Goal: Task Accomplishment & Management: Use online tool/utility

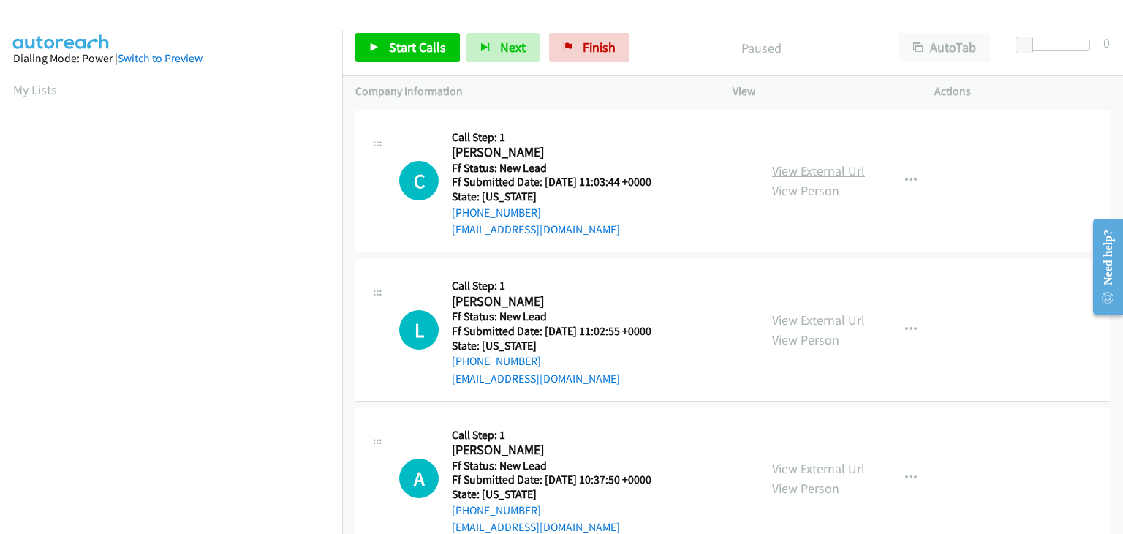
click at [843, 170] on link "View External Url" at bounding box center [818, 170] width 93 height 17
drag, startPoint x: 421, startPoint y: 50, endPoint x: 445, endPoint y: 71, distance: 31.1
click at [421, 50] on span "Start Calls" at bounding box center [417, 47] width 57 height 17
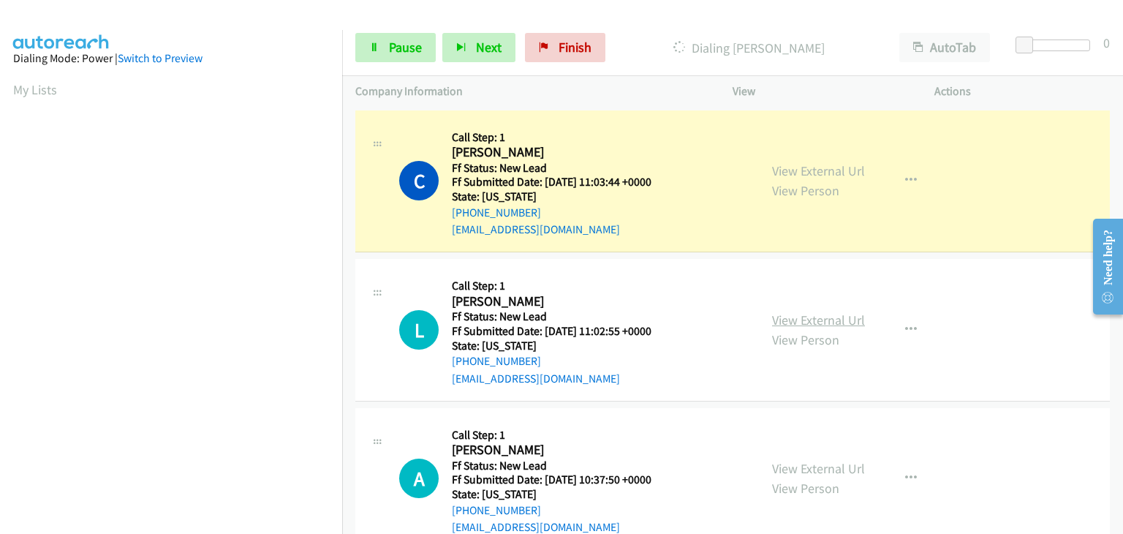
click at [856, 320] on link "View External Url" at bounding box center [818, 320] width 93 height 17
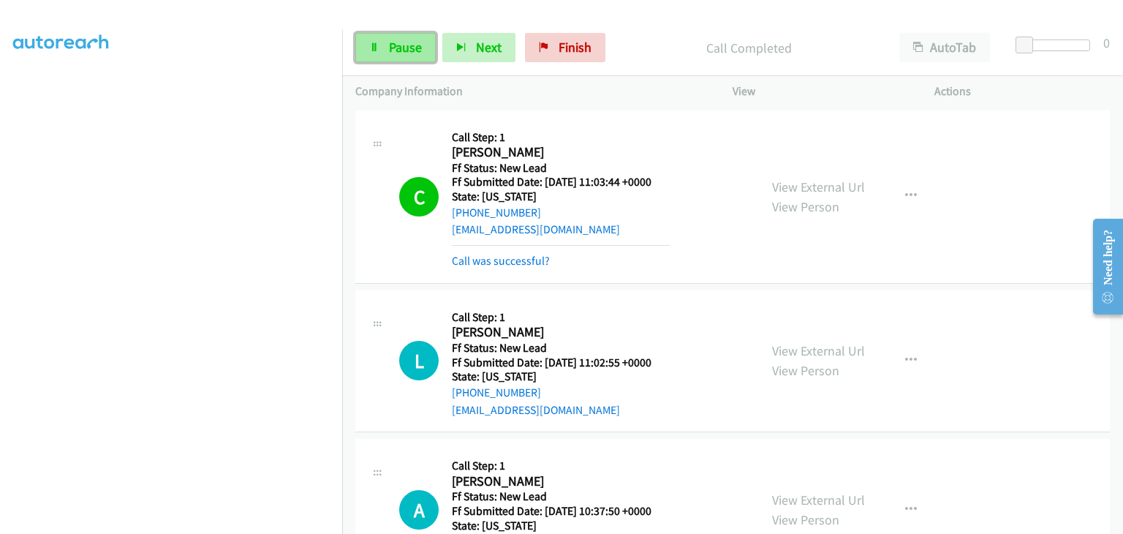
click at [401, 48] on span "Pause" at bounding box center [405, 47] width 33 height 17
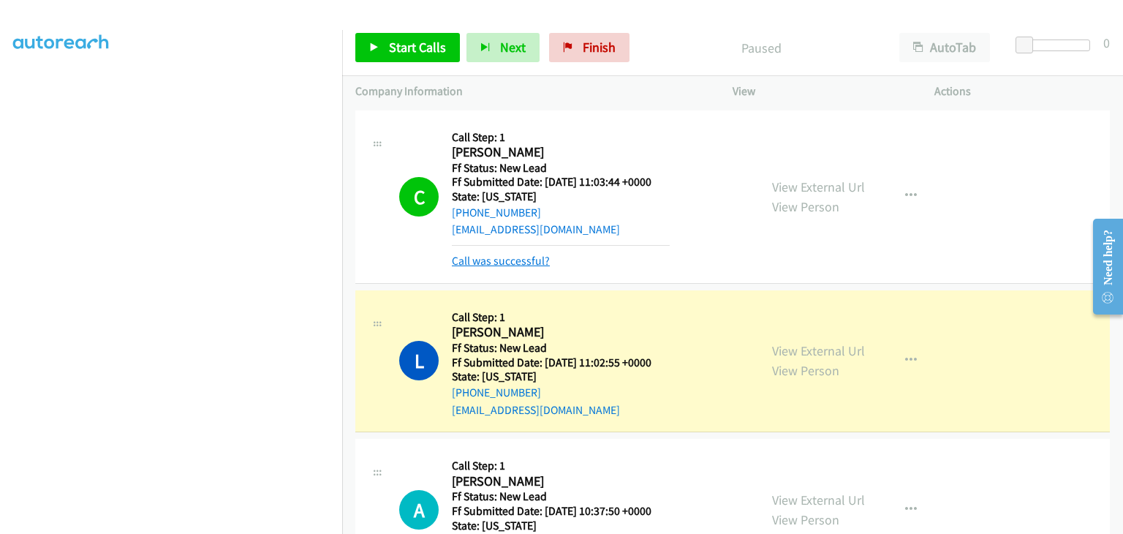
click at [533, 263] on link "Call was successful?" at bounding box center [501, 261] width 98 height 14
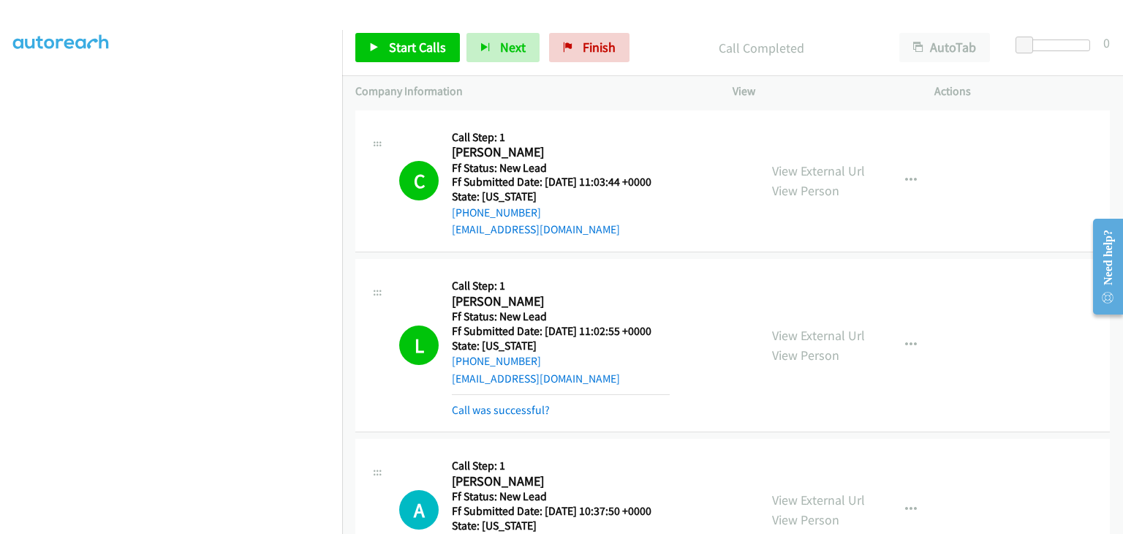
drag, startPoint x: 518, startPoint y: 405, endPoint x: 587, endPoint y: 391, distance: 70.9
click at [518, 405] on link "Call was successful?" at bounding box center [501, 410] width 98 height 14
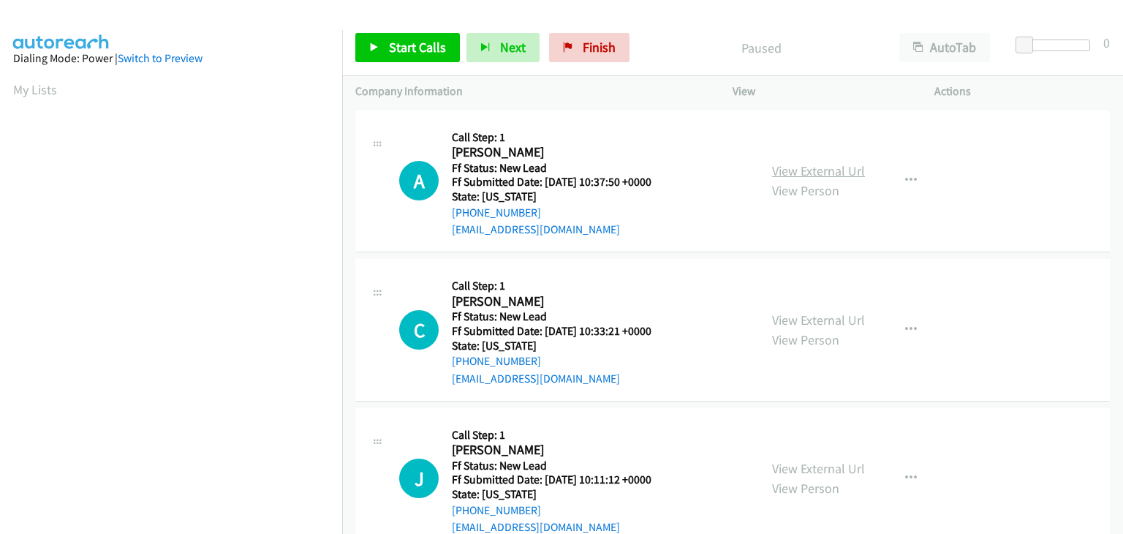
click at [800, 168] on link "View External Url" at bounding box center [818, 170] width 93 height 17
click at [400, 48] on span "Start Calls" at bounding box center [417, 47] width 57 height 17
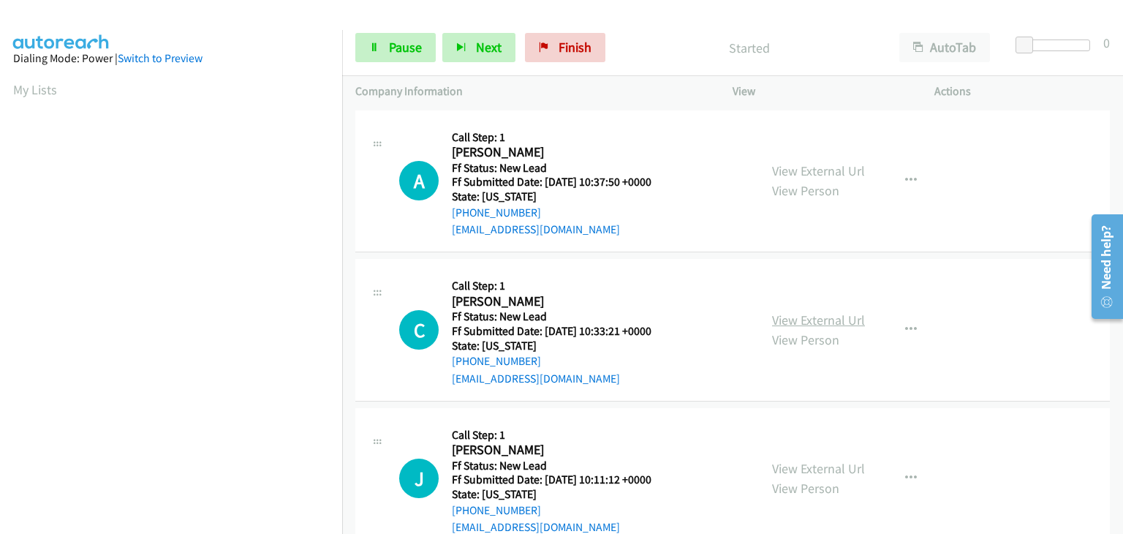
click at [804, 315] on link "View External Url" at bounding box center [818, 320] width 93 height 17
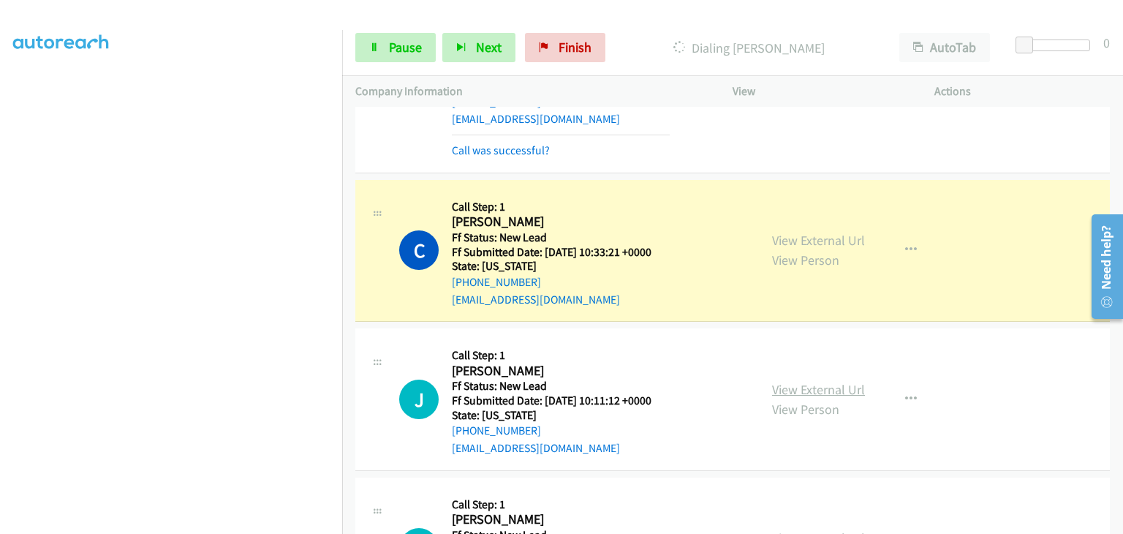
scroll to position [146, 0]
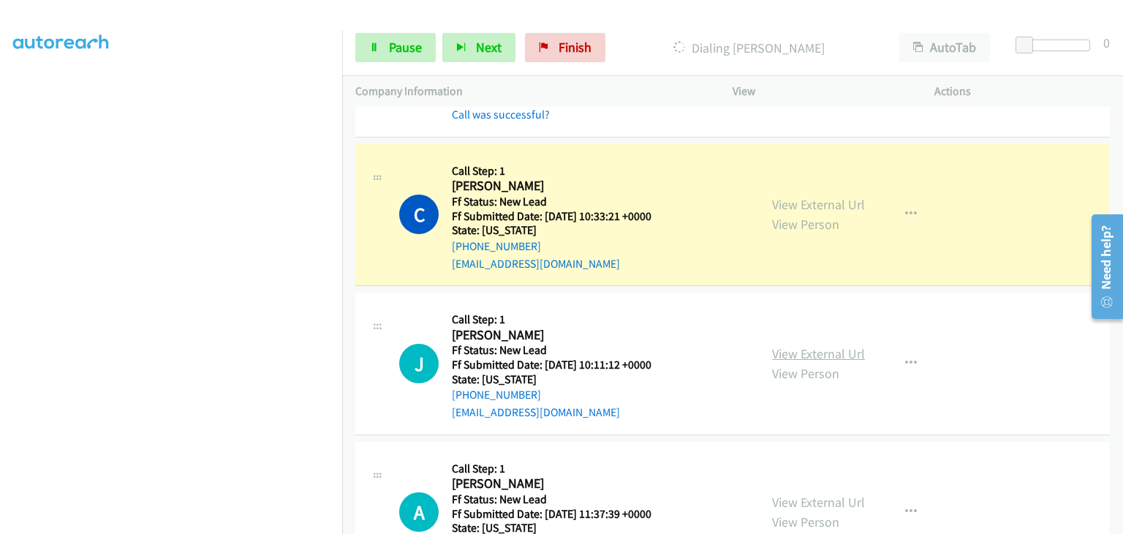
click at [813, 347] on link "View External Url" at bounding box center [818, 353] width 93 height 17
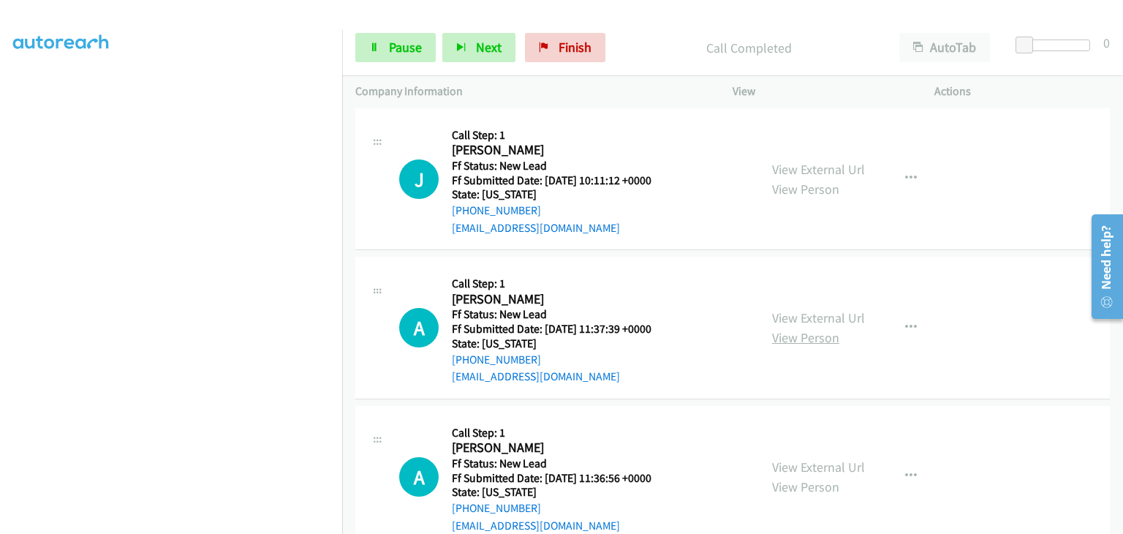
scroll to position [366, 0]
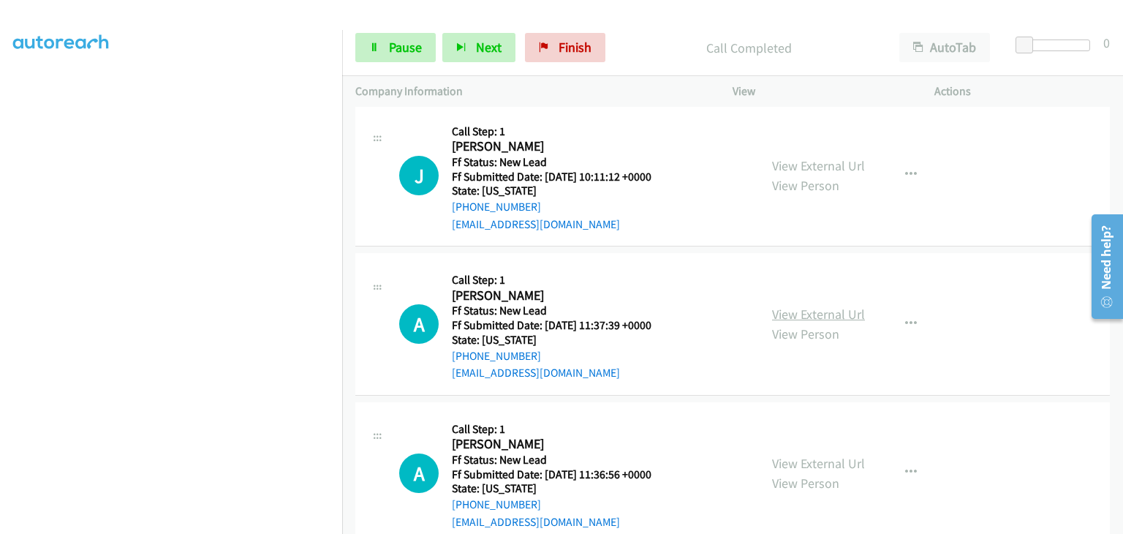
click at [820, 312] on link "View External Url" at bounding box center [818, 314] width 93 height 17
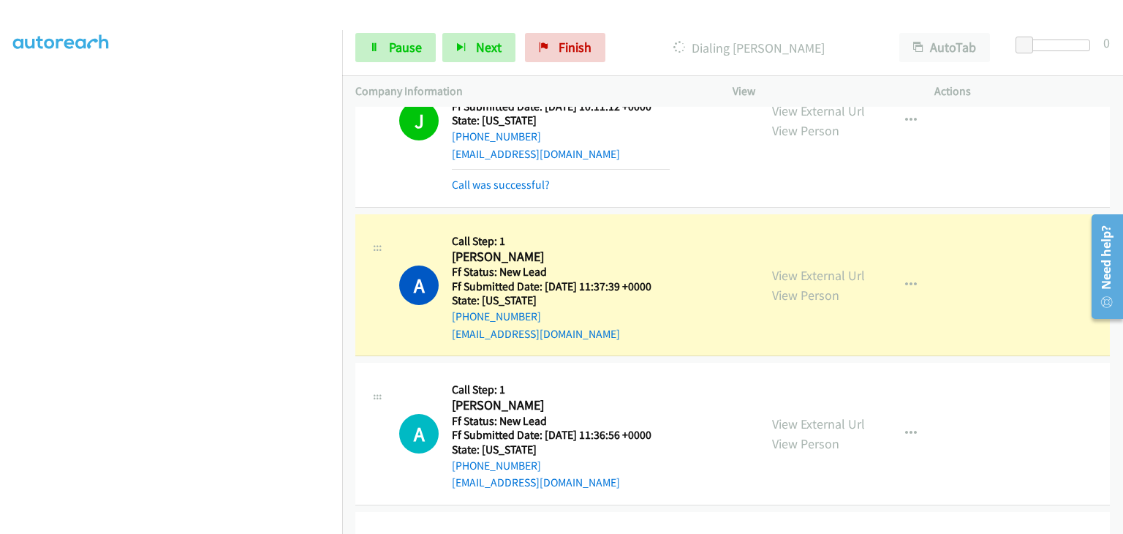
scroll to position [439, 0]
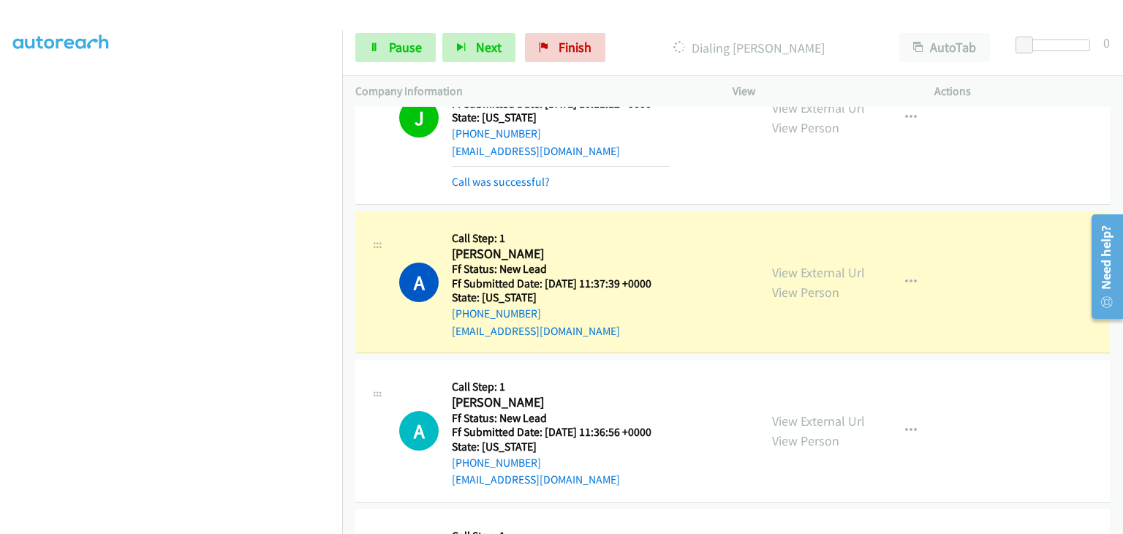
click at [386, 30] on div "Start Calls Pause Next Finish Dialing Ann Marie Shrum AutoTab AutoTab 0" at bounding box center [732, 48] width 781 height 56
click at [389, 39] on span "Pause" at bounding box center [405, 47] width 33 height 17
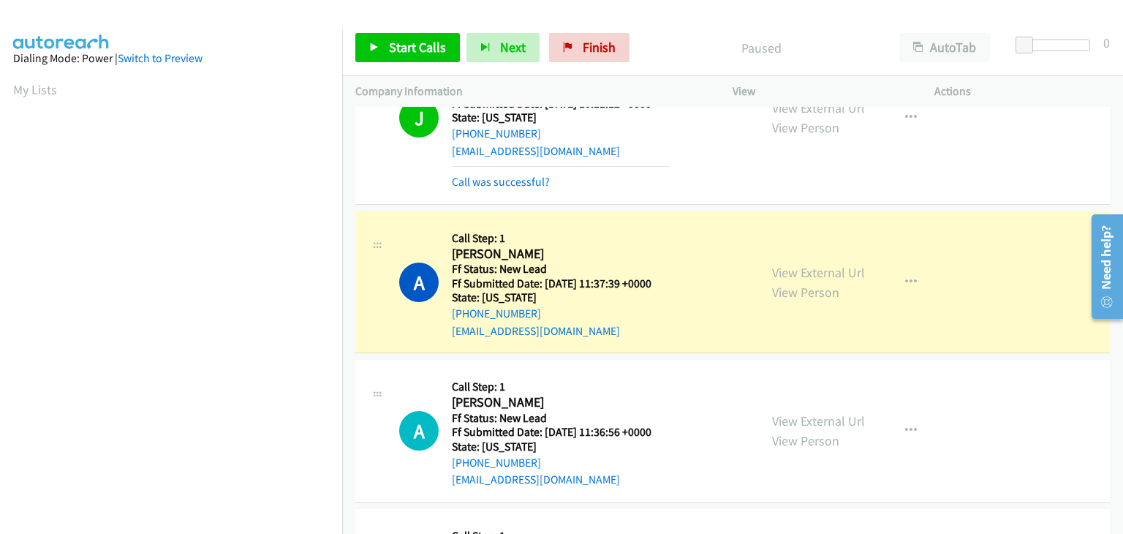
scroll to position [287, 0]
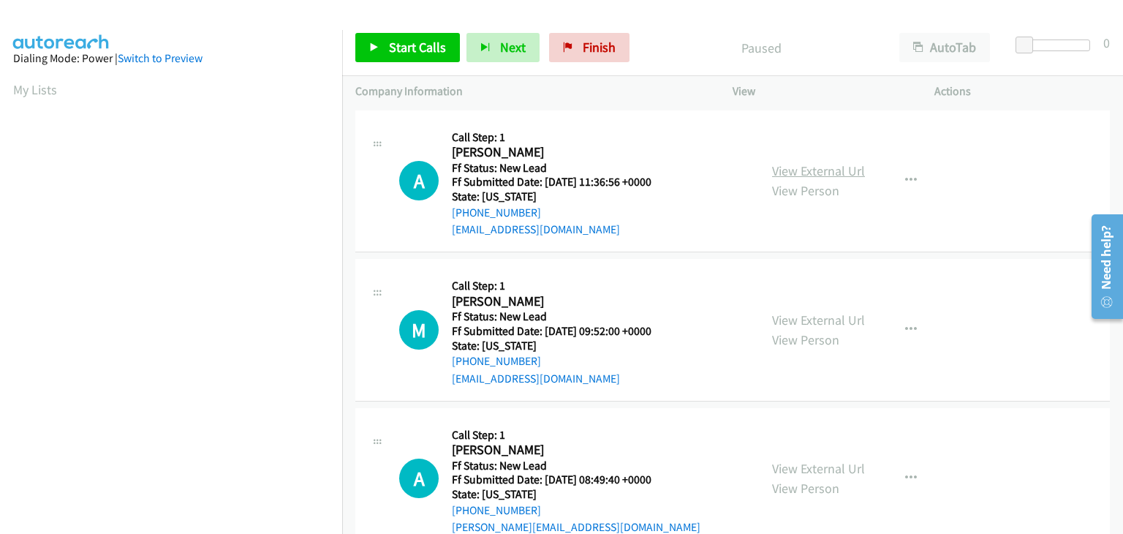
click at [779, 162] on link "View External Url" at bounding box center [818, 170] width 93 height 17
click at [416, 57] on link "Start Calls" at bounding box center [407, 47] width 105 height 29
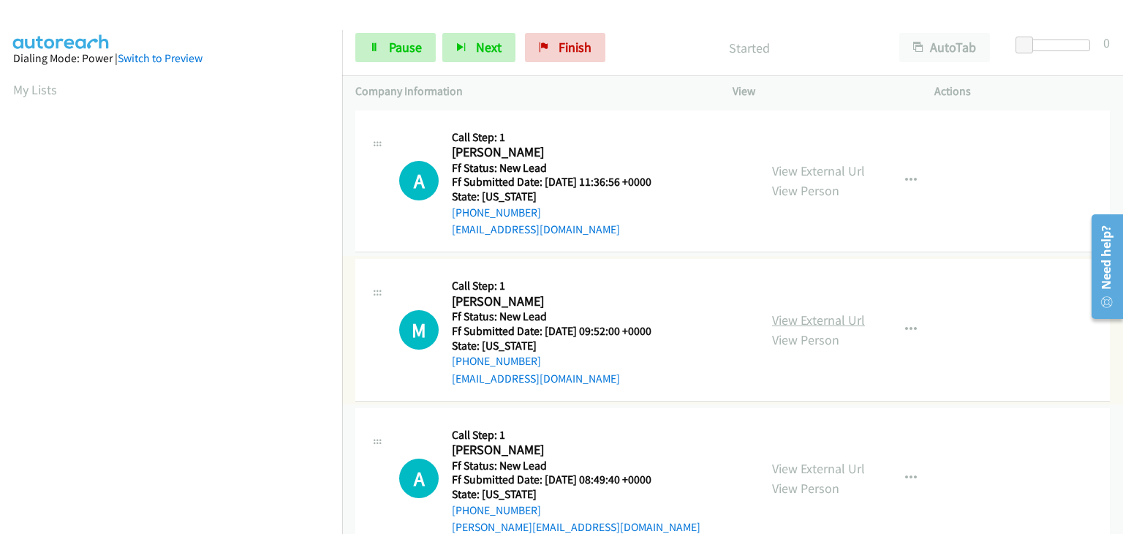
click at [804, 316] on link "View External Url" at bounding box center [818, 320] width 93 height 17
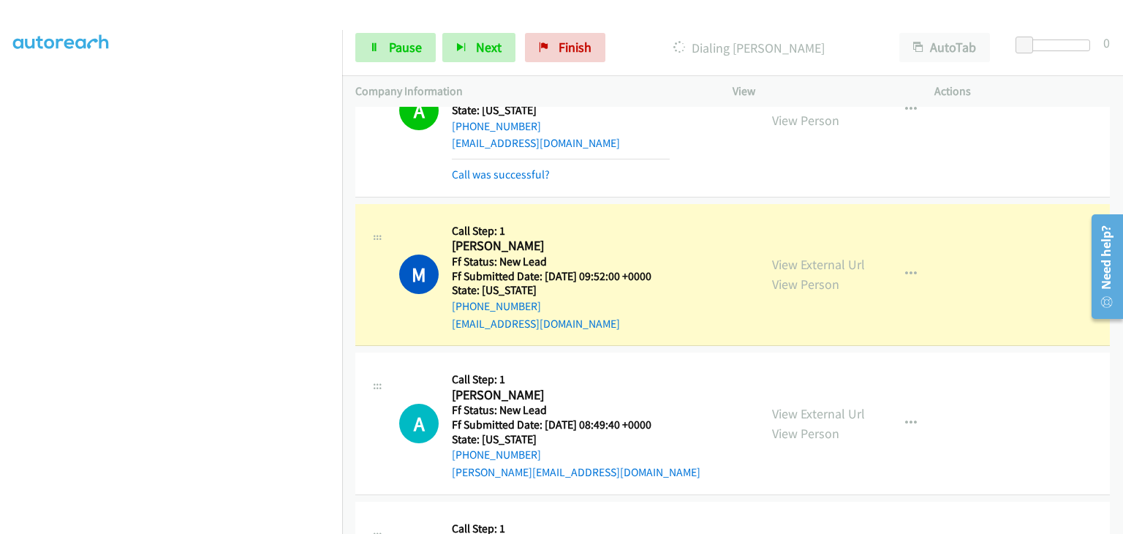
scroll to position [219, 0]
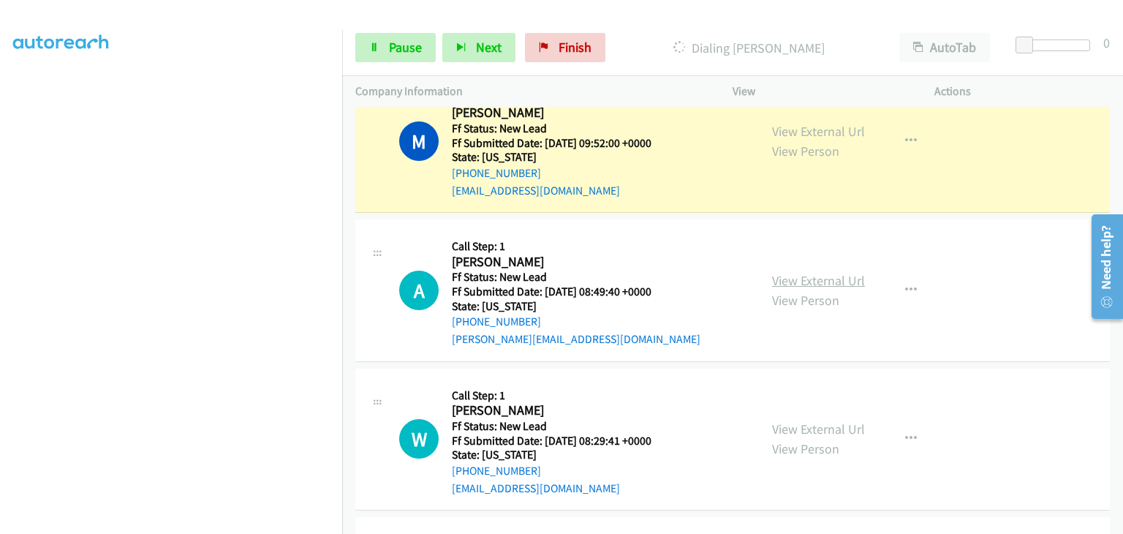
click at [823, 285] on link "View External Url" at bounding box center [818, 280] width 93 height 17
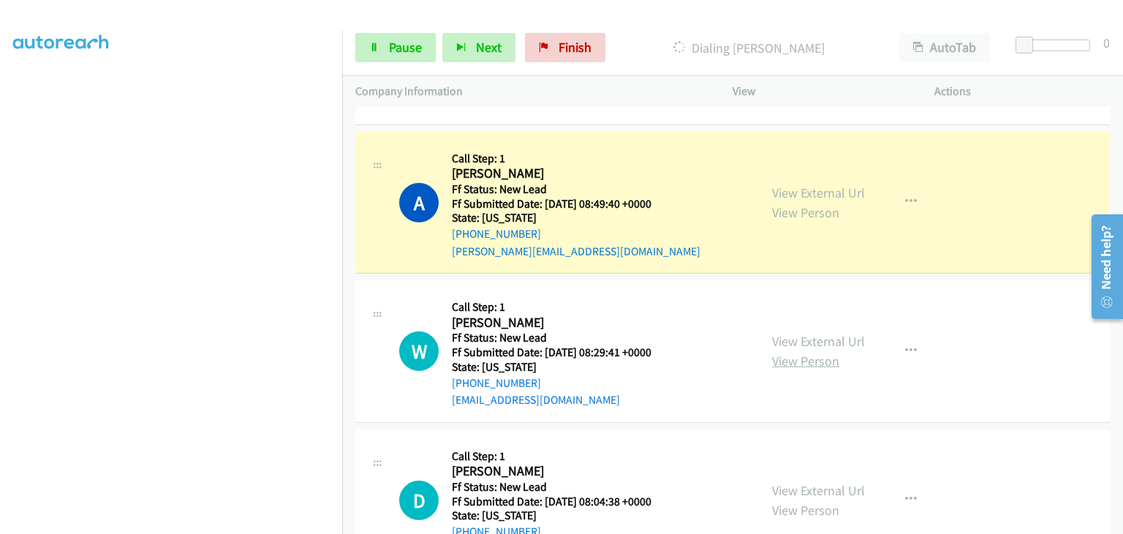
scroll to position [366, 0]
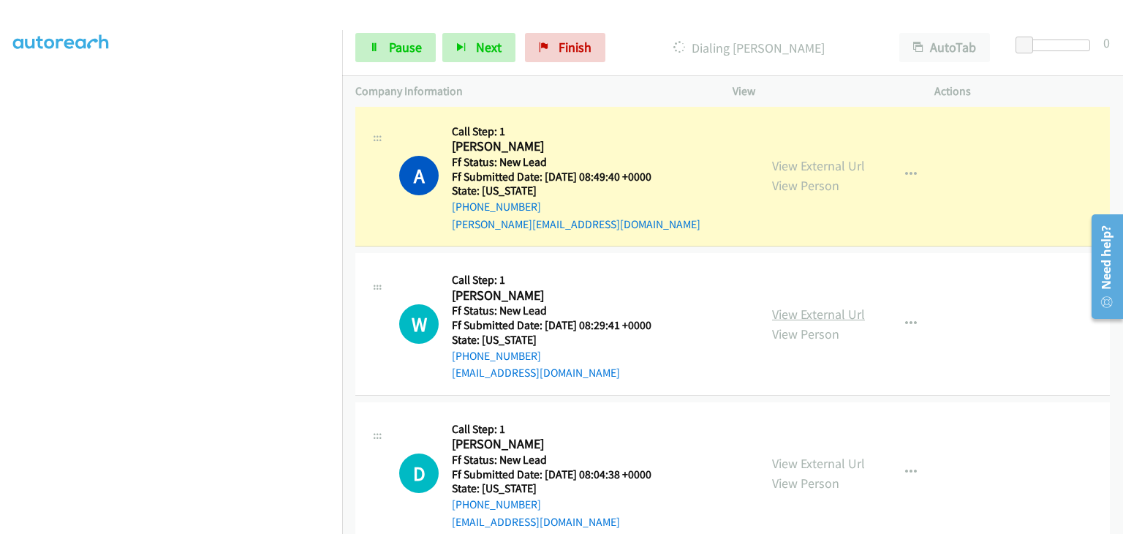
click at [804, 314] on link "View External Url" at bounding box center [818, 314] width 93 height 17
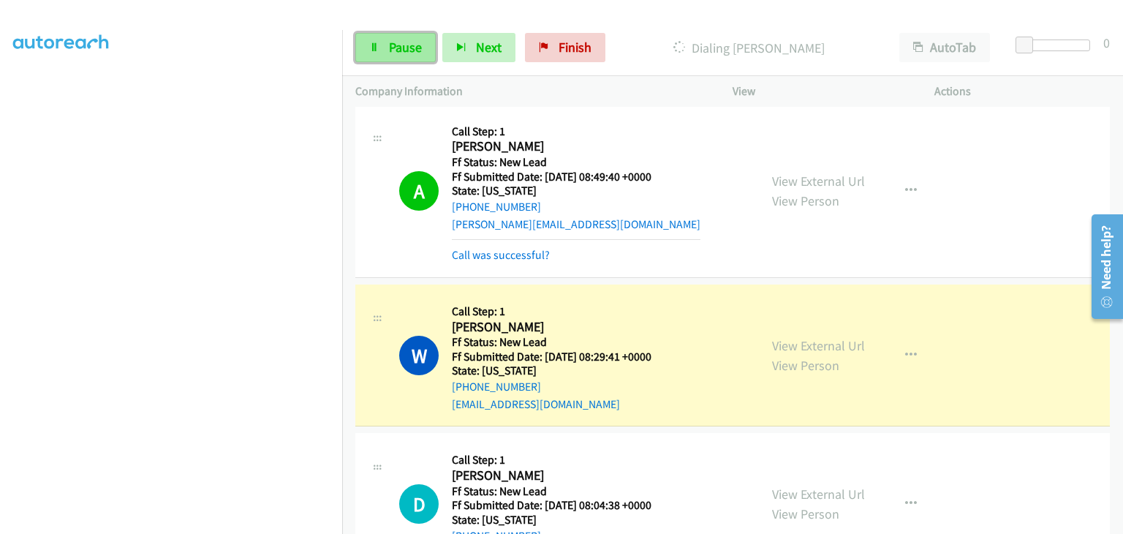
click at [421, 56] on link "Pause" at bounding box center [395, 47] width 80 height 29
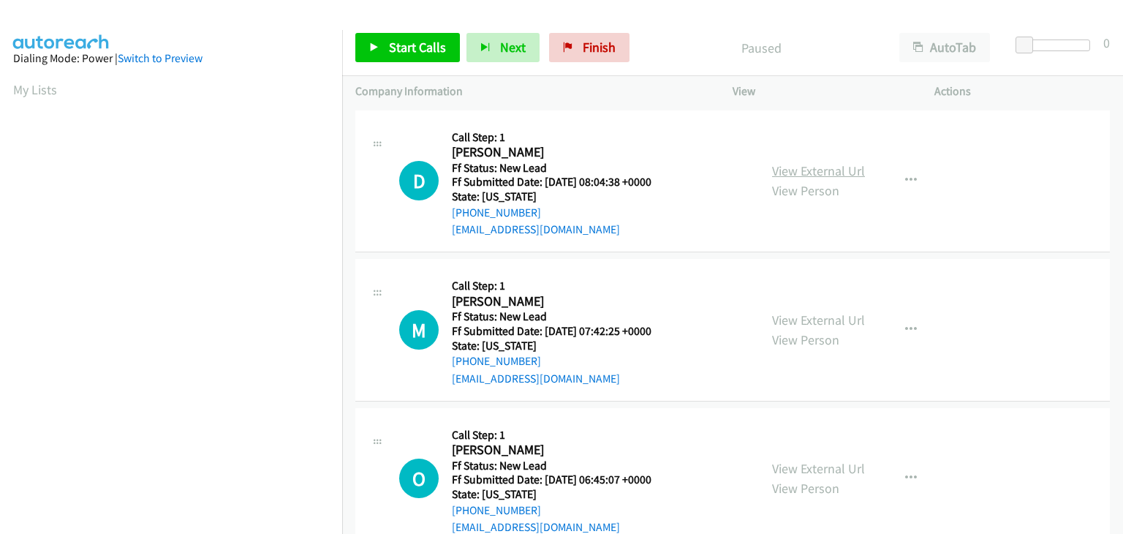
click at [780, 162] on link "View External Url" at bounding box center [818, 170] width 93 height 17
click at [379, 57] on link "Start Calls" at bounding box center [407, 47] width 105 height 29
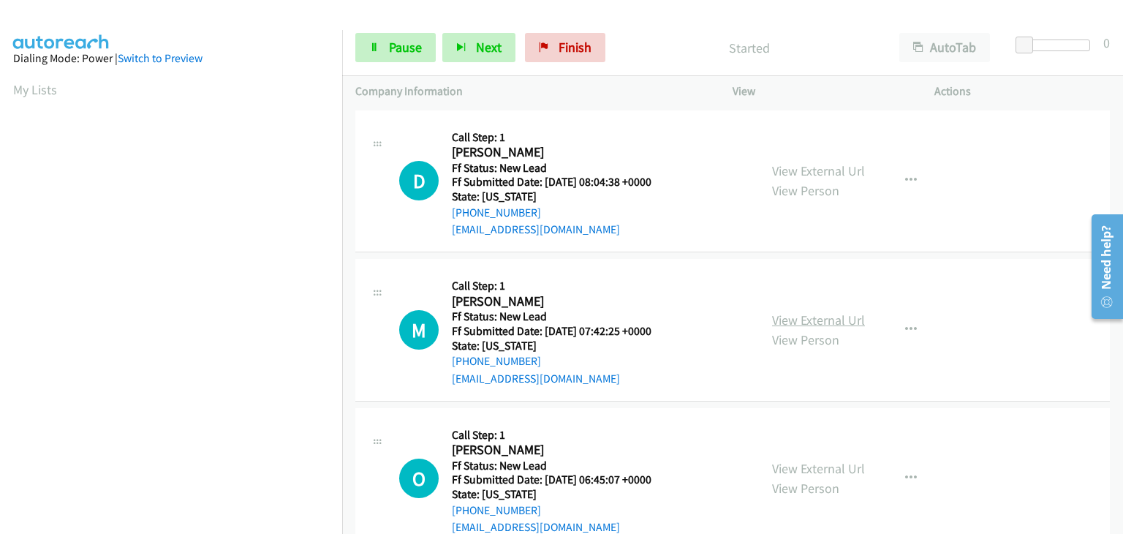
click at [822, 317] on link "View External Url" at bounding box center [818, 320] width 93 height 17
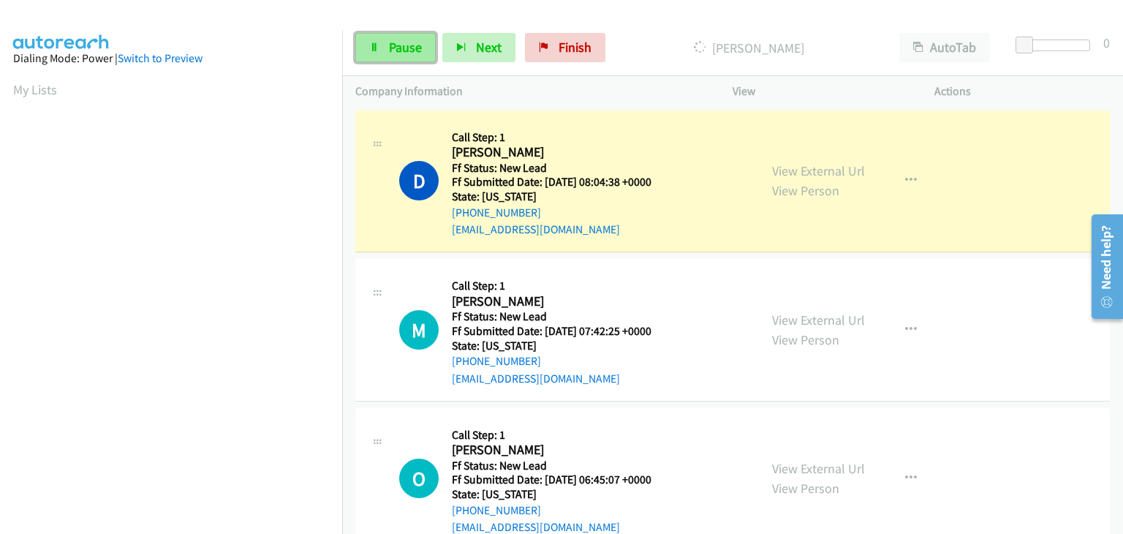
click at [395, 44] on span "Pause" at bounding box center [405, 47] width 33 height 17
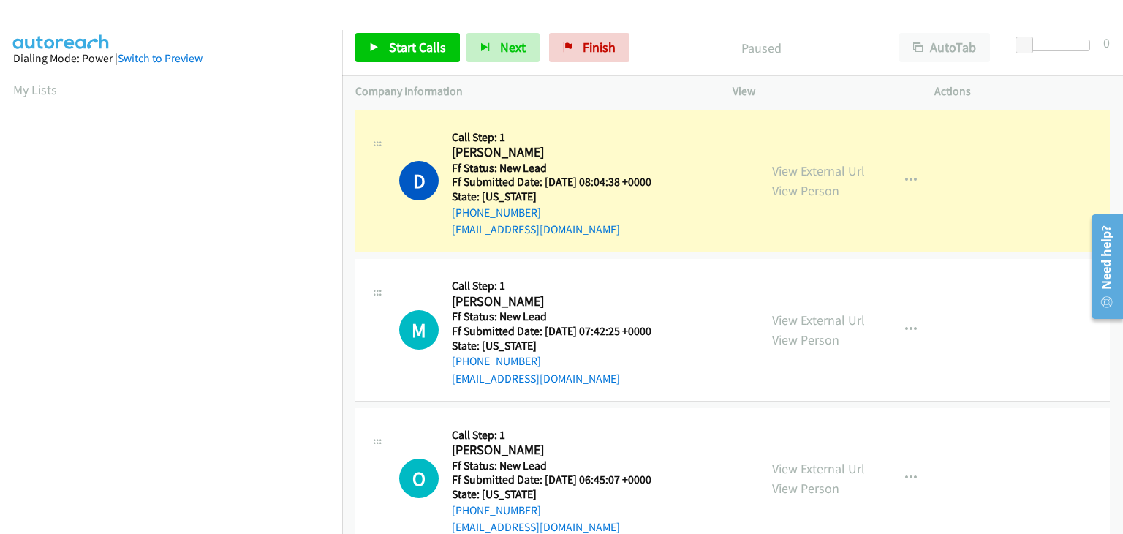
scroll to position [287, 0]
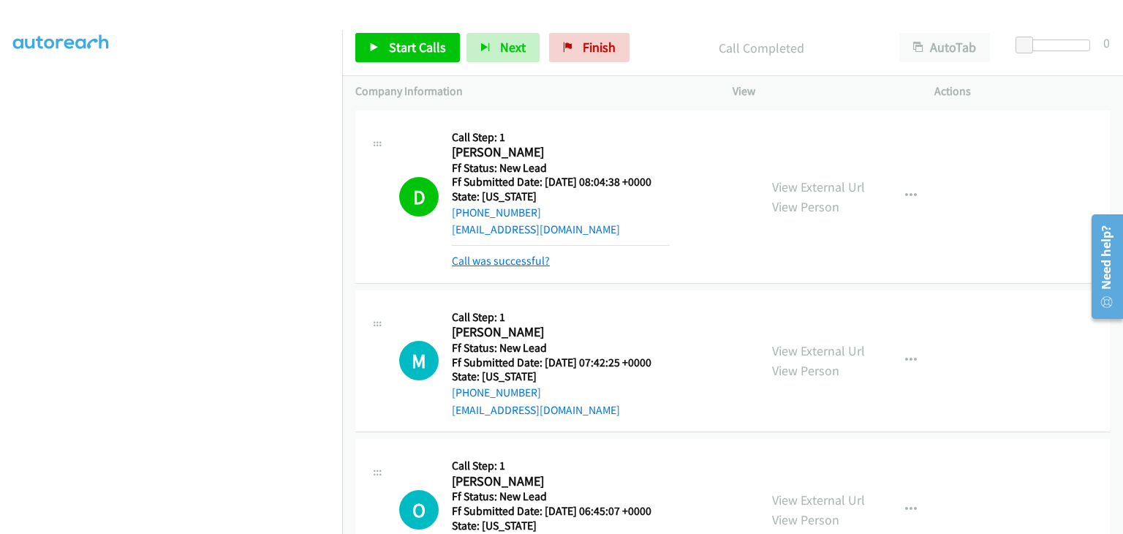
click at [521, 262] on link "Call was successful?" at bounding box center [501, 261] width 98 height 14
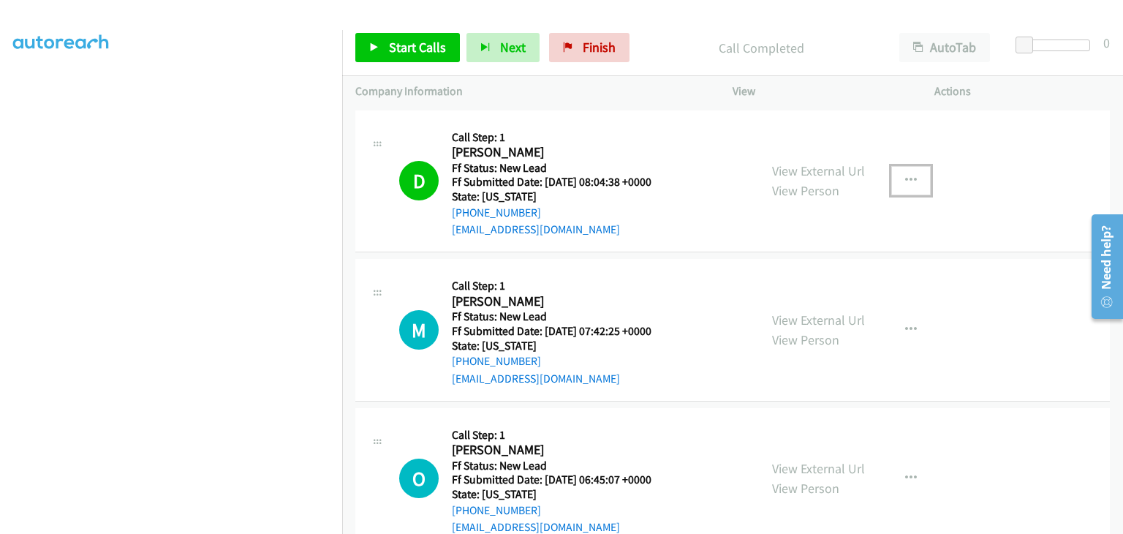
click at [905, 178] on icon "button" at bounding box center [911, 181] width 12 height 12
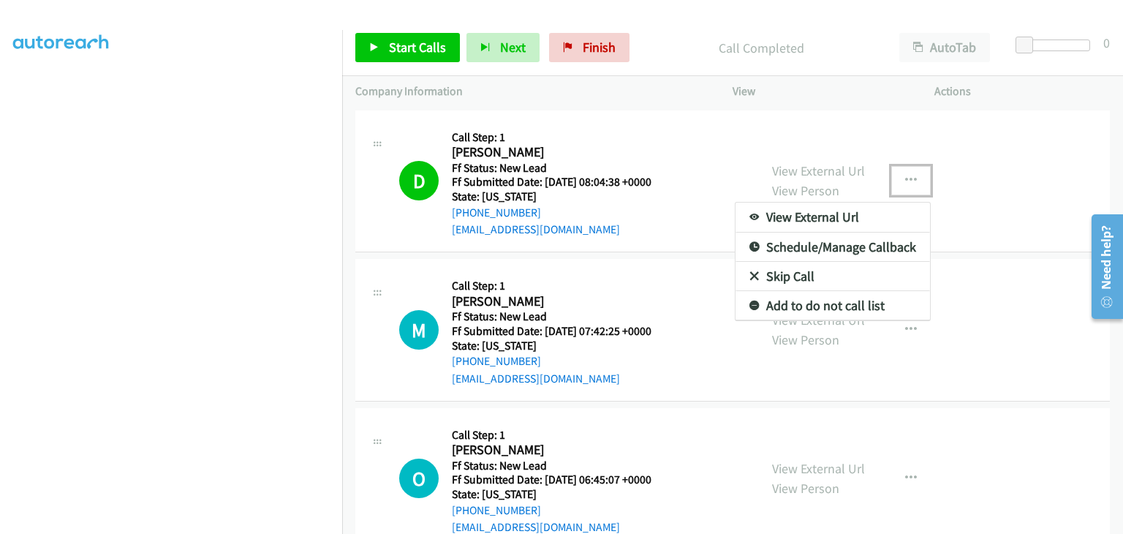
click at [825, 302] on link "Add to do not call list" at bounding box center [833, 305] width 195 height 29
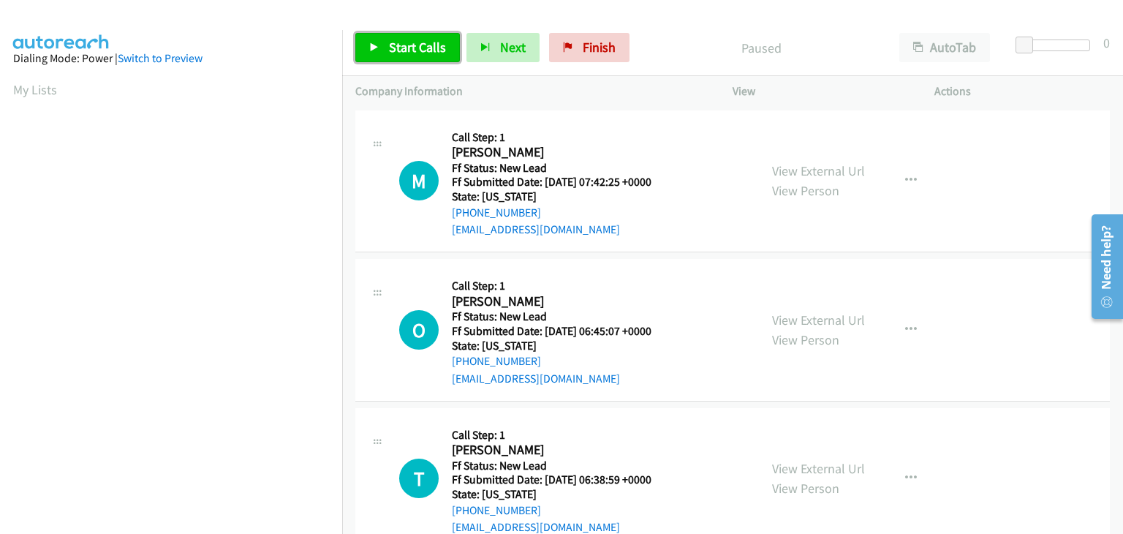
drag, startPoint x: 423, startPoint y: 44, endPoint x: 673, endPoint y: 151, distance: 271.6
click at [423, 44] on span "Start Calls" at bounding box center [417, 47] width 57 height 17
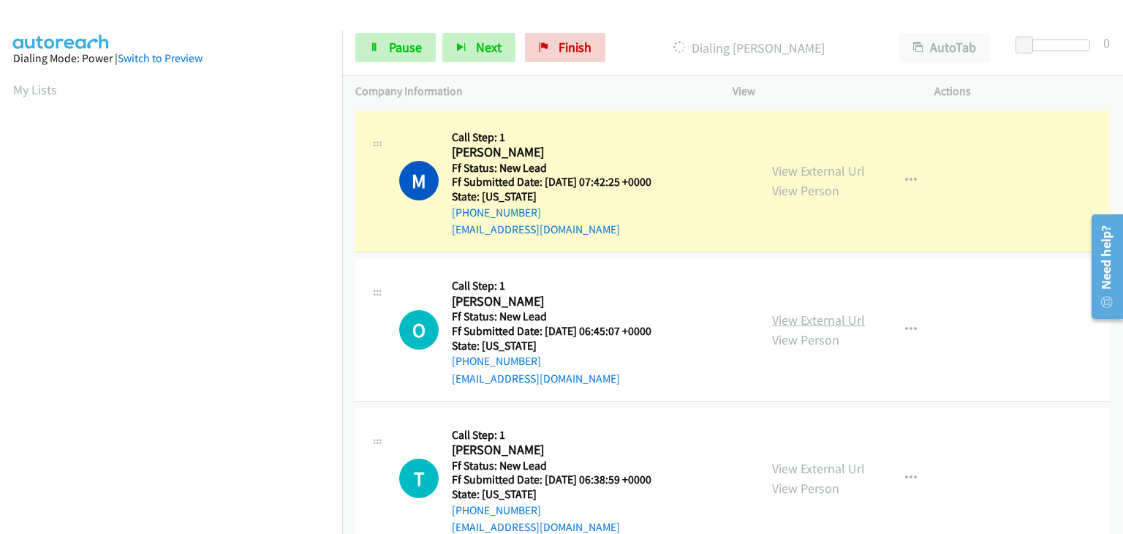
click at [824, 316] on link "View External Url" at bounding box center [818, 320] width 93 height 17
drag, startPoint x: 418, startPoint y: 49, endPoint x: 463, endPoint y: 53, distance: 44.8
click at [418, 49] on span "Pause" at bounding box center [405, 47] width 33 height 17
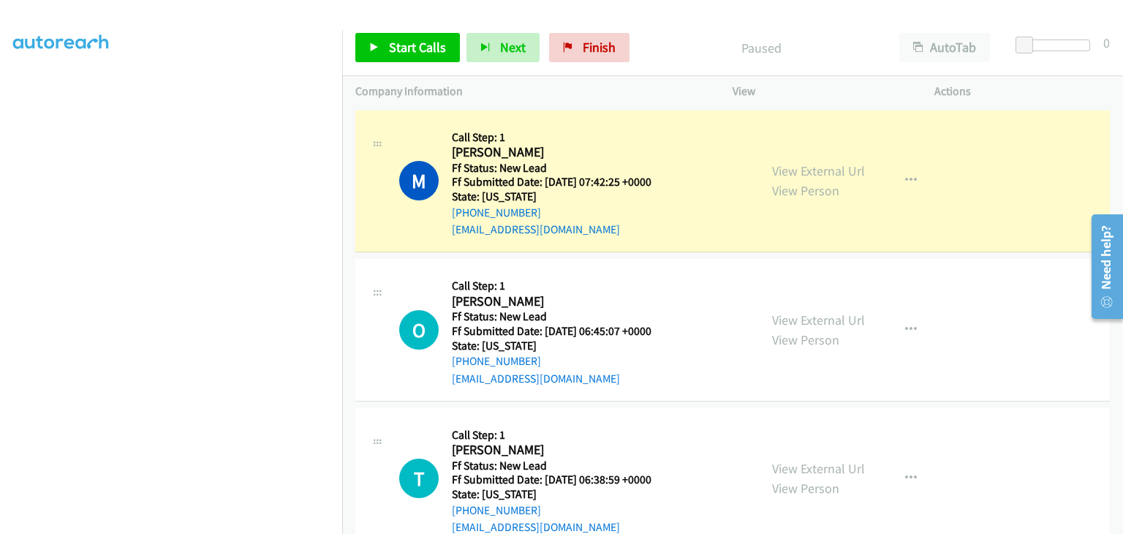
scroll to position [287, 0]
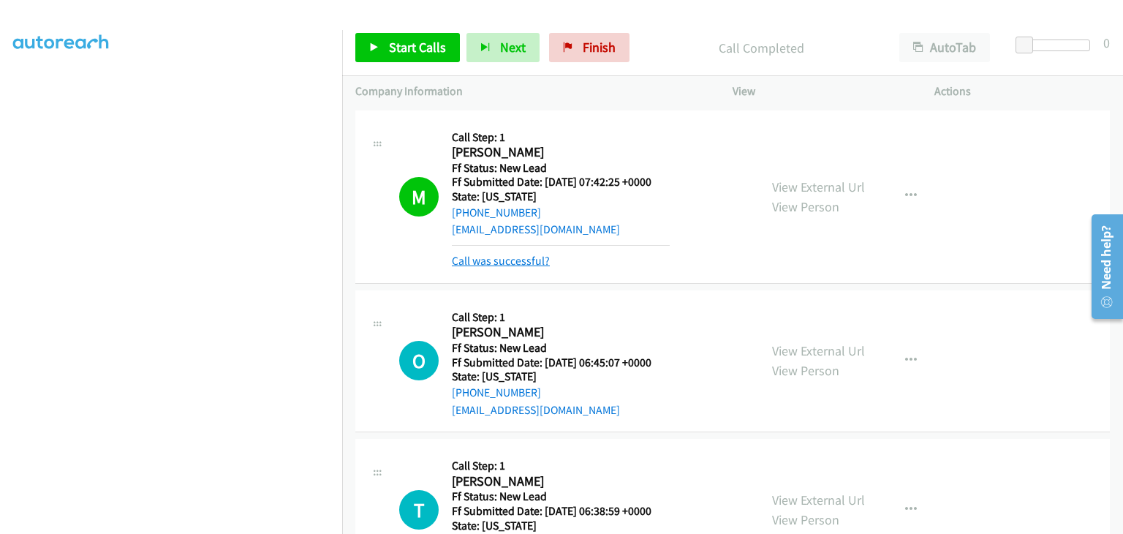
click at [535, 257] on link "Call was successful?" at bounding box center [501, 261] width 98 height 14
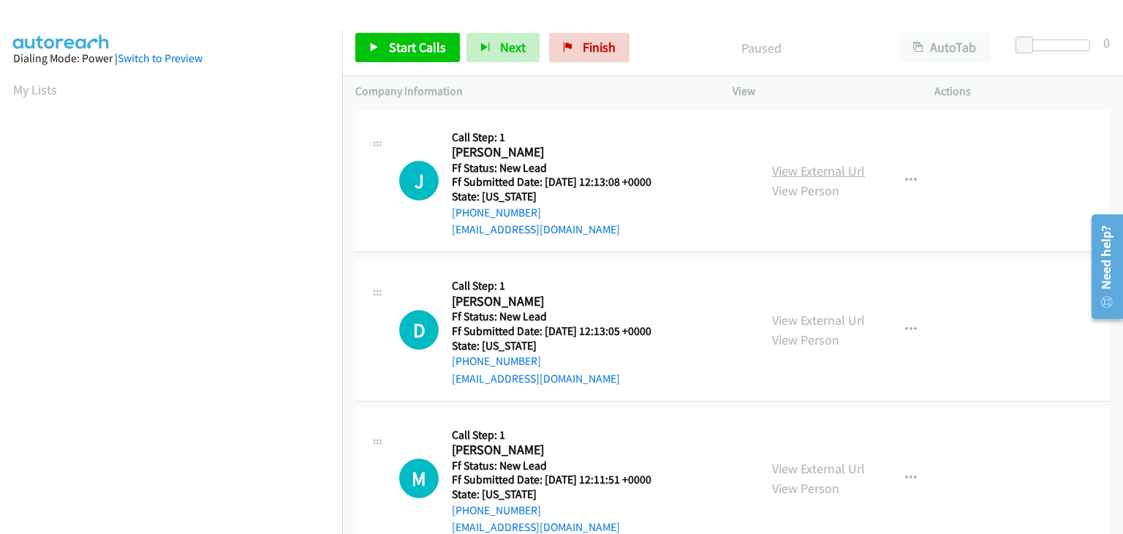
click at [815, 164] on link "View External Url" at bounding box center [818, 170] width 93 height 17
click at [401, 37] on link "Start Calls" at bounding box center [407, 47] width 105 height 29
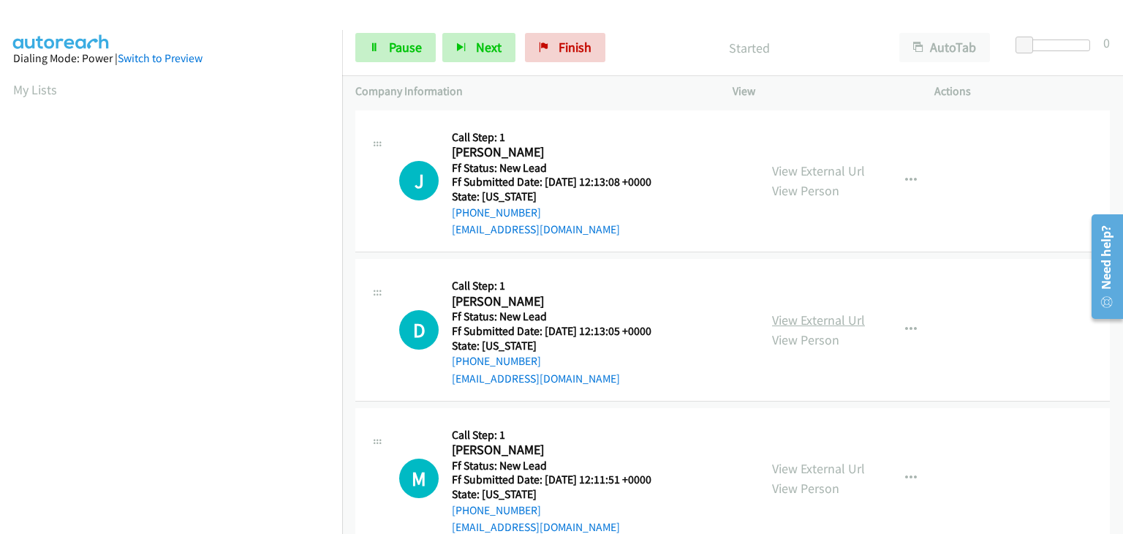
click at [805, 317] on link "View External Url" at bounding box center [818, 320] width 93 height 17
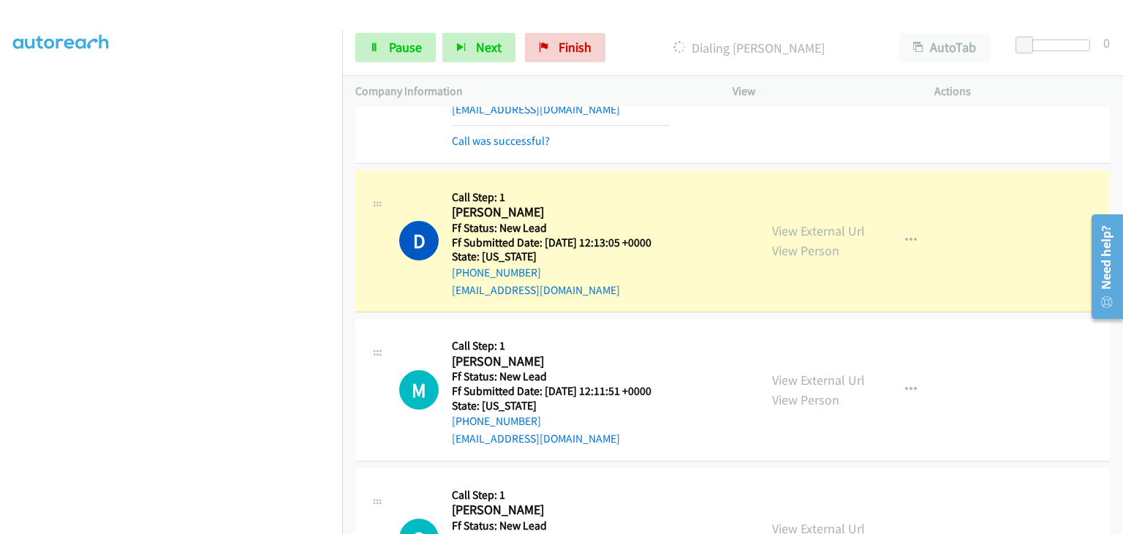
scroll to position [146, 0]
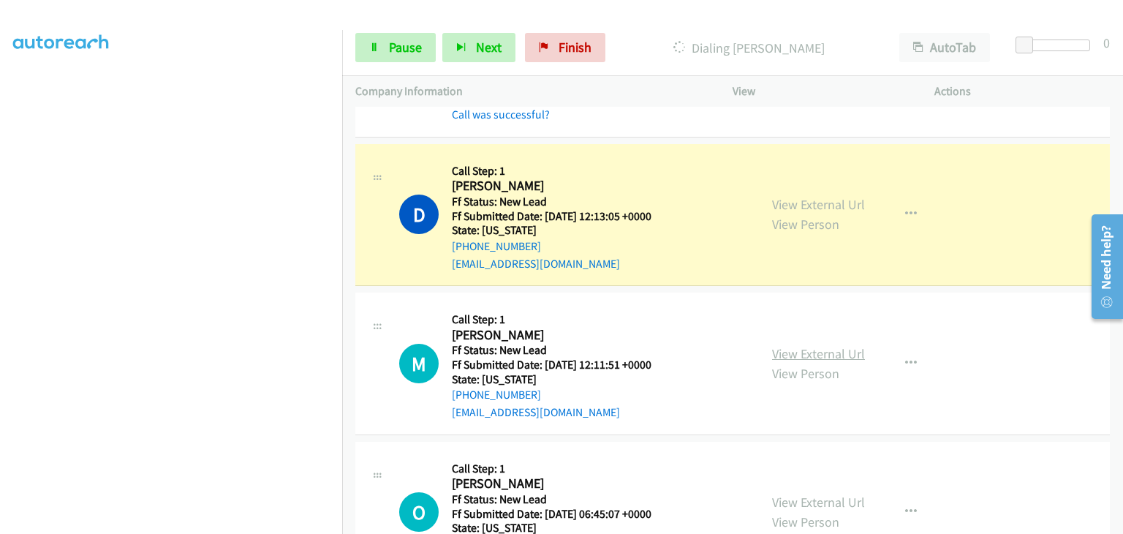
click at [824, 345] on link "View External Url" at bounding box center [818, 353] width 93 height 17
click at [404, 56] on link "Pause" at bounding box center [395, 47] width 80 height 29
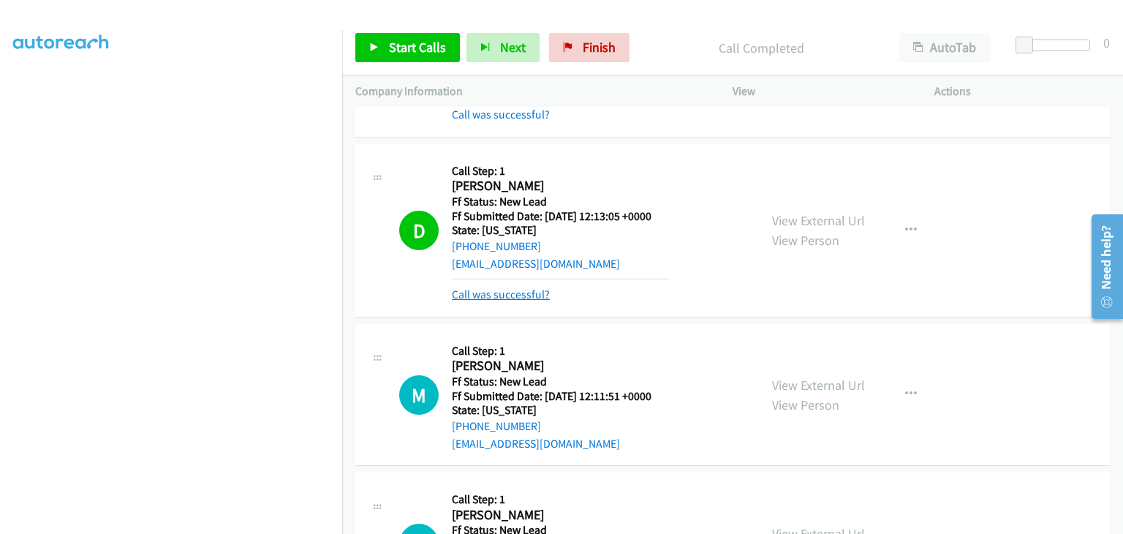
click at [491, 290] on link "Call was successful?" at bounding box center [501, 294] width 98 height 14
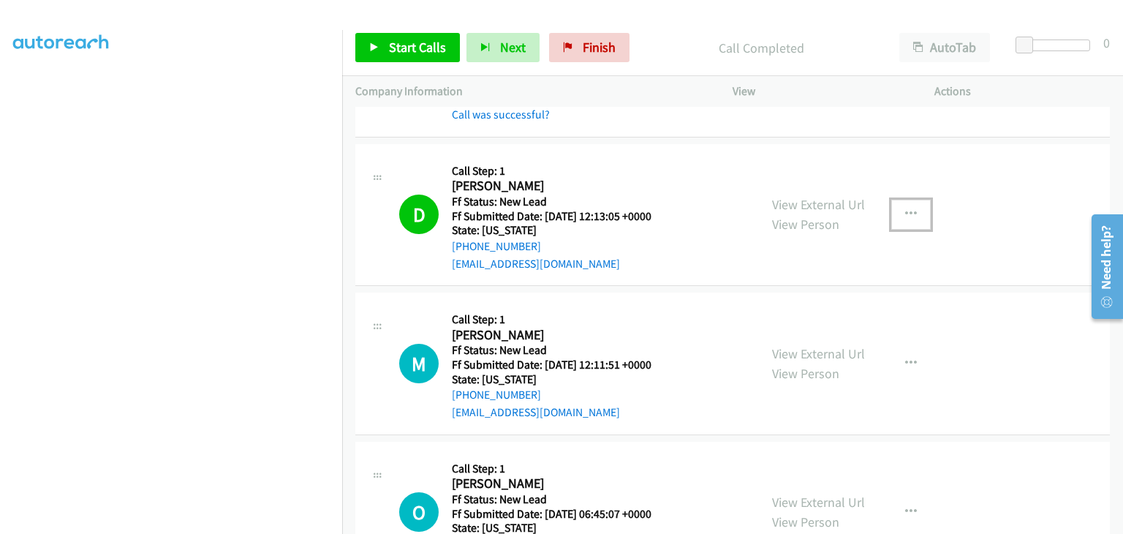
click at [893, 214] on button "button" at bounding box center [911, 214] width 39 height 29
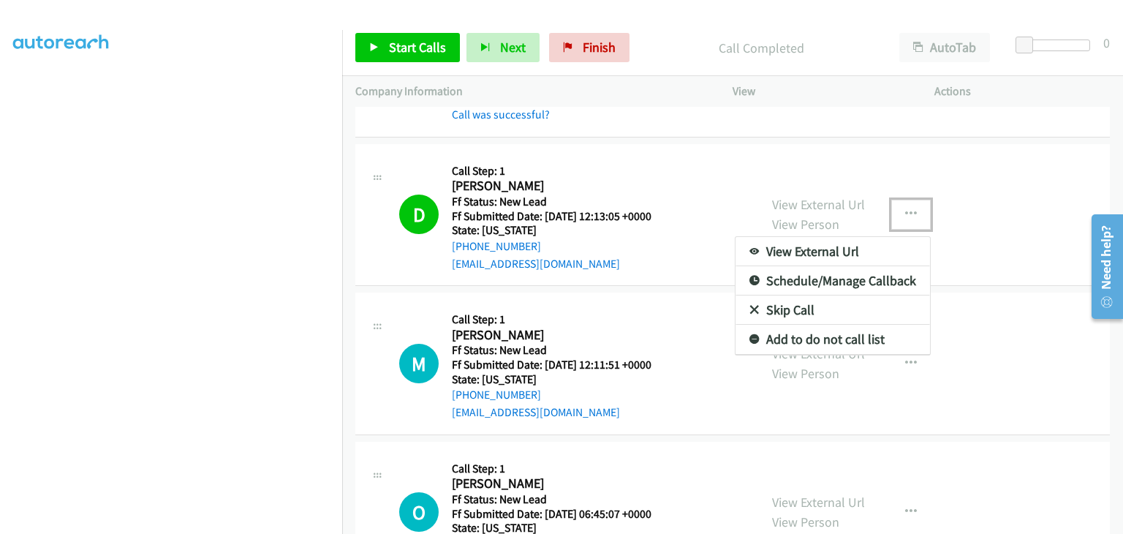
click at [831, 336] on link "Add to do not call list" at bounding box center [833, 339] width 195 height 29
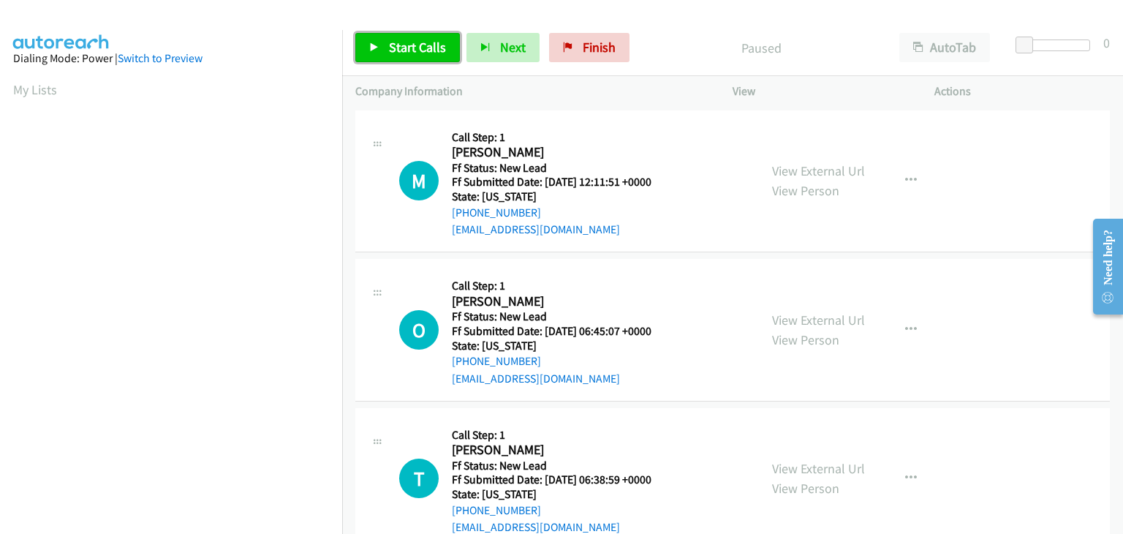
click at [407, 34] on link "Start Calls" at bounding box center [407, 47] width 105 height 29
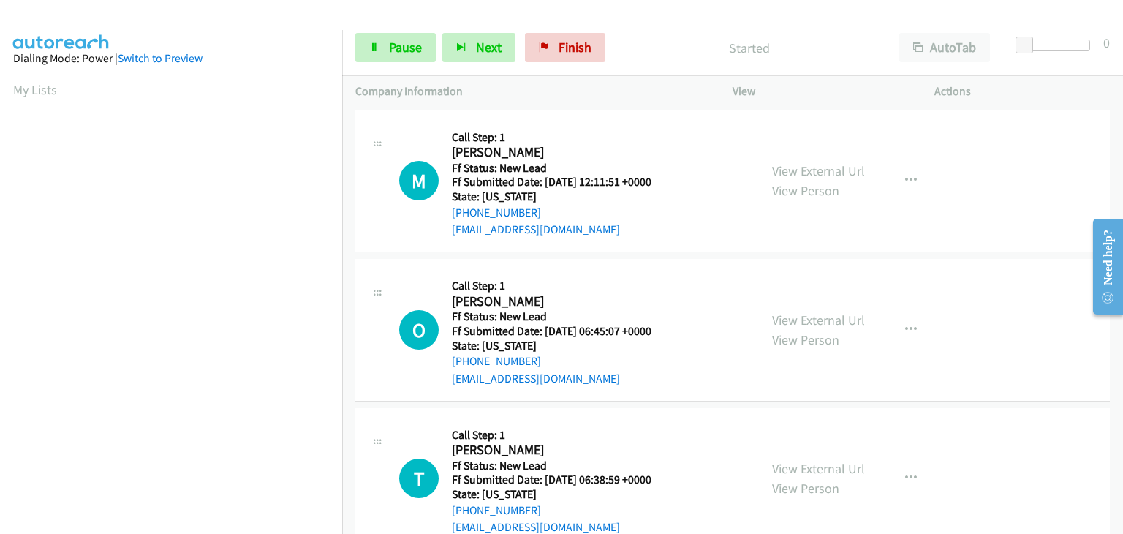
click at [841, 317] on link "View External Url" at bounding box center [818, 320] width 93 height 17
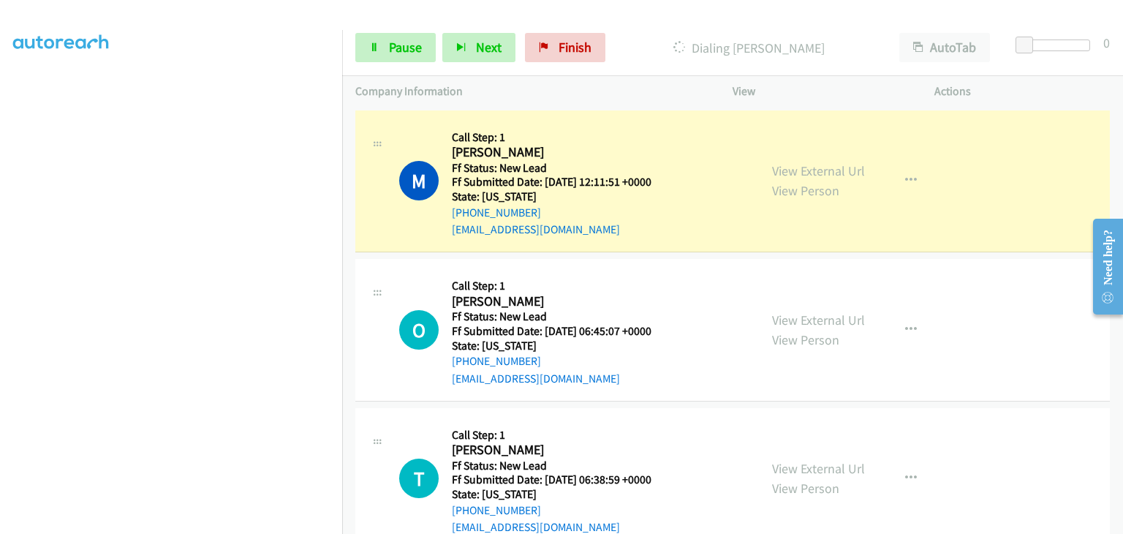
scroll to position [287, 0]
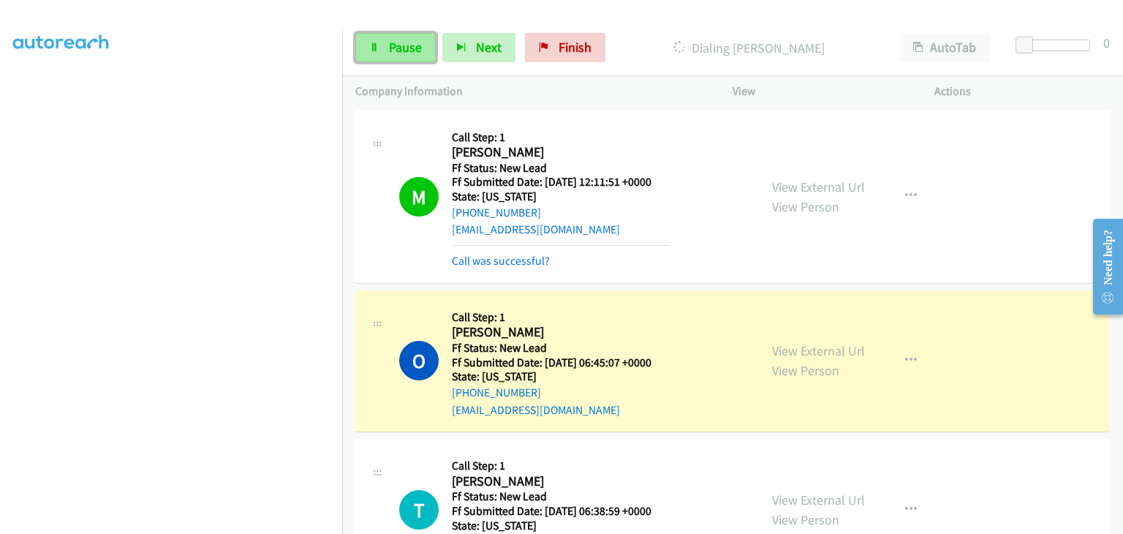
click at [429, 57] on link "Pause" at bounding box center [395, 47] width 80 height 29
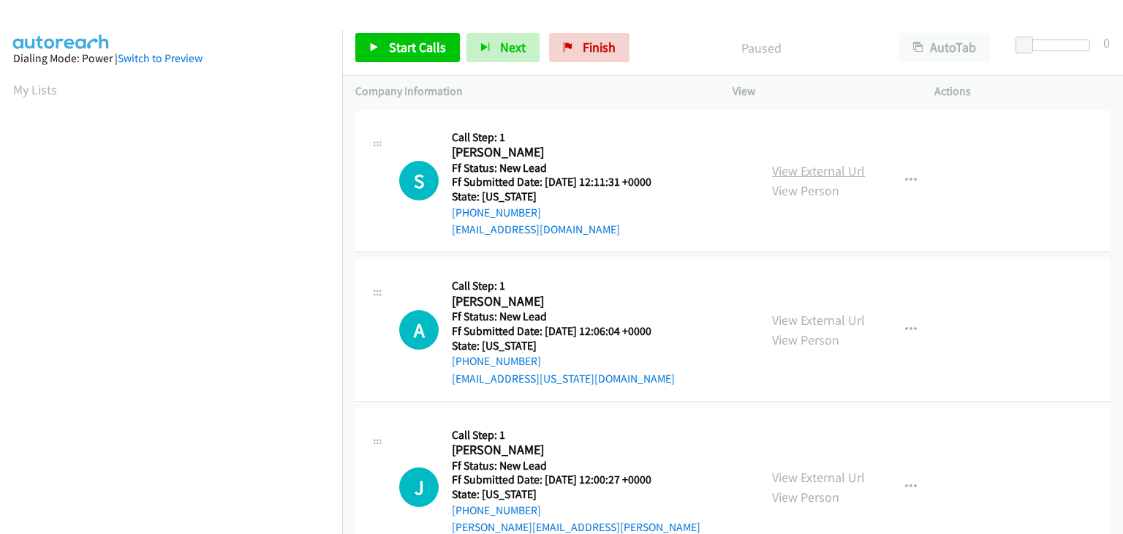
click at [809, 167] on link "View External Url" at bounding box center [818, 170] width 93 height 17
click at [396, 45] on span "Start Calls" at bounding box center [417, 47] width 57 height 17
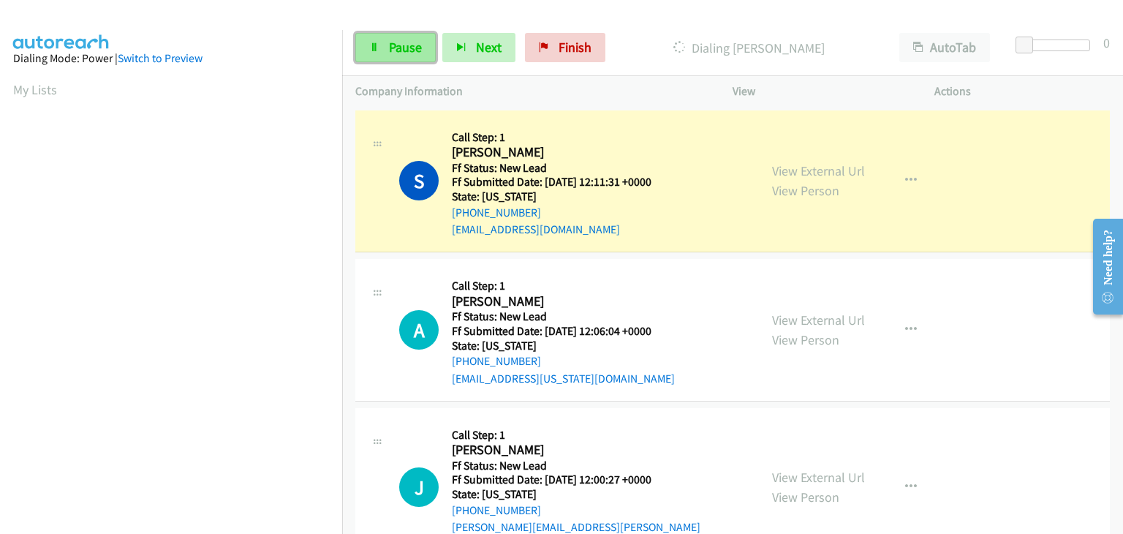
click at [394, 39] on span "Pause" at bounding box center [405, 47] width 33 height 17
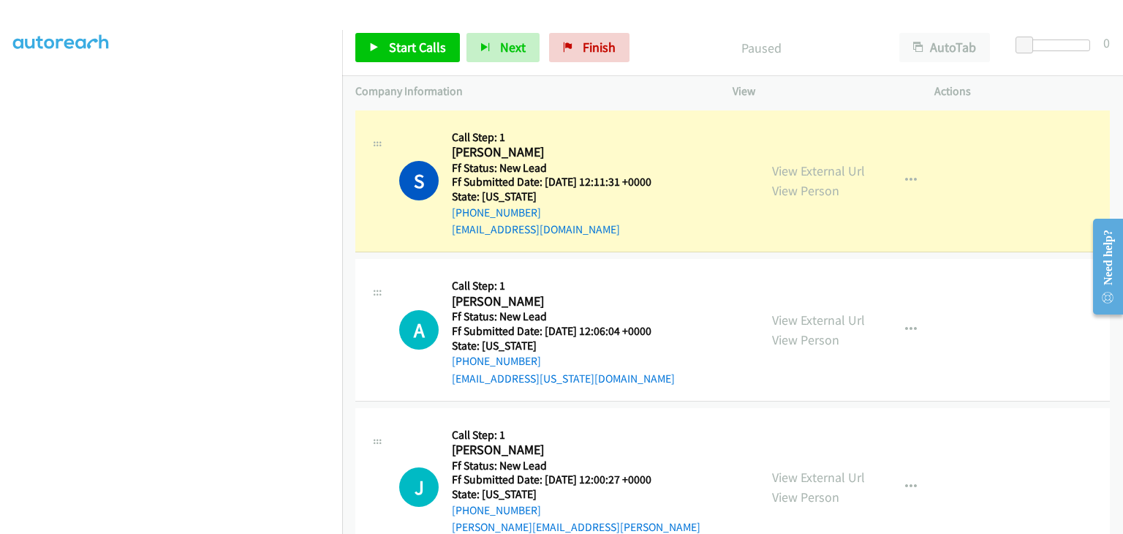
scroll to position [287, 0]
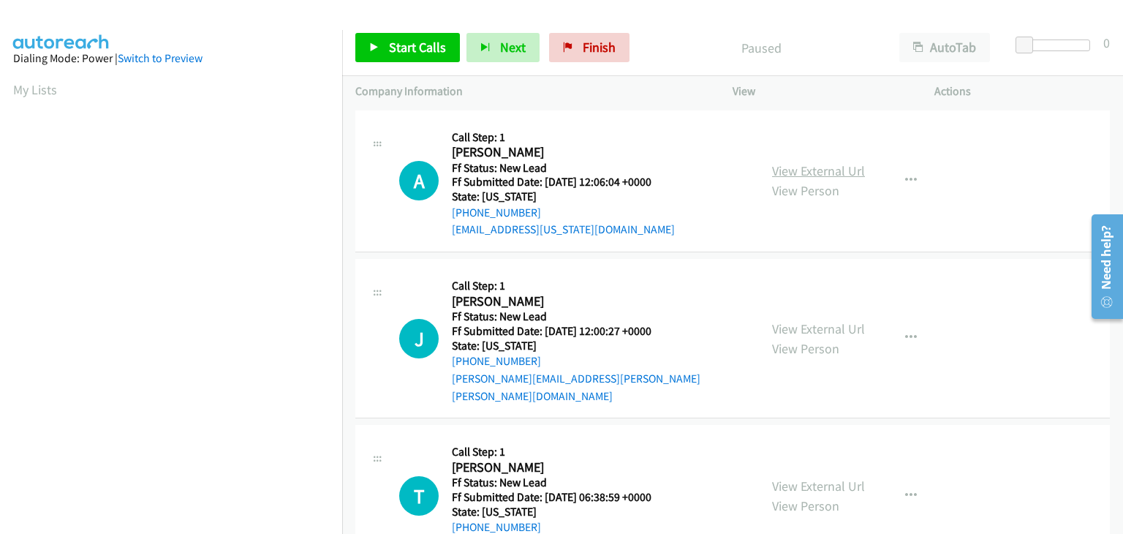
click at [802, 168] on link "View External Url" at bounding box center [818, 170] width 93 height 17
click at [813, 172] on link "View External Url" at bounding box center [818, 170] width 93 height 17
click at [418, 50] on span "Start Calls" at bounding box center [417, 47] width 57 height 17
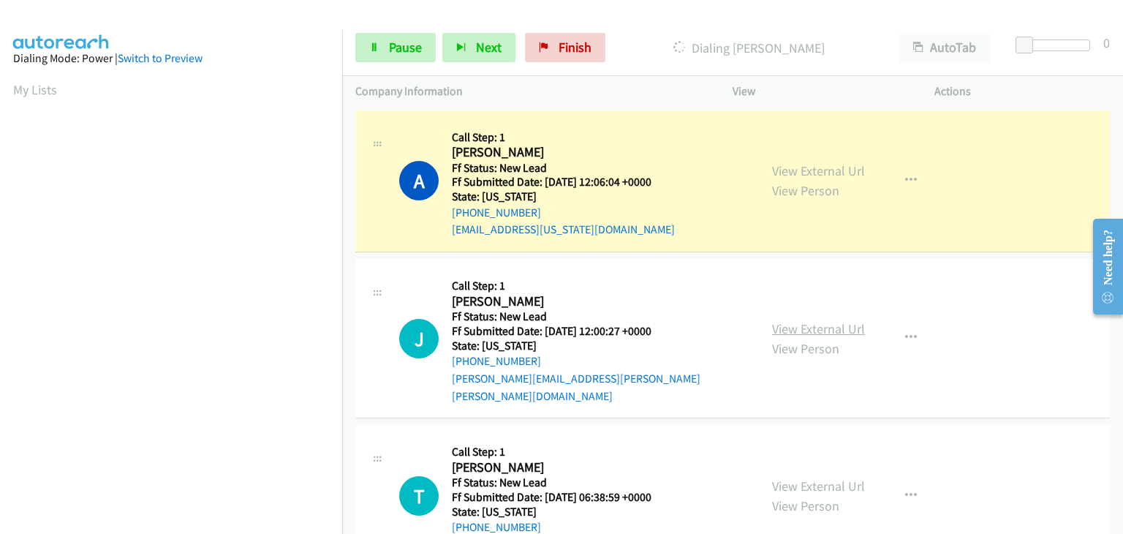
click at [791, 320] on link "View External Url" at bounding box center [818, 328] width 93 height 17
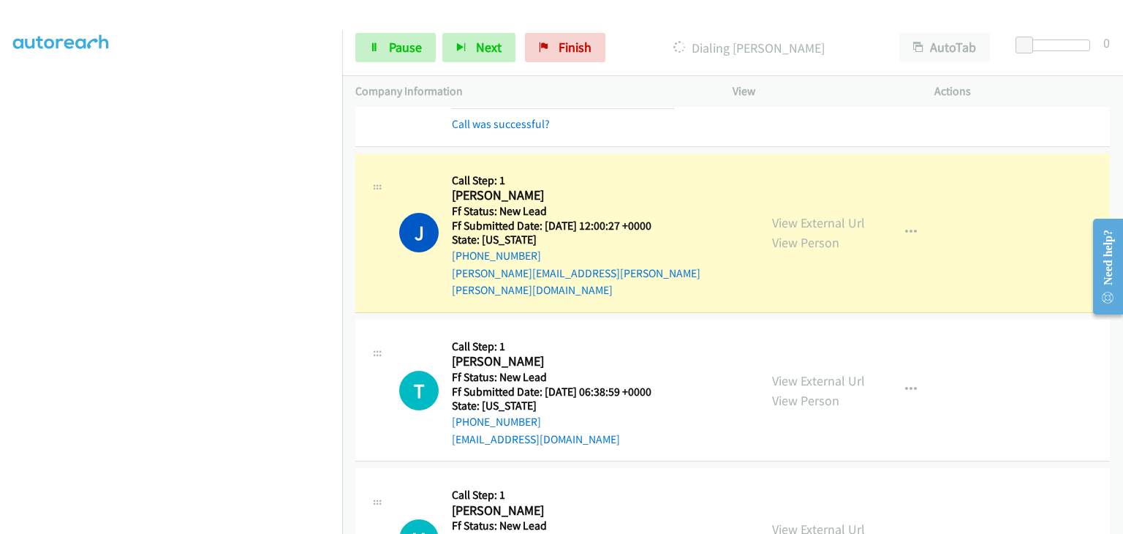
scroll to position [146, 0]
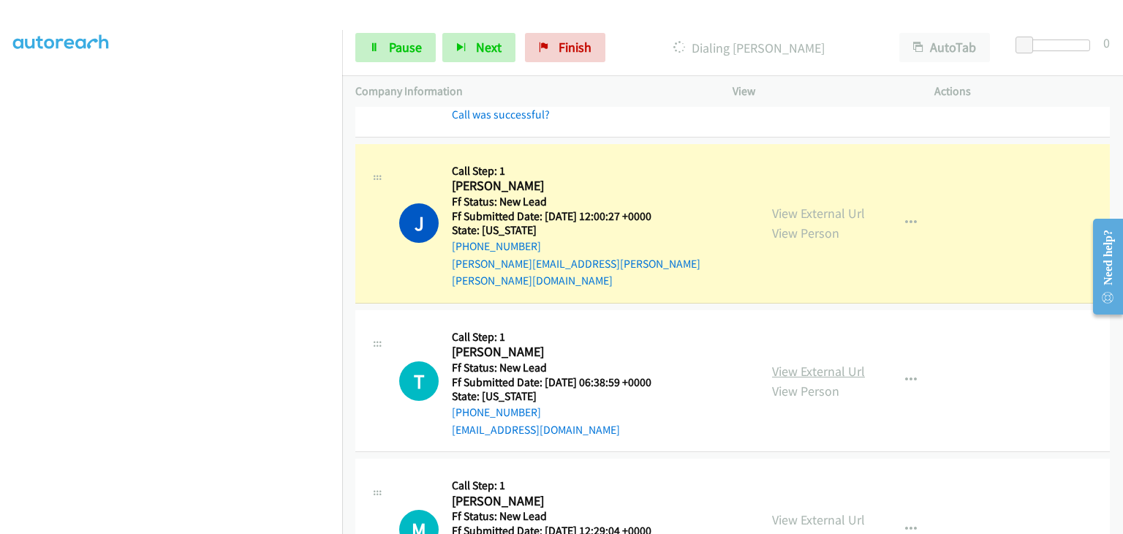
click at [788, 363] on link "View External Url" at bounding box center [818, 371] width 93 height 17
click at [392, 45] on span "Pause" at bounding box center [405, 47] width 33 height 17
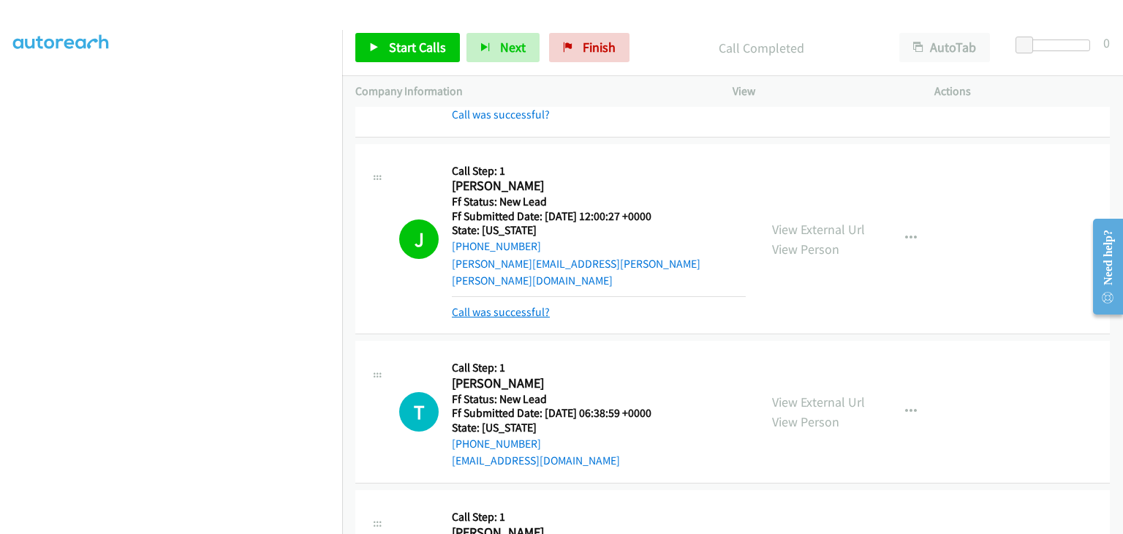
click at [509, 305] on link "Call was successful?" at bounding box center [501, 312] width 98 height 14
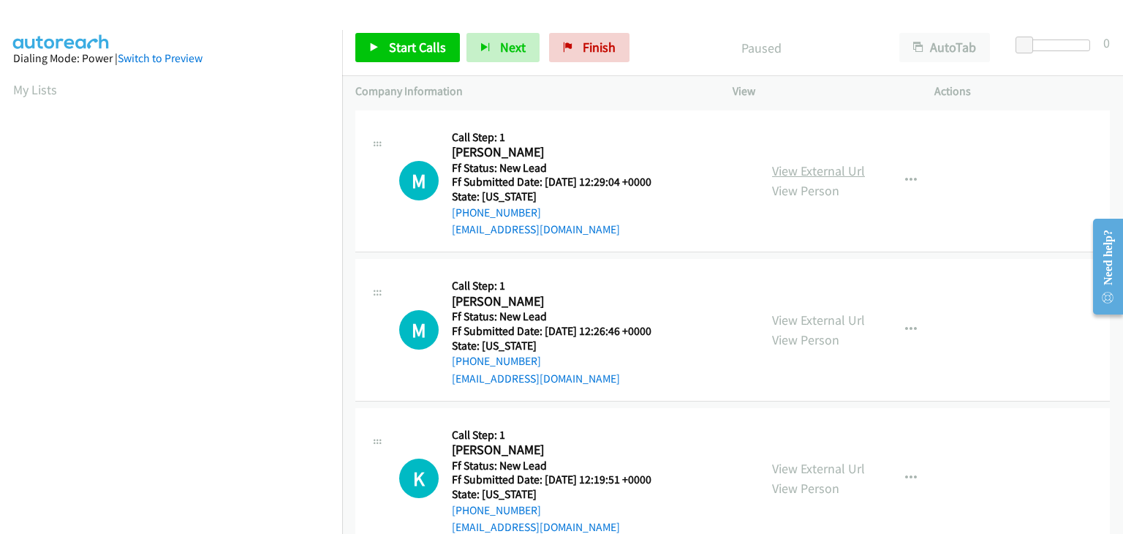
click at [843, 172] on link "View External Url" at bounding box center [818, 170] width 93 height 17
click at [434, 50] on span "Start Calls" at bounding box center [417, 47] width 57 height 17
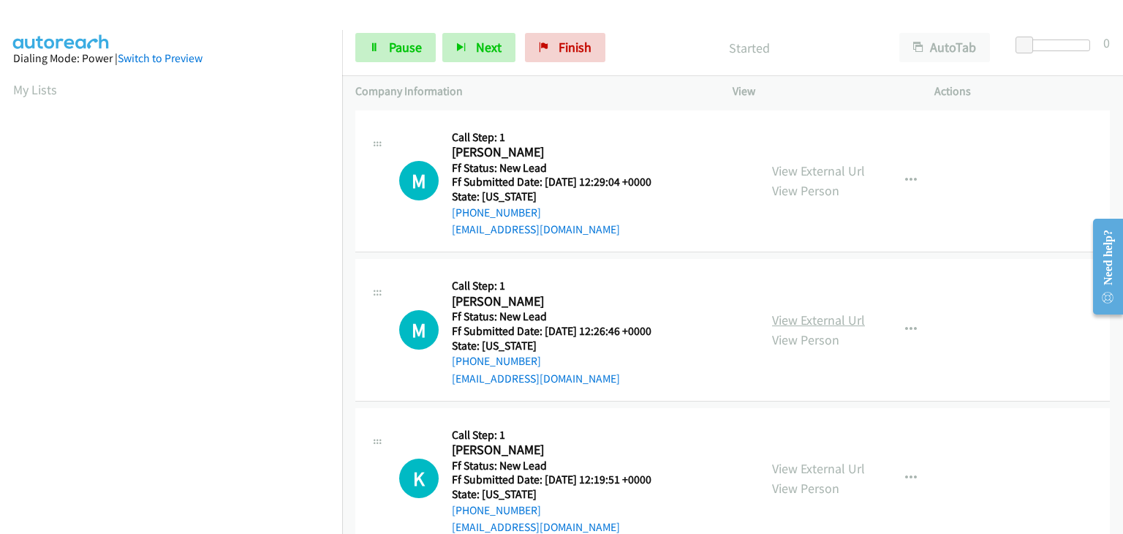
click at [797, 313] on link "View External Url" at bounding box center [818, 320] width 93 height 17
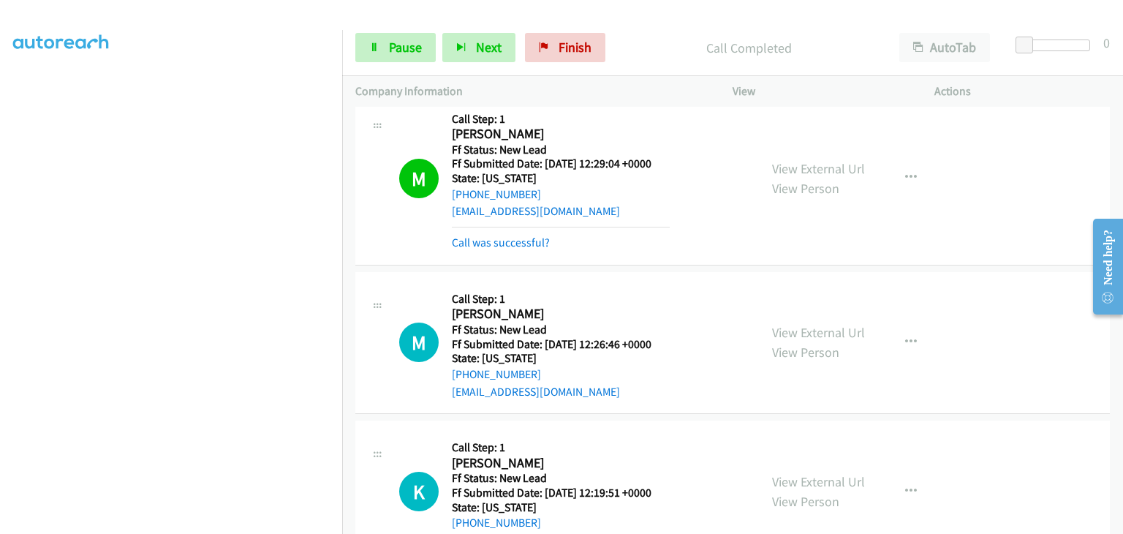
scroll to position [73, 0]
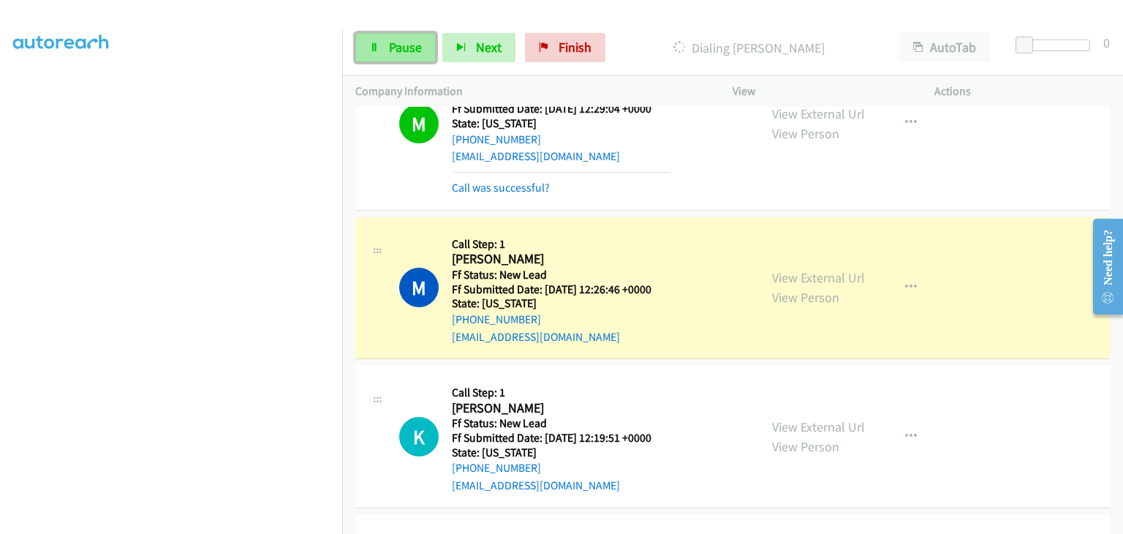
click at [418, 52] on span "Pause" at bounding box center [405, 47] width 33 height 17
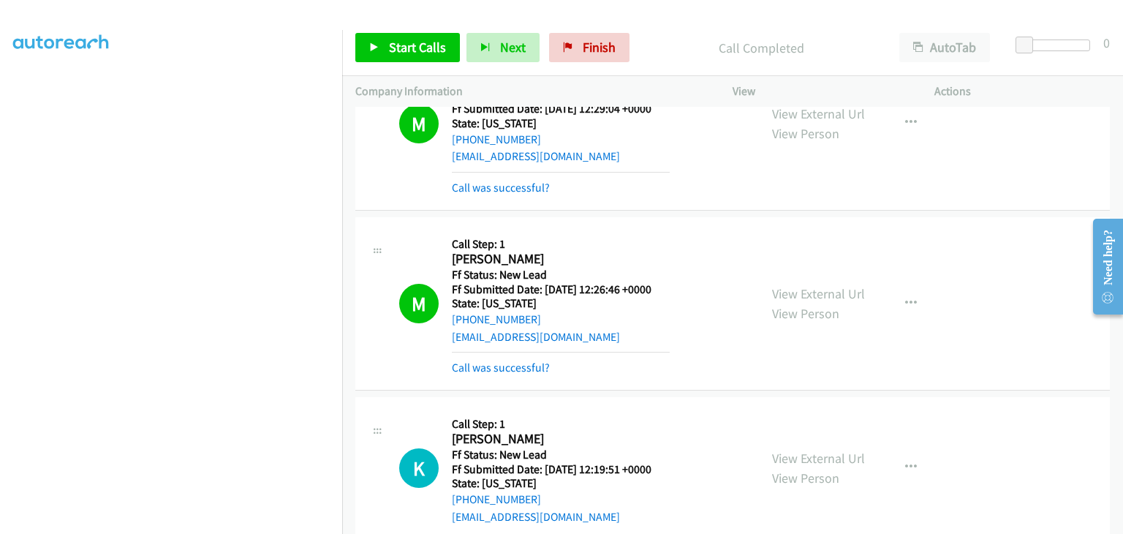
scroll to position [0, 0]
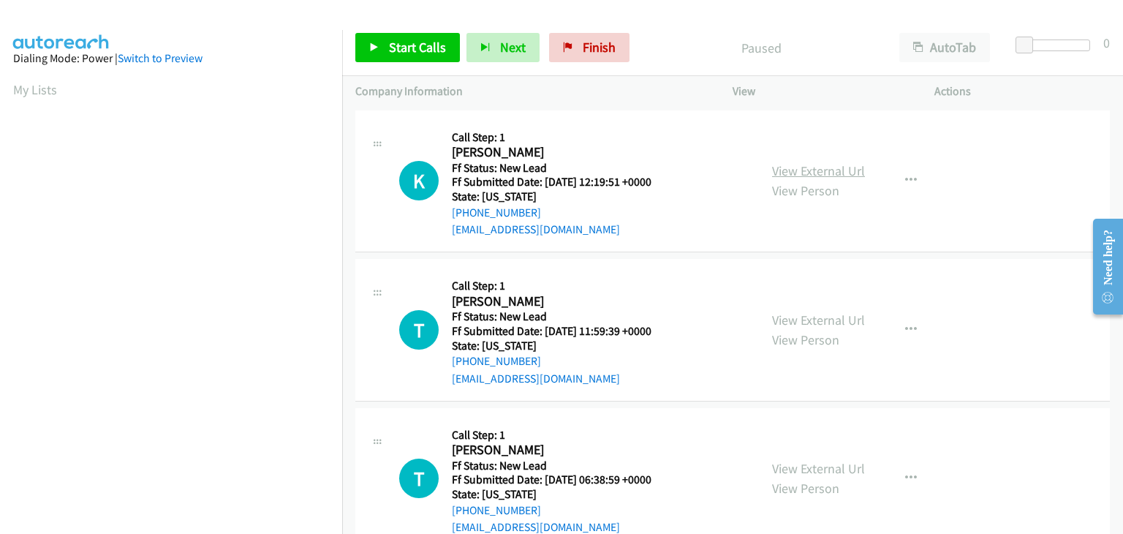
click at [789, 167] on link "View External Url" at bounding box center [818, 170] width 93 height 17
click at [415, 41] on span "Start Calls" at bounding box center [417, 47] width 57 height 17
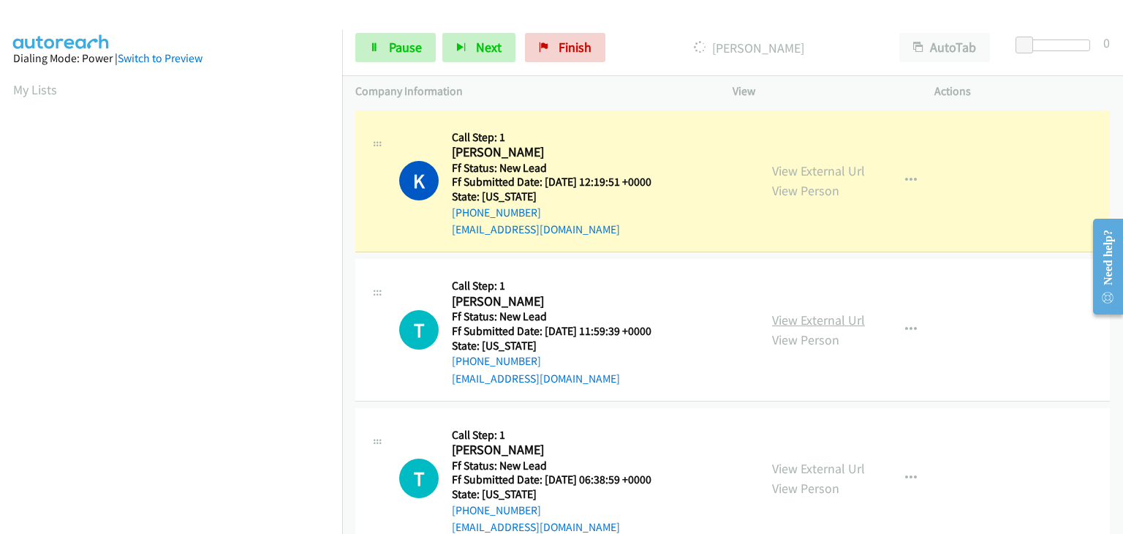
click at [845, 313] on link "View External Url" at bounding box center [818, 320] width 93 height 17
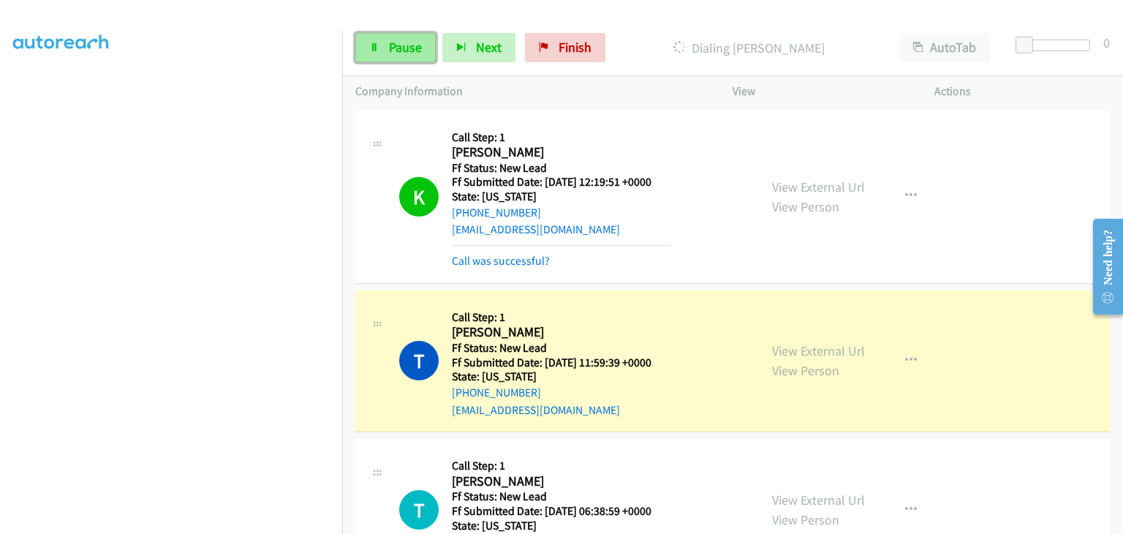
click at [387, 45] on link "Pause" at bounding box center [395, 47] width 80 height 29
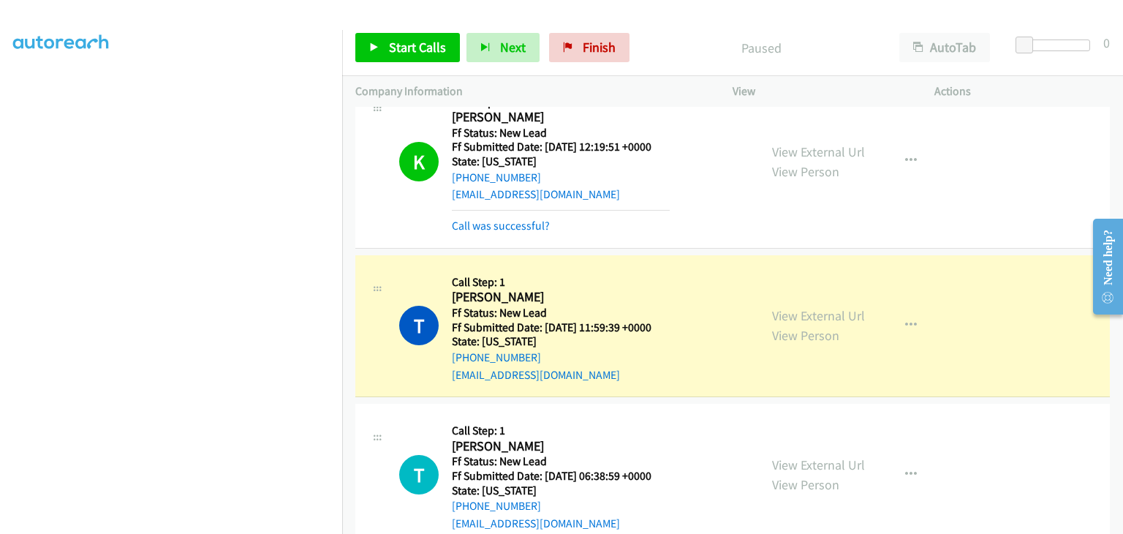
scroll to position [0, 0]
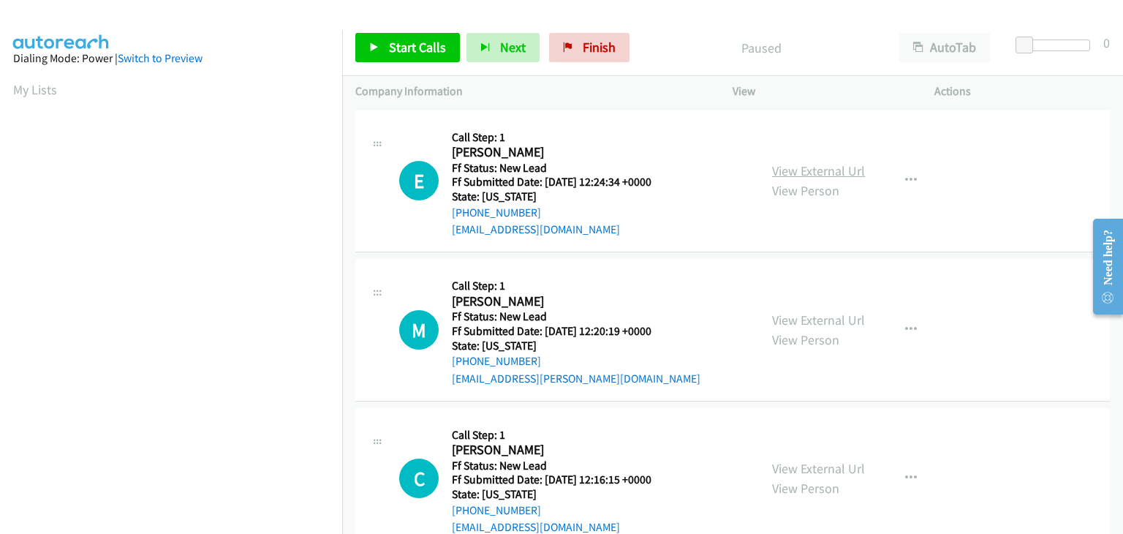
click at [845, 168] on link "View External Url" at bounding box center [818, 170] width 93 height 17
click at [393, 38] on link "Start Calls" at bounding box center [407, 47] width 105 height 29
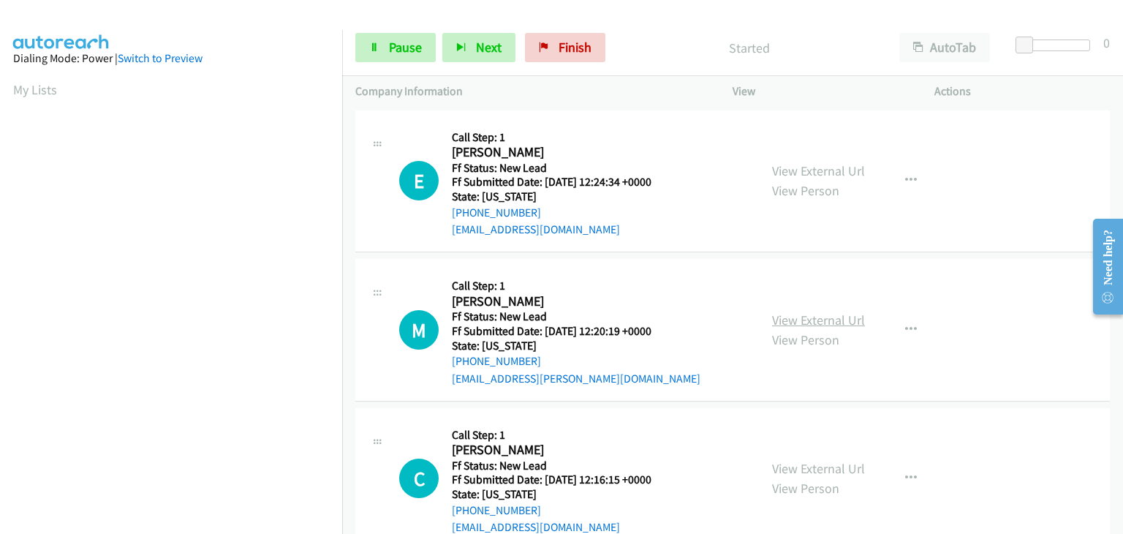
click at [840, 315] on link "View External Url" at bounding box center [818, 320] width 93 height 17
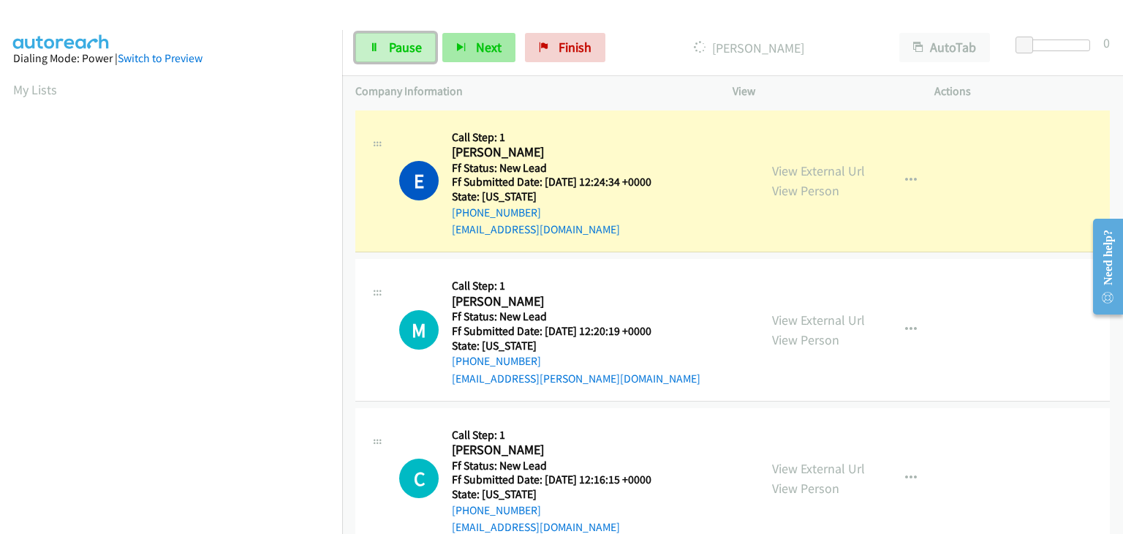
drag, startPoint x: 423, startPoint y: 53, endPoint x: 459, endPoint y: 55, distance: 35.1
click at [423, 53] on link "Pause" at bounding box center [395, 47] width 80 height 29
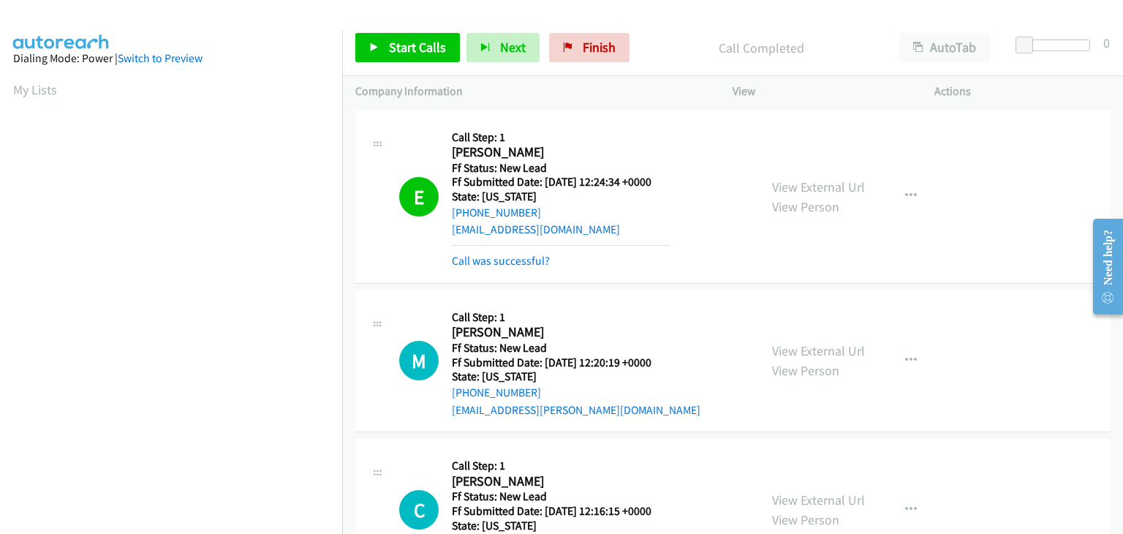
scroll to position [287, 0]
click at [524, 257] on link "Call was successful?" at bounding box center [501, 261] width 98 height 14
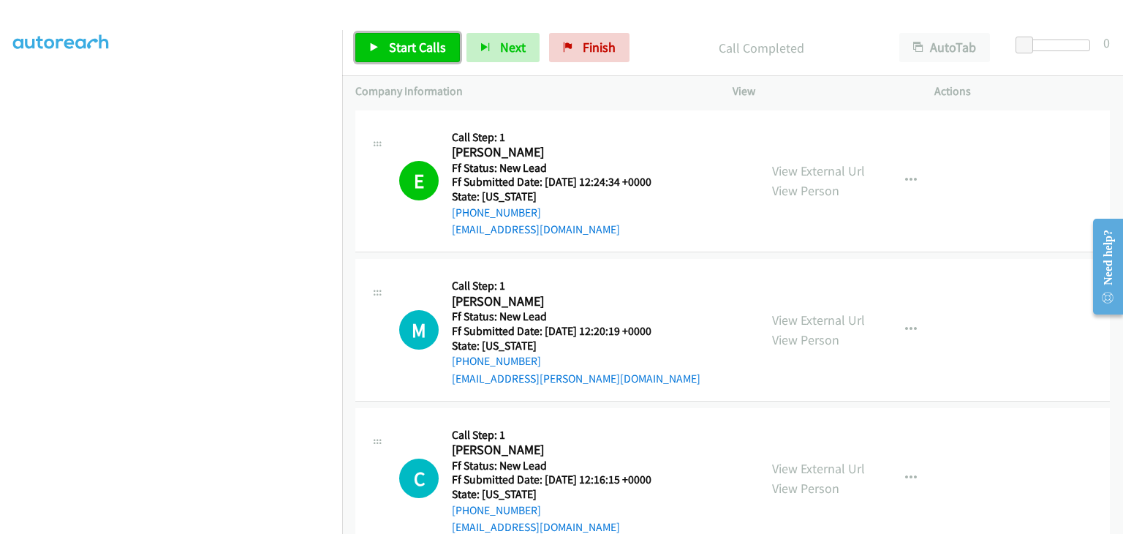
click at [407, 51] on span "Start Calls" at bounding box center [417, 47] width 57 height 17
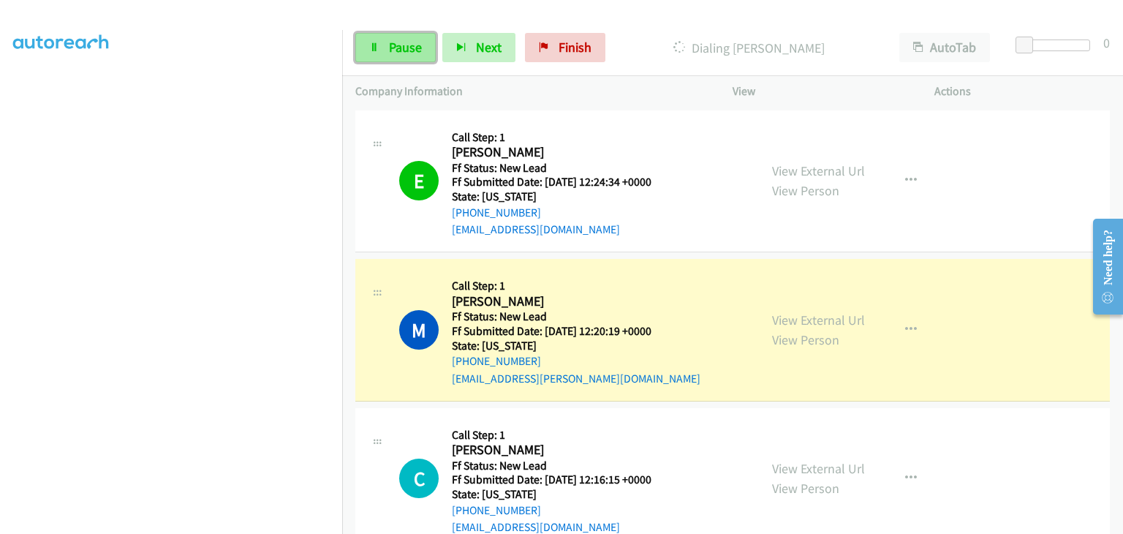
click at [421, 60] on link "Pause" at bounding box center [395, 47] width 80 height 29
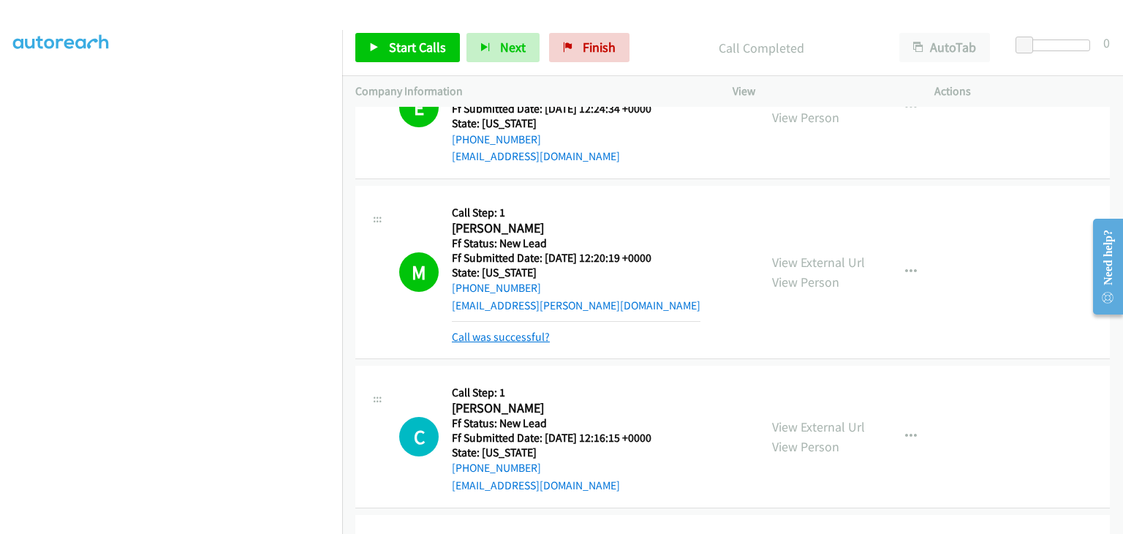
click at [504, 331] on link "Call was successful?" at bounding box center [501, 337] width 98 height 14
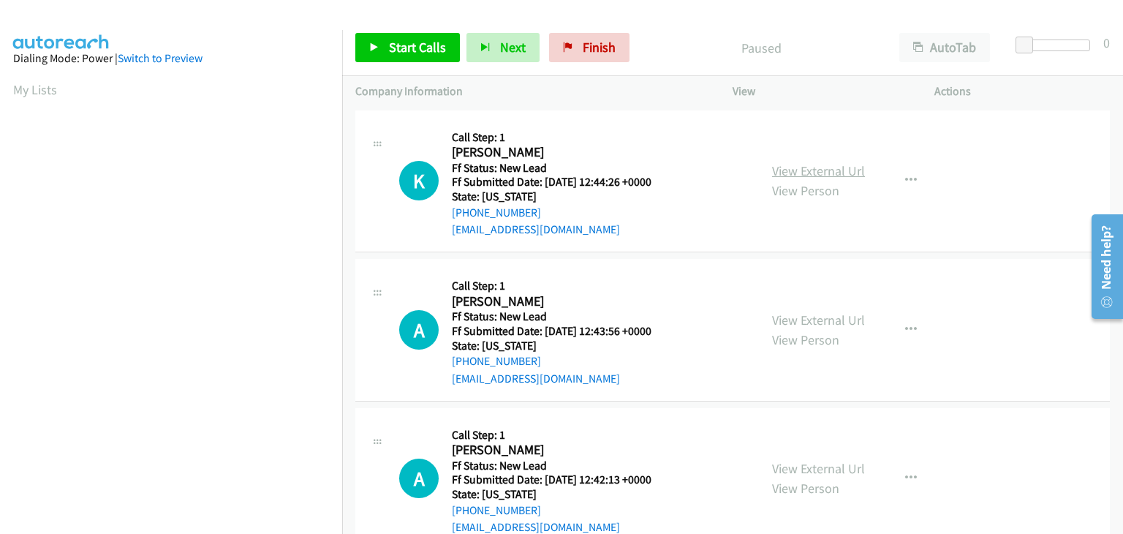
click at [803, 171] on link "View External Url" at bounding box center [818, 170] width 93 height 17
click at [399, 55] on span "Start Calls" at bounding box center [417, 47] width 57 height 17
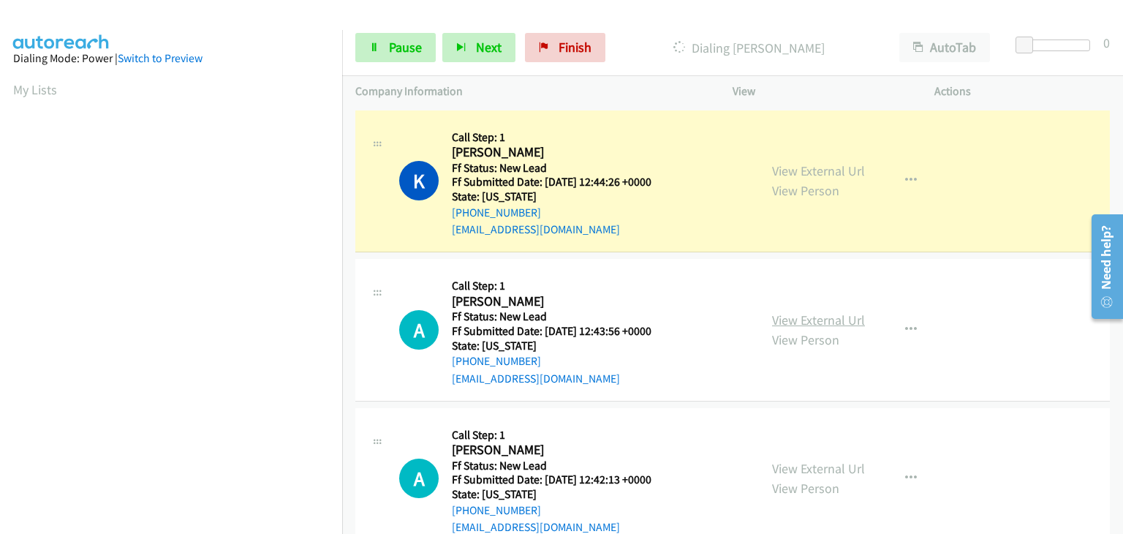
click at [814, 314] on link "View External Url" at bounding box center [818, 320] width 93 height 17
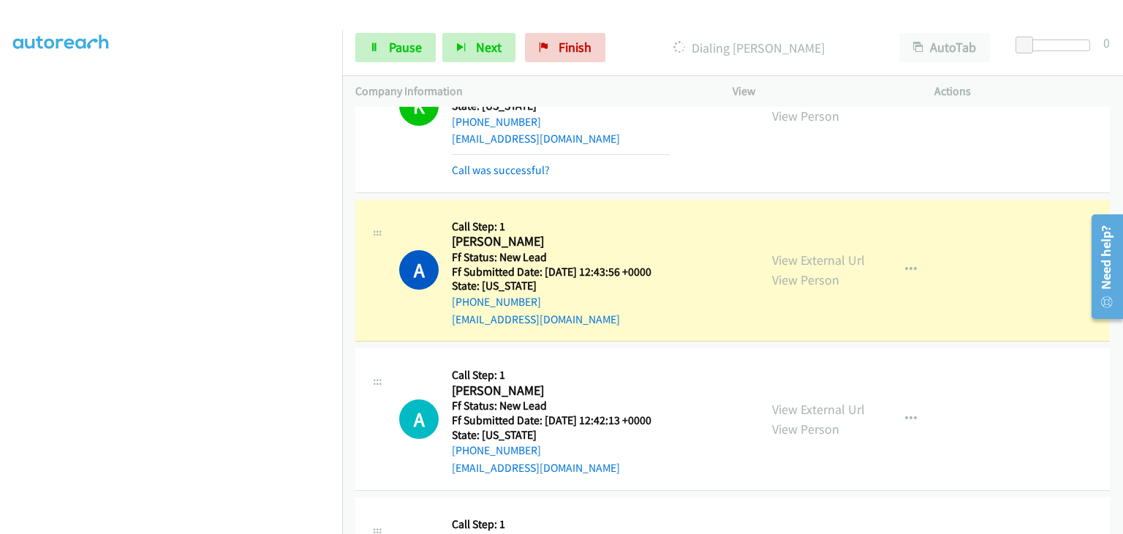
scroll to position [146, 0]
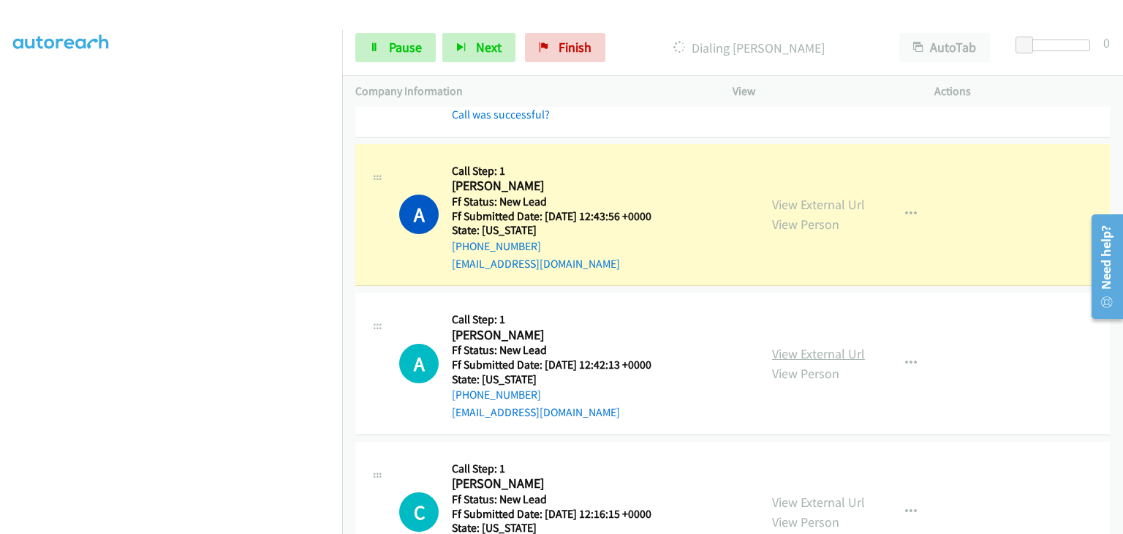
click at [837, 353] on link "View External Url" at bounding box center [818, 353] width 93 height 17
click at [418, 50] on span "Pause" at bounding box center [405, 47] width 33 height 17
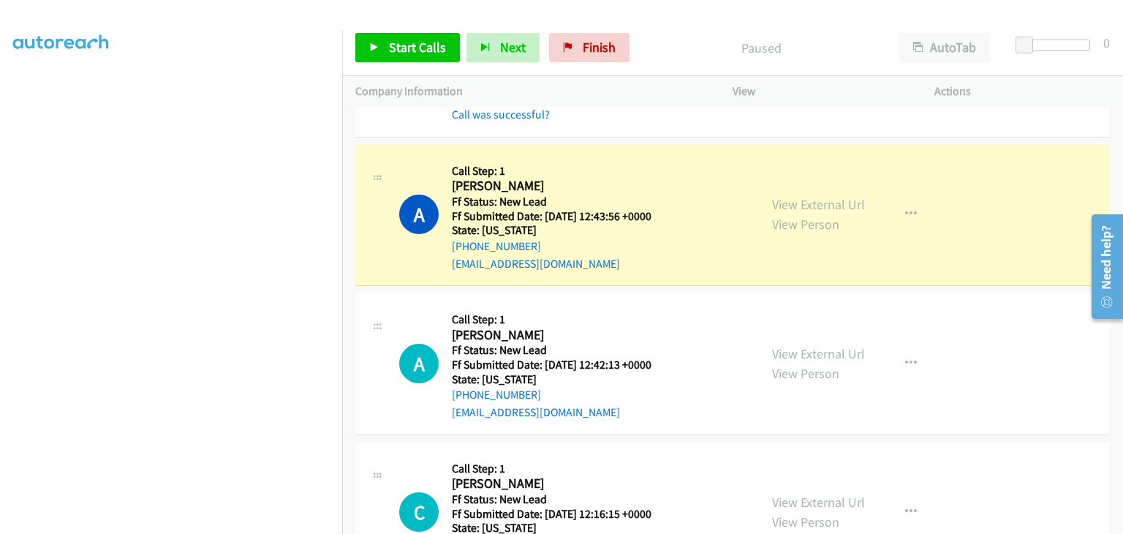
scroll to position [287, 0]
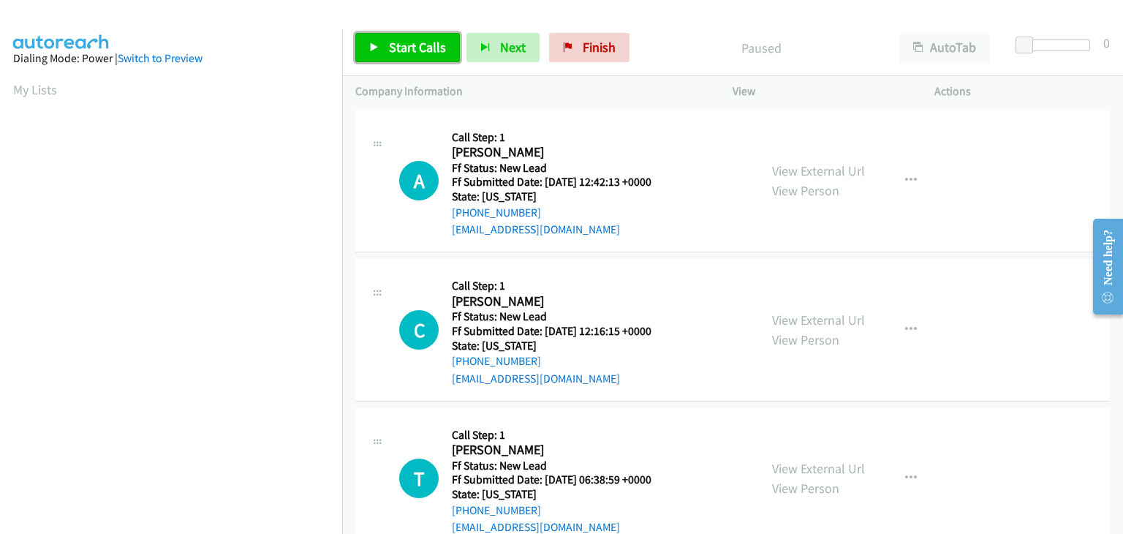
click at [415, 39] on span "Start Calls" at bounding box center [417, 47] width 57 height 17
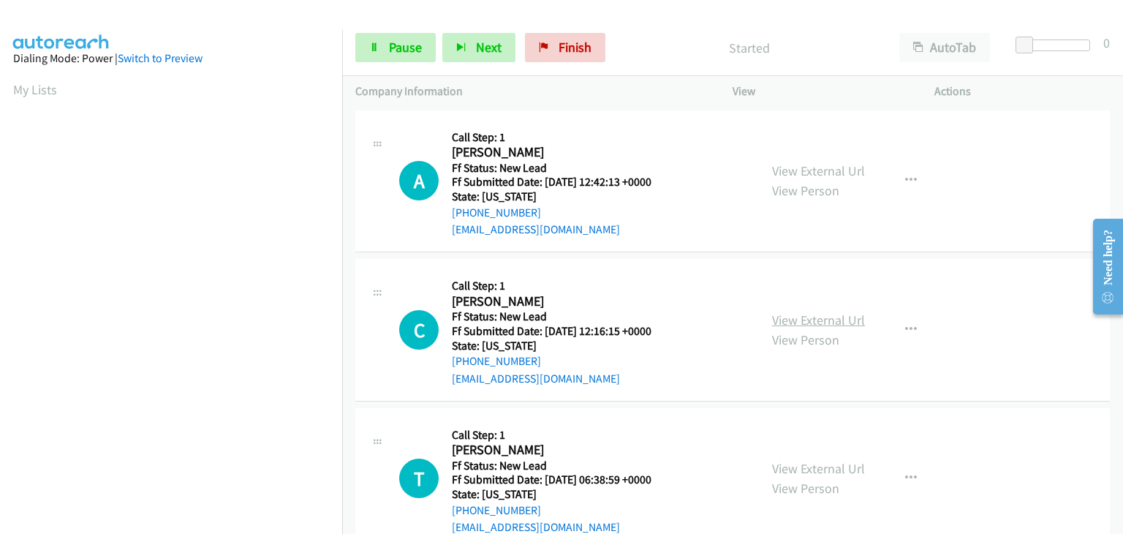
click at [807, 317] on link "View External Url" at bounding box center [818, 320] width 93 height 17
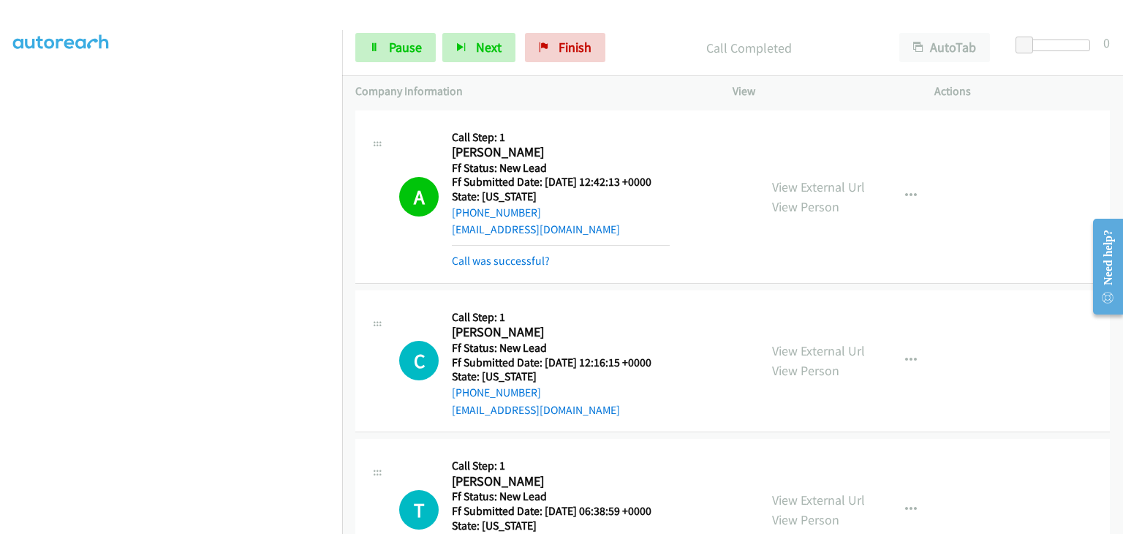
scroll to position [68, 0]
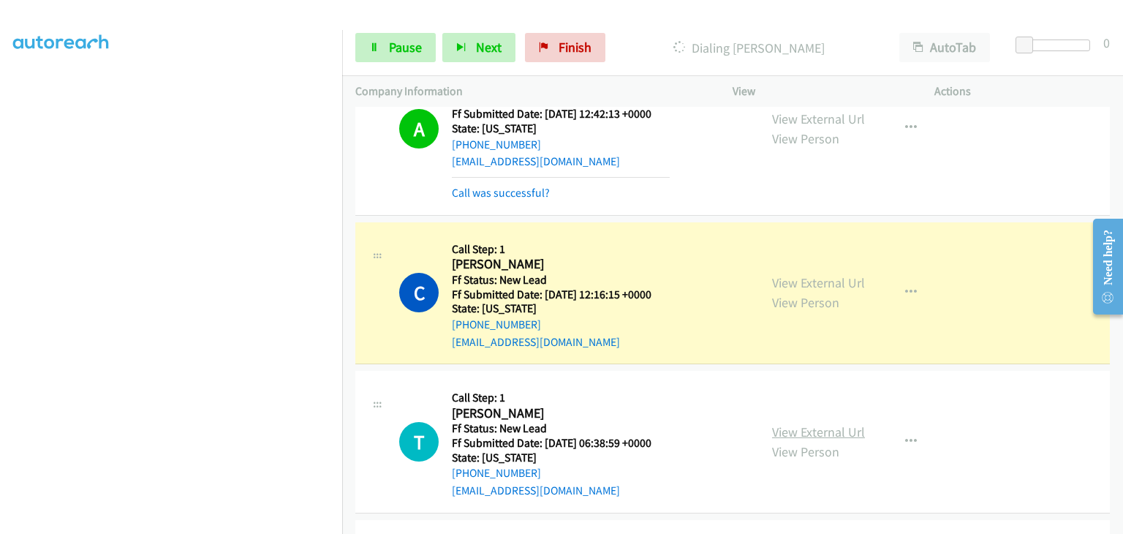
click at [803, 427] on link "View External Url" at bounding box center [818, 431] width 93 height 17
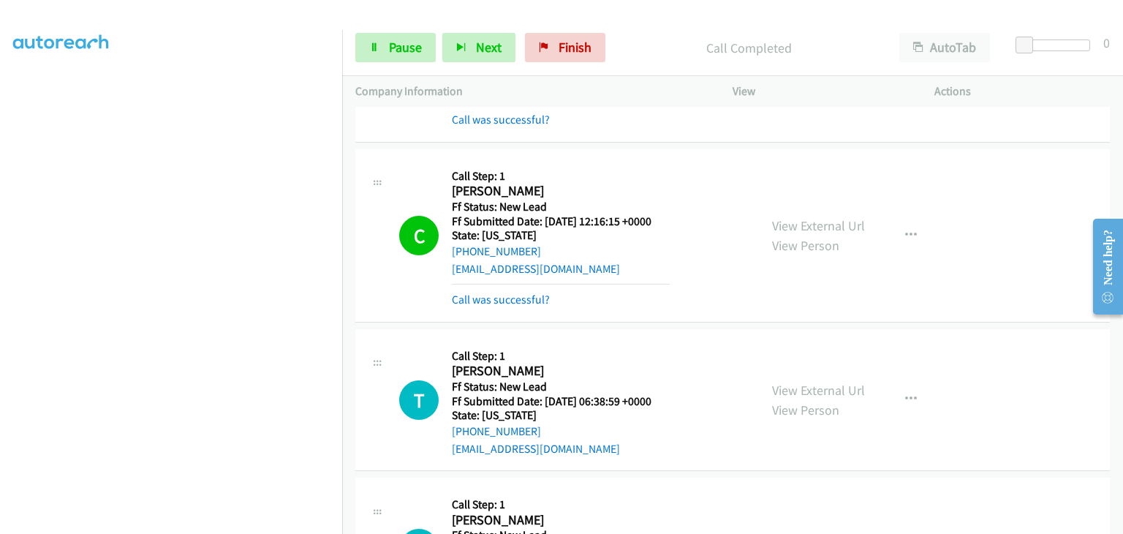
scroll to position [214, 0]
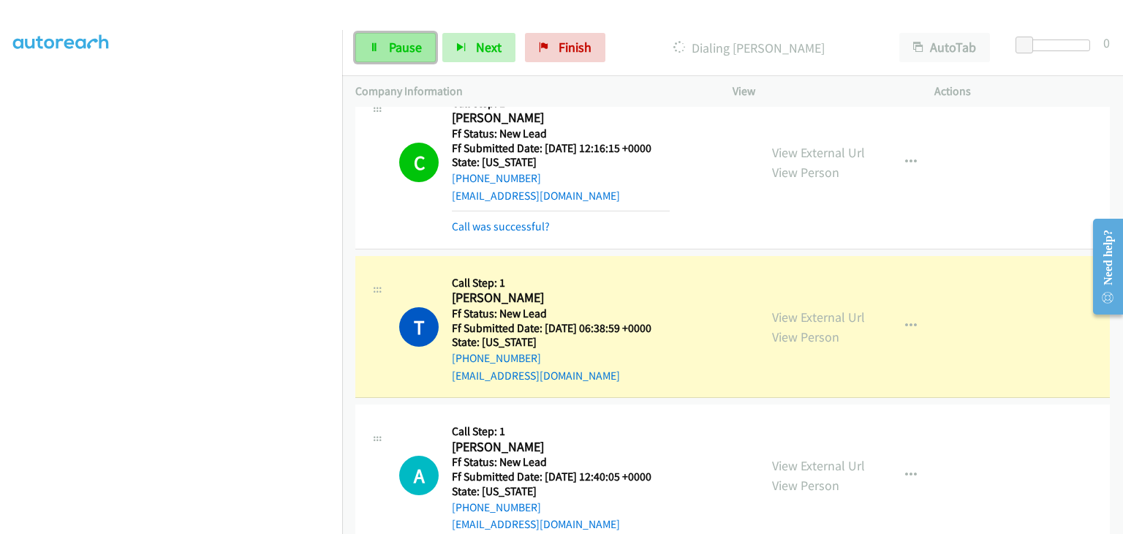
click at [419, 50] on span "Pause" at bounding box center [405, 47] width 33 height 17
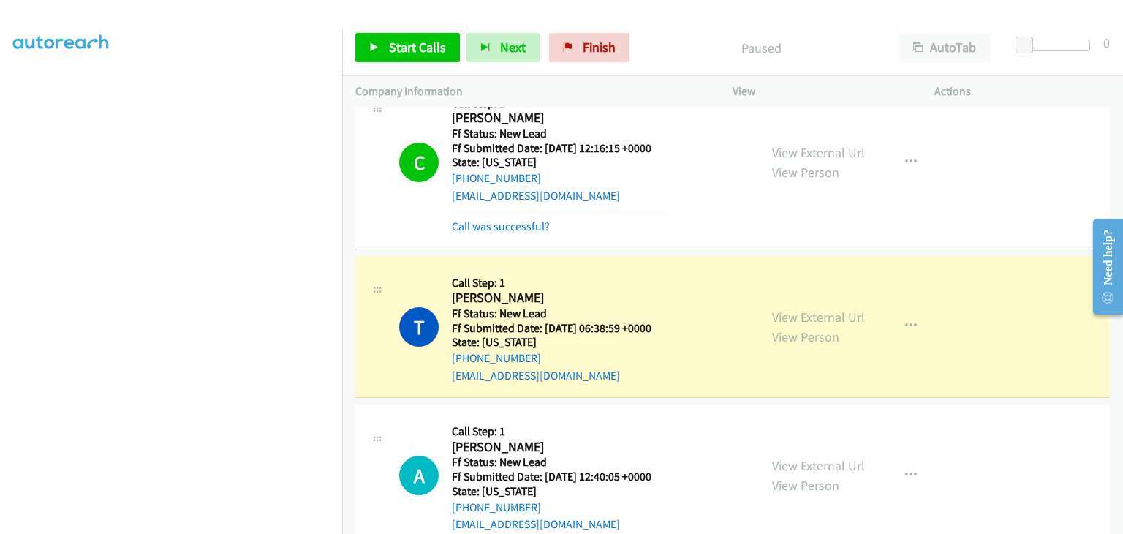
scroll to position [287, 0]
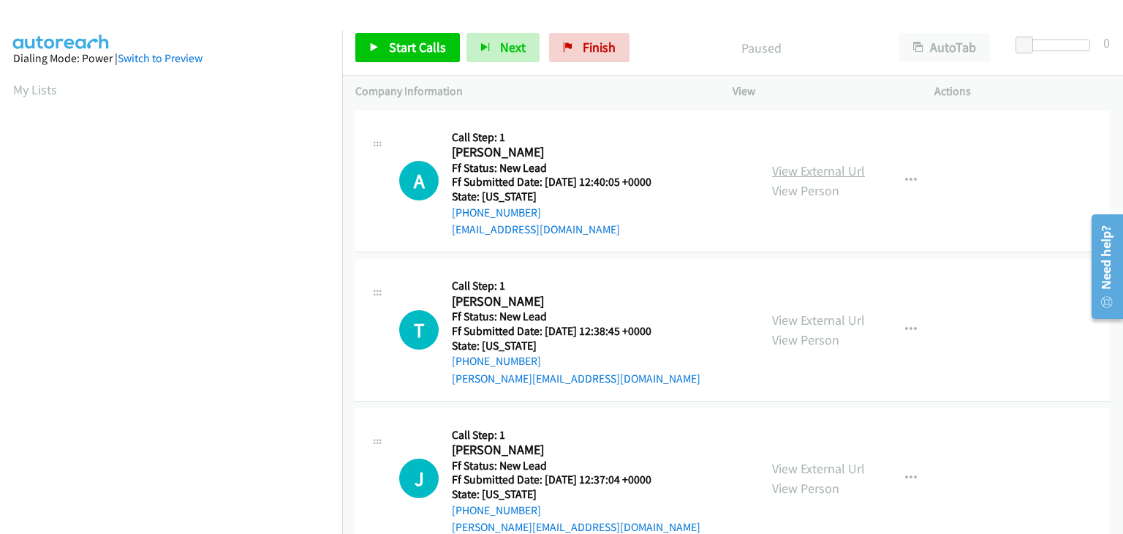
click at [824, 173] on link "View External Url" at bounding box center [818, 170] width 93 height 17
click at [410, 39] on span "Start Calls" at bounding box center [417, 47] width 57 height 17
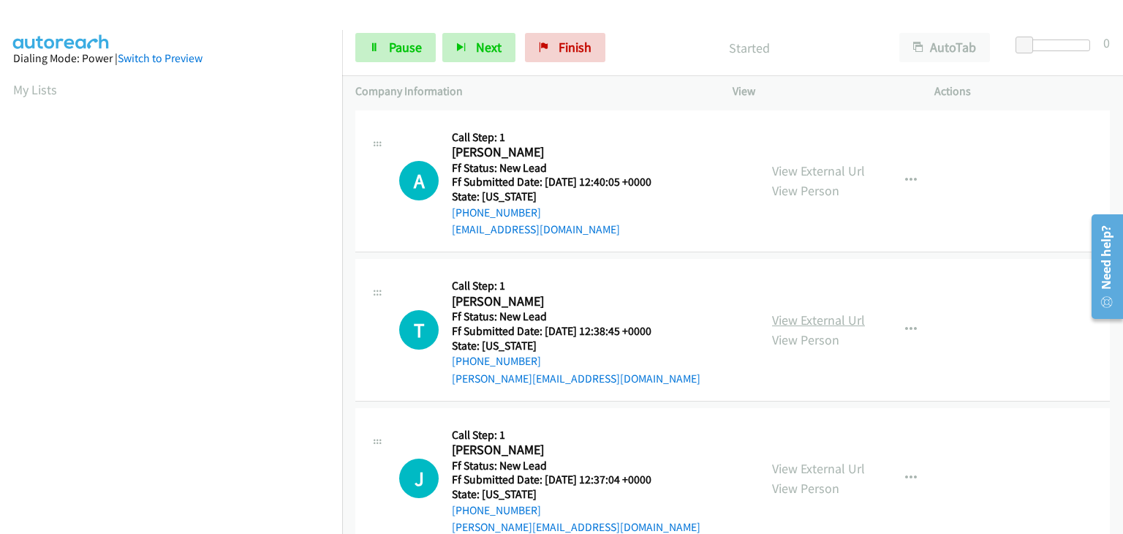
click at [837, 322] on link "View External Url" at bounding box center [818, 320] width 93 height 17
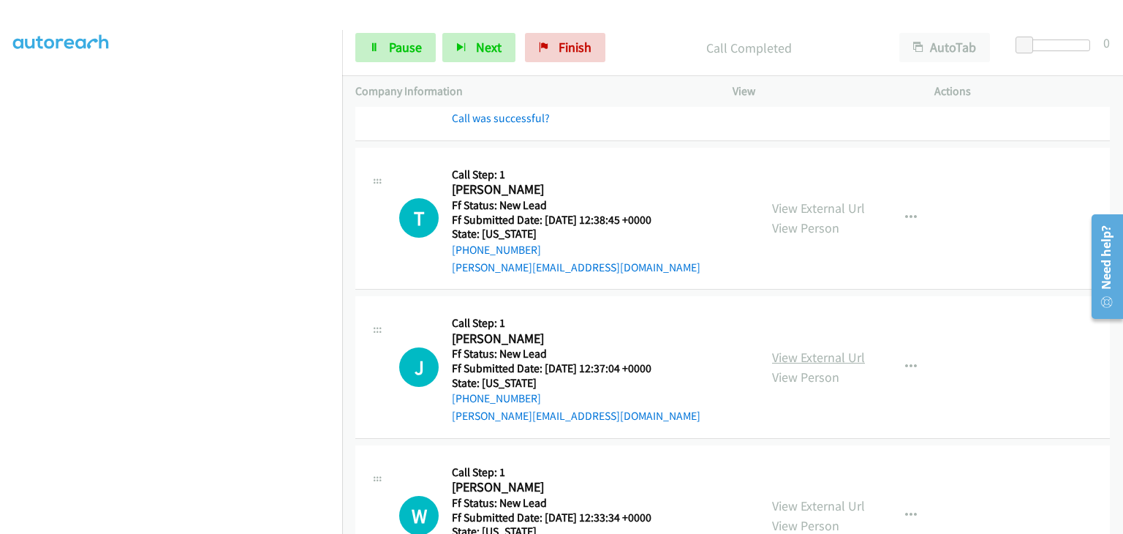
scroll to position [146, 0]
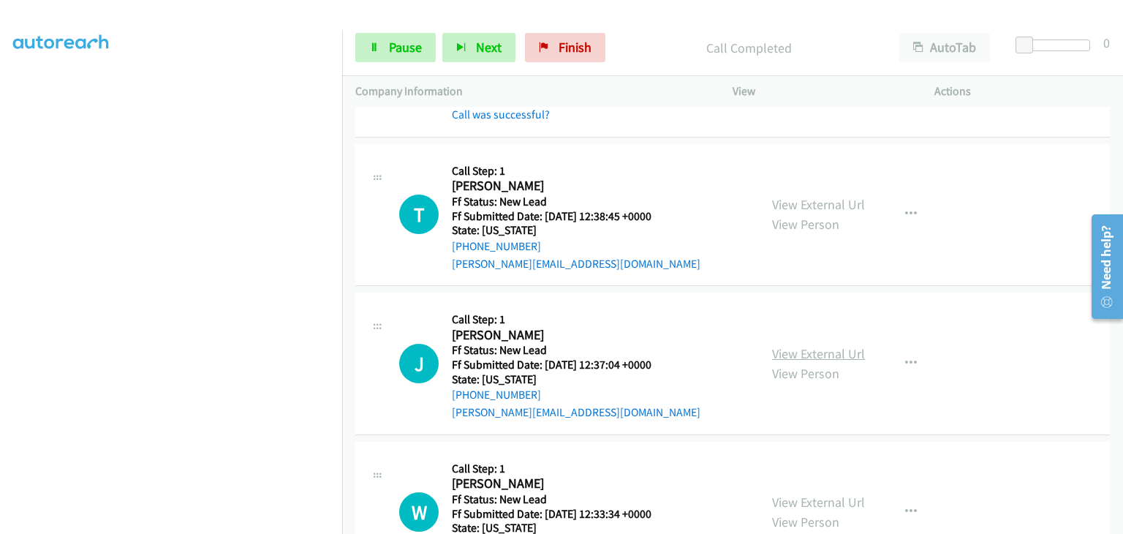
click at [829, 358] on link "View External Url" at bounding box center [818, 353] width 93 height 17
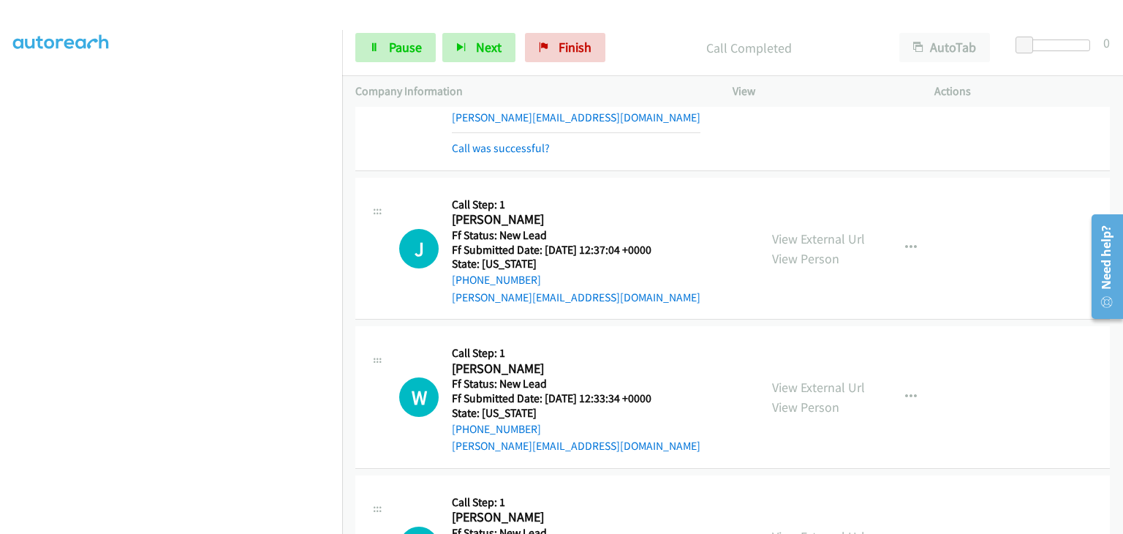
scroll to position [219, 0]
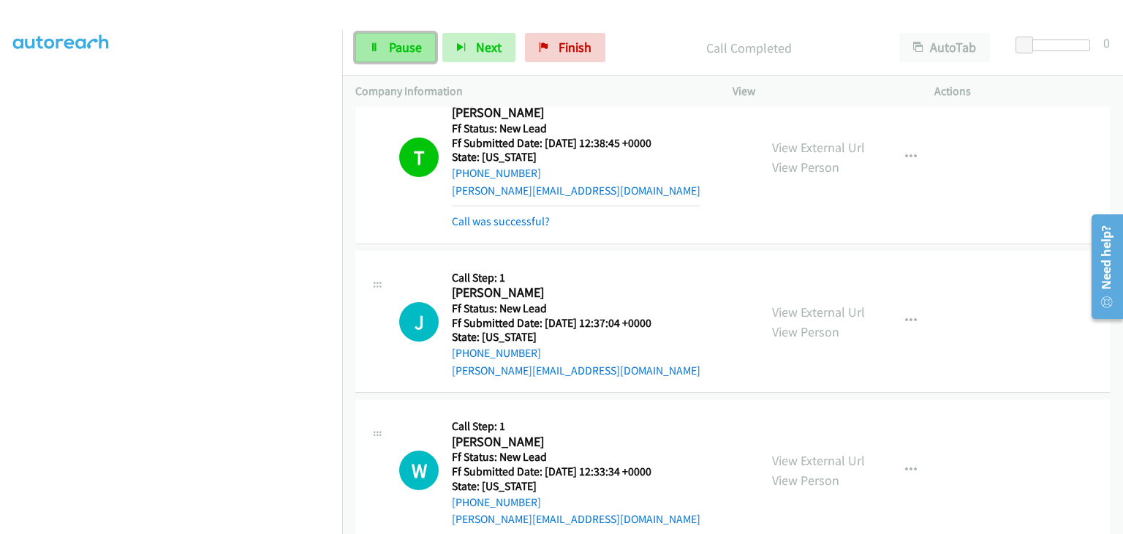
click at [404, 48] on span "Pause" at bounding box center [405, 47] width 33 height 17
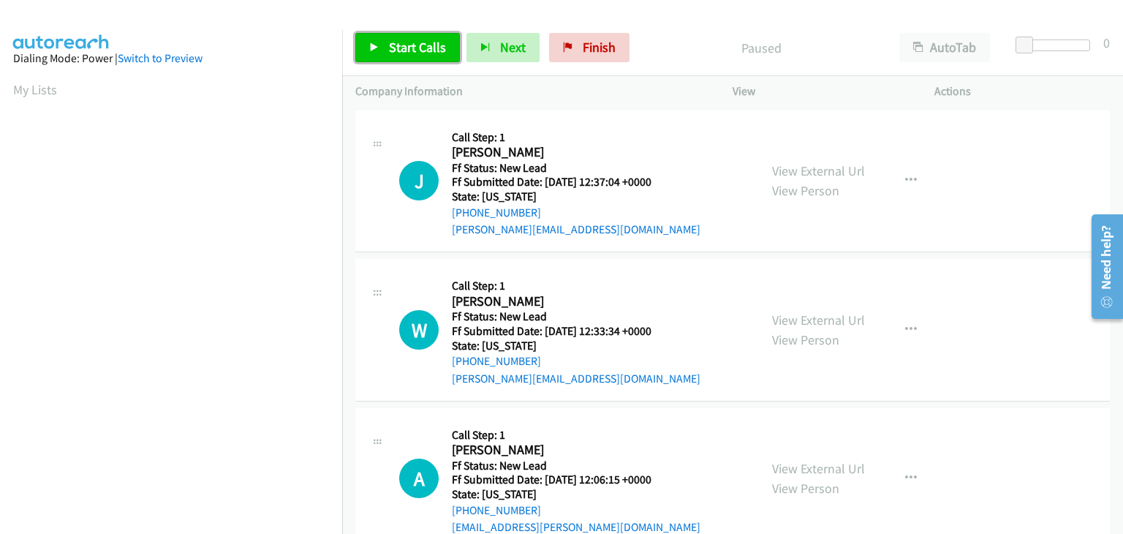
click at [412, 51] on span "Start Calls" at bounding box center [417, 47] width 57 height 17
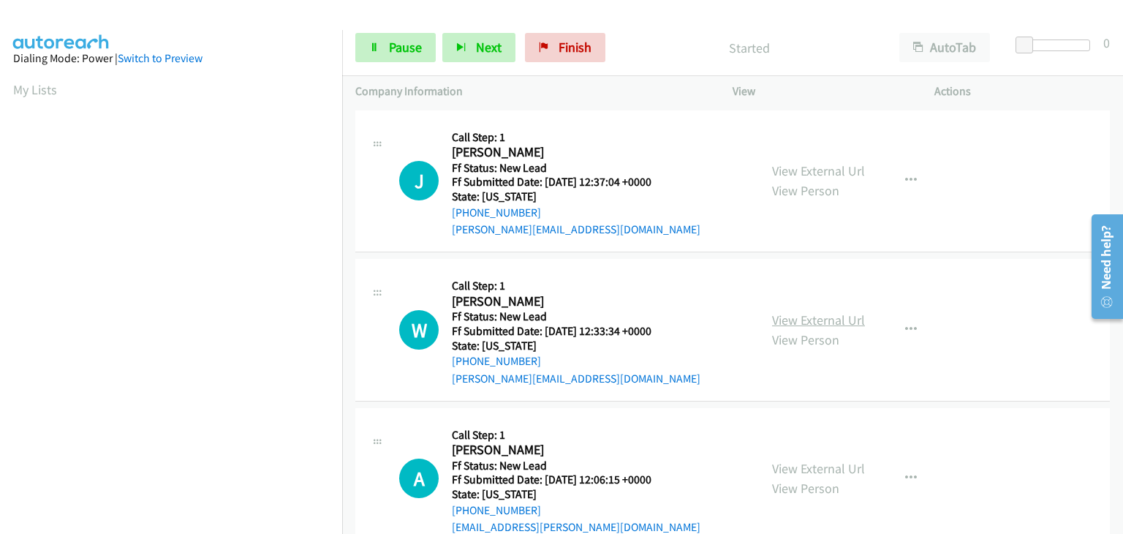
click at [834, 317] on link "View External Url" at bounding box center [818, 320] width 93 height 17
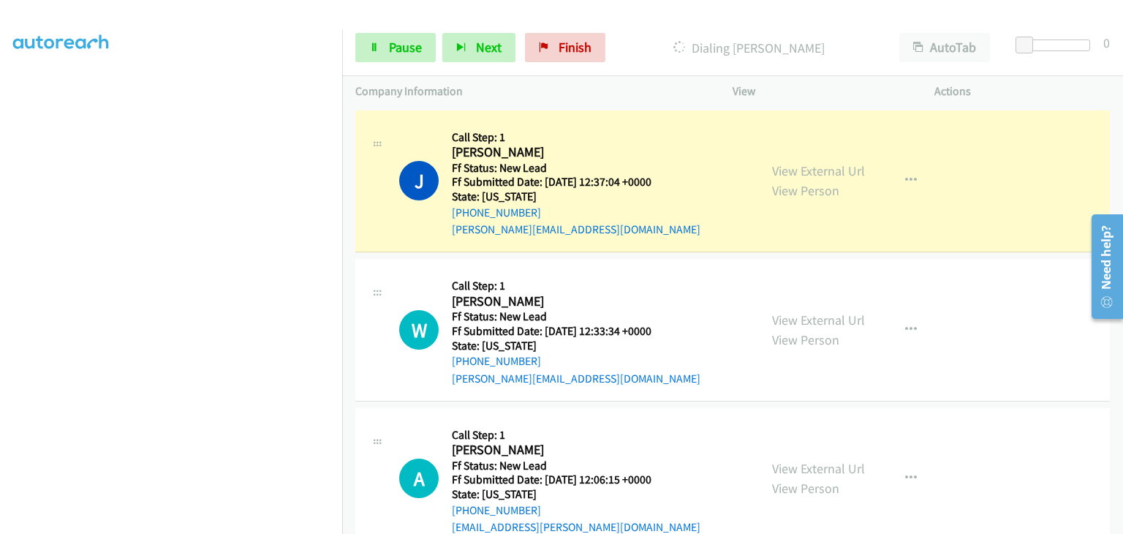
scroll to position [287, 0]
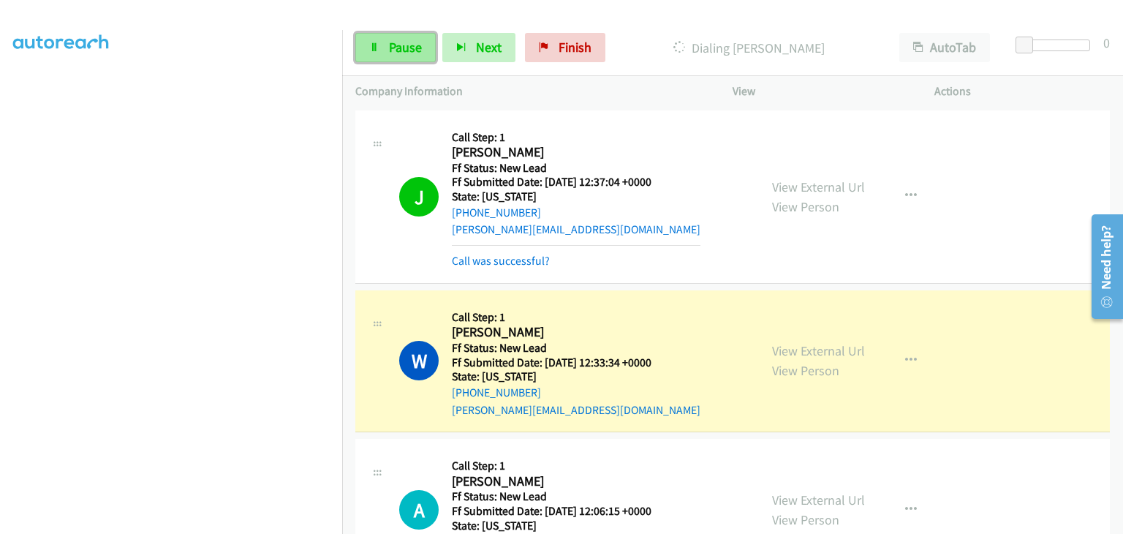
drag, startPoint x: 383, startPoint y: 42, endPoint x: 419, endPoint y: 53, distance: 37.5
click at [383, 42] on link "Pause" at bounding box center [395, 47] width 80 height 29
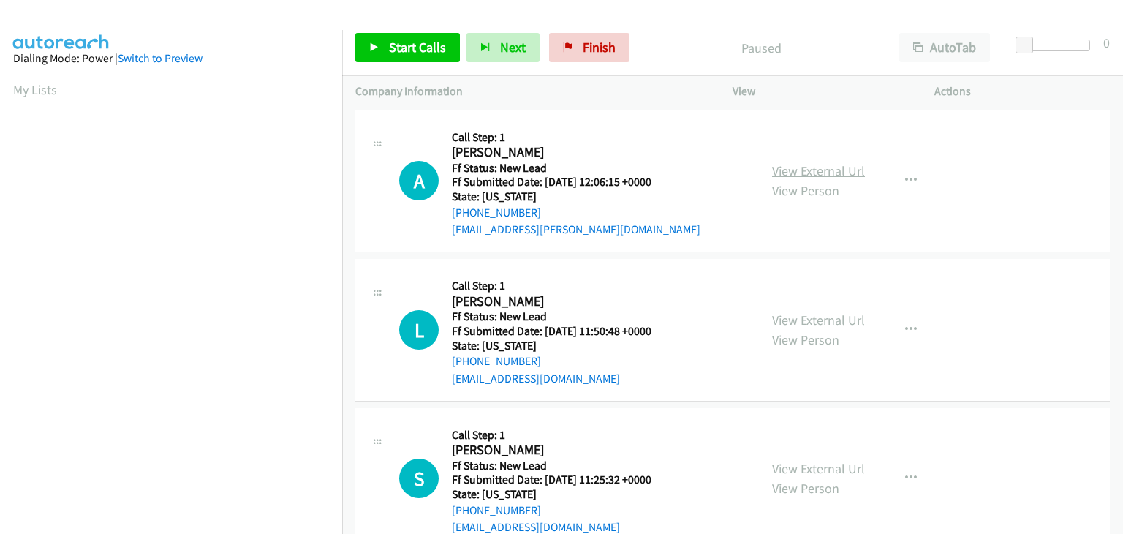
click at [788, 172] on link "View External Url" at bounding box center [818, 170] width 93 height 17
click at [410, 59] on link "Start Calls" at bounding box center [407, 47] width 105 height 29
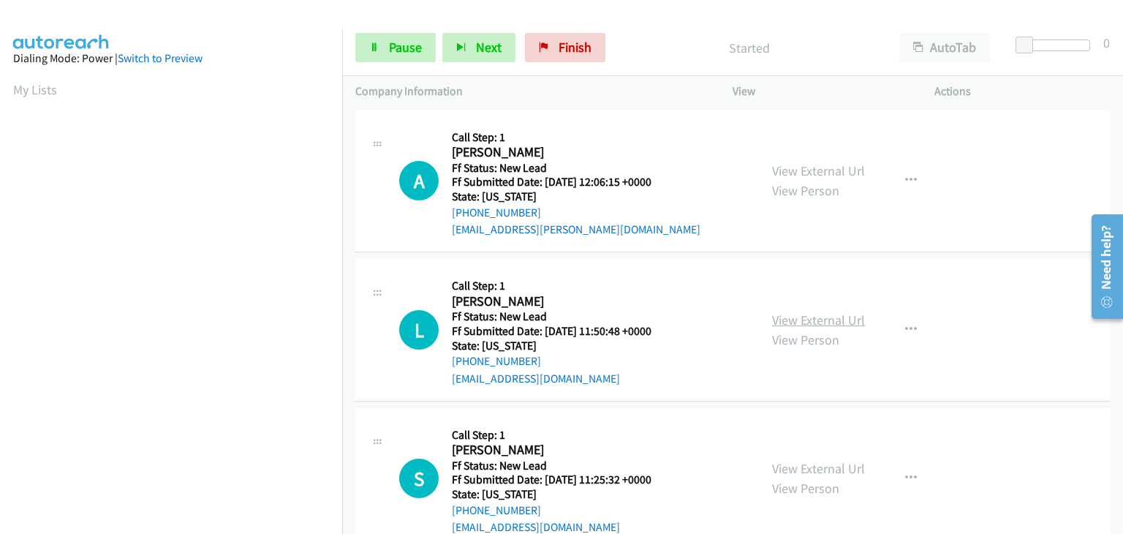
click at [804, 320] on link "View External Url" at bounding box center [818, 320] width 93 height 17
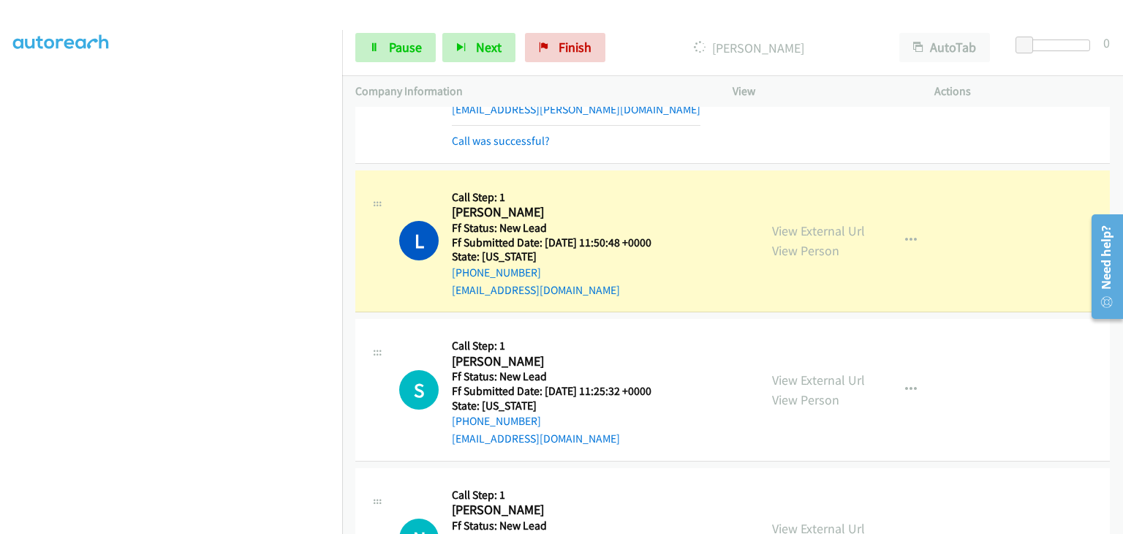
scroll to position [146, 0]
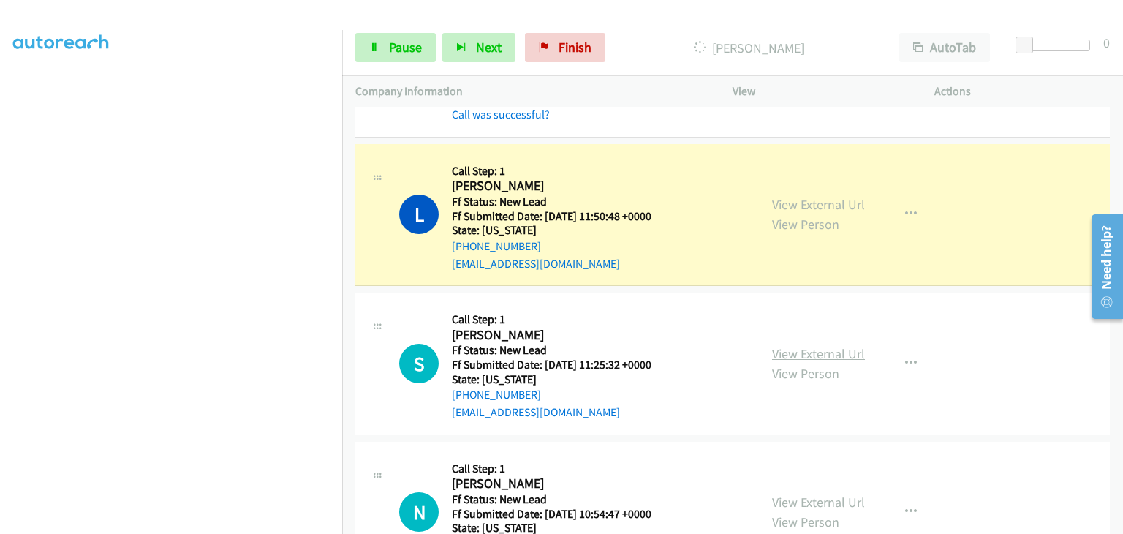
click at [810, 355] on link "View External Url" at bounding box center [818, 353] width 93 height 17
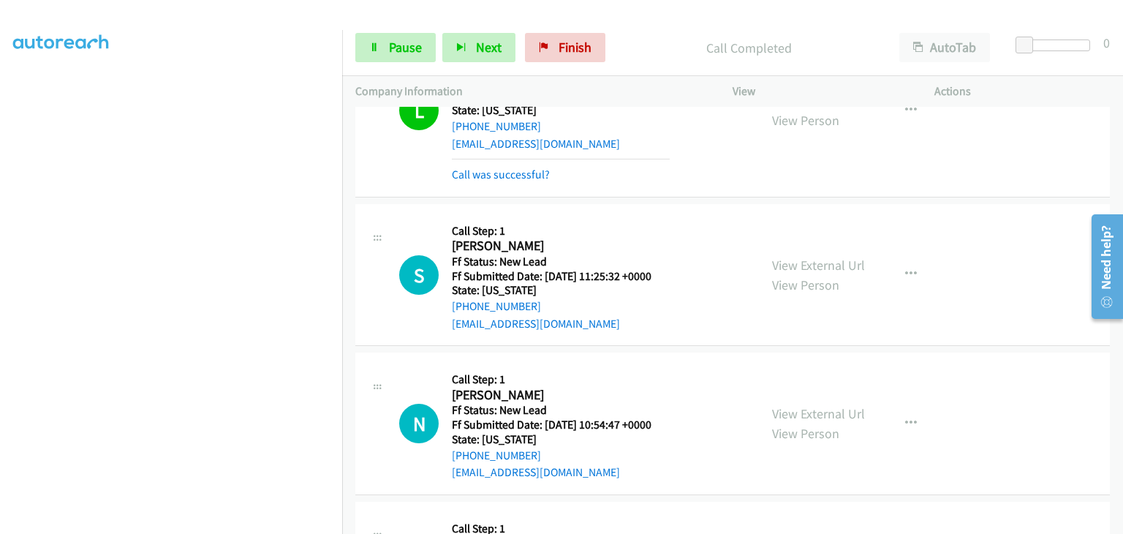
scroll to position [293, 0]
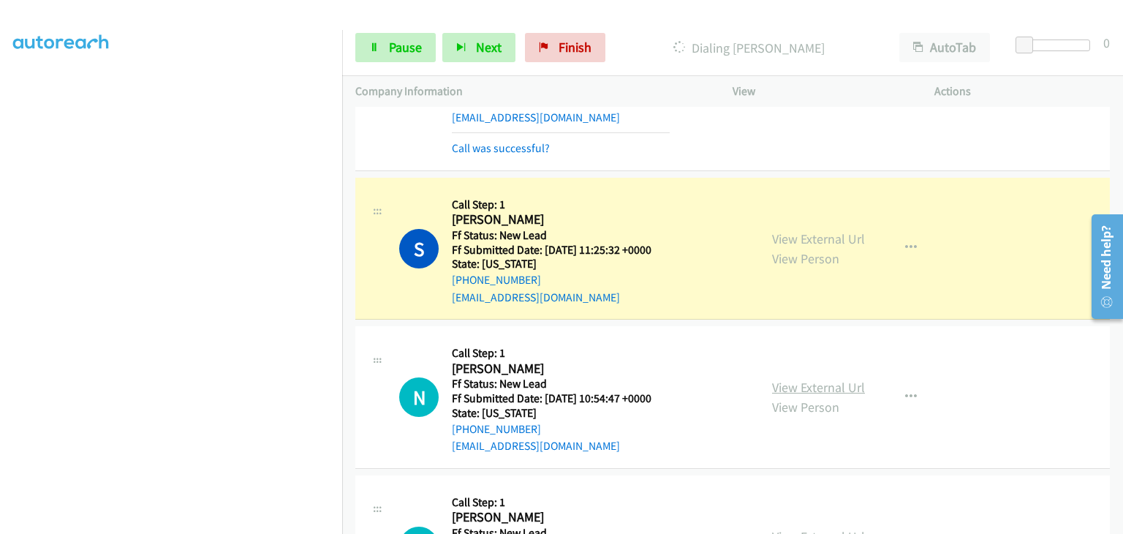
click at [801, 382] on link "View External Url" at bounding box center [818, 387] width 93 height 17
click at [242, 521] on section at bounding box center [171, 187] width 316 height 700
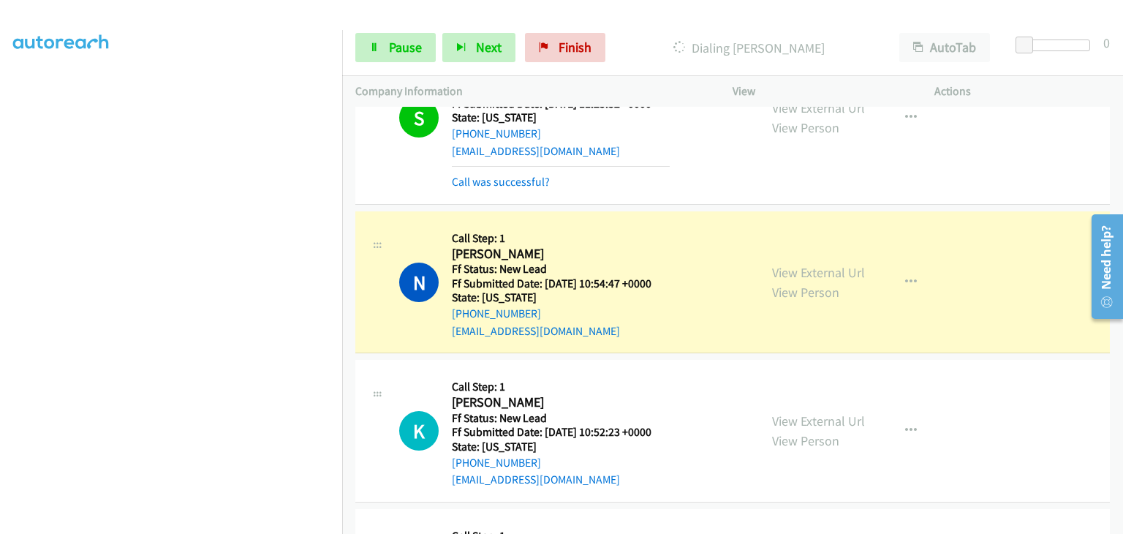
scroll to position [512, 0]
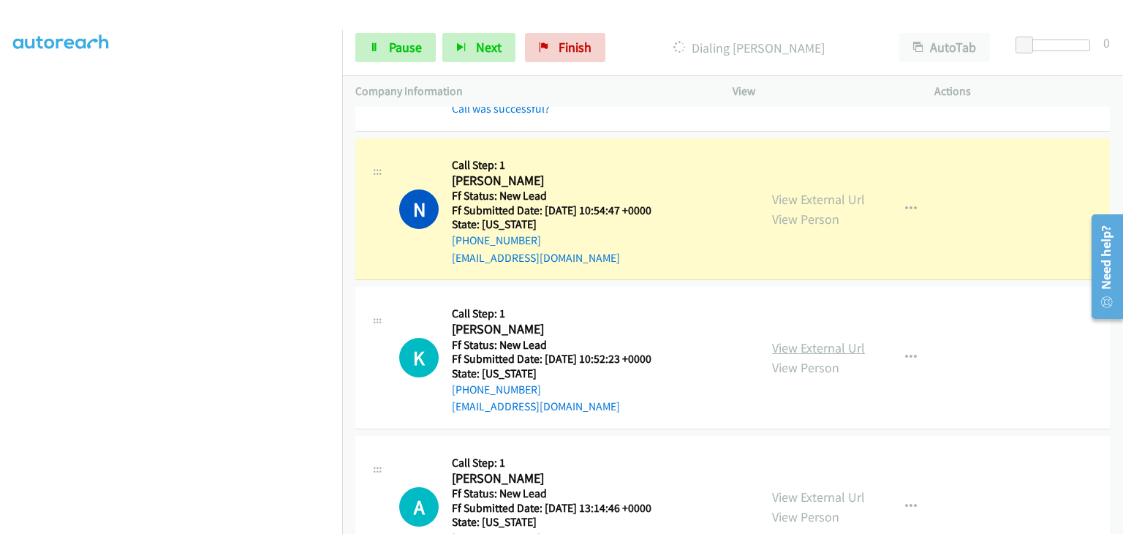
click at [787, 350] on link "View External Url" at bounding box center [818, 347] width 93 height 17
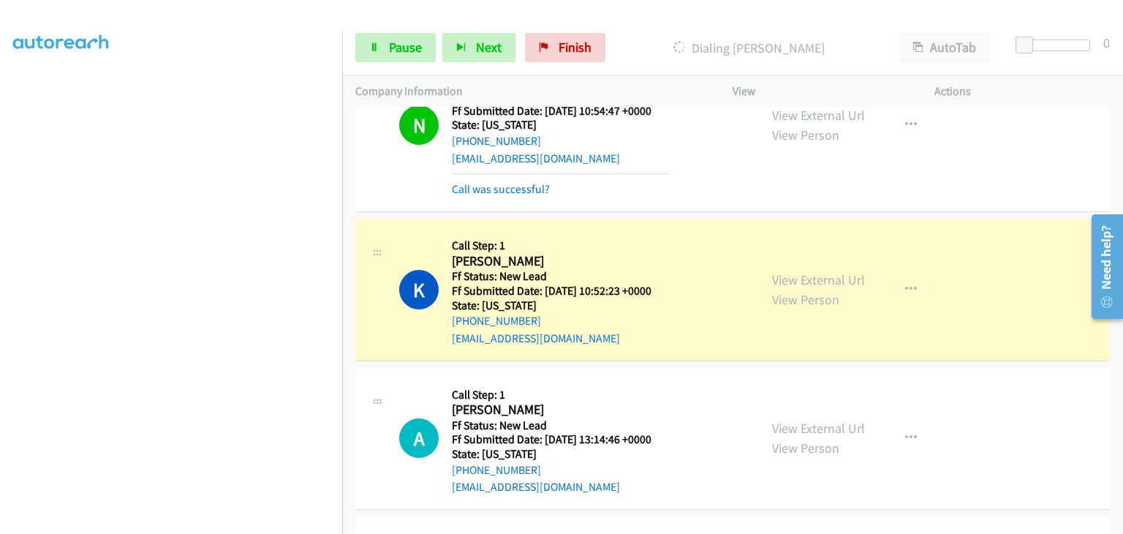
scroll to position [658, 0]
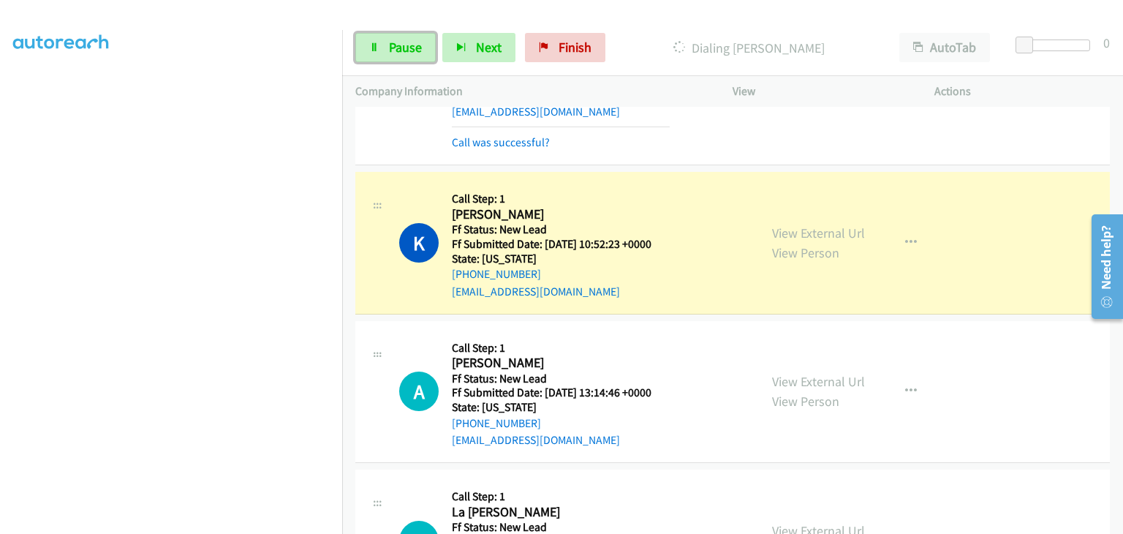
drag, startPoint x: 387, startPoint y: 48, endPoint x: 676, endPoint y: 106, distance: 294.8
click at [387, 48] on link "Pause" at bounding box center [395, 47] width 80 height 29
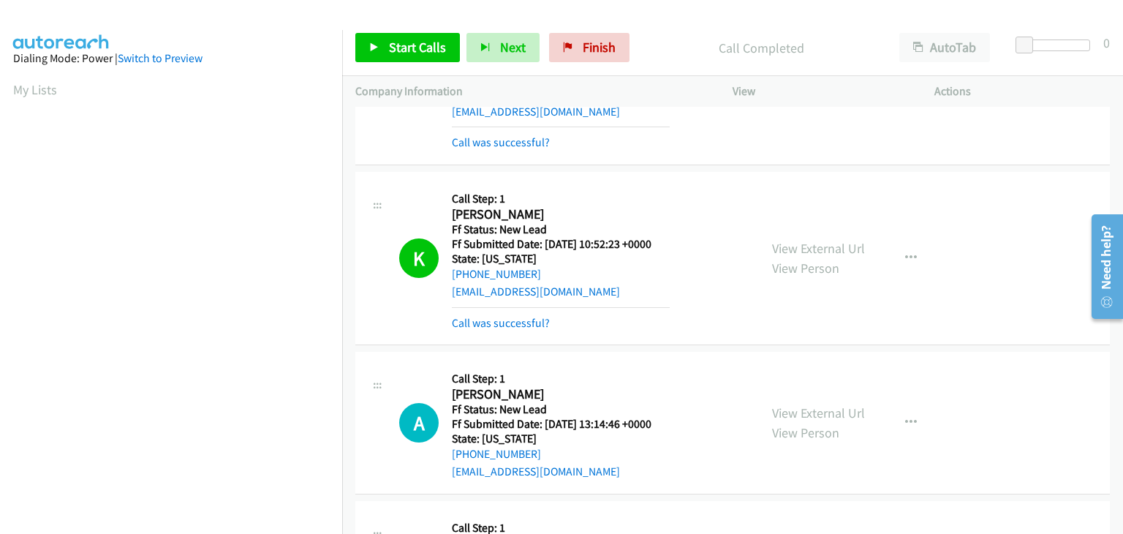
scroll to position [287, 0]
drag, startPoint x: 532, startPoint y: 320, endPoint x: 593, endPoint y: 321, distance: 61.4
click at [525, 323] on link "Call was successful?" at bounding box center [501, 323] width 98 height 14
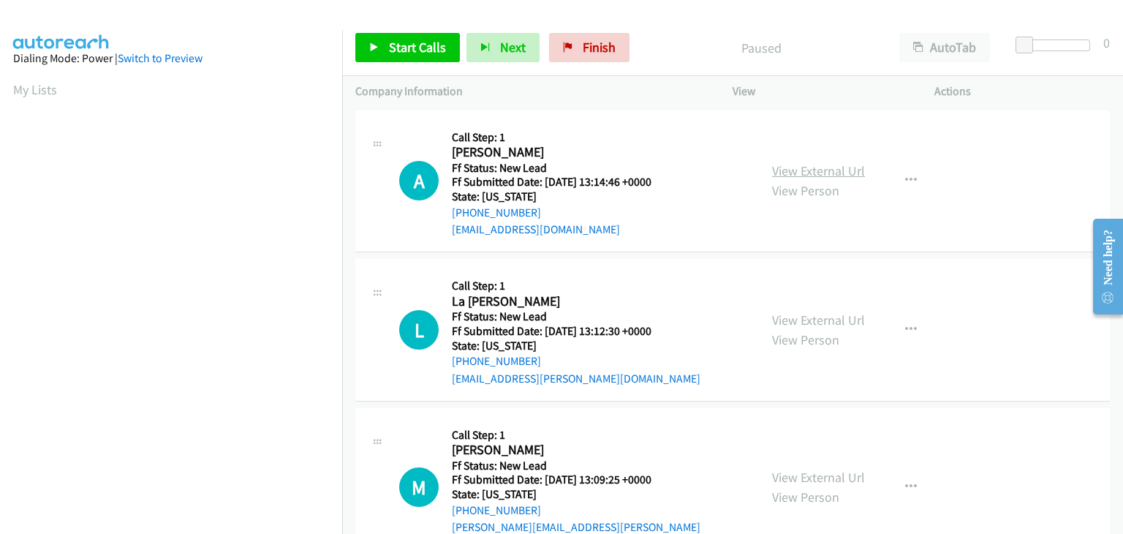
click at [799, 169] on link "View External Url" at bounding box center [818, 170] width 93 height 17
click at [813, 176] on link "View External Url" at bounding box center [818, 170] width 93 height 17
drag, startPoint x: 409, startPoint y: 57, endPoint x: 419, endPoint y: 57, distance: 10.2
click at [409, 57] on link "Start Calls" at bounding box center [407, 47] width 105 height 29
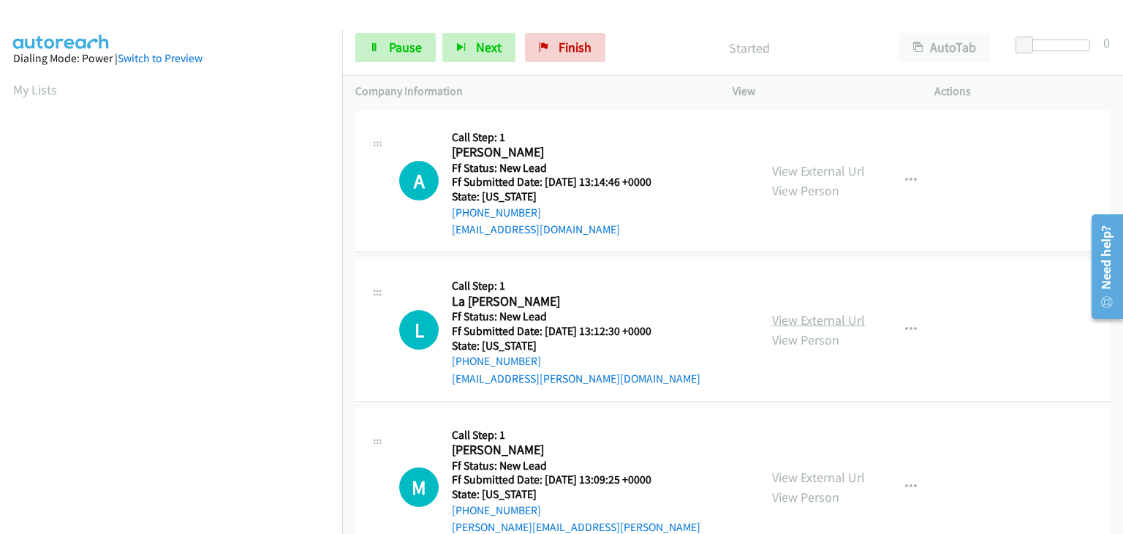
click at [829, 314] on link "View External Url" at bounding box center [818, 320] width 93 height 17
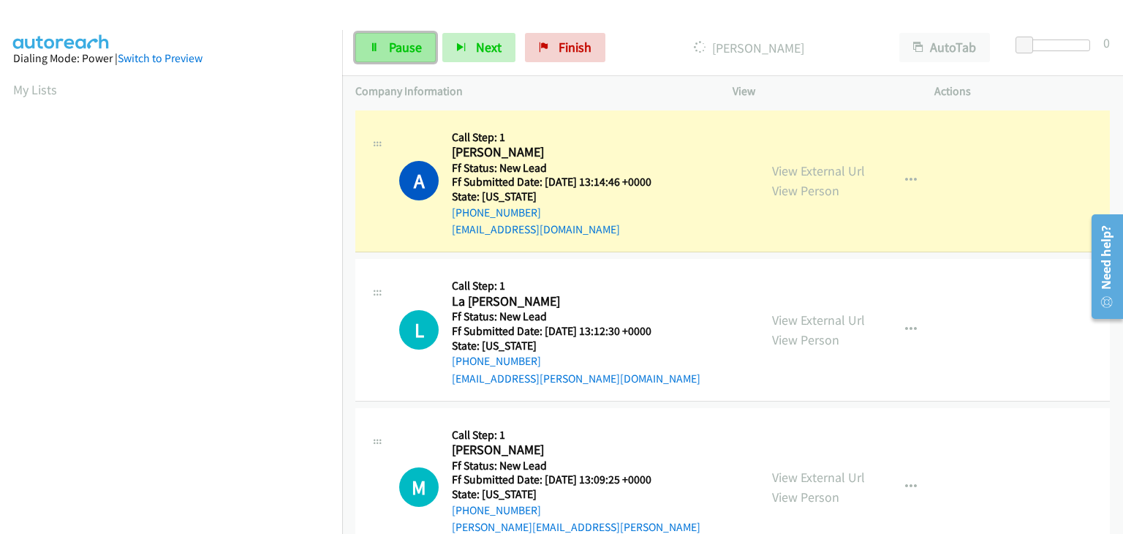
click at [412, 53] on span "Pause" at bounding box center [405, 47] width 33 height 17
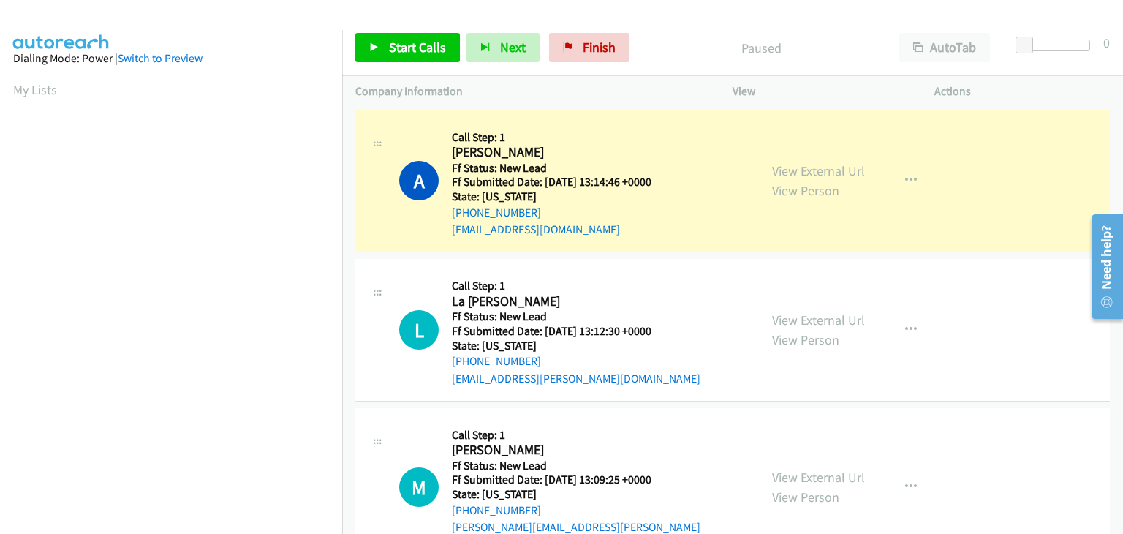
scroll to position [287, 0]
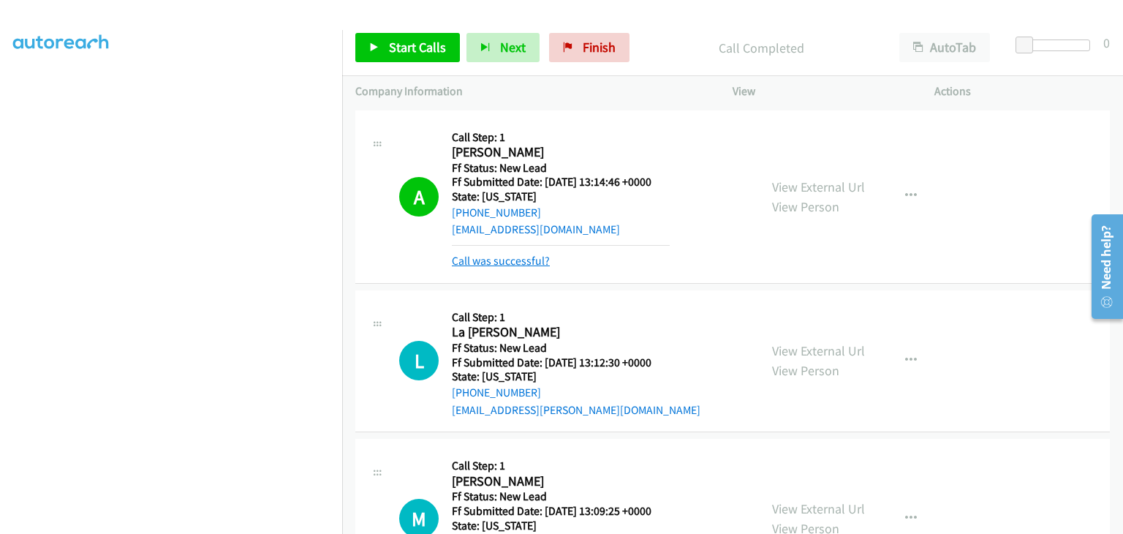
click at [521, 260] on link "Call was successful?" at bounding box center [501, 261] width 98 height 14
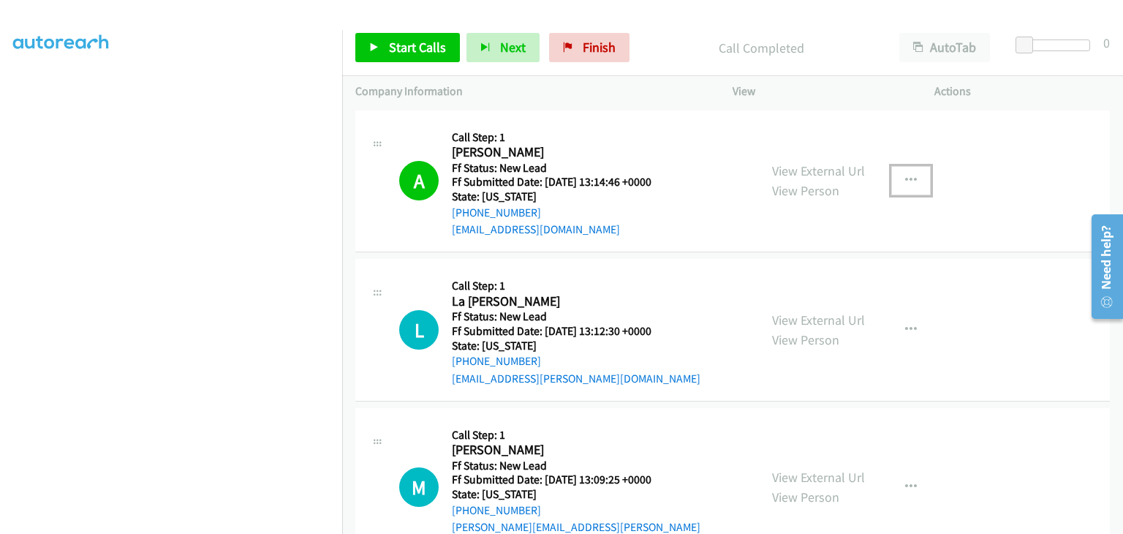
drag, startPoint x: 904, startPoint y: 192, endPoint x: 891, endPoint y: 190, distance: 13.3
click at [902, 192] on button "button" at bounding box center [911, 180] width 39 height 29
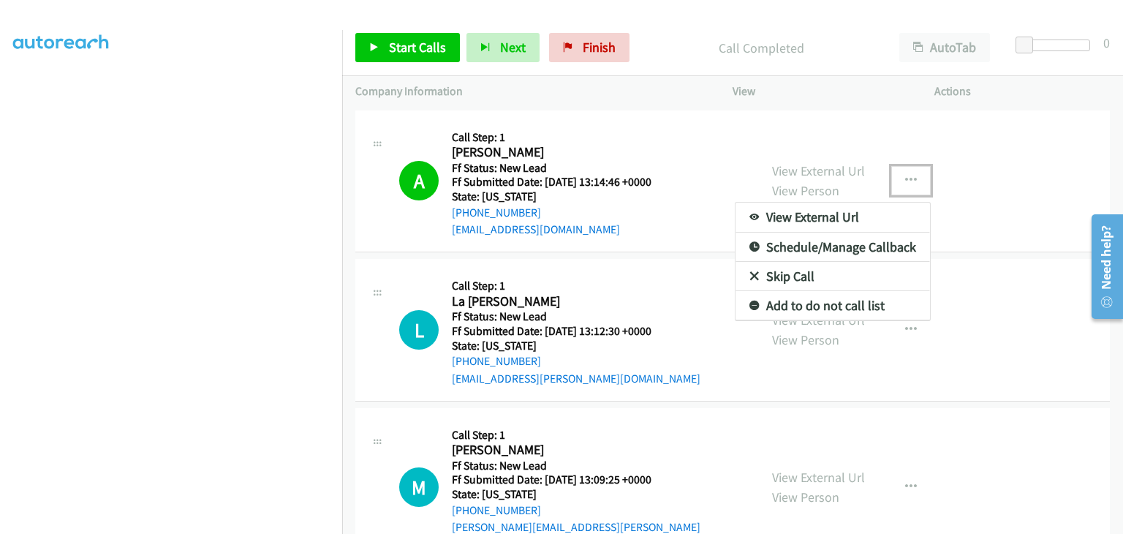
click at [833, 299] on link "Add to do not call list" at bounding box center [833, 305] width 195 height 29
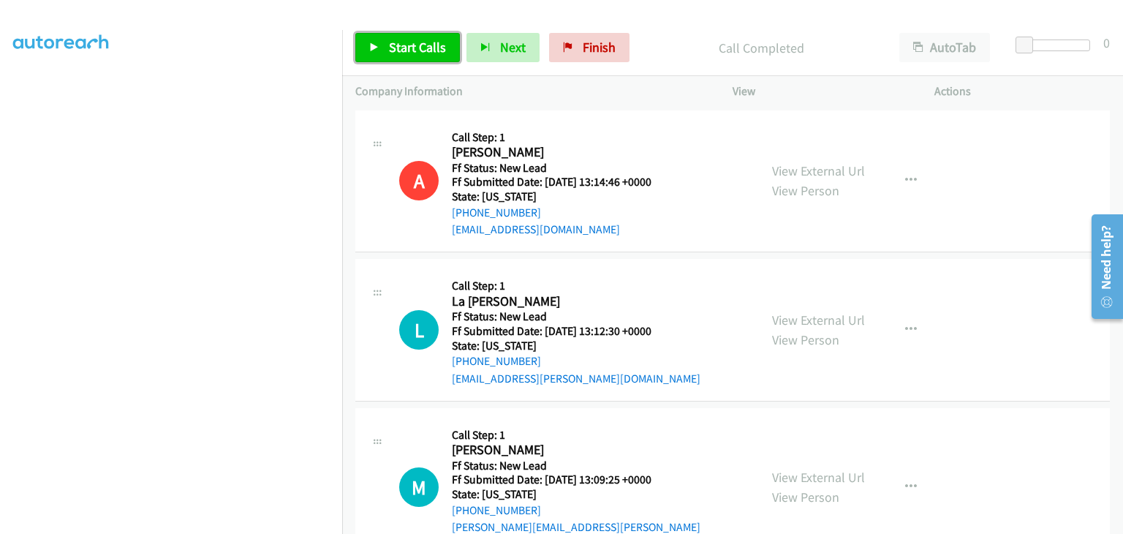
click at [427, 48] on span "Start Calls" at bounding box center [417, 47] width 57 height 17
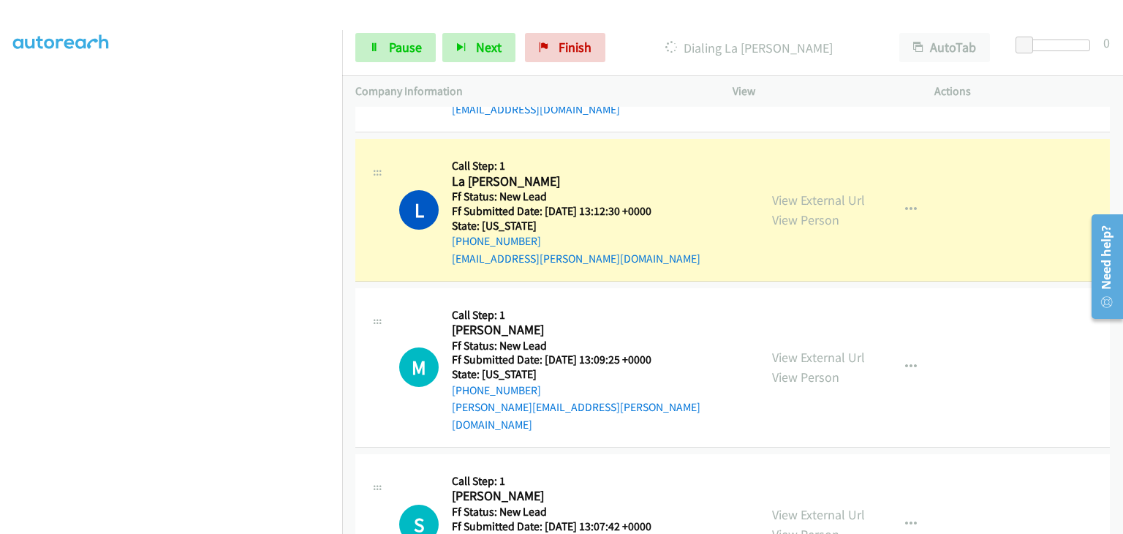
scroll to position [146, 0]
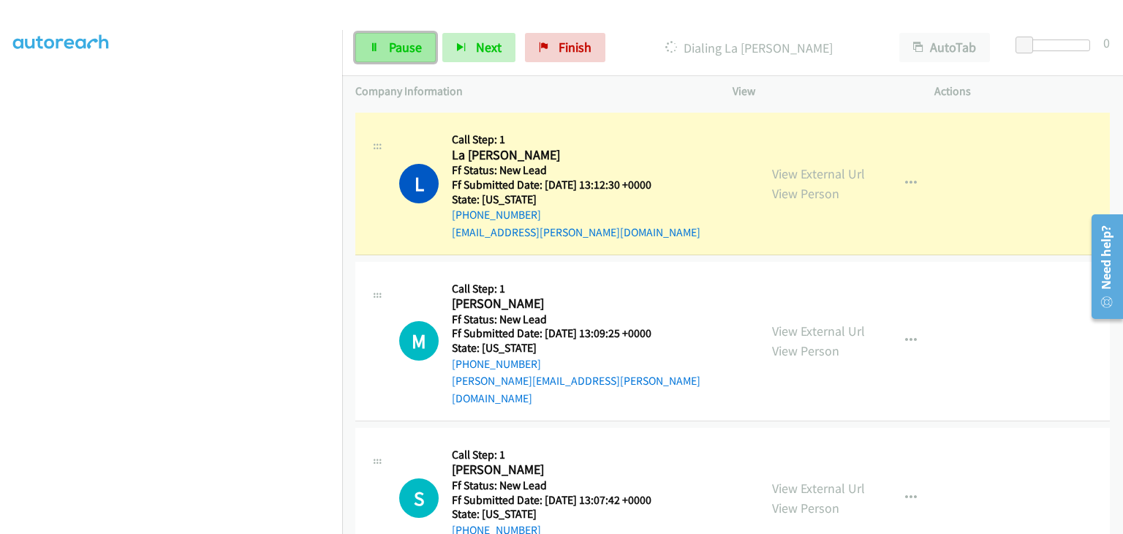
click at [380, 49] on link "Pause" at bounding box center [395, 47] width 80 height 29
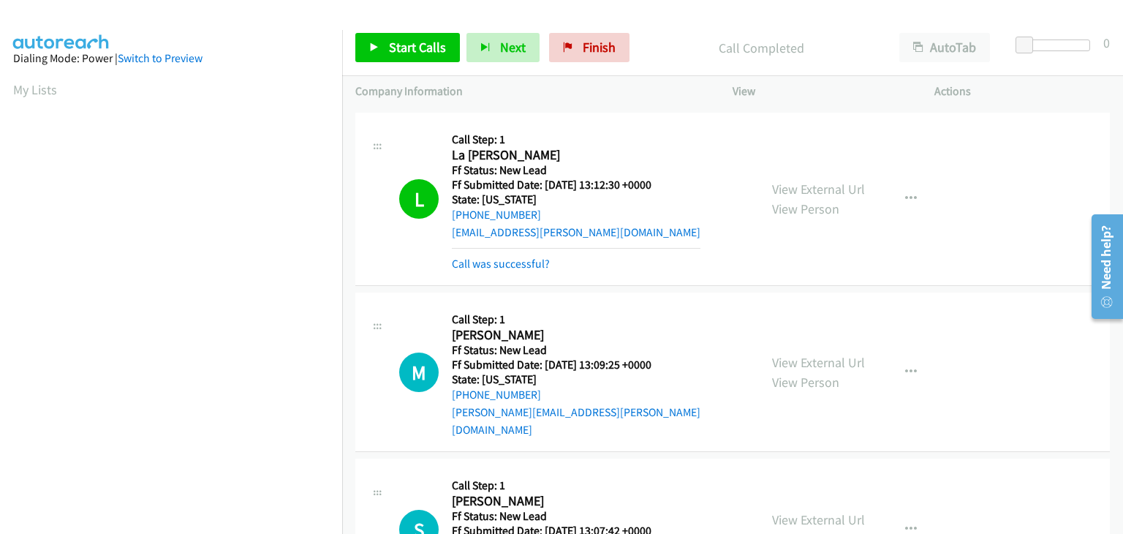
scroll to position [287, 0]
click at [520, 263] on link "Call was successful?" at bounding box center [501, 264] width 98 height 14
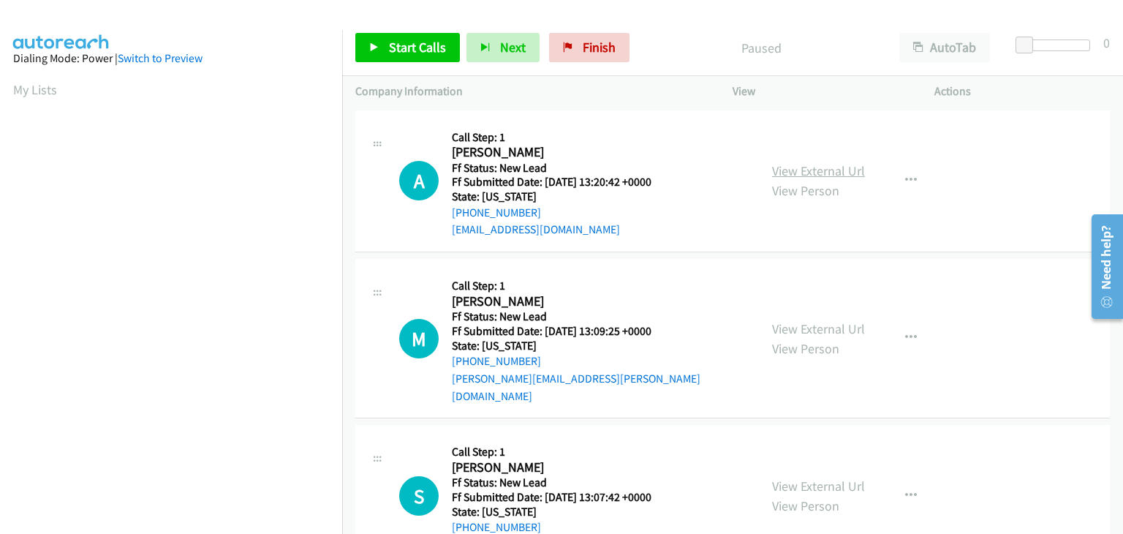
click at [782, 173] on link "View External Url" at bounding box center [818, 170] width 93 height 17
click at [414, 50] on span "Start Calls" at bounding box center [417, 47] width 57 height 17
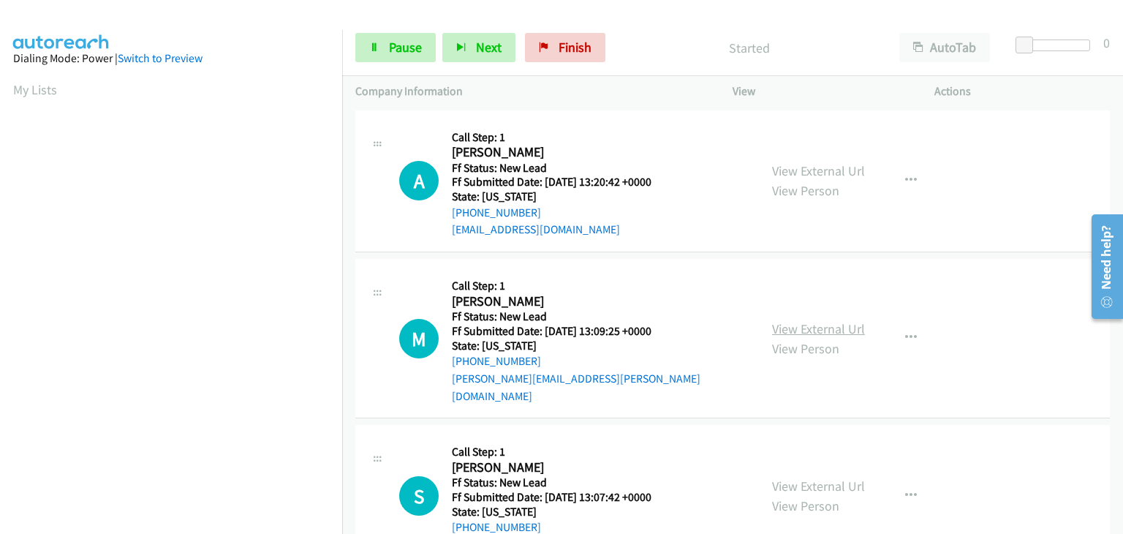
click at [835, 320] on link "View External Url" at bounding box center [818, 328] width 93 height 17
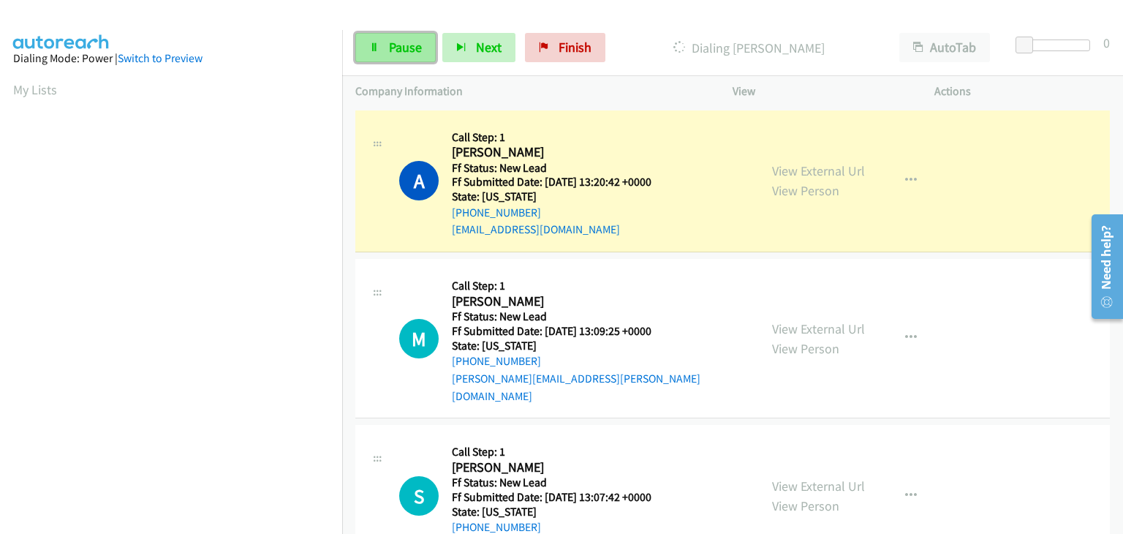
click at [395, 61] on link "Pause" at bounding box center [395, 47] width 80 height 29
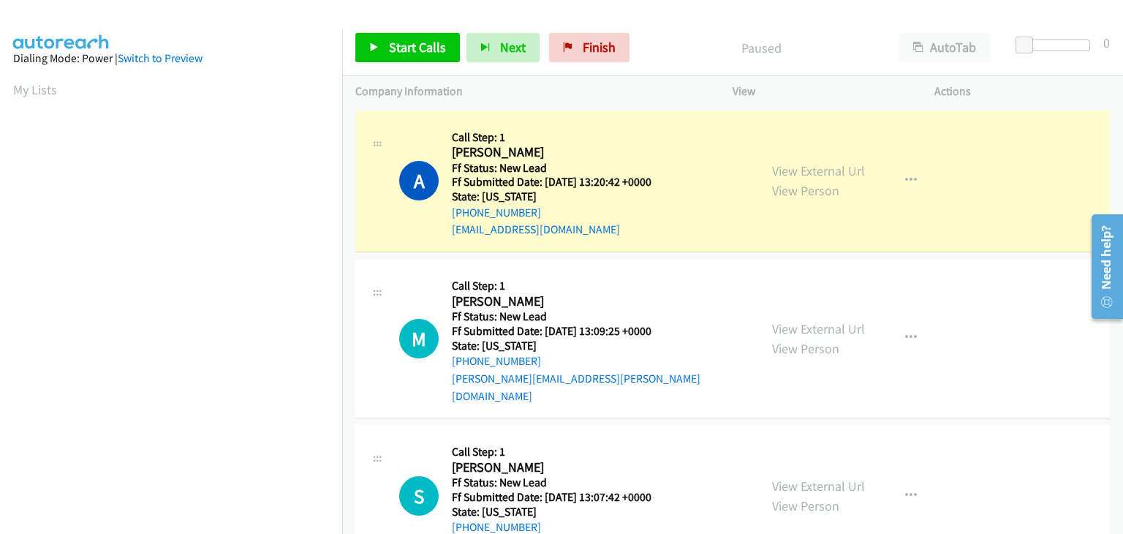
scroll to position [287, 0]
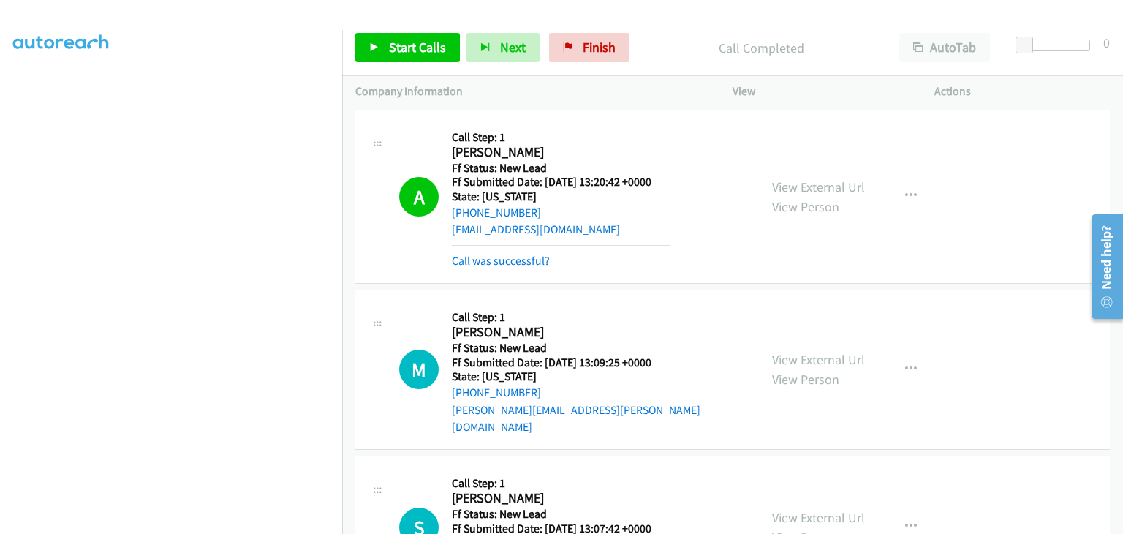
click at [538, 251] on mb0 "Call was successful?" at bounding box center [561, 257] width 218 height 25
click at [542, 258] on link "Call was successful?" at bounding box center [501, 261] width 98 height 14
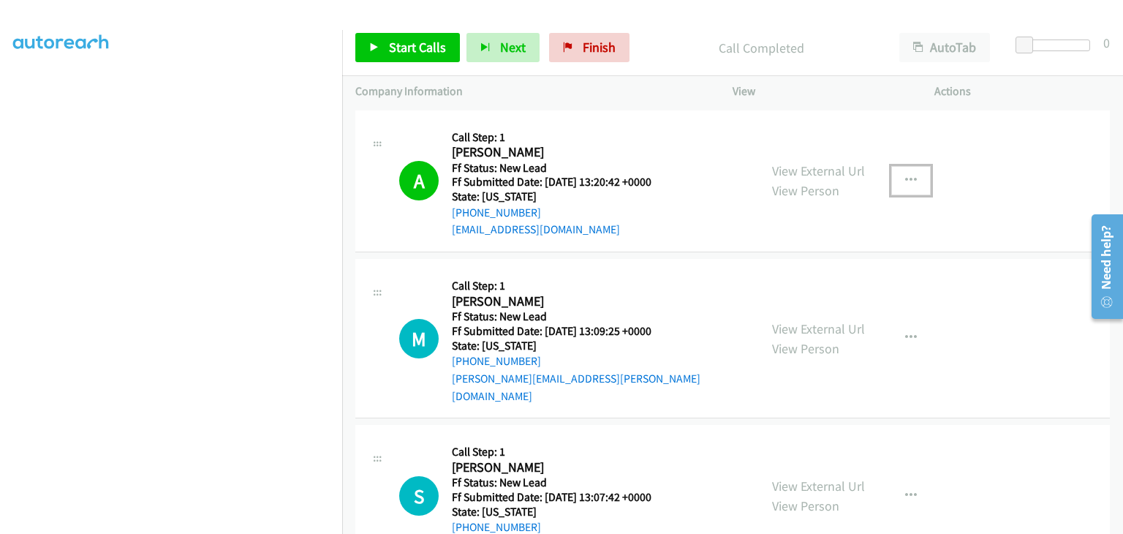
click at [905, 184] on icon "button" at bounding box center [911, 181] width 12 height 12
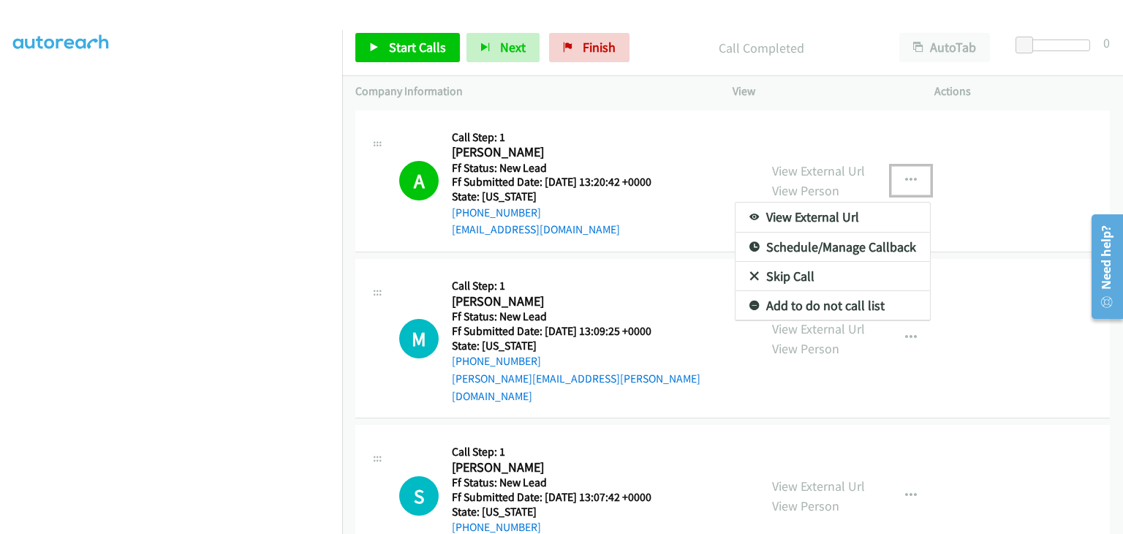
click at [815, 306] on link "Add to do not call list" at bounding box center [833, 305] width 195 height 29
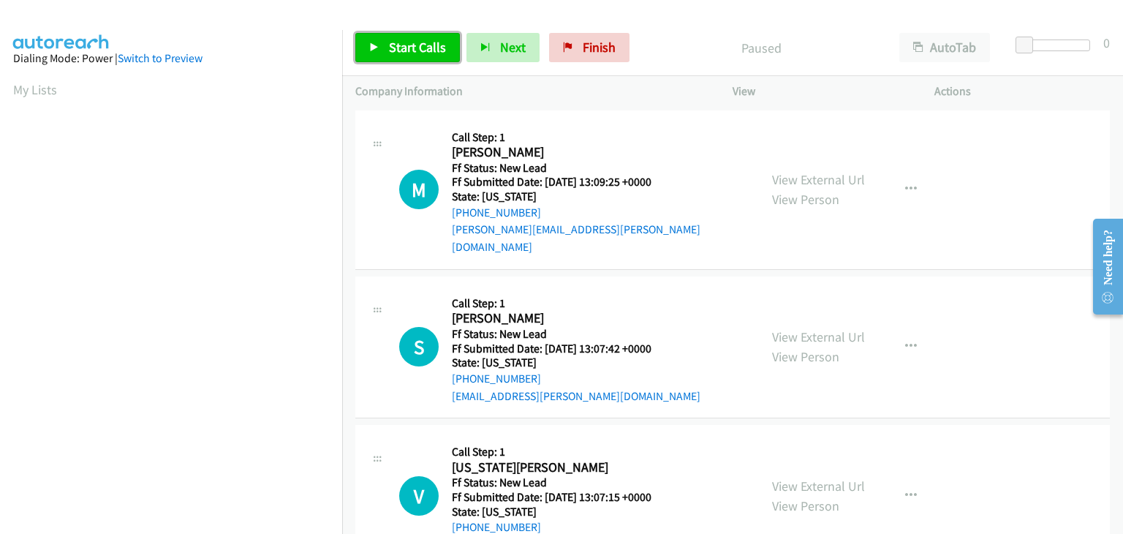
click at [431, 51] on span "Start Calls" at bounding box center [417, 47] width 57 height 17
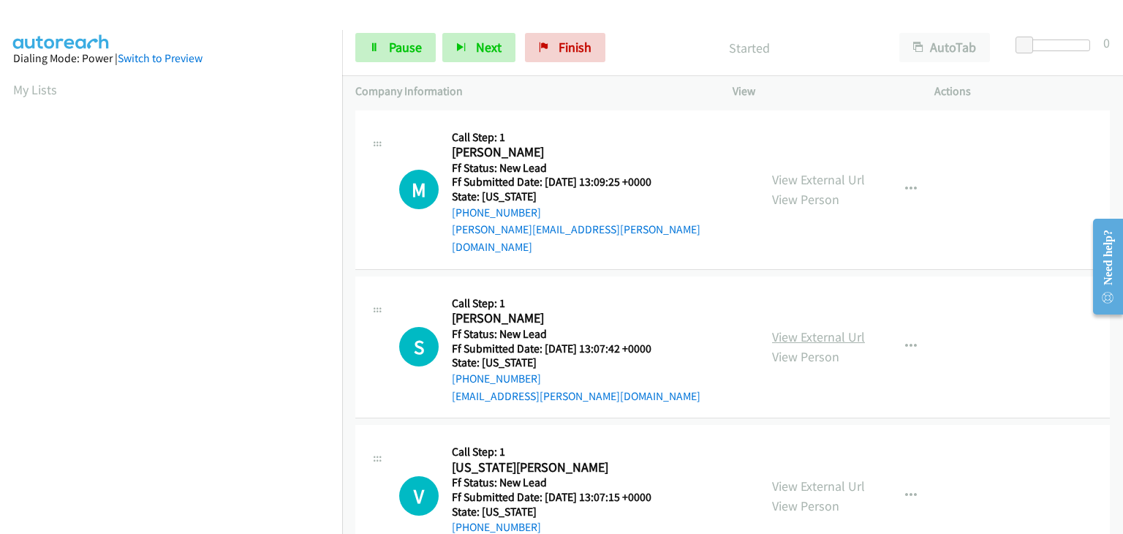
click at [823, 328] on link "View External Url" at bounding box center [818, 336] width 93 height 17
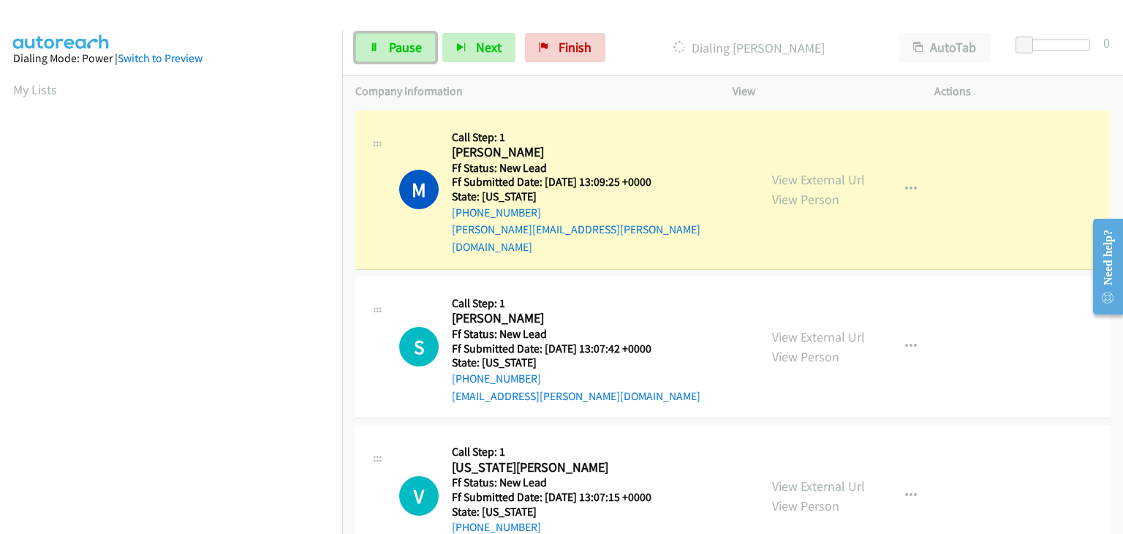
drag, startPoint x: 403, startPoint y: 55, endPoint x: 727, endPoint y: 75, distance: 324.6
click at [404, 53] on span "Pause" at bounding box center [405, 47] width 33 height 17
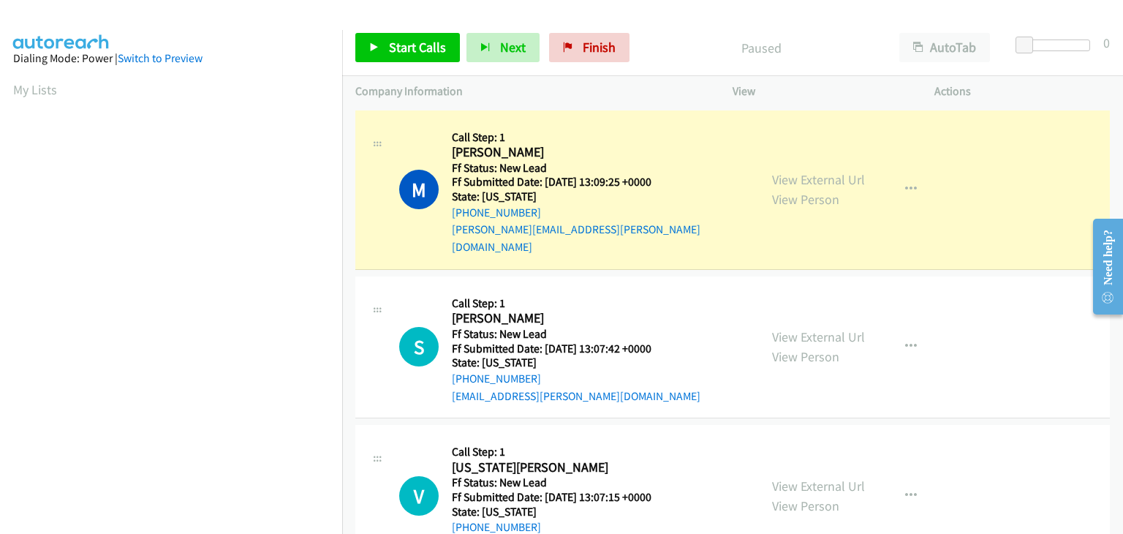
scroll to position [287, 0]
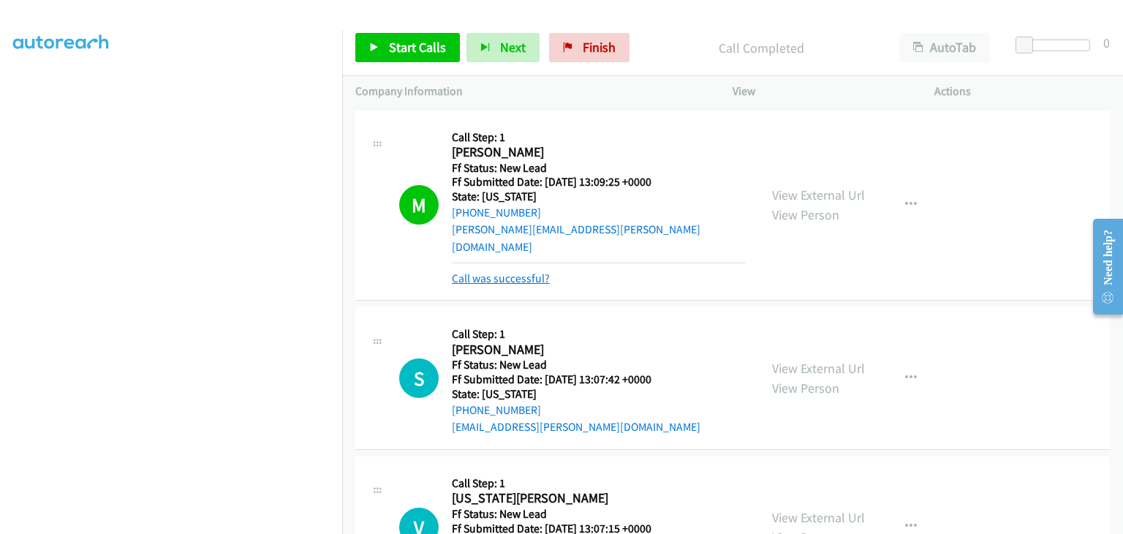
click at [532, 271] on link "Call was successful?" at bounding box center [501, 278] width 98 height 14
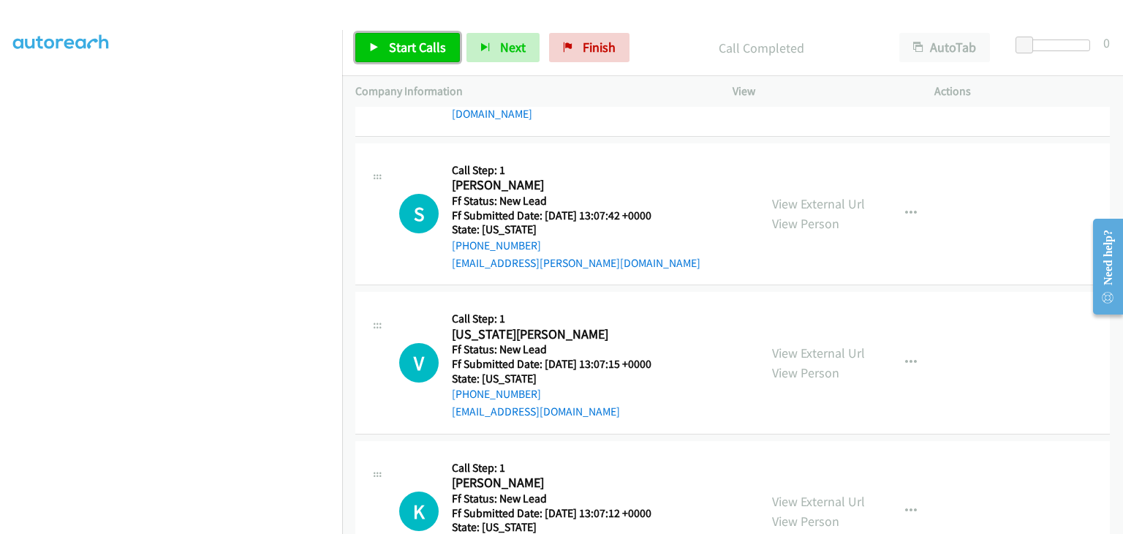
scroll to position [0, 0]
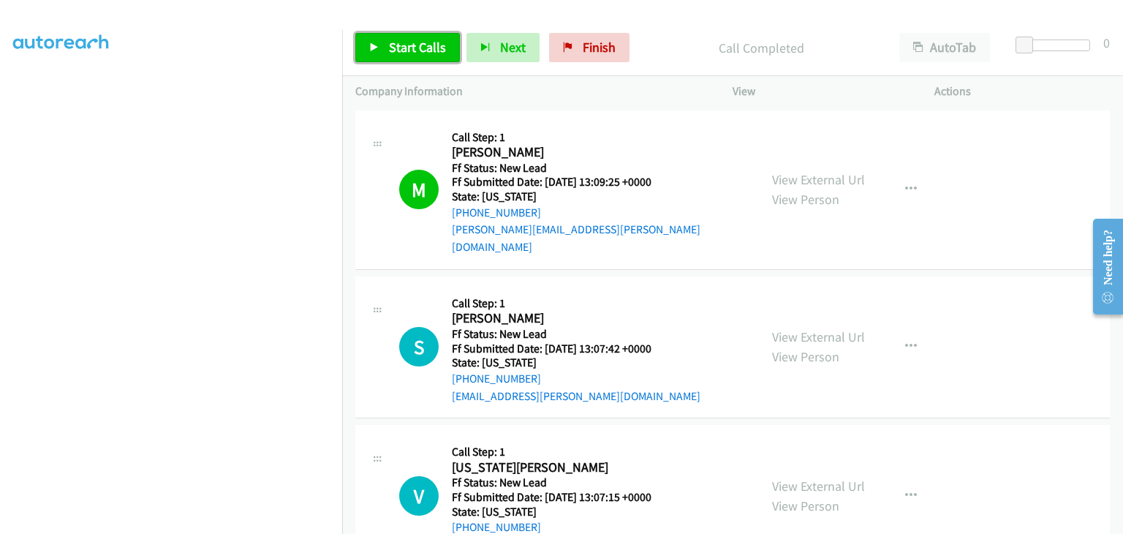
click at [385, 53] on link "Start Calls" at bounding box center [407, 47] width 105 height 29
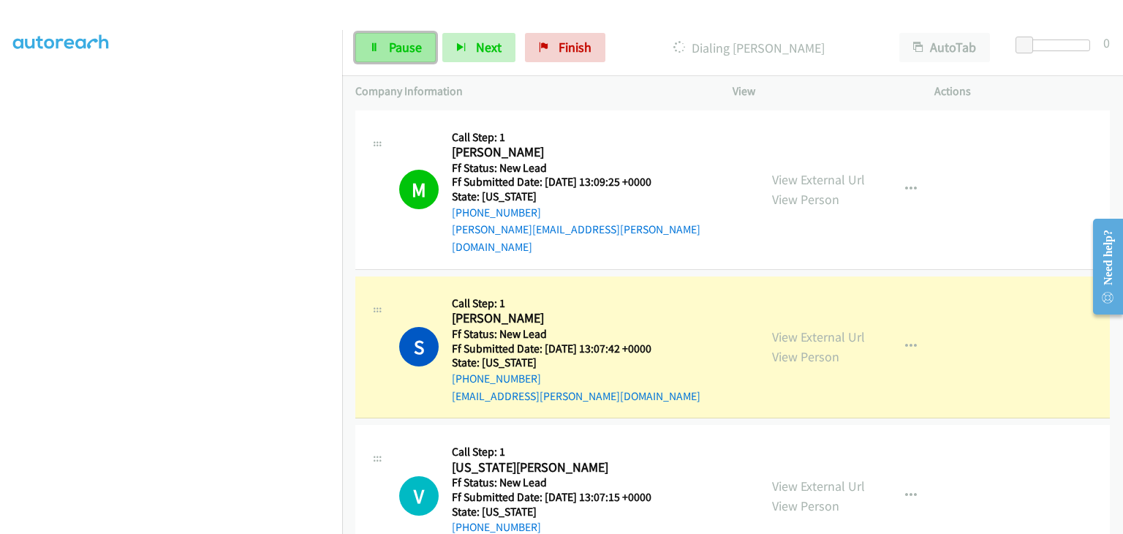
click at [396, 53] on span "Pause" at bounding box center [405, 47] width 33 height 17
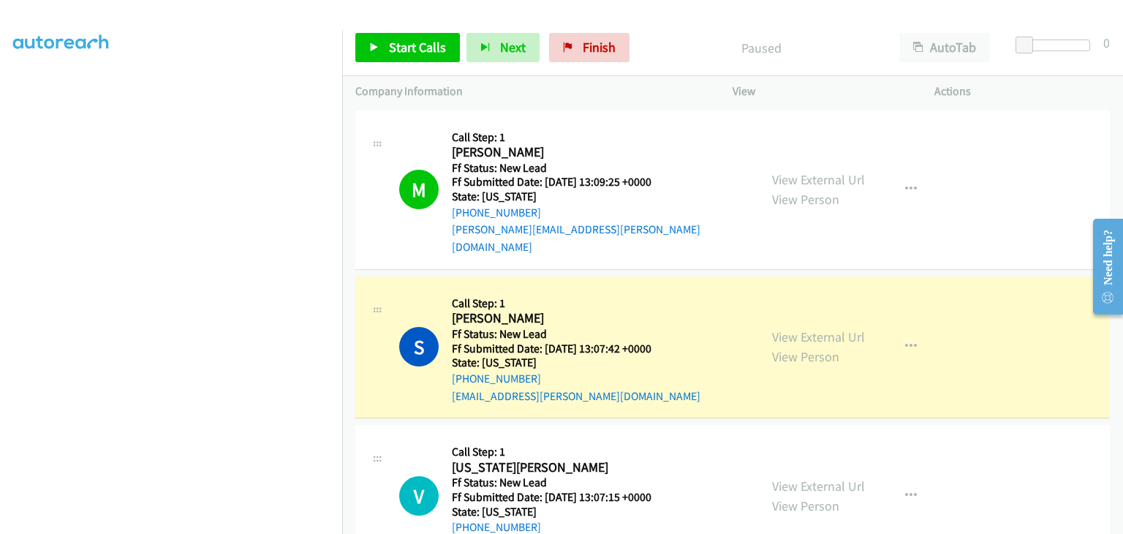
scroll to position [287, 0]
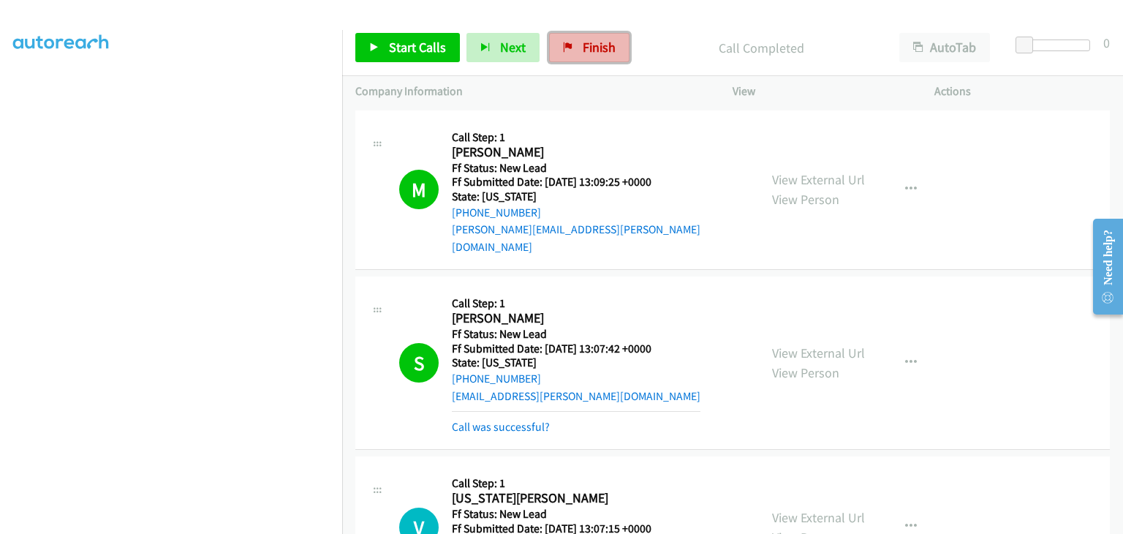
click at [589, 48] on span "Finish" at bounding box center [599, 47] width 33 height 17
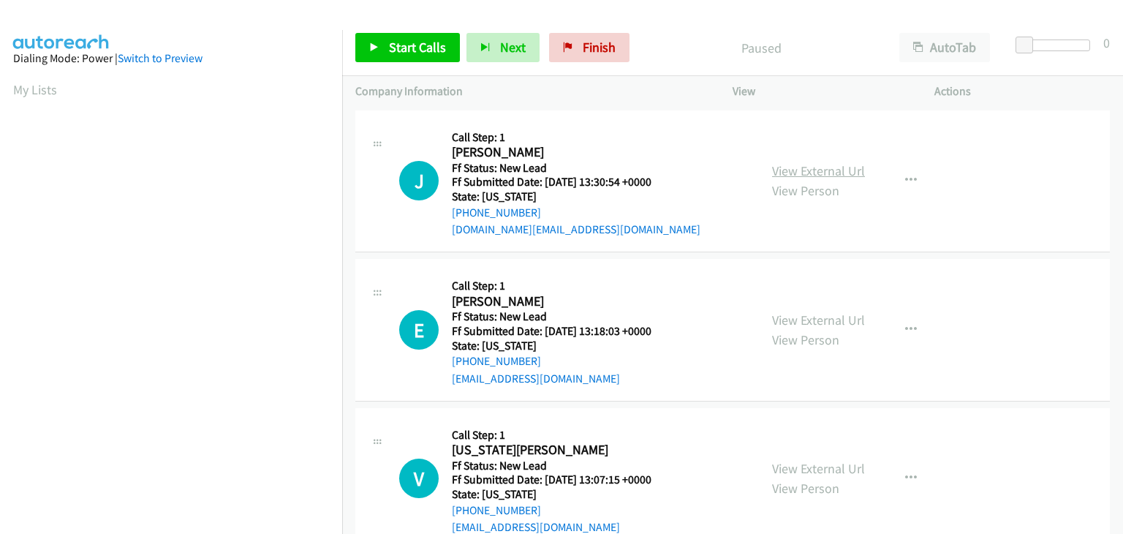
click at [810, 174] on link "View External Url" at bounding box center [818, 170] width 93 height 17
click at [375, 43] on icon at bounding box center [374, 48] width 10 height 10
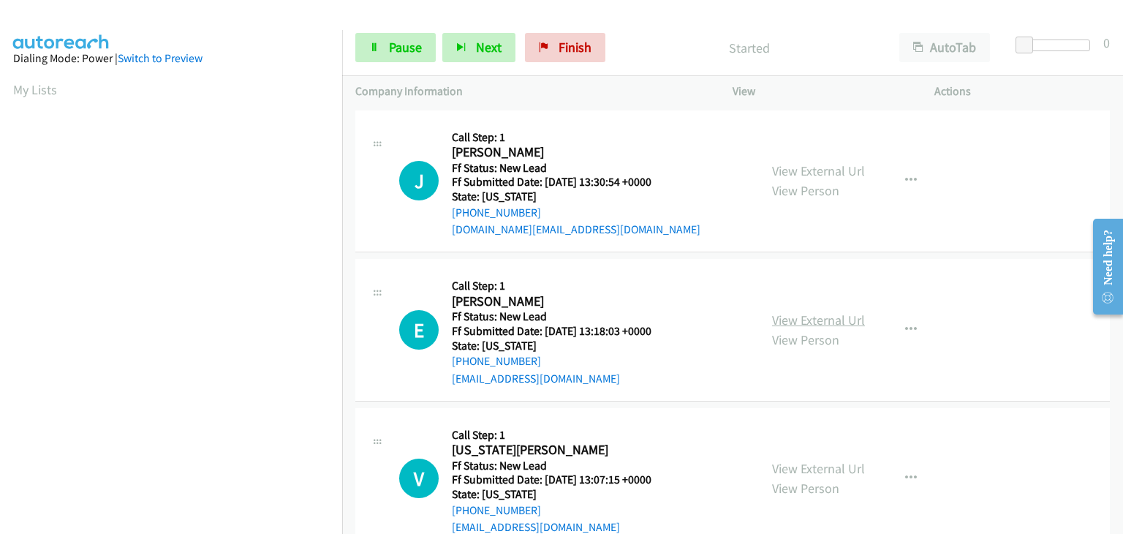
click at [796, 319] on link "View External Url" at bounding box center [818, 320] width 93 height 17
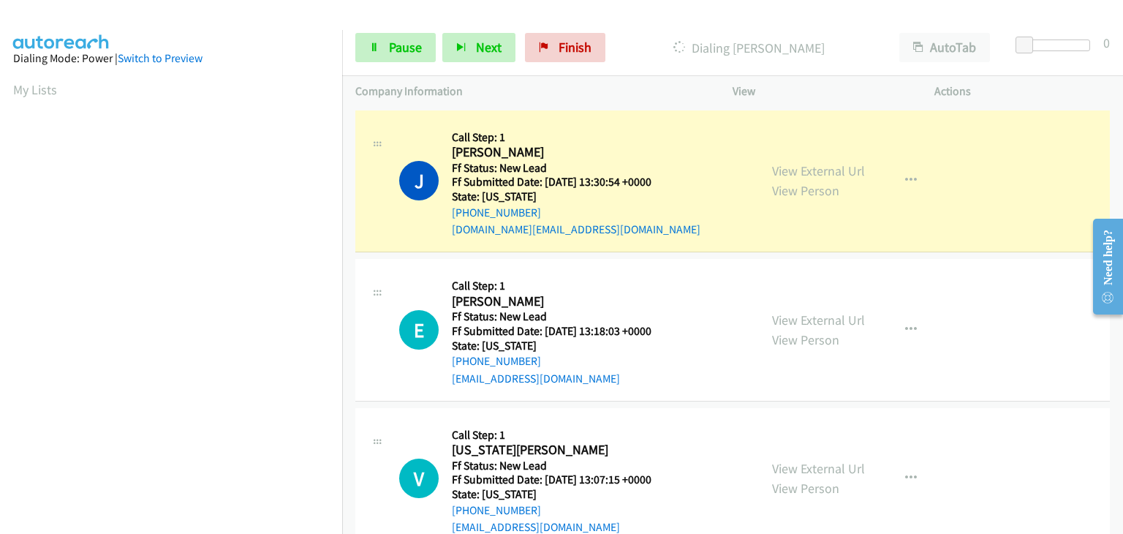
scroll to position [287, 0]
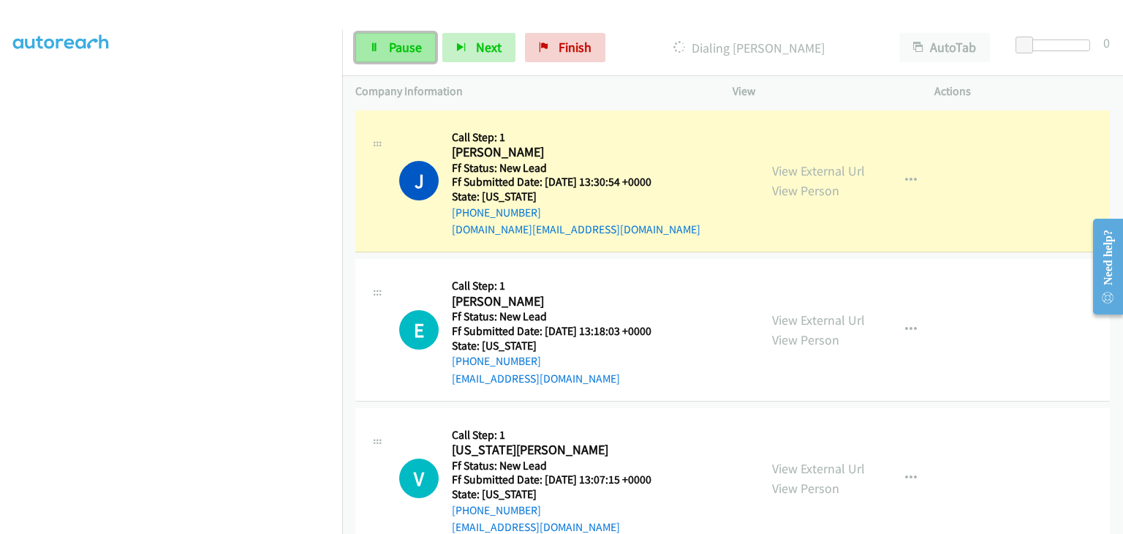
click at [393, 54] on span "Pause" at bounding box center [405, 47] width 33 height 17
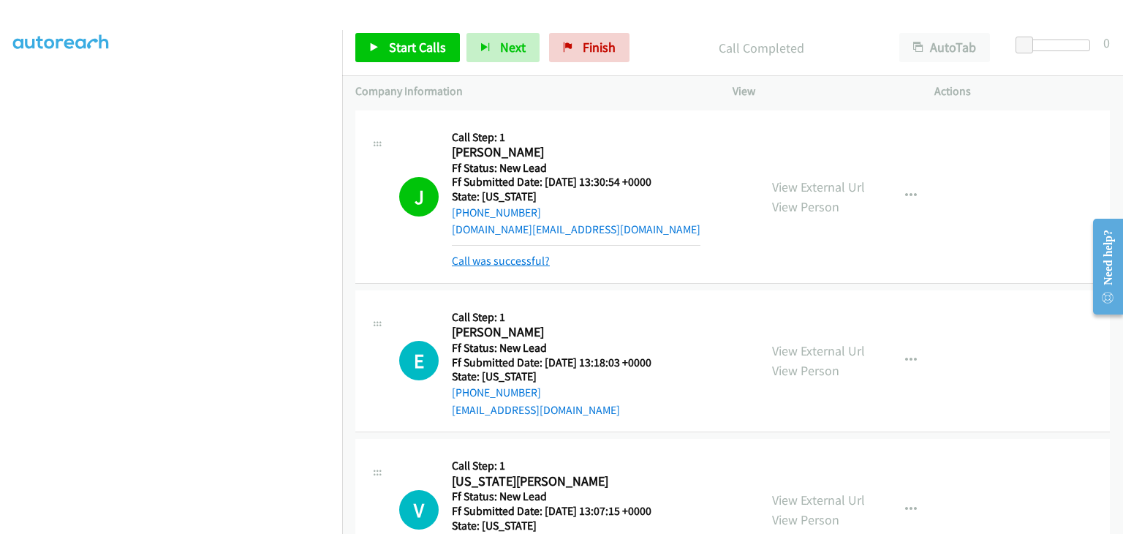
click at [521, 258] on link "Call was successful?" at bounding box center [501, 261] width 98 height 14
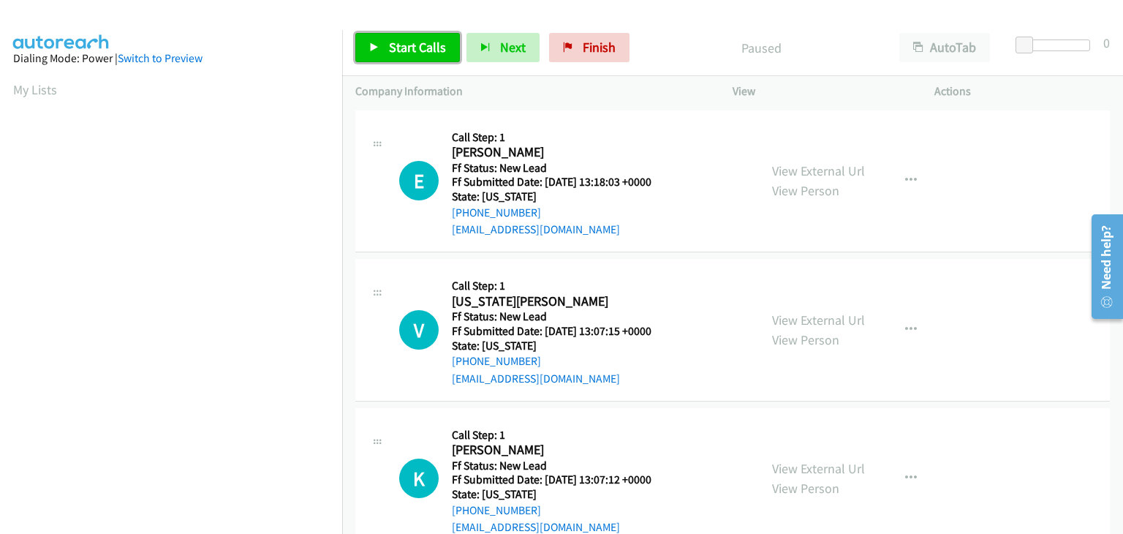
click at [388, 42] on link "Start Calls" at bounding box center [407, 47] width 105 height 29
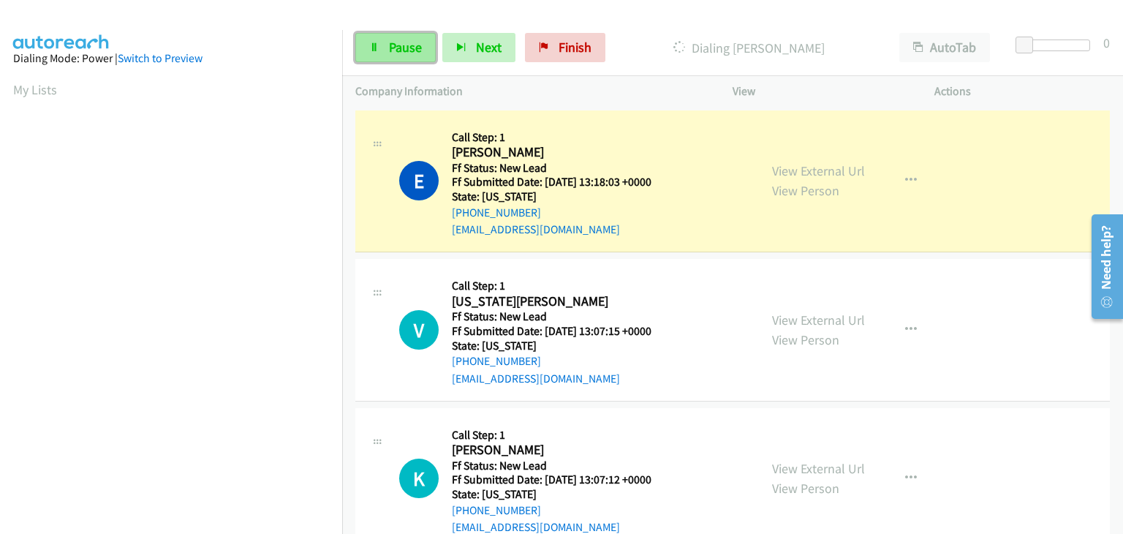
click at [380, 46] on link "Pause" at bounding box center [395, 47] width 80 height 29
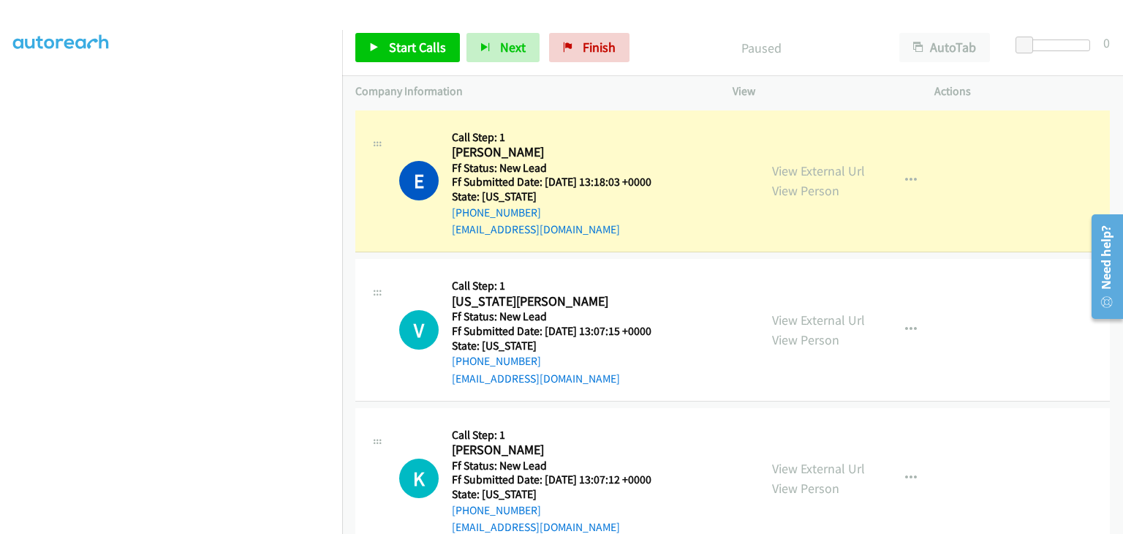
scroll to position [287, 0]
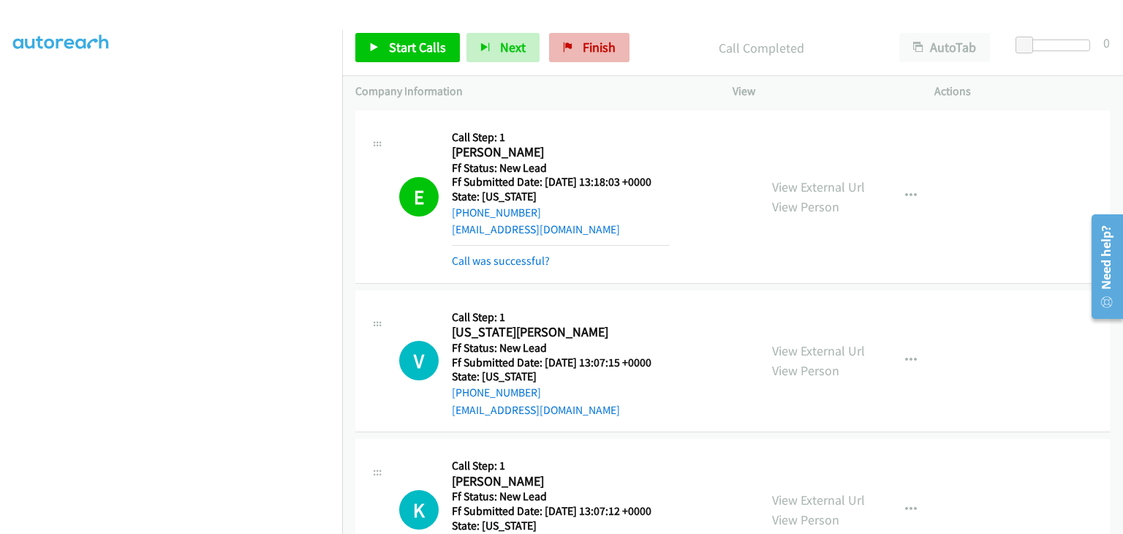
click at [614, 34] on div "Start Calls Pause Next Finish Call Completed AutoTab AutoTab 0" at bounding box center [732, 48] width 781 height 56
click at [603, 59] on link "Finish" at bounding box center [589, 47] width 80 height 29
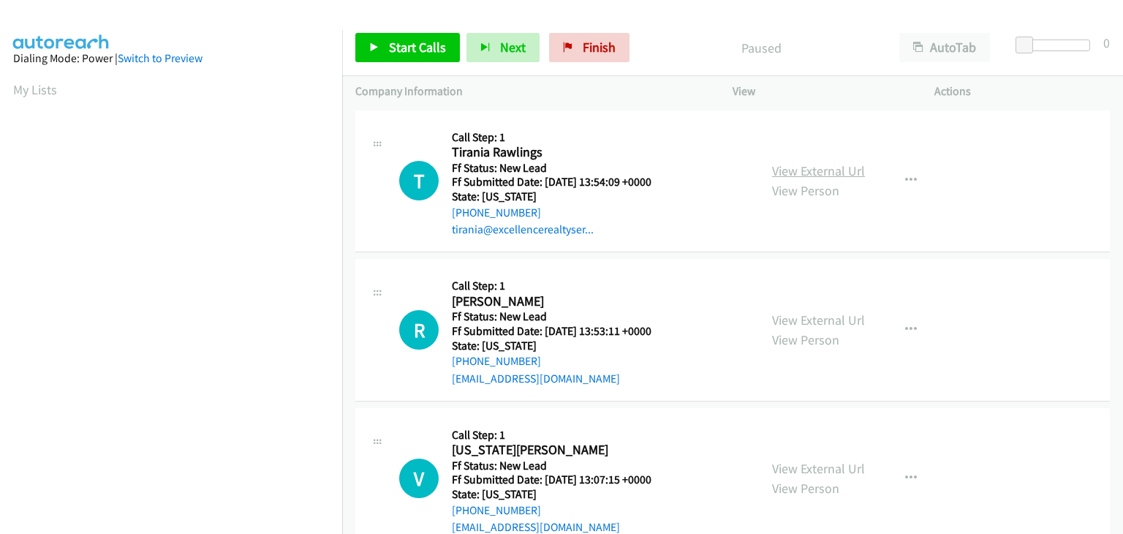
click at [834, 167] on link "View External Url" at bounding box center [818, 170] width 93 height 17
click at [399, 36] on link "Start Calls" at bounding box center [407, 47] width 105 height 29
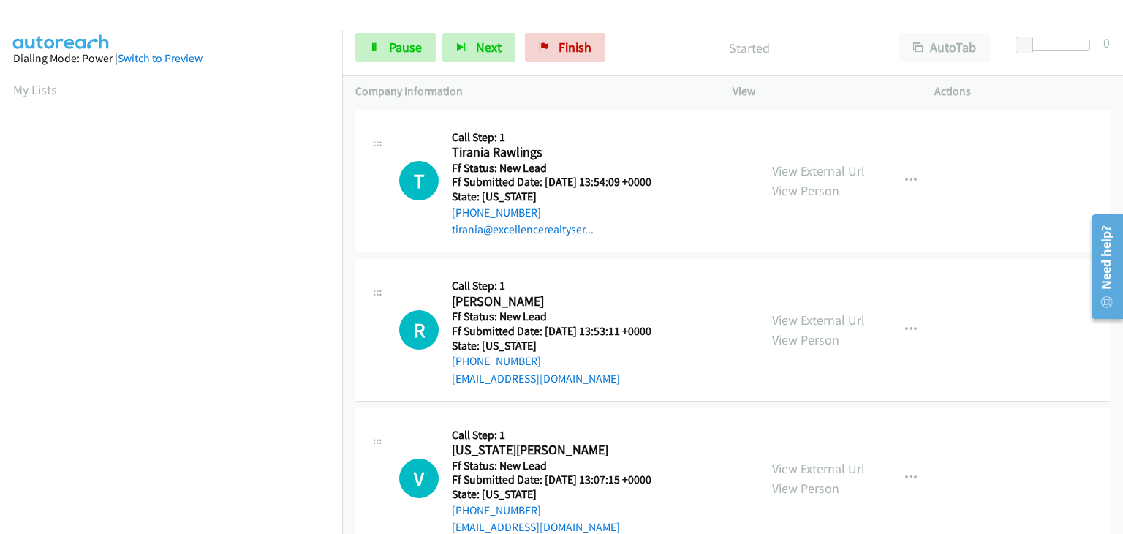
click at [824, 319] on link "View External Url" at bounding box center [818, 320] width 93 height 17
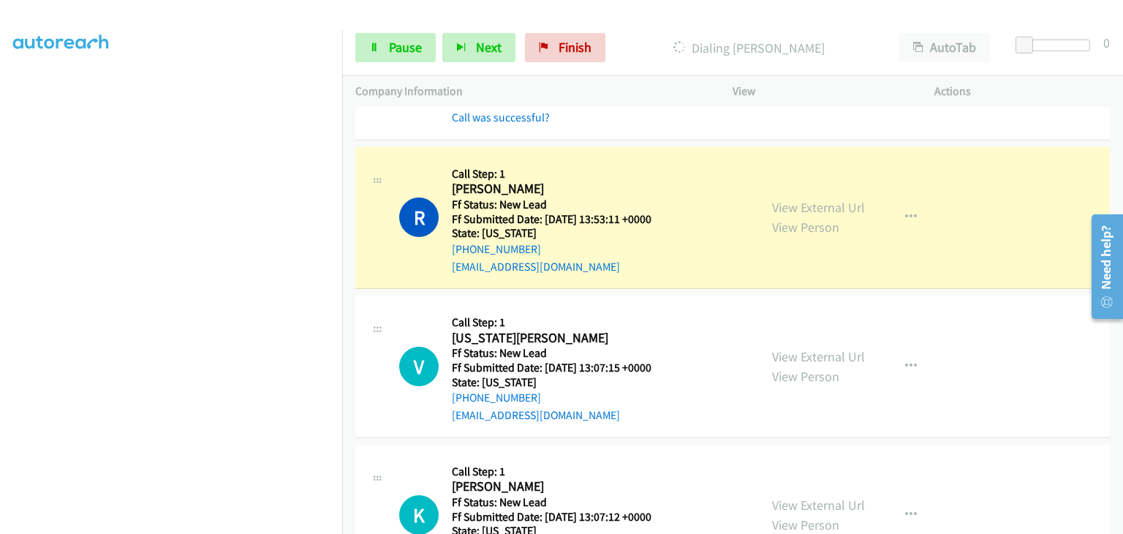
scroll to position [146, 0]
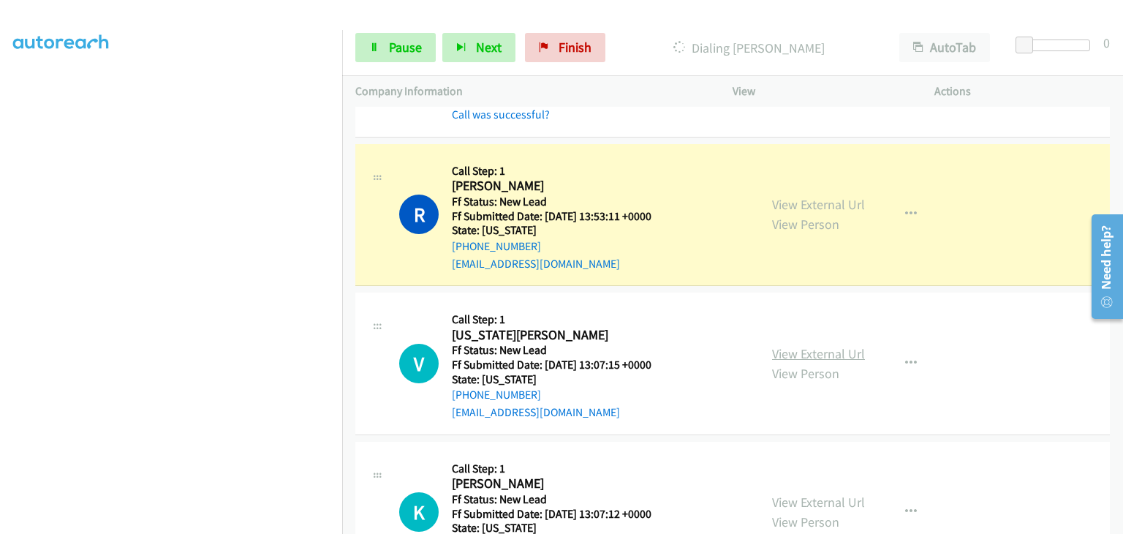
click at [799, 352] on link "View External Url" at bounding box center [818, 353] width 93 height 17
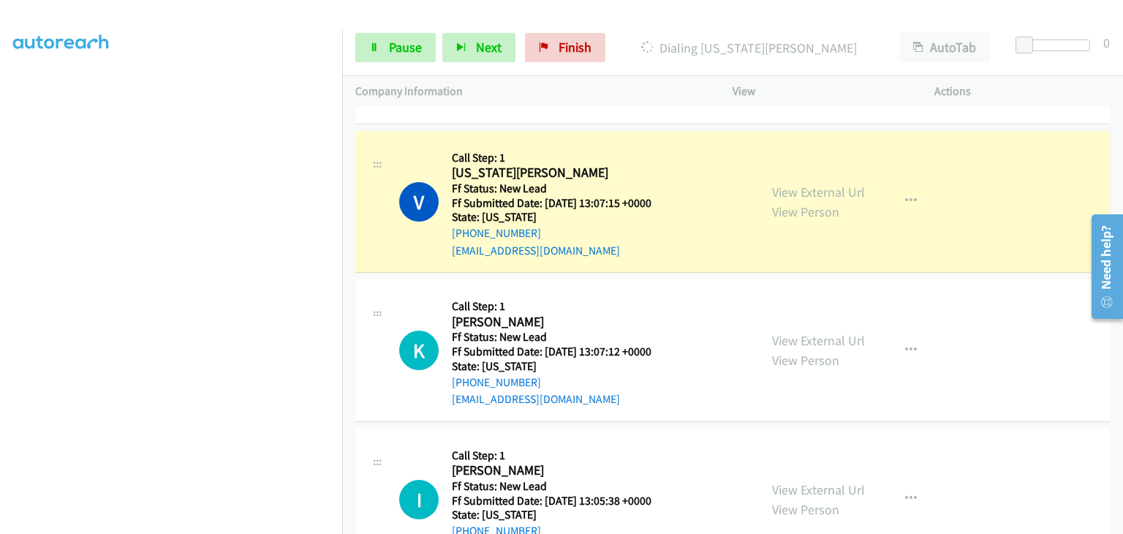
scroll to position [366, 0]
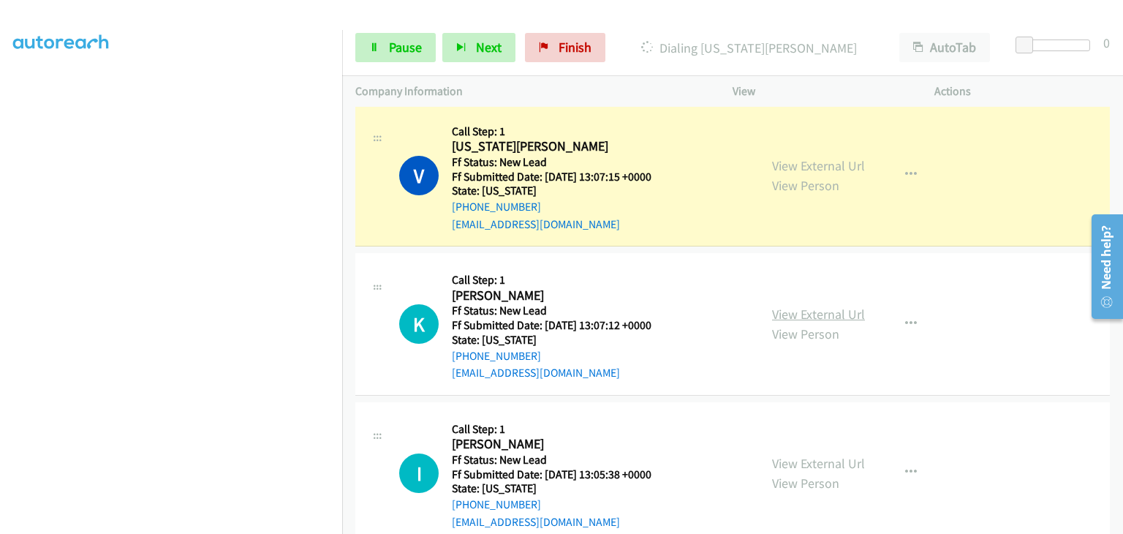
click at [815, 314] on link "View External Url" at bounding box center [818, 314] width 93 height 17
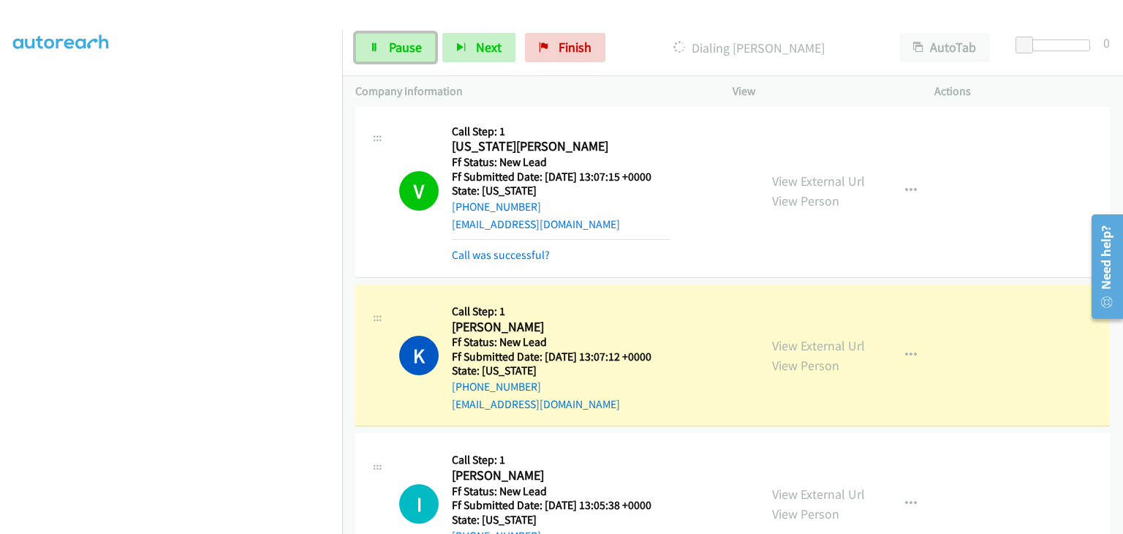
drag, startPoint x: 429, startPoint y: 46, endPoint x: 443, endPoint y: 1, distance: 47.6
click at [429, 46] on link "Pause" at bounding box center [395, 47] width 80 height 29
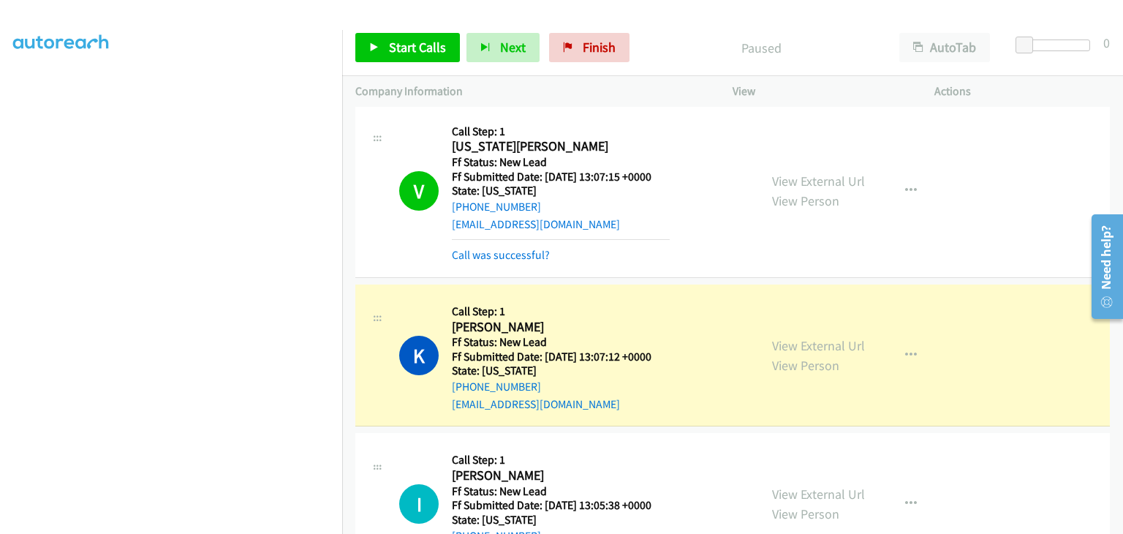
drag, startPoint x: 512, startPoint y: 258, endPoint x: 559, endPoint y: 267, distance: 48.3
click at [512, 258] on link "Call was successful?" at bounding box center [501, 255] width 98 height 14
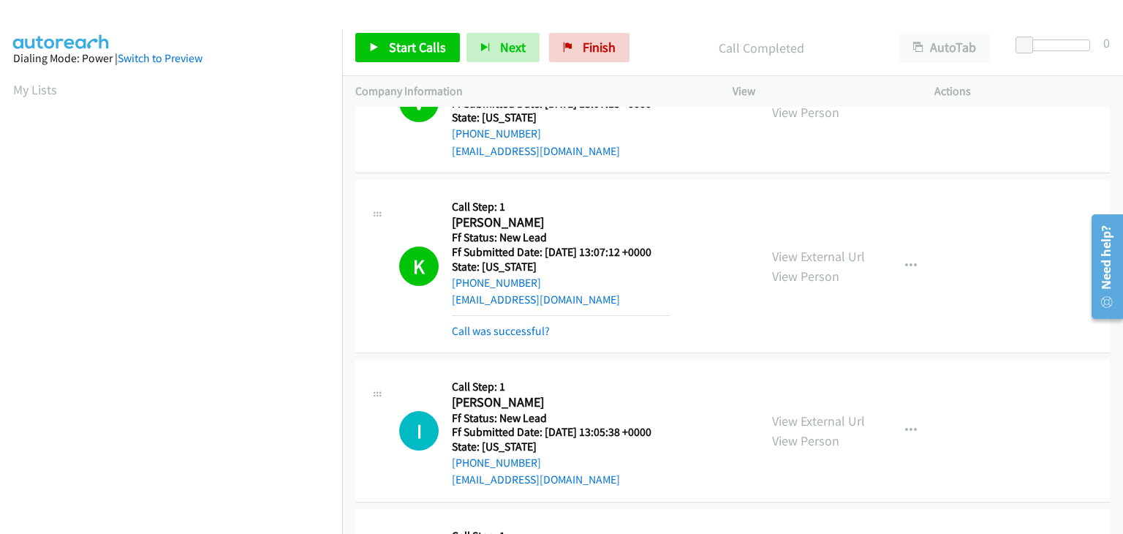
scroll to position [287, 0]
click at [519, 328] on link "Call was successful?" at bounding box center [501, 331] width 98 height 14
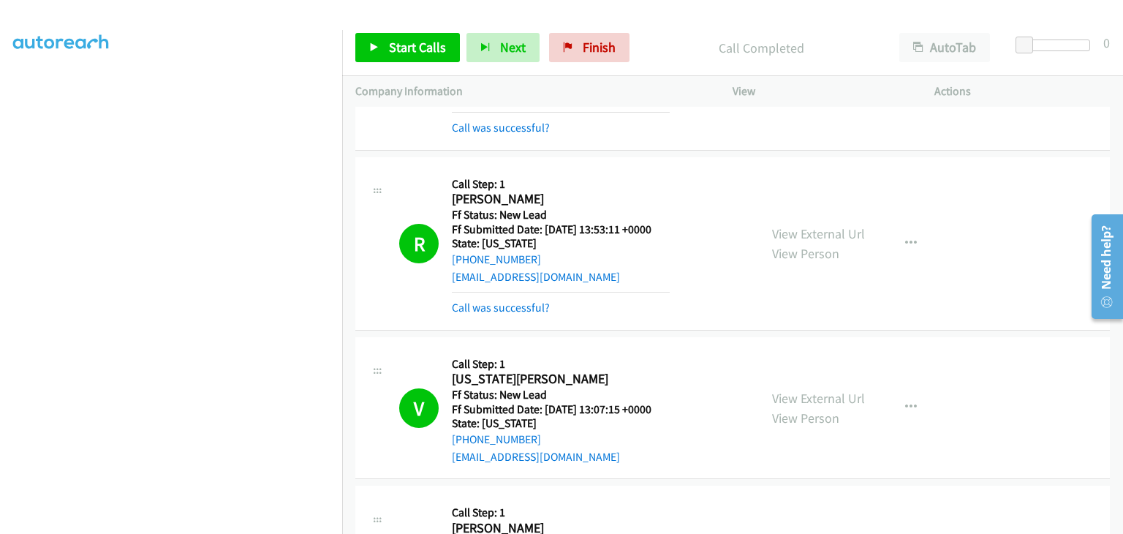
scroll to position [0, 0]
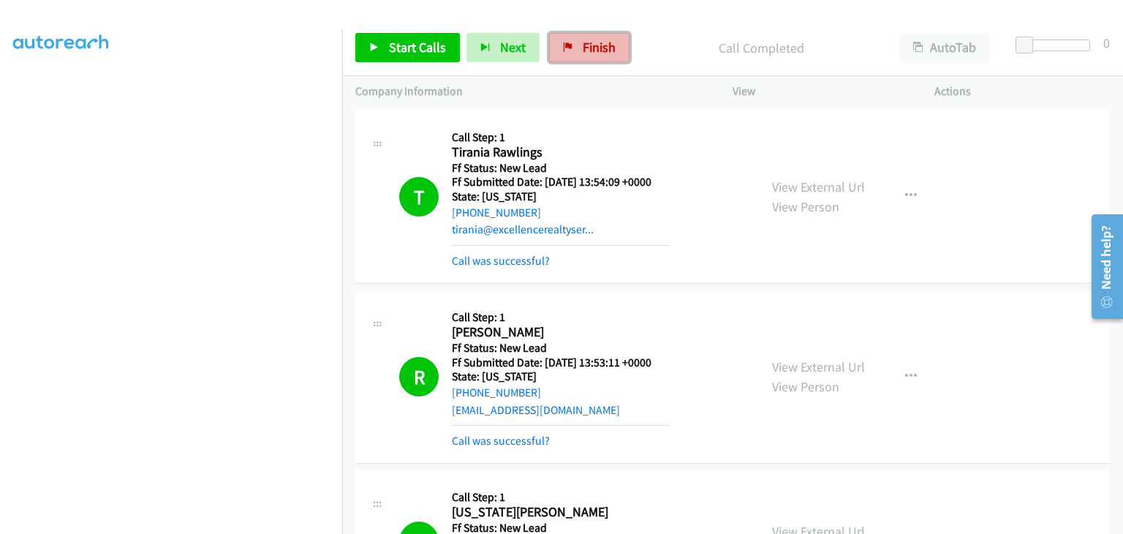
click at [573, 53] on link "Finish" at bounding box center [589, 47] width 80 height 29
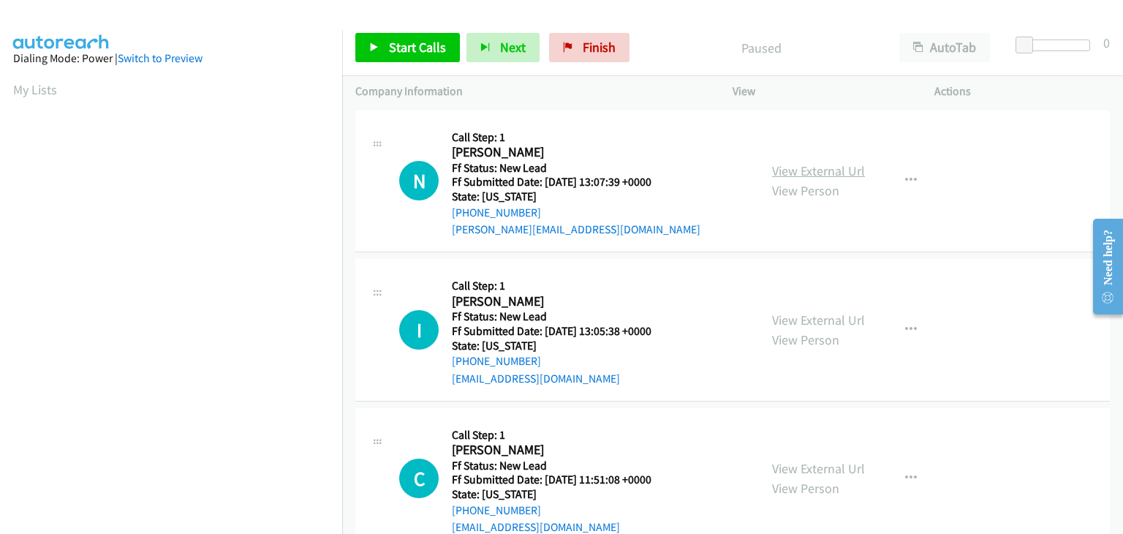
click at [772, 170] on link "View External Url" at bounding box center [818, 170] width 93 height 17
click at [423, 42] on span "Start Calls" at bounding box center [417, 47] width 57 height 17
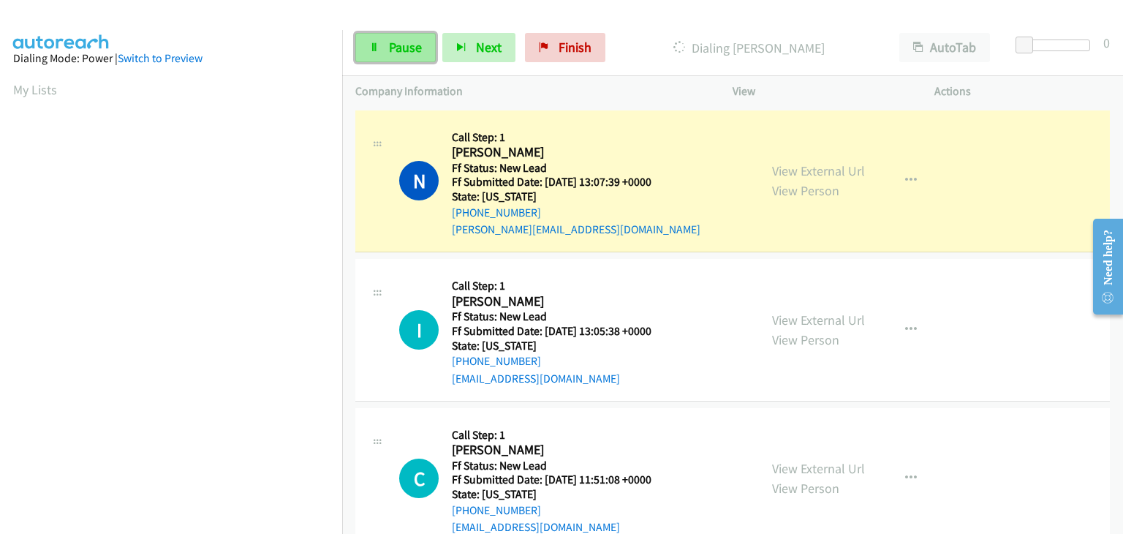
click at [410, 50] on span "Pause" at bounding box center [405, 47] width 33 height 17
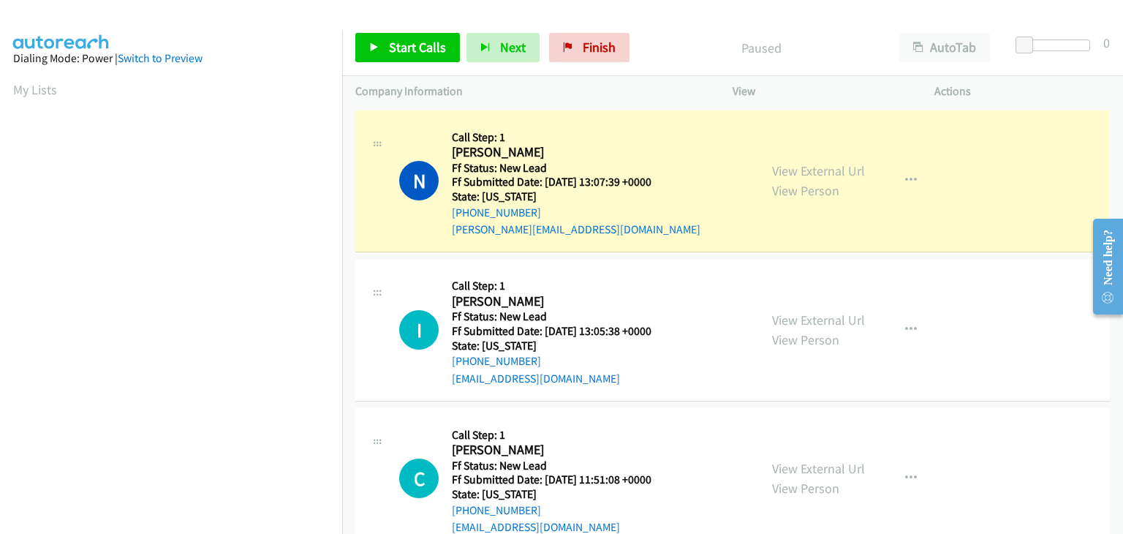
scroll to position [287, 0]
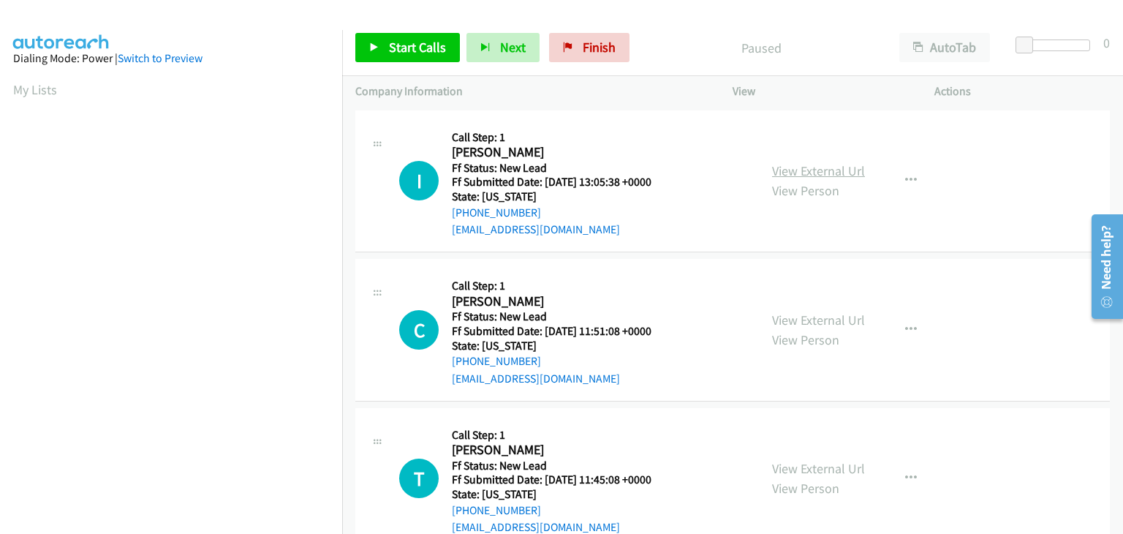
click at [804, 166] on link "View External Url" at bounding box center [818, 170] width 93 height 17
drag, startPoint x: 387, startPoint y: 50, endPoint x: 440, endPoint y: 47, distance: 52.8
click at [388, 50] on link "Start Calls" at bounding box center [407, 47] width 105 height 29
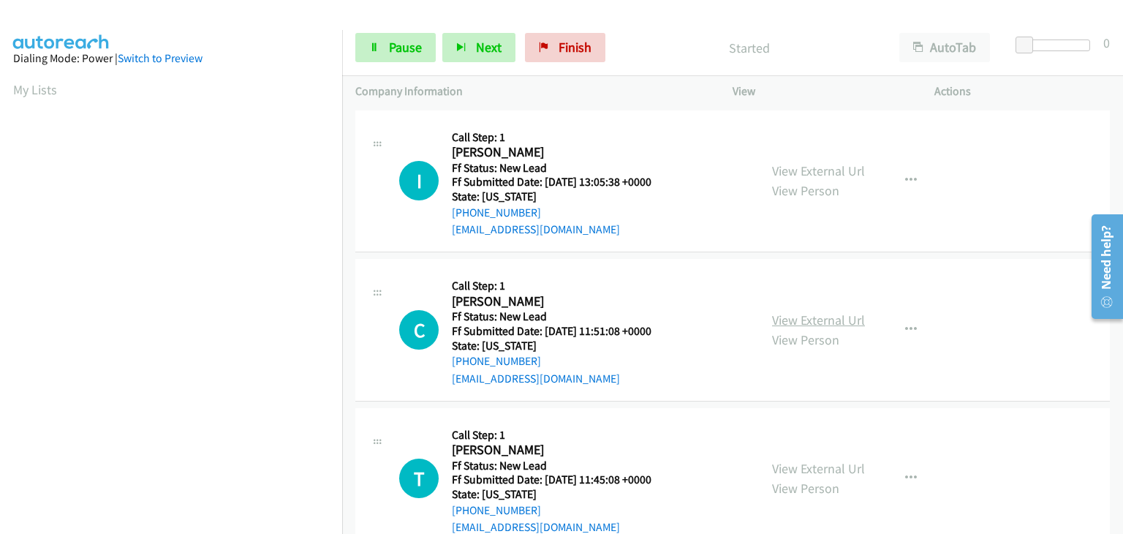
click at [797, 323] on link "View External Url" at bounding box center [818, 320] width 93 height 17
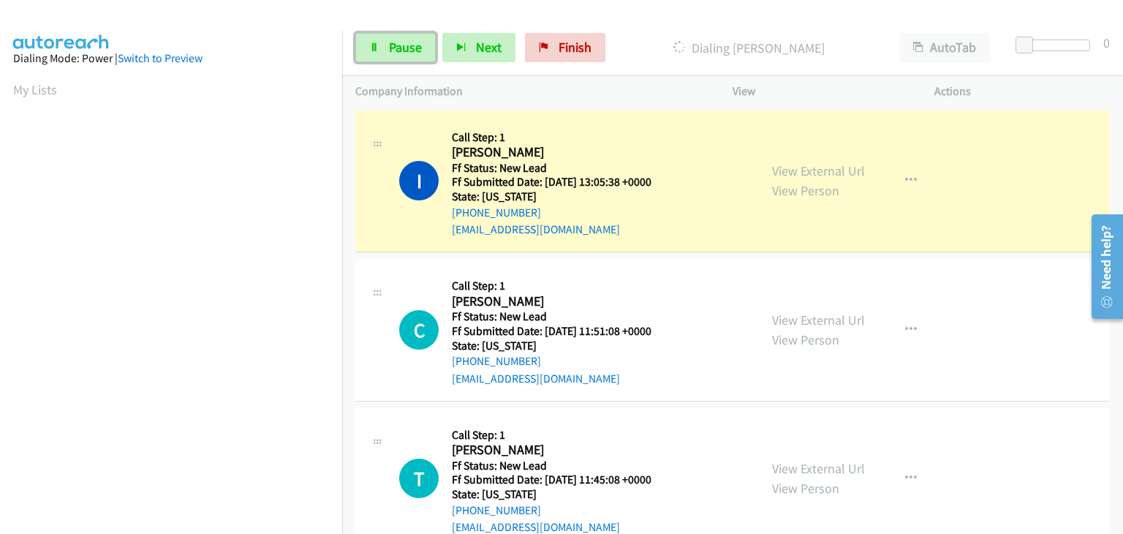
drag, startPoint x: 386, startPoint y: 54, endPoint x: 430, endPoint y: 62, distance: 44.6
click at [386, 54] on link "Pause" at bounding box center [395, 47] width 80 height 29
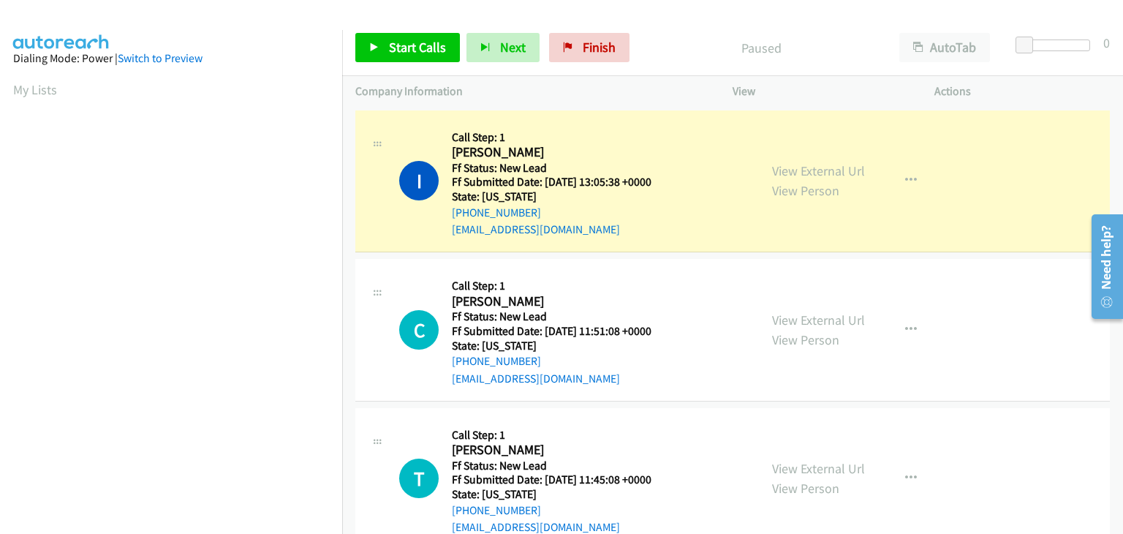
scroll to position [287, 0]
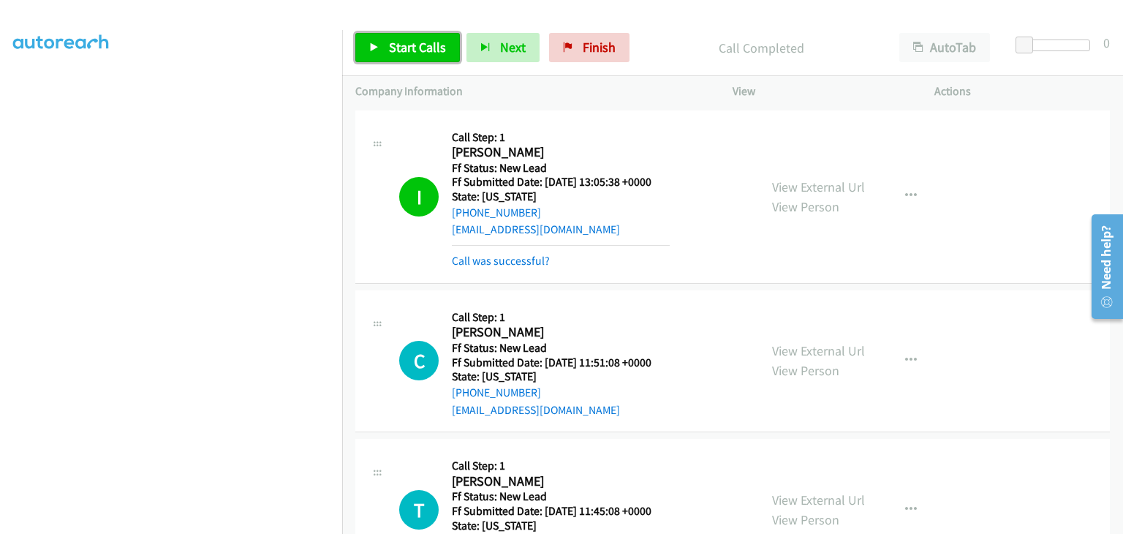
click at [418, 48] on span "Start Calls" at bounding box center [417, 47] width 57 height 17
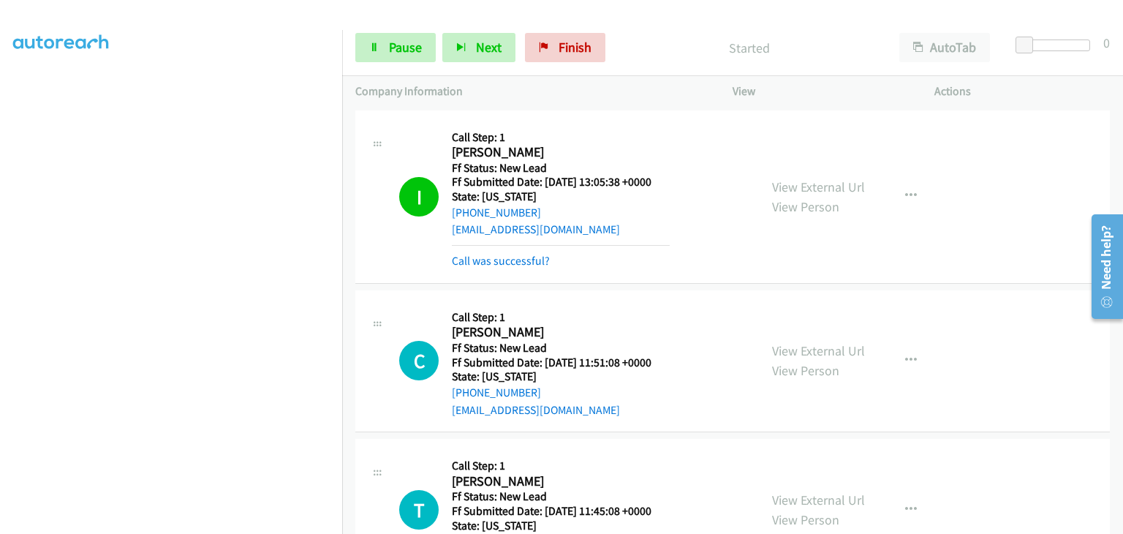
click at [522, 268] on div "Call was successful?" at bounding box center [561, 261] width 218 height 18
click at [532, 260] on link "Call was successful?" at bounding box center [501, 261] width 98 height 14
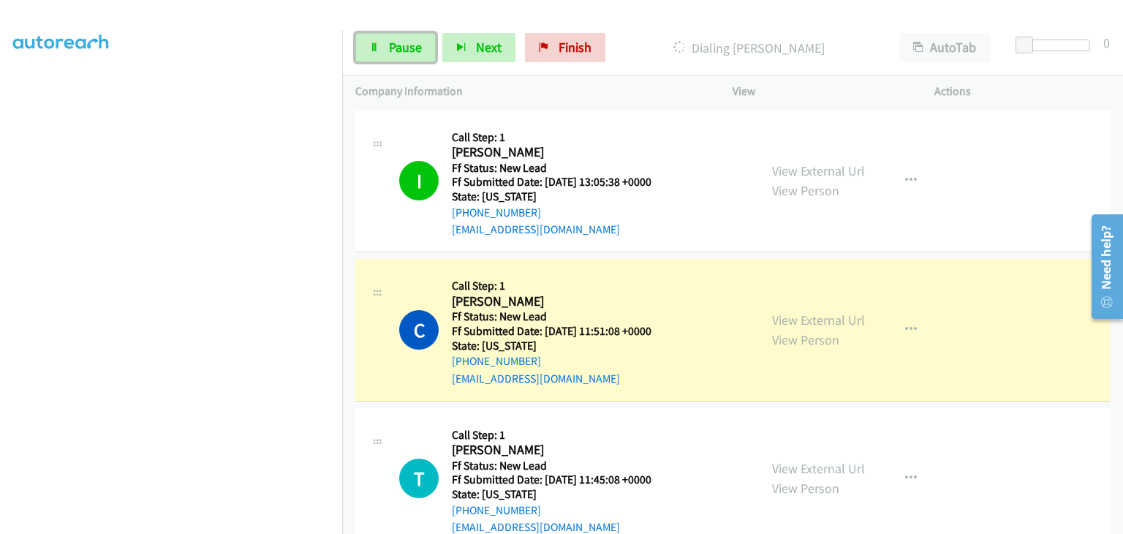
drag, startPoint x: 403, startPoint y: 52, endPoint x: 342, endPoint y: 91, distance: 73.0
click at [403, 52] on span "Pause" at bounding box center [405, 47] width 33 height 17
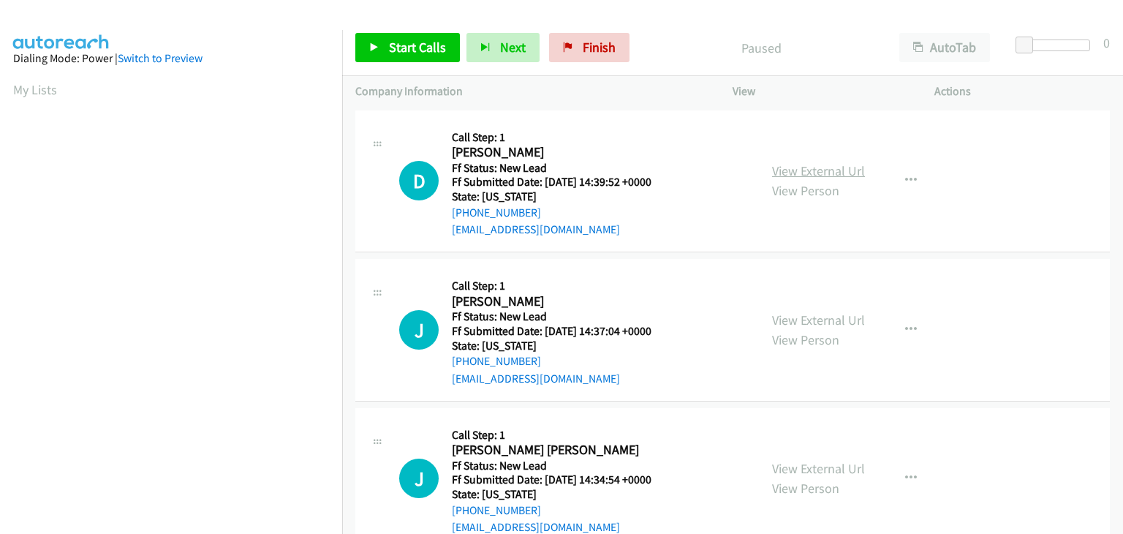
click at [824, 170] on link "View External Url" at bounding box center [818, 170] width 93 height 17
drag, startPoint x: 416, startPoint y: 35, endPoint x: 445, endPoint y: 50, distance: 32.7
click at [416, 35] on link "Start Calls" at bounding box center [407, 47] width 105 height 29
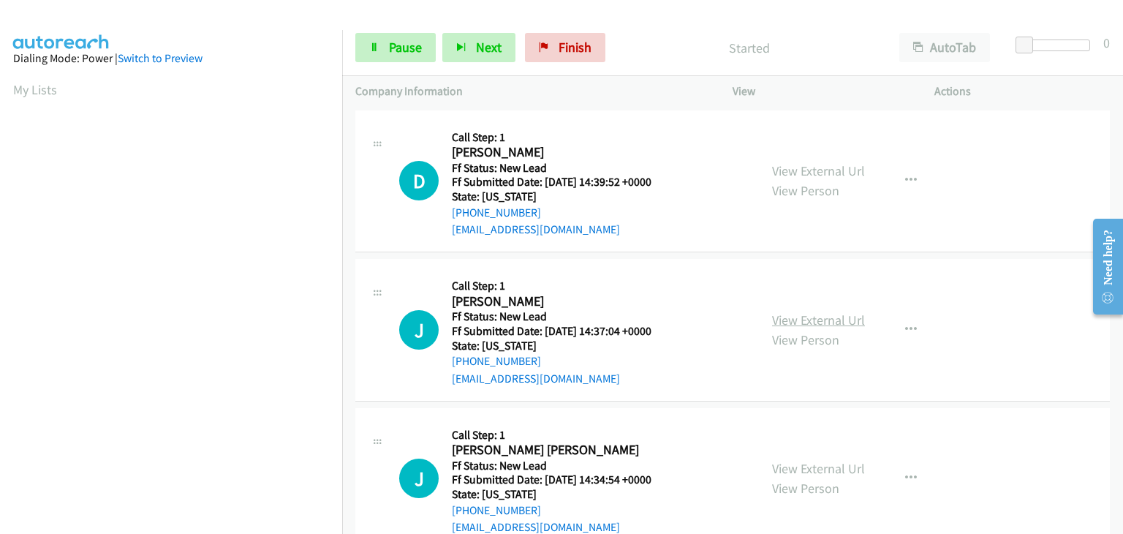
click at [796, 314] on link "View External Url" at bounding box center [818, 320] width 93 height 17
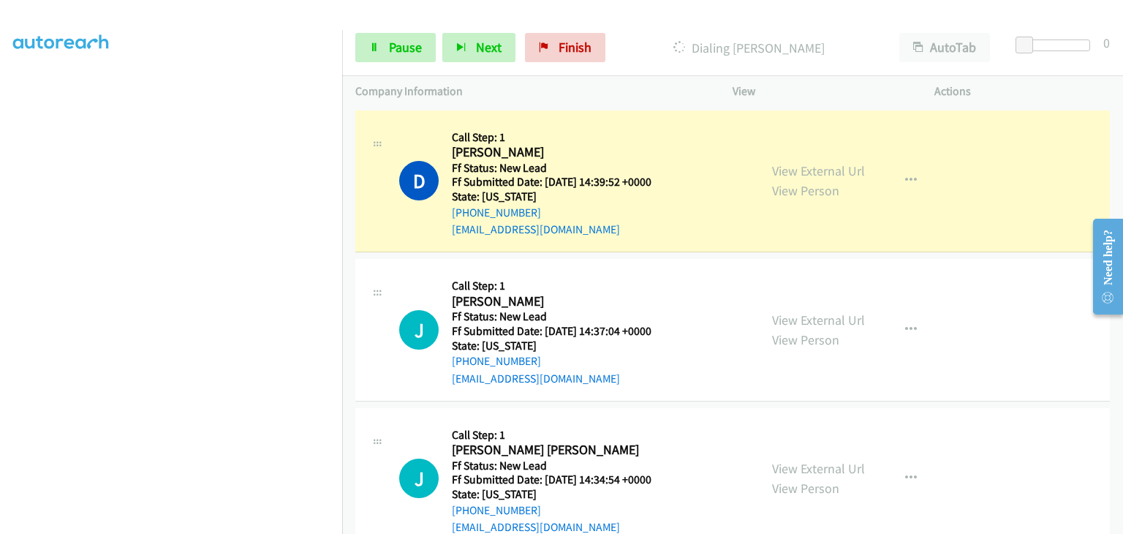
scroll to position [287, 0]
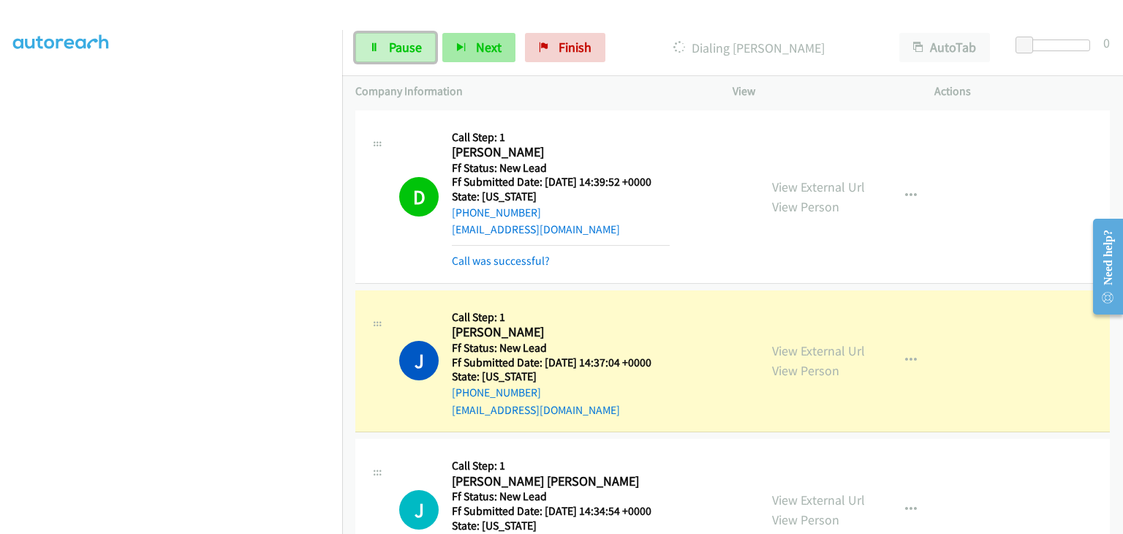
drag, startPoint x: 405, startPoint y: 50, endPoint x: 515, endPoint y: 61, distance: 110.3
click at [405, 50] on span "Pause" at bounding box center [405, 47] width 33 height 17
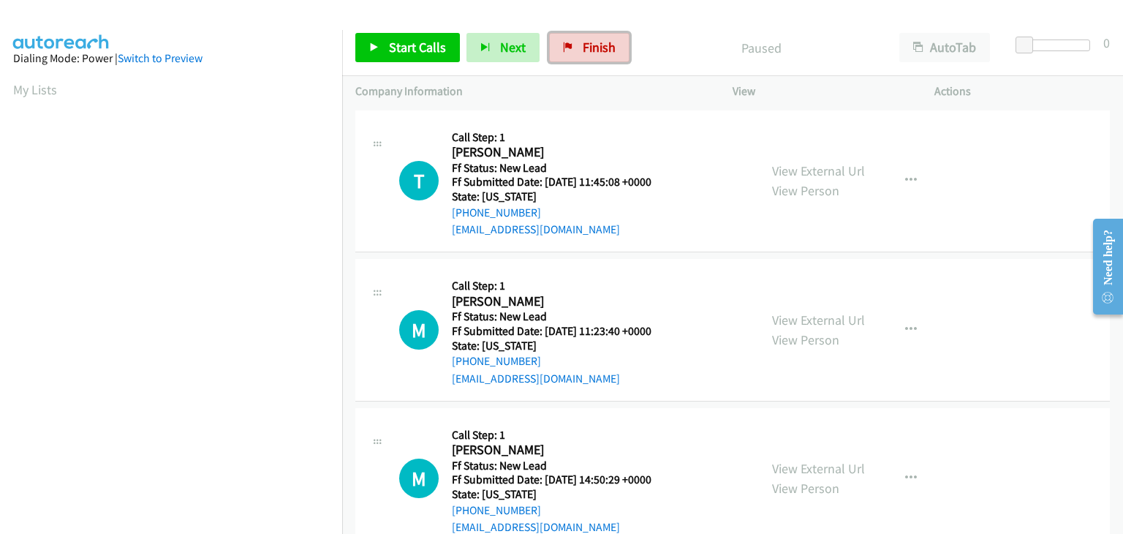
drag, startPoint x: 599, startPoint y: 49, endPoint x: 613, endPoint y: 78, distance: 31.7
click at [599, 49] on span "Finish" at bounding box center [599, 47] width 33 height 17
drag, startPoint x: 795, startPoint y: 170, endPoint x: 693, endPoint y: 187, distance: 103.8
click at [819, 167] on link "View External Url" at bounding box center [818, 170] width 93 height 17
click at [412, 59] on link "Start Calls" at bounding box center [407, 47] width 105 height 29
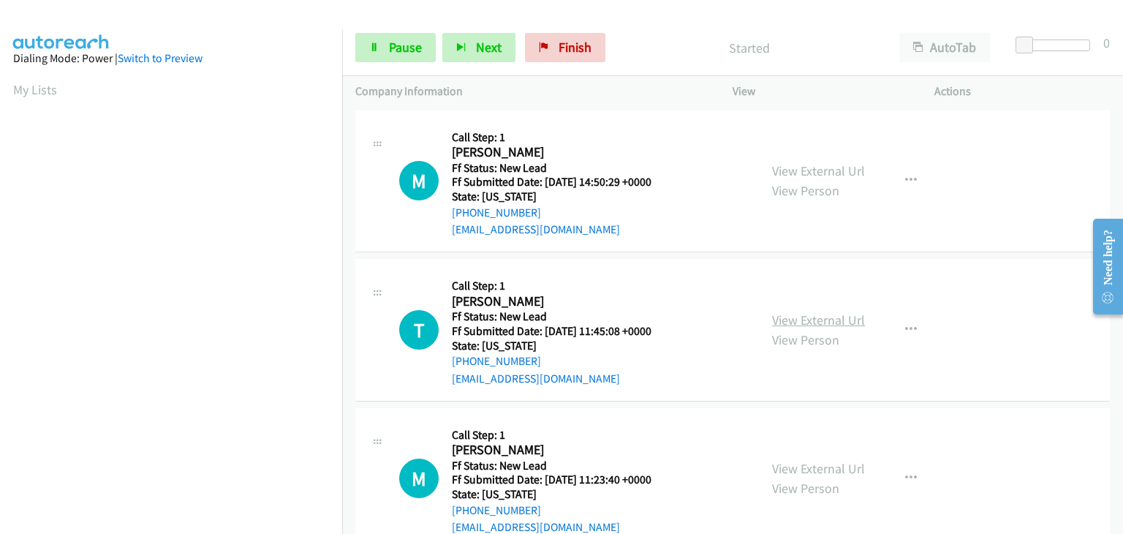
click at [807, 320] on link "View External Url" at bounding box center [818, 320] width 93 height 17
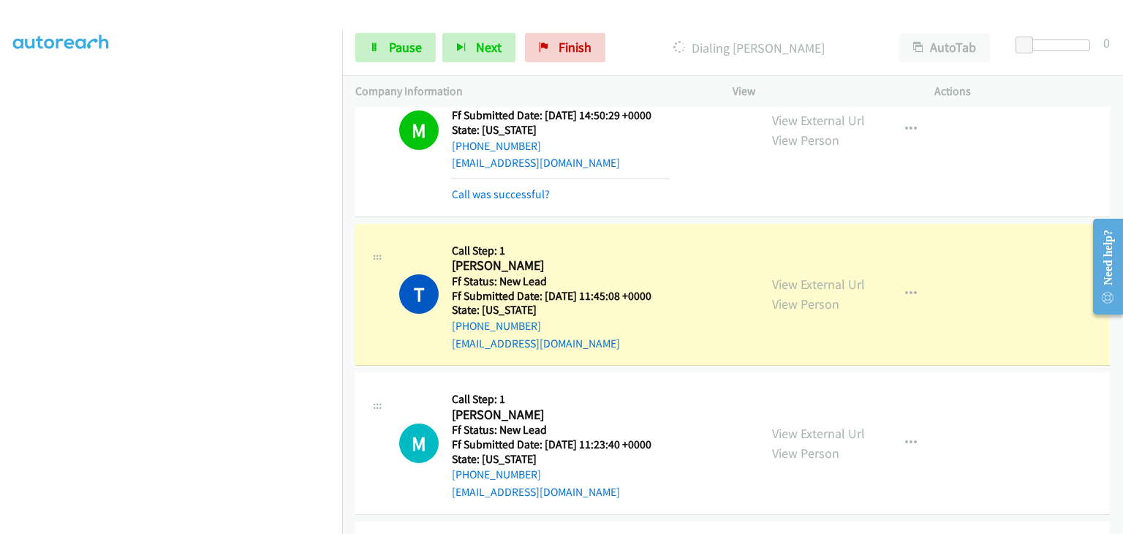
scroll to position [146, 0]
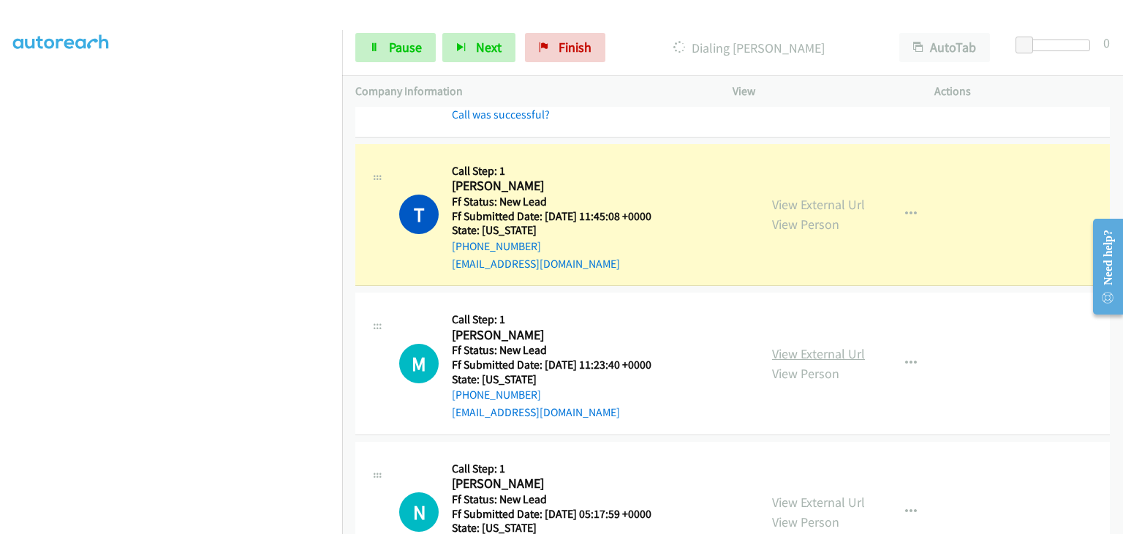
click at [796, 355] on link "View External Url" at bounding box center [818, 353] width 93 height 17
click at [380, 53] on link "Pause" at bounding box center [395, 47] width 80 height 29
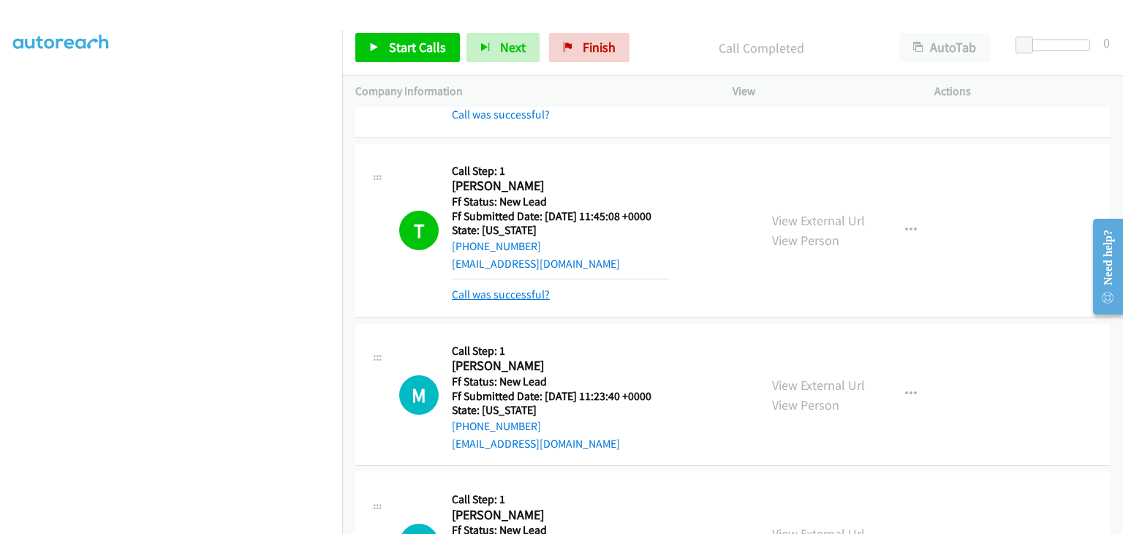
click at [521, 290] on link "Call was successful?" at bounding box center [501, 294] width 98 height 14
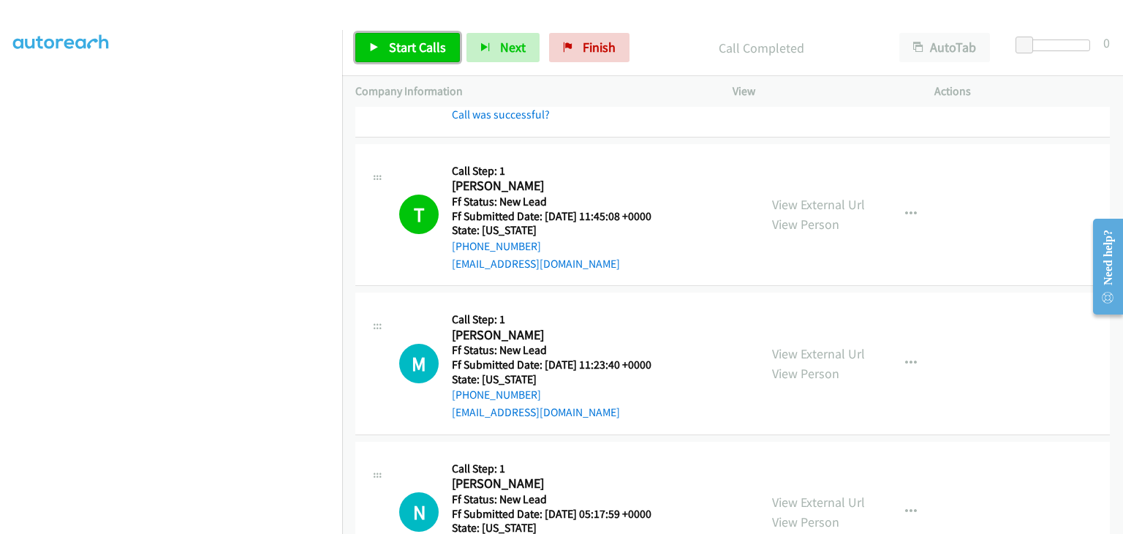
click at [409, 47] on span "Start Calls" at bounding box center [417, 47] width 57 height 17
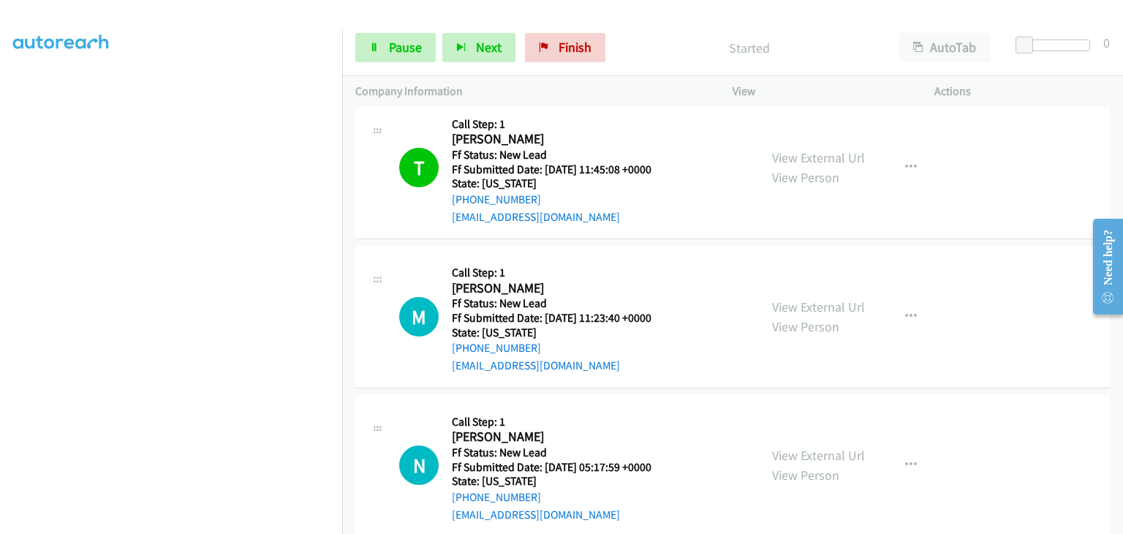
scroll to position [219, 0]
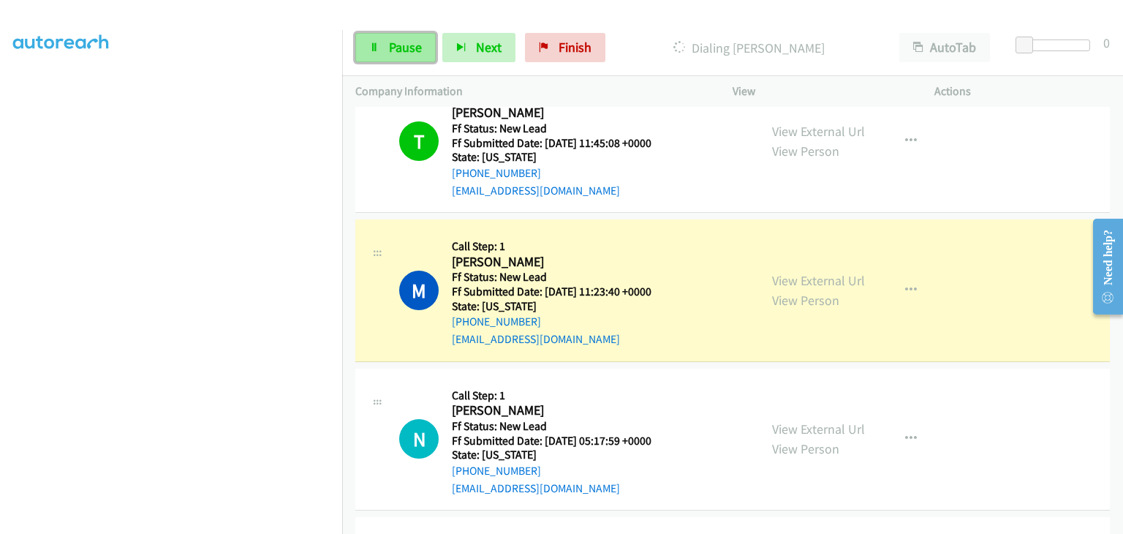
click at [418, 55] on span "Pause" at bounding box center [405, 47] width 33 height 17
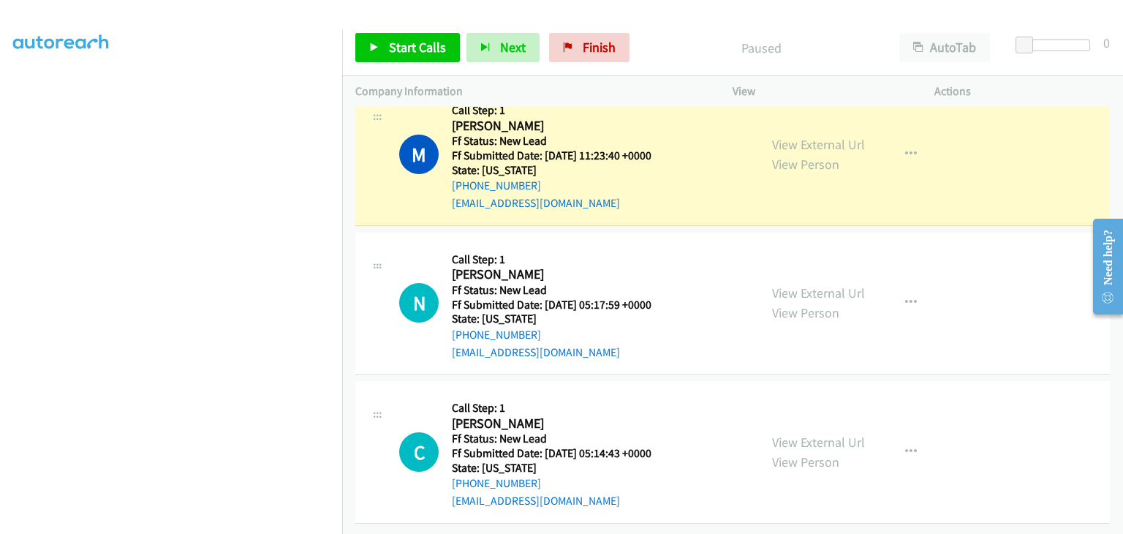
scroll to position [287, 0]
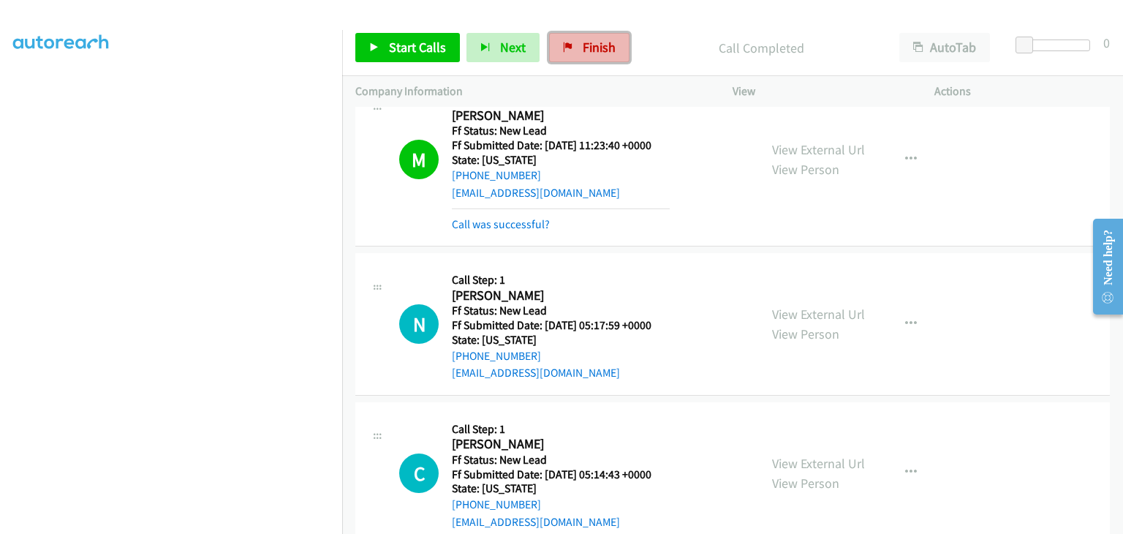
click at [576, 55] on link "Finish" at bounding box center [589, 47] width 80 height 29
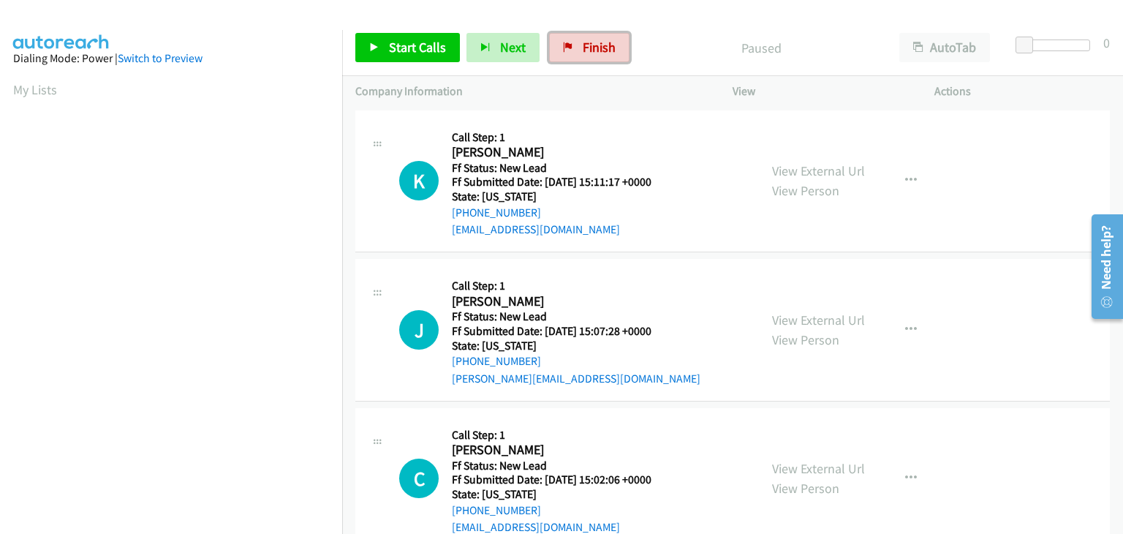
click at [573, 53] on link "Finish" at bounding box center [589, 47] width 80 height 29
click at [804, 170] on link "View External Url" at bounding box center [818, 170] width 93 height 17
drag, startPoint x: 385, startPoint y: 36, endPoint x: 396, endPoint y: 39, distance: 10.6
click at [385, 36] on link "Start Calls" at bounding box center [407, 47] width 105 height 29
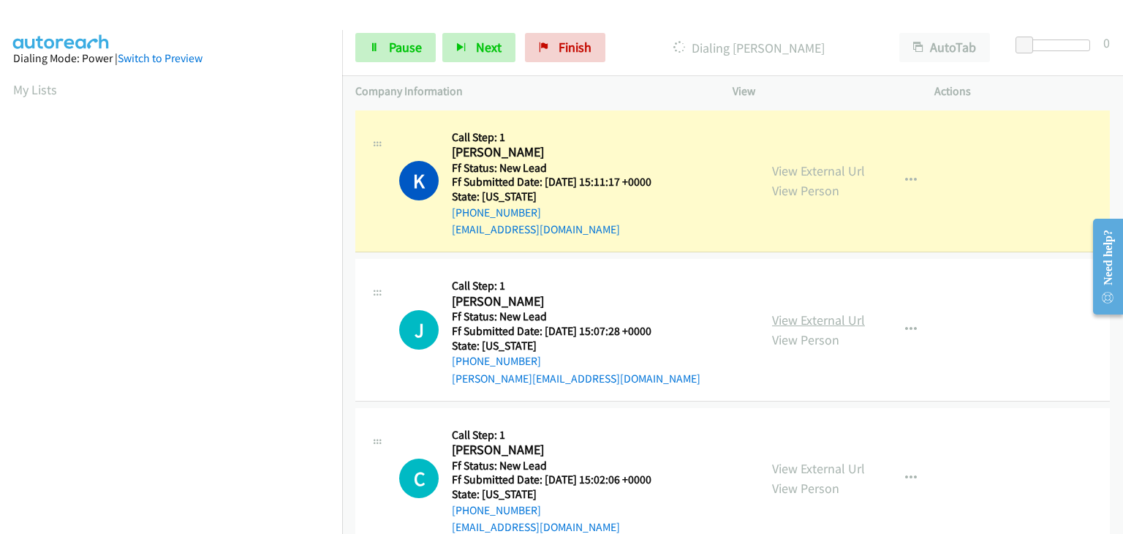
click at [832, 320] on link "View External Url" at bounding box center [818, 320] width 93 height 17
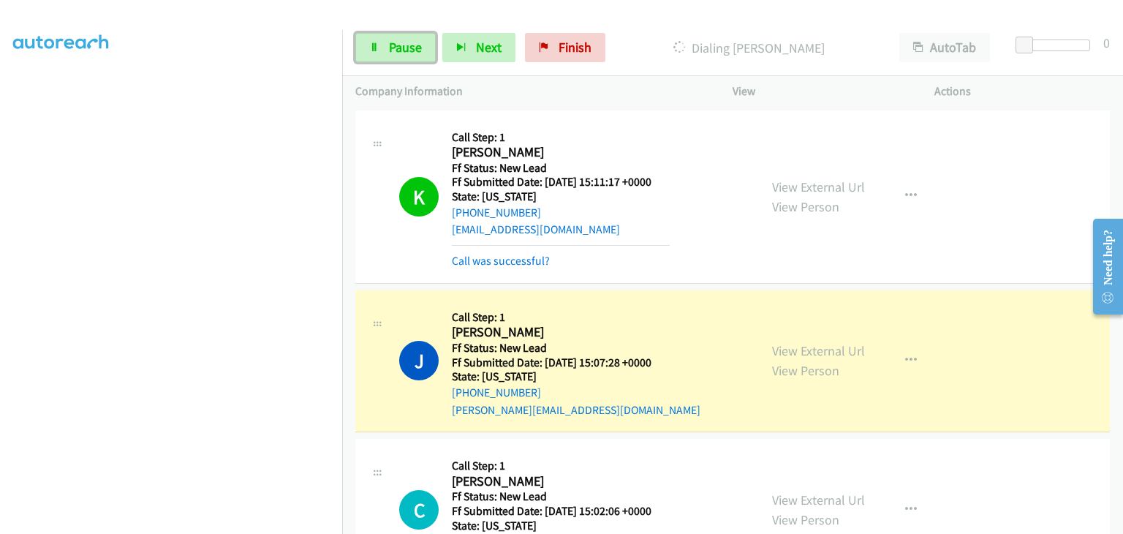
drag, startPoint x: 382, startPoint y: 48, endPoint x: 503, endPoint y: 81, distance: 126.0
click at [382, 48] on link "Pause" at bounding box center [395, 47] width 80 height 29
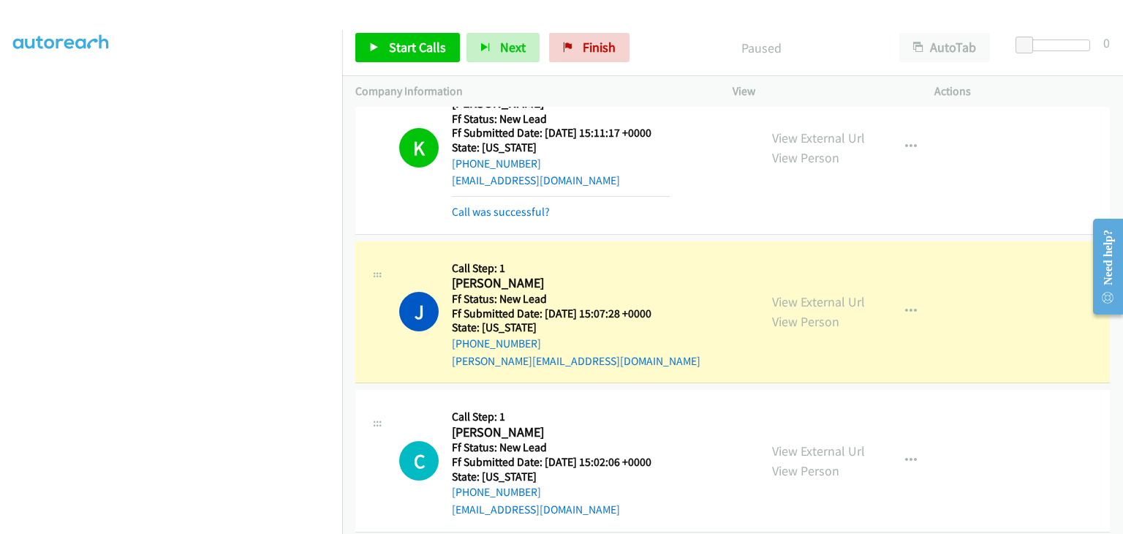
scroll to position [73, 0]
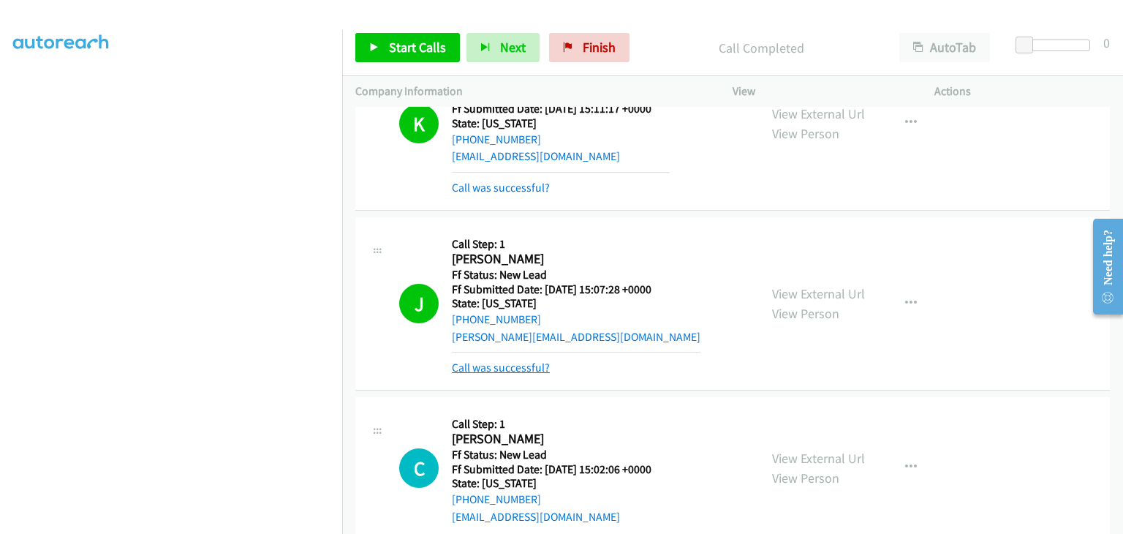
drag, startPoint x: 521, startPoint y: 372, endPoint x: 535, endPoint y: 372, distance: 14.6
click at [521, 372] on link "Call was successful?" at bounding box center [501, 368] width 98 height 14
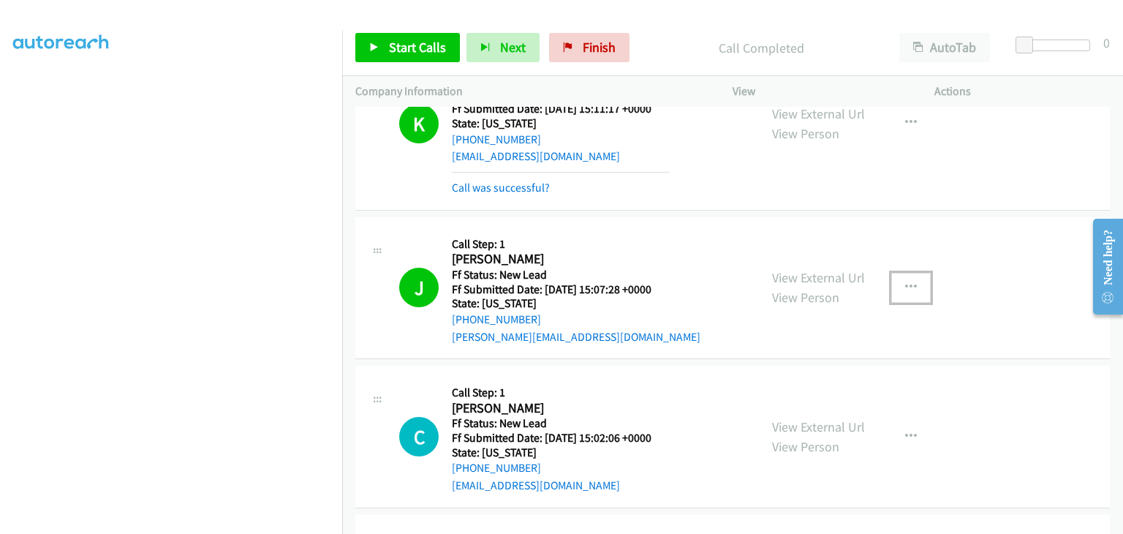
click at [905, 291] on icon "button" at bounding box center [911, 288] width 12 height 12
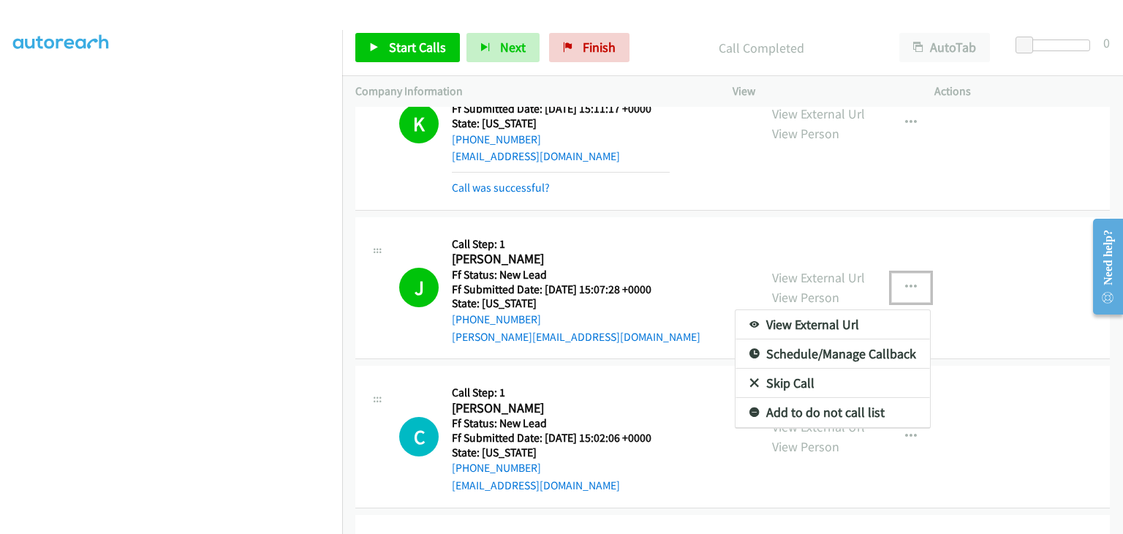
drag, startPoint x: 807, startPoint y: 408, endPoint x: 517, endPoint y: 339, distance: 298.4
click at [773, 412] on link "Add to do not call list" at bounding box center [833, 412] width 195 height 29
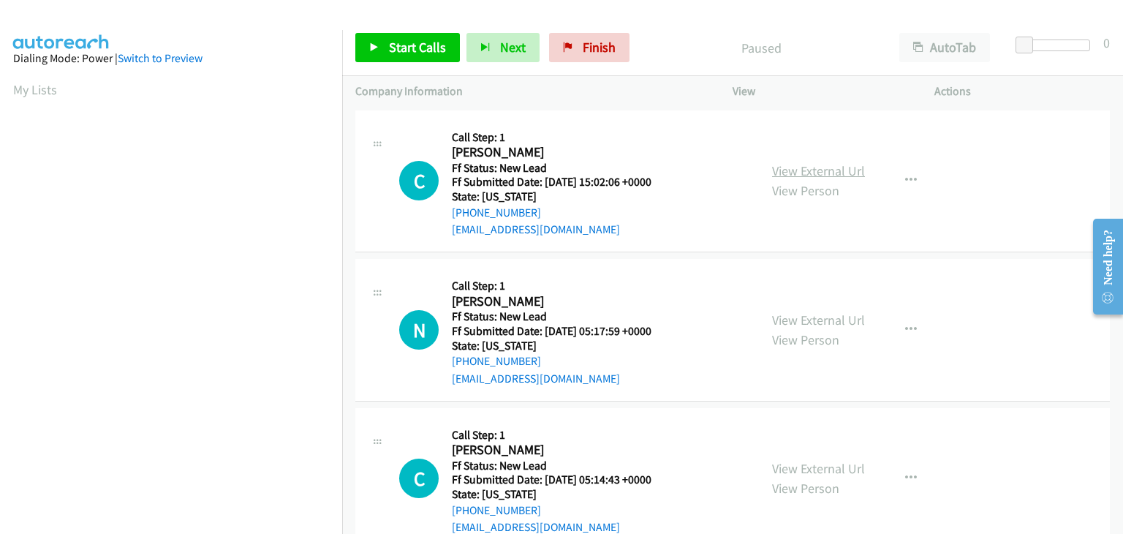
click at [797, 174] on link "View External Url" at bounding box center [818, 170] width 93 height 17
click at [905, 180] on icon "button" at bounding box center [911, 181] width 12 height 12
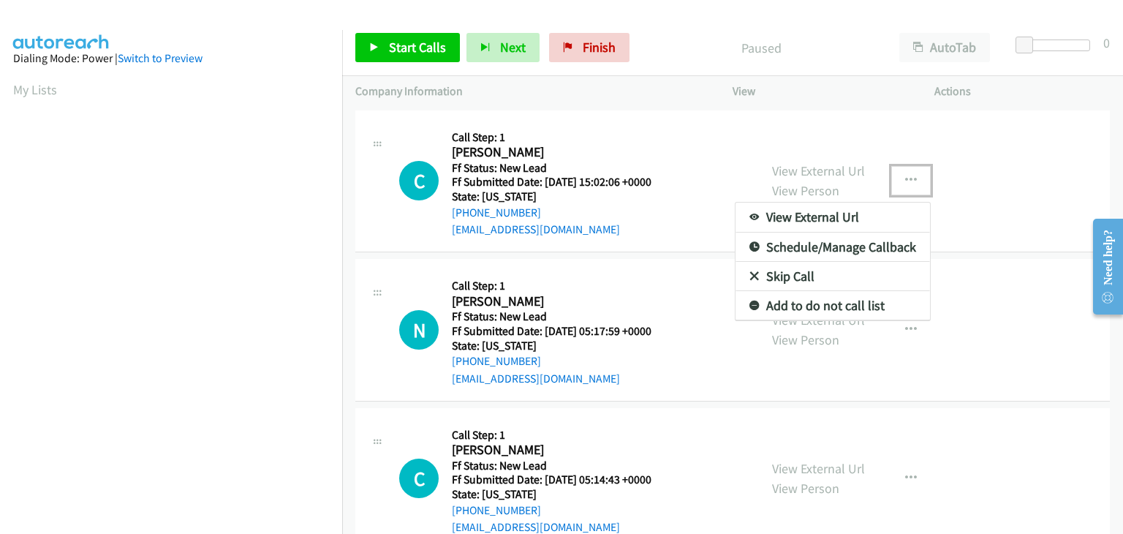
click at [816, 270] on link "Skip Call" at bounding box center [833, 276] width 195 height 29
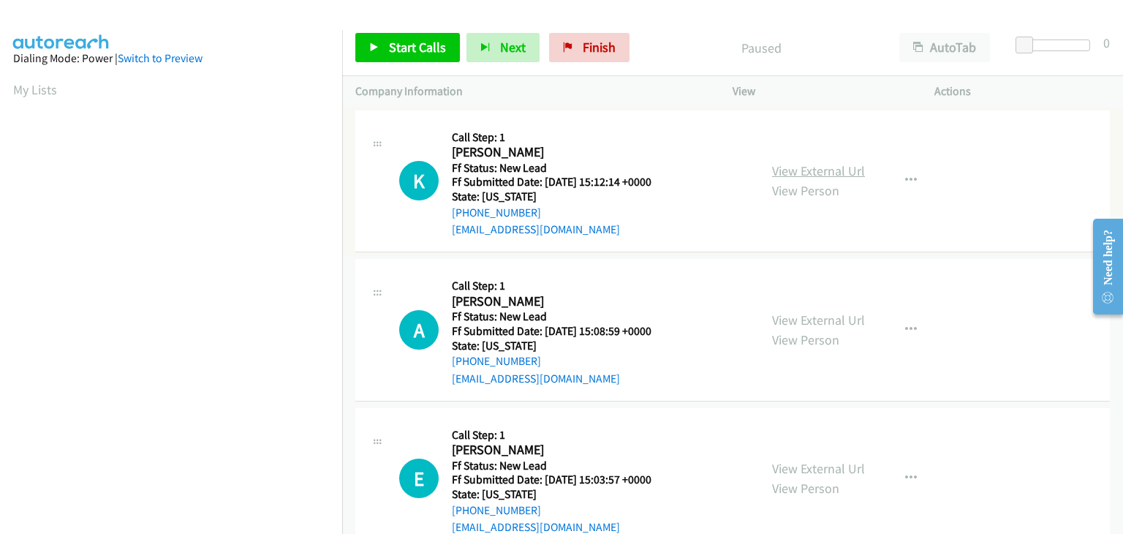
click at [804, 170] on link "View External Url" at bounding box center [818, 170] width 93 height 17
drag, startPoint x: 421, startPoint y: 53, endPoint x: 453, endPoint y: 47, distance: 32.7
click at [421, 53] on span "Start Calls" at bounding box center [417, 47] width 57 height 17
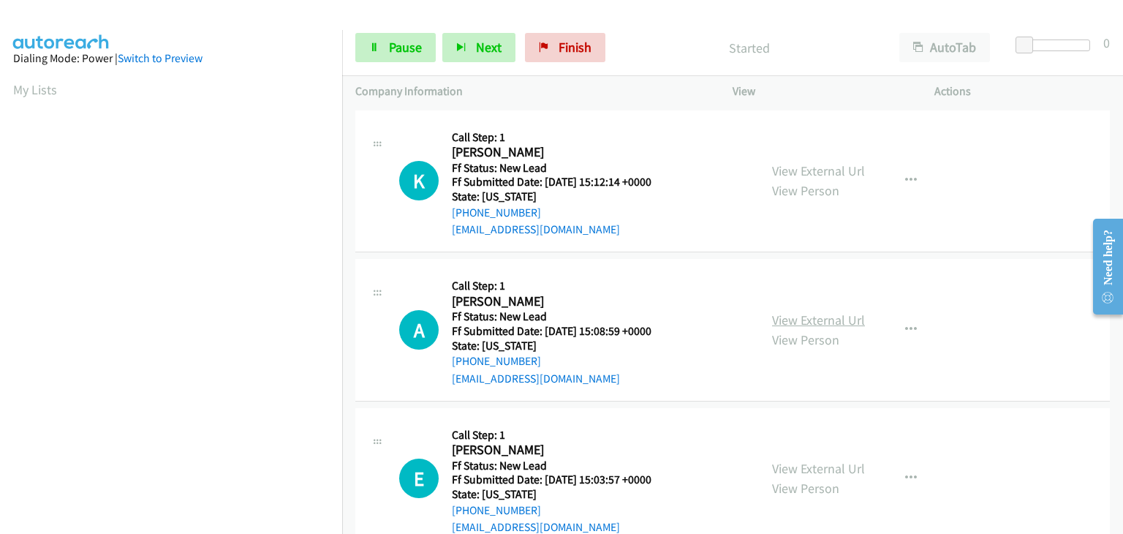
click at [821, 314] on link "View External Url" at bounding box center [818, 320] width 93 height 17
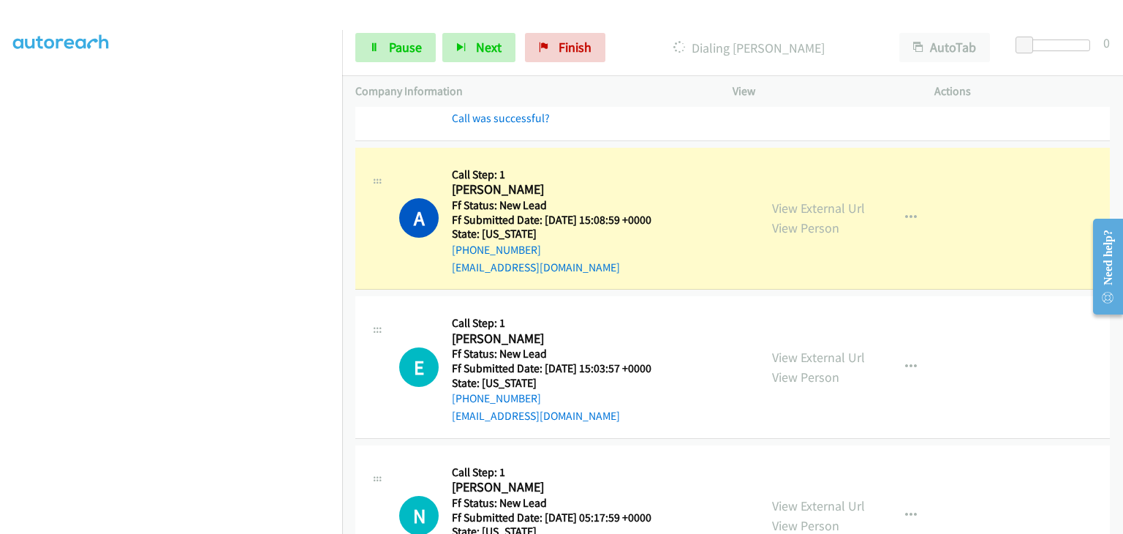
scroll to position [146, 0]
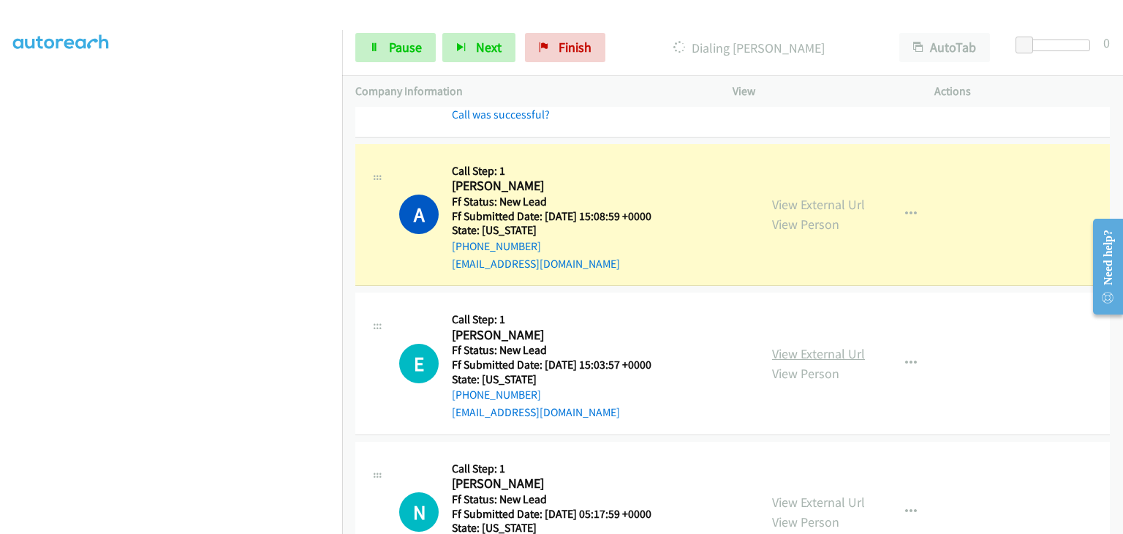
click at [783, 346] on link "View External Url" at bounding box center [818, 353] width 93 height 17
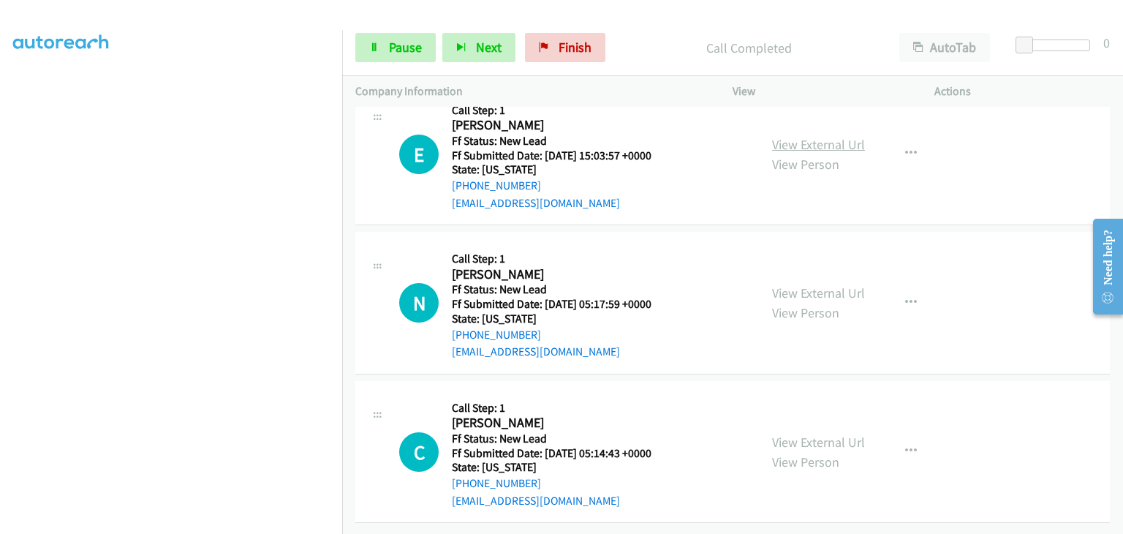
scroll to position [396, 0]
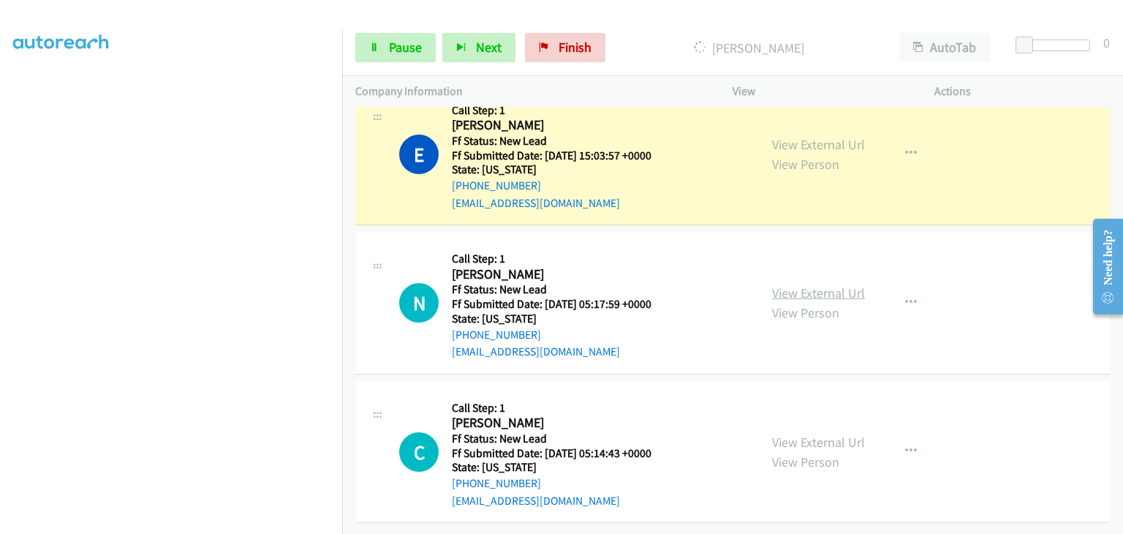
click at [802, 284] on link "View External Url" at bounding box center [818, 292] width 93 height 17
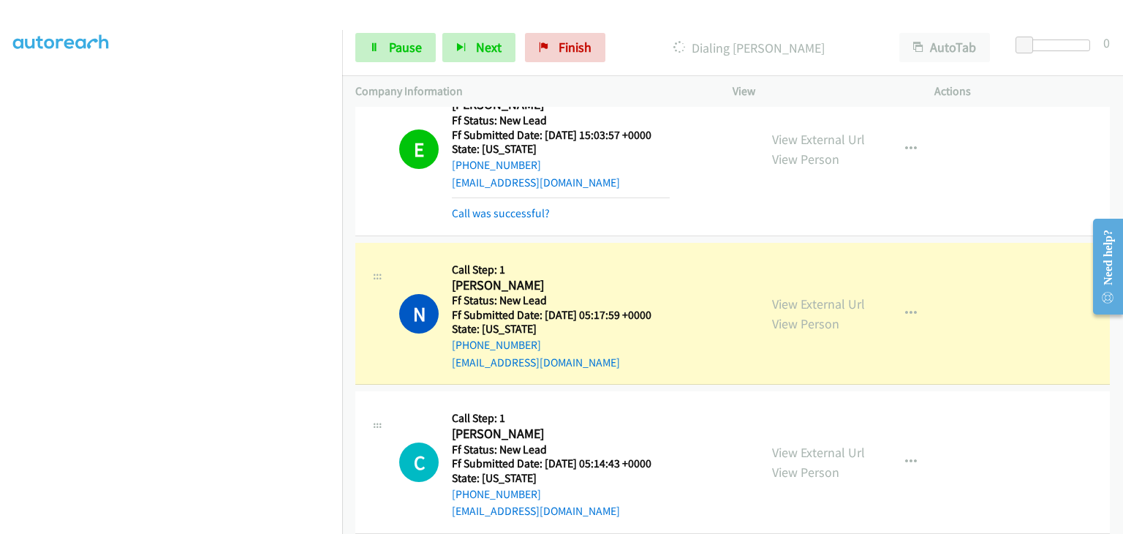
scroll to position [427, 0]
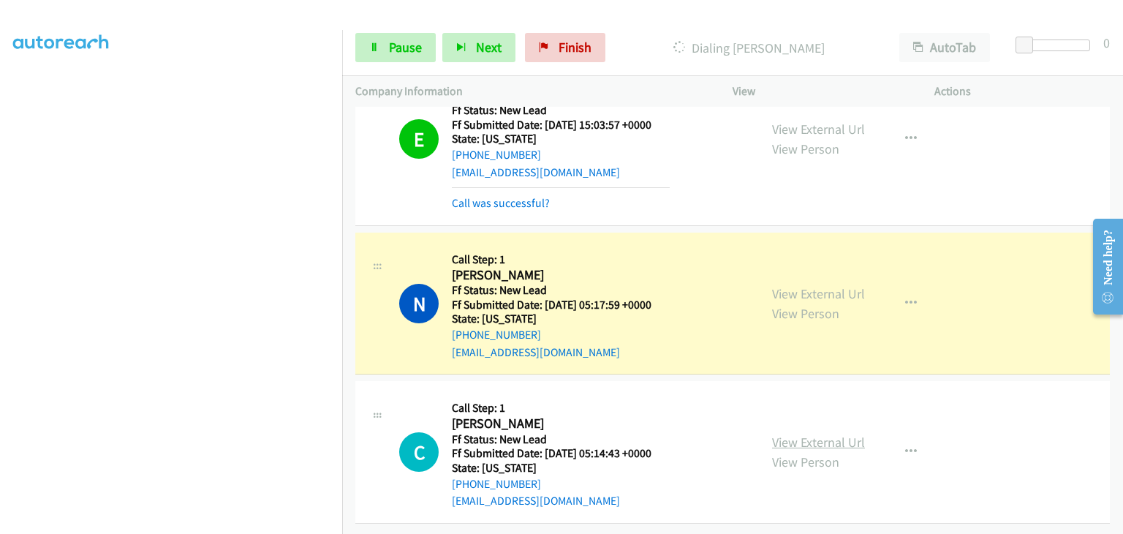
click at [823, 434] on link "View External Url" at bounding box center [818, 442] width 93 height 17
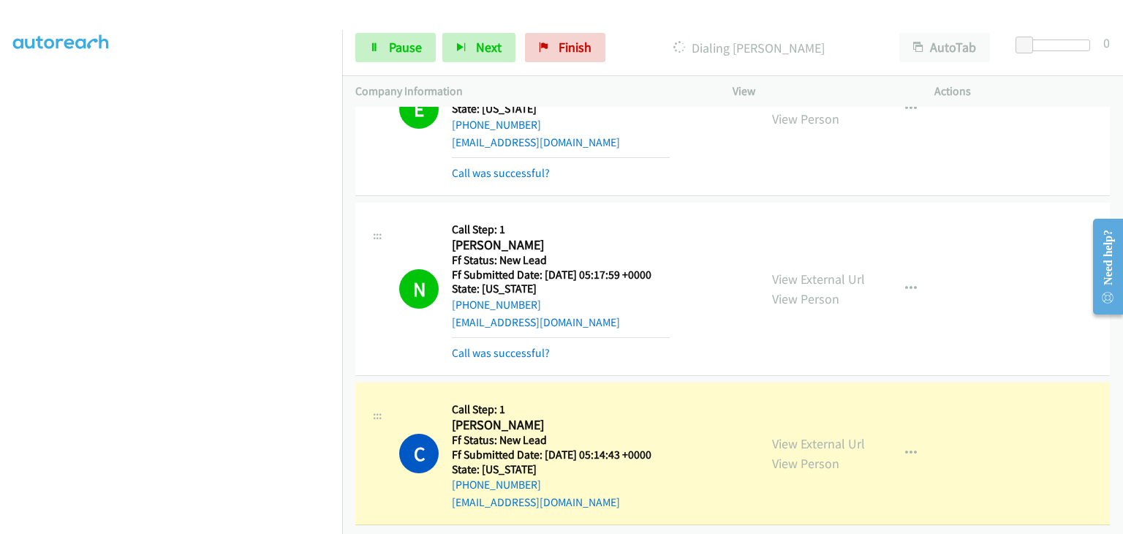
scroll to position [459, 0]
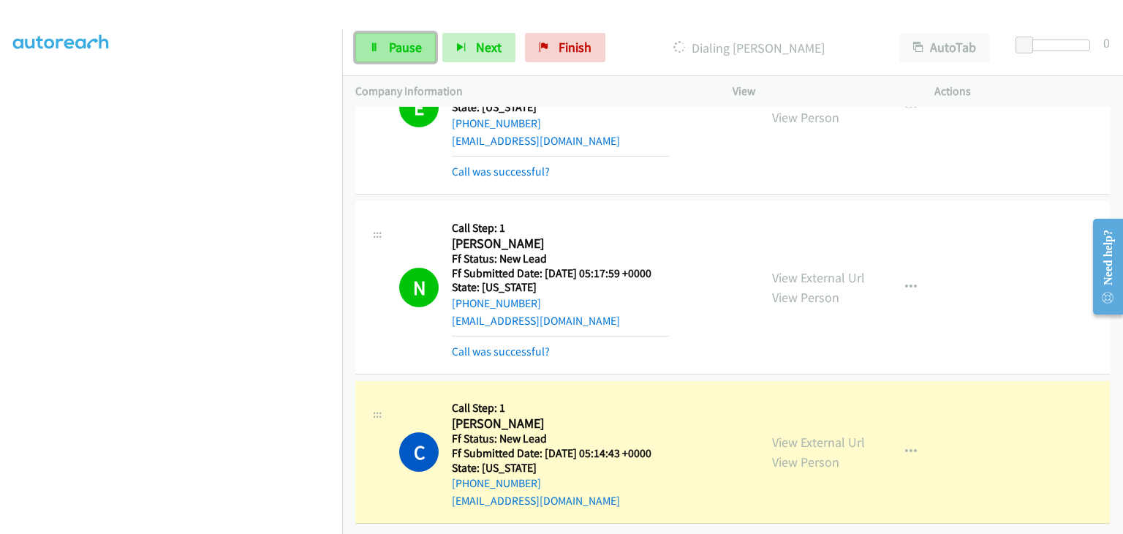
click at [405, 59] on link "Pause" at bounding box center [395, 47] width 80 height 29
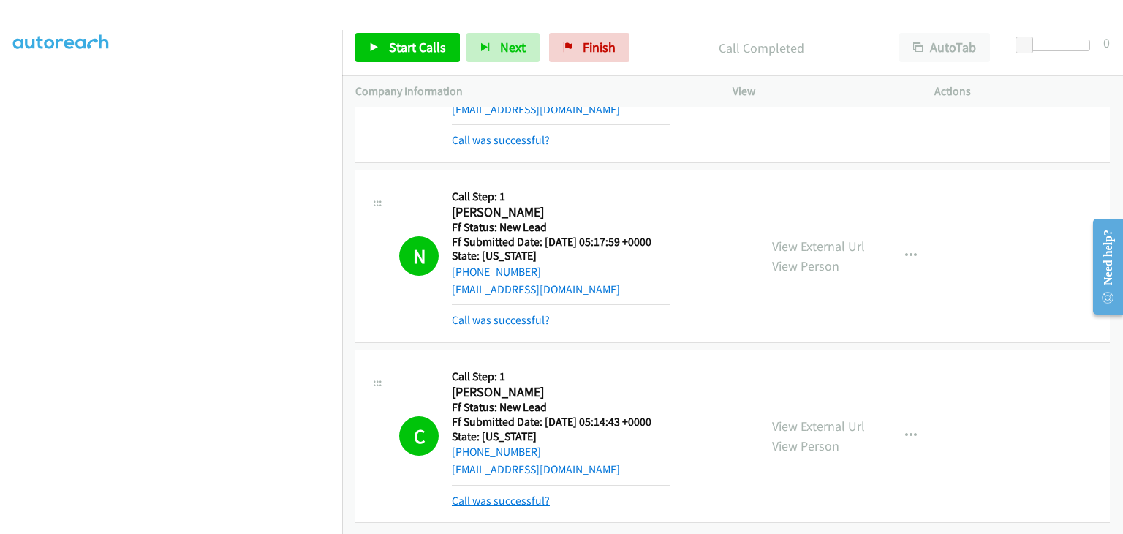
click at [532, 494] on link "Call was successful?" at bounding box center [501, 501] width 98 height 14
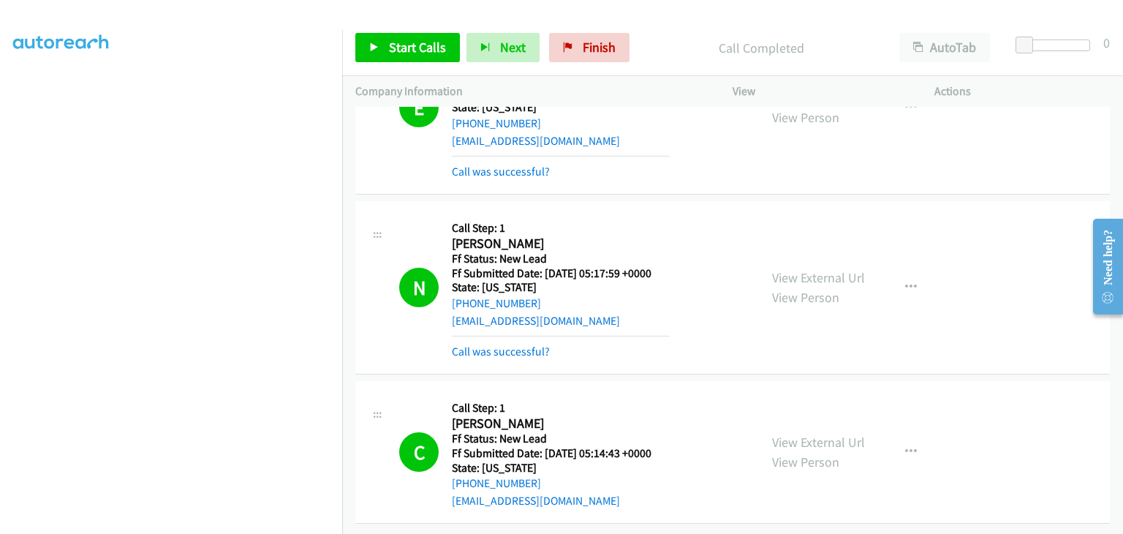
scroll to position [505, 0]
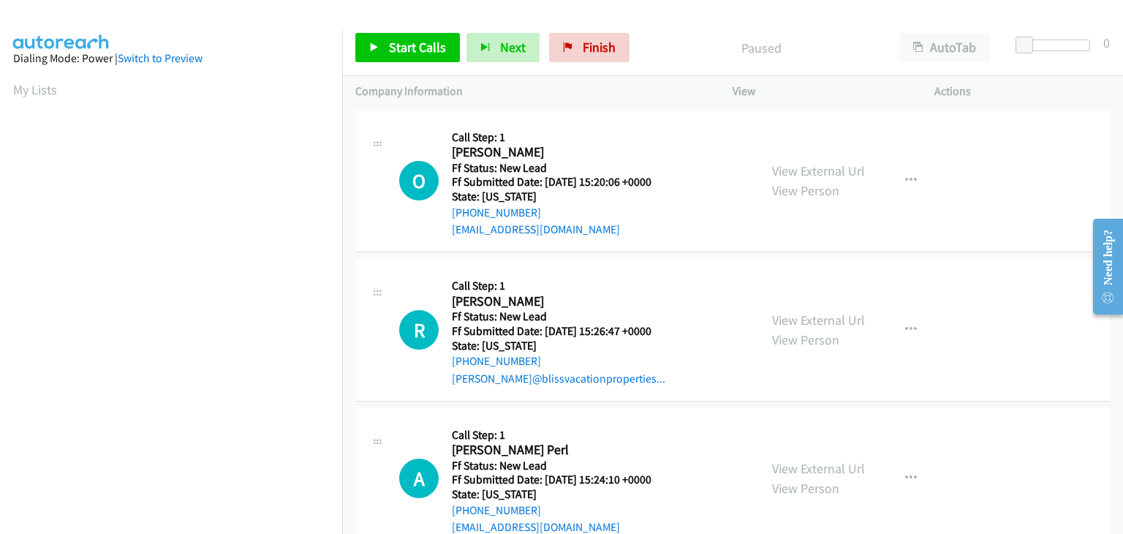
scroll to position [287, 0]
click at [562, 33] on link "Finish" at bounding box center [589, 47] width 80 height 29
drag, startPoint x: 603, startPoint y: 47, endPoint x: 610, endPoint y: 74, distance: 28.0
click at [603, 47] on span "Finish" at bounding box center [599, 47] width 33 height 17
click at [784, 176] on link "View External Url" at bounding box center [818, 170] width 93 height 17
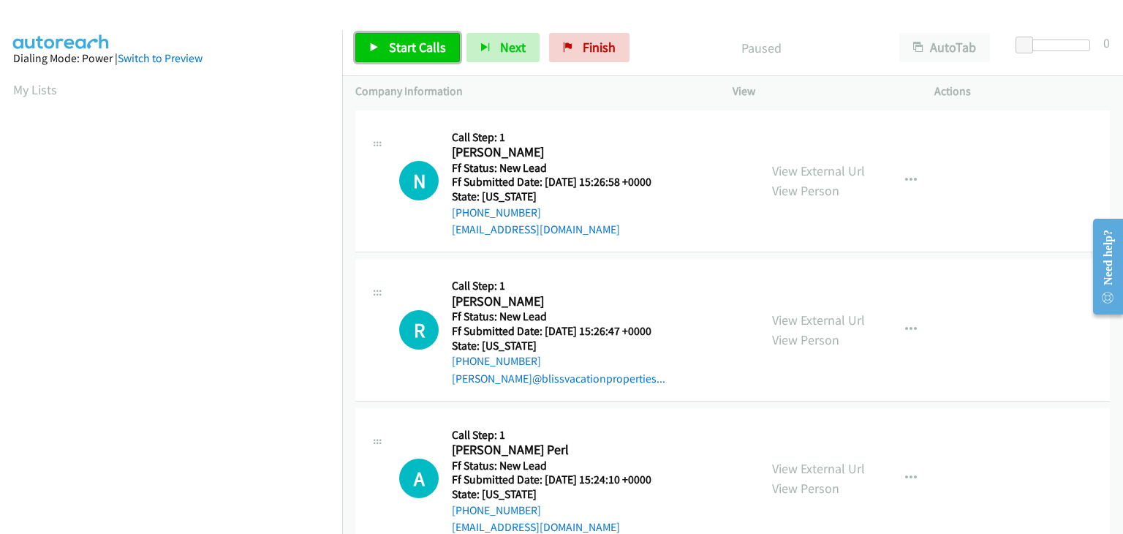
click at [423, 40] on span "Start Calls" at bounding box center [417, 47] width 57 height 17
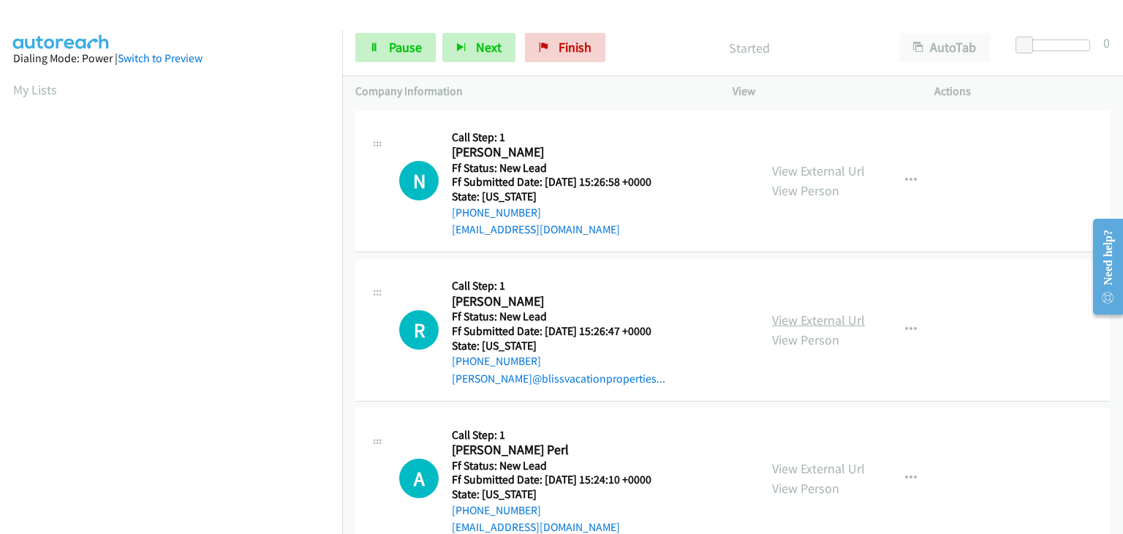
click at [820, 317] on link "View External Url" at bounding box center [818, 320] width 93 height 17
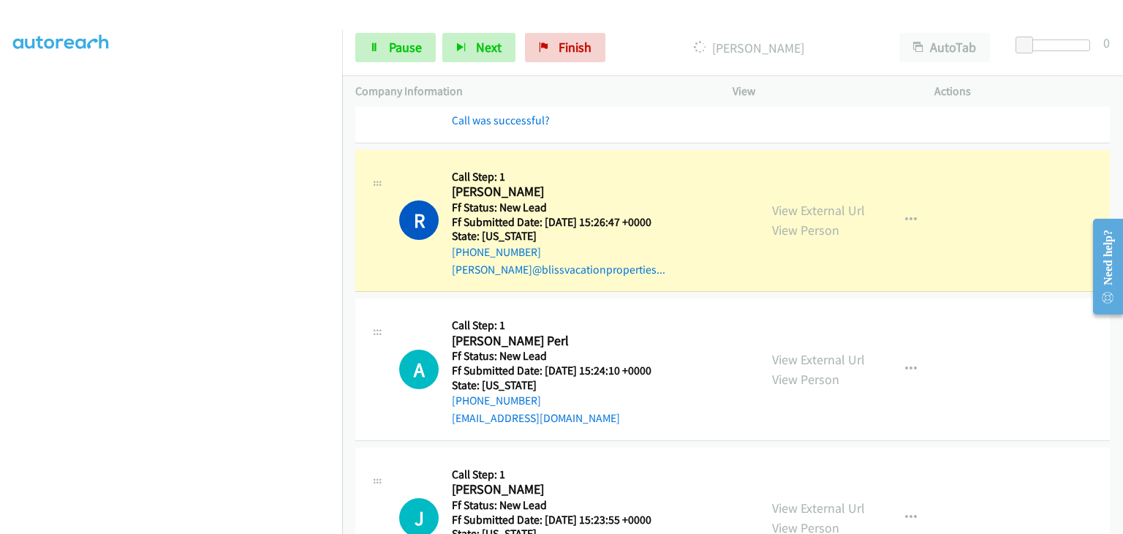
scroll to position [146, 0]
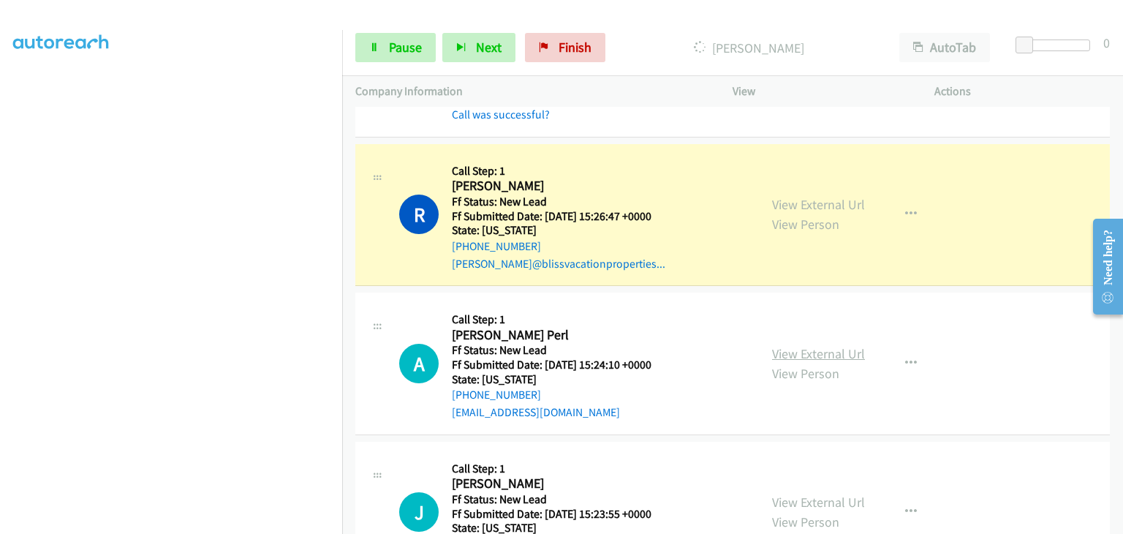
click at [781, 346] on link "View External Url" at bounding box center [818, 353] width 93 height 17
click at [372, 56] on link "Pause" at bounding box center [395, 47] width 80 height 29
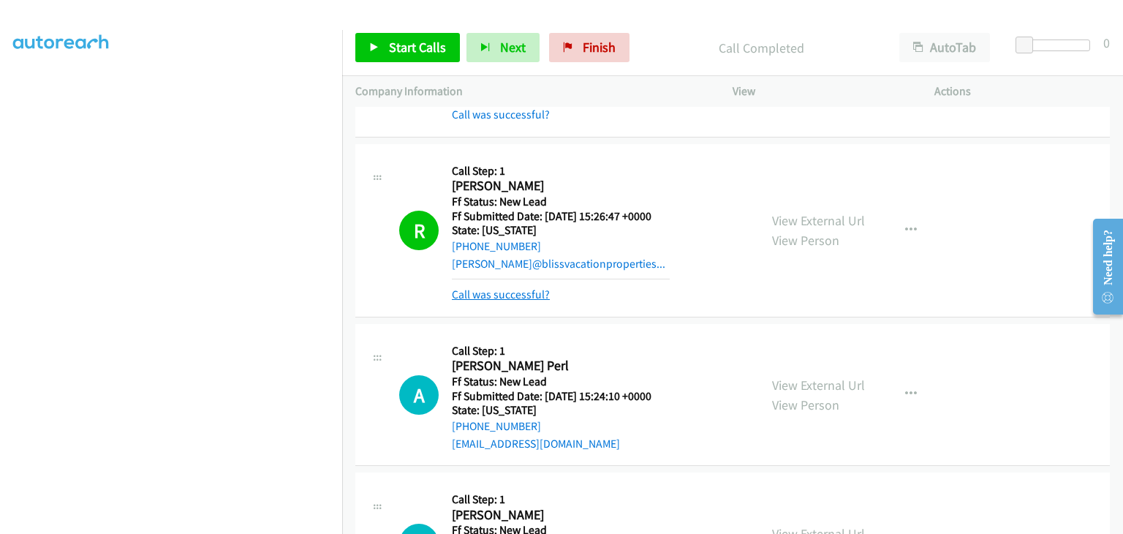
drag, startPoint x: 521, startPoint y: 285, endPoint x: 532, endPoint y: 287, distance: 11.1
click at [521, 286] on div "Call was successful?" at bounding box center [561, 295] width 218 height 18
click at [532, 290] on link "Call was successful?" at bounding box center [501, 294] width 98 height 14
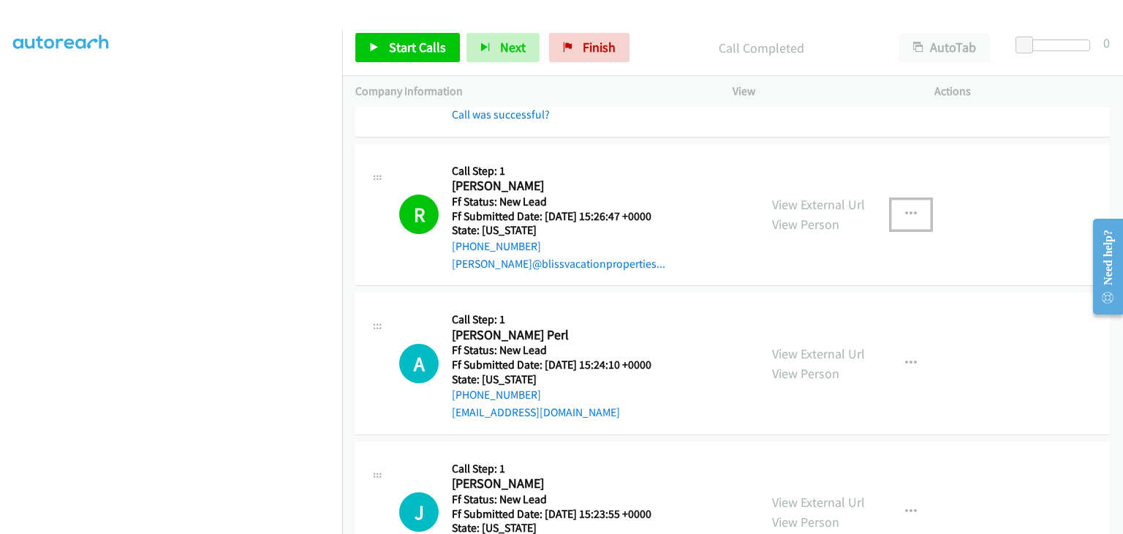
drag, startPoint x: 910, startPoint y: 226, endPoint x: 902, endPoint y: 222, distance: 8.2
click at [908, 225] on button "button" at bounding box center [911, 214] width 39 height 29
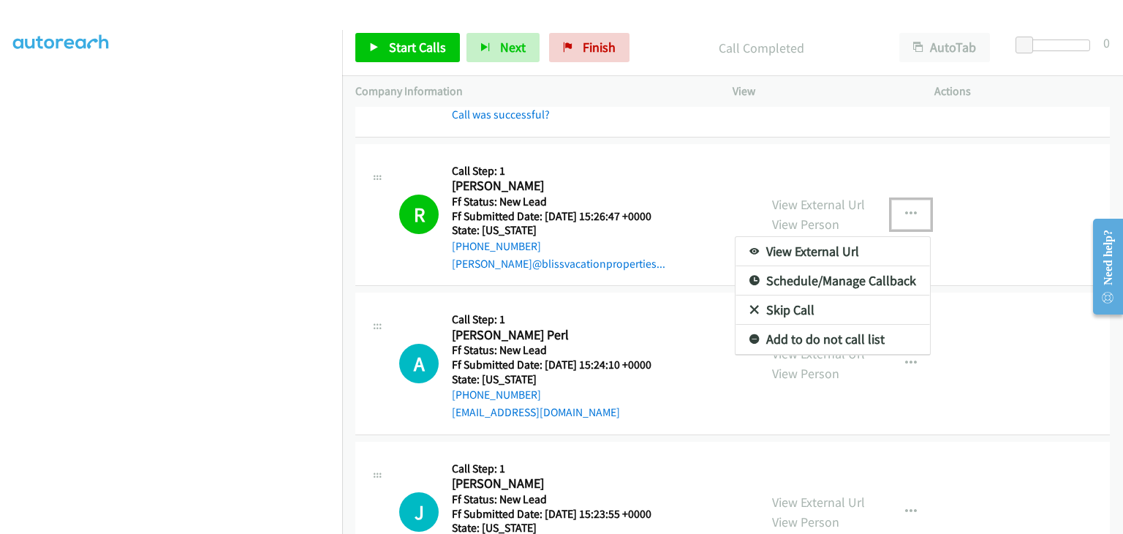
click at [824, 337] on link "Add to do not call list" at bounding box center [833, 339] width 195 height 29
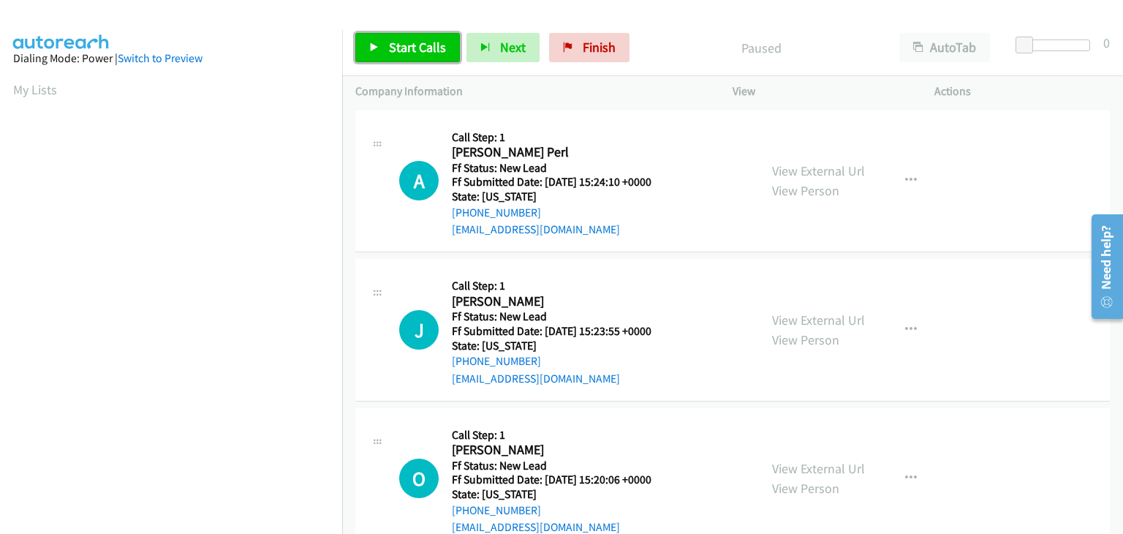
click at [403, 44] on span "Start Calls" at bounding box center [417, 47] width 57 height 17
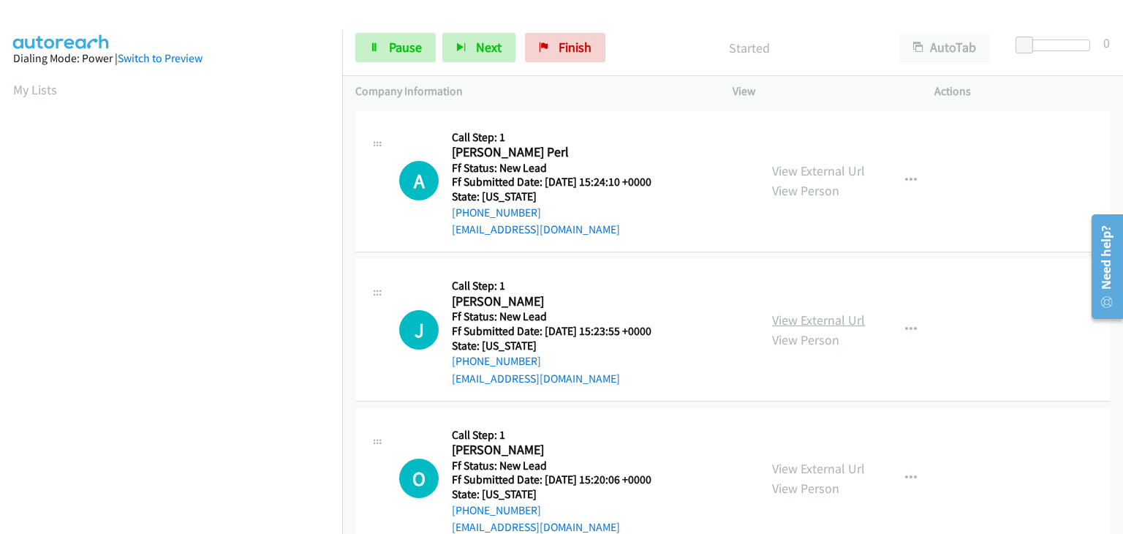
click at [804, 314] on link "View External Url" at bounding box center [818, 320] width 93 height 17
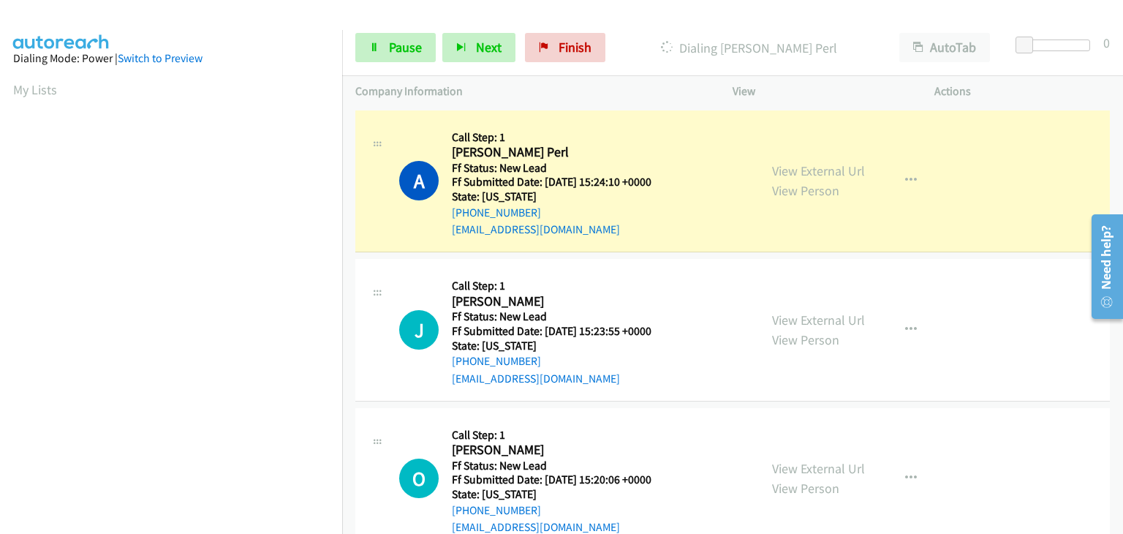
scroll to position [287, 0]
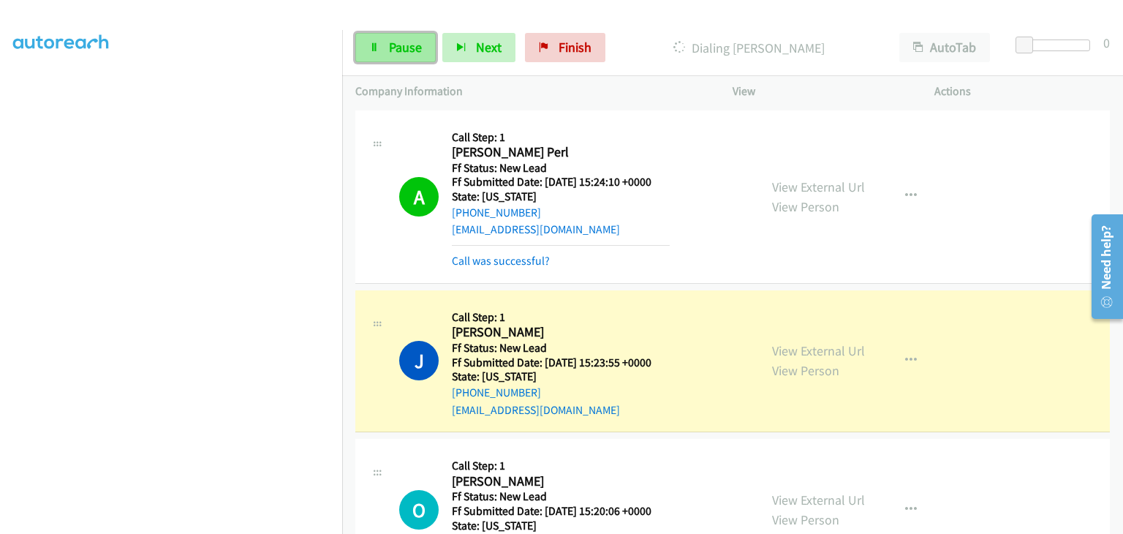
click at [404, 53] on span "Pause" at bounding box center [405, 47] width 33 height 17
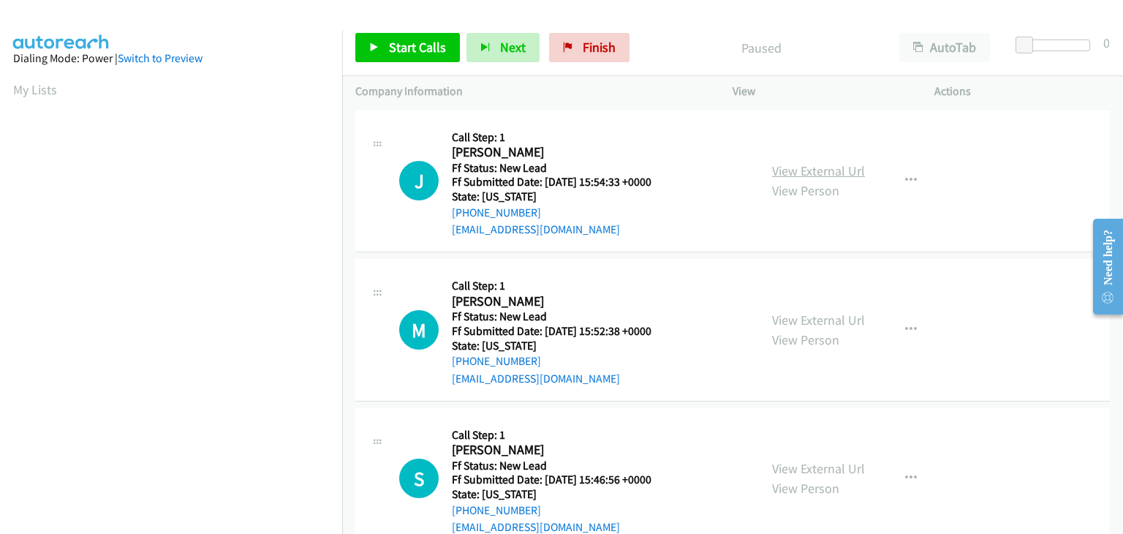
click at [810, 171] on link "View External Url" at bounding box center [818, 170] width 93 height 17
drag, startPoint x: 415, startPoint y: 46, endPoint x: 453, endPoint y: 64, distance: 41.9
click at [415, 46] on span "Start Calls" at bounding box center [417, 47] width 57 height 17
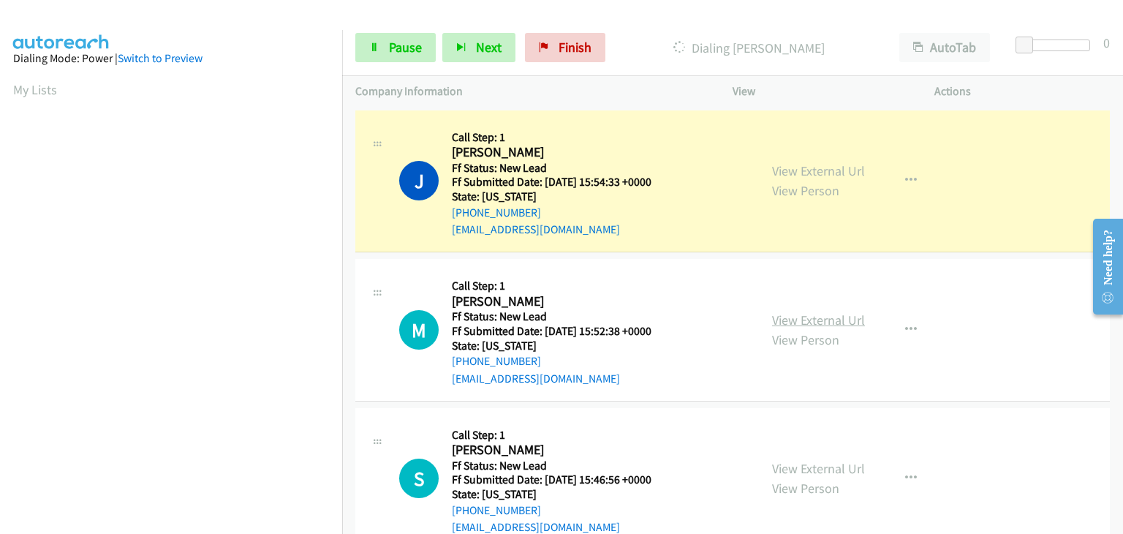
click at [780, 312] on link "View External Url" at bounding box center [818, 320] width 93 height 17
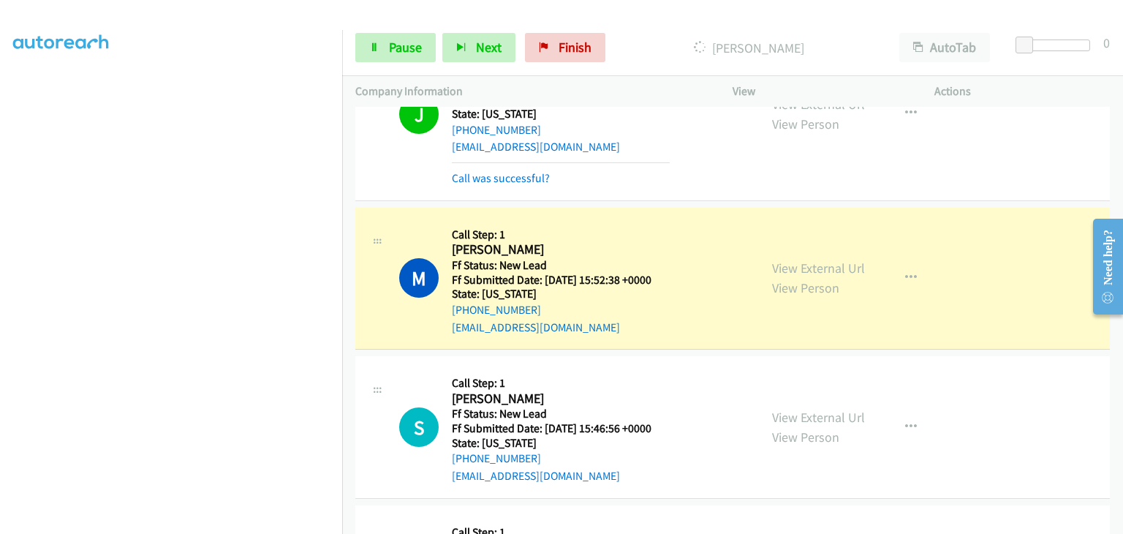
scroll to position [146, 0]
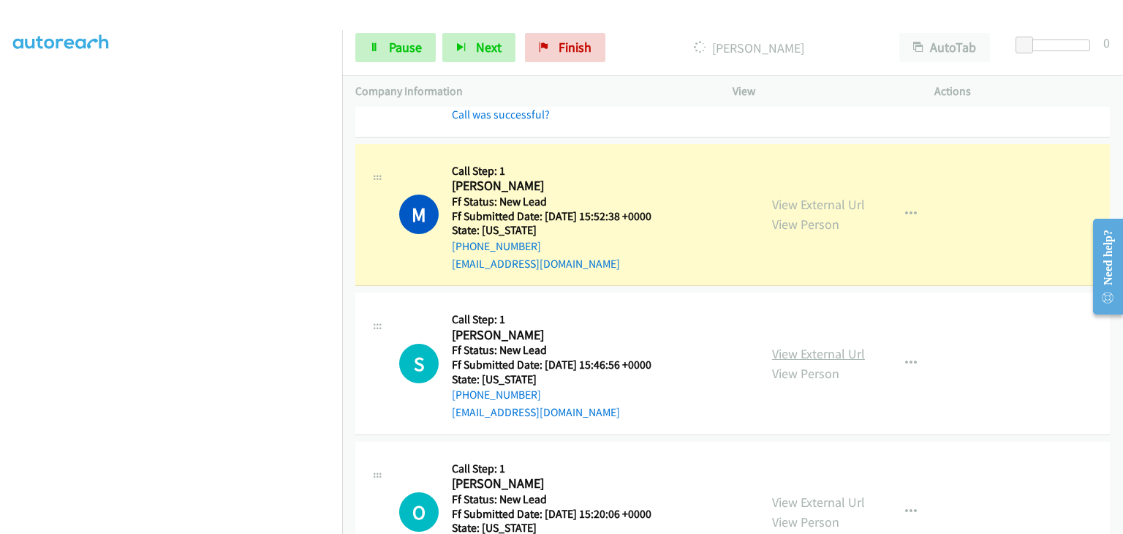
click at [804, 353] on link "View External Url" at bounding box center [818, 353] width 93 height 17
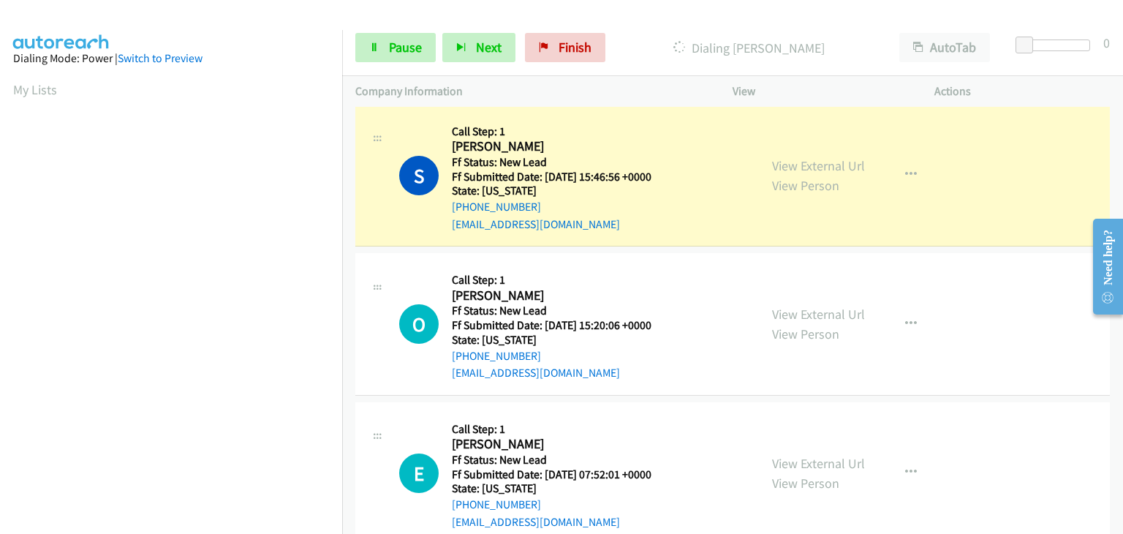
scroll to position [396, 0]
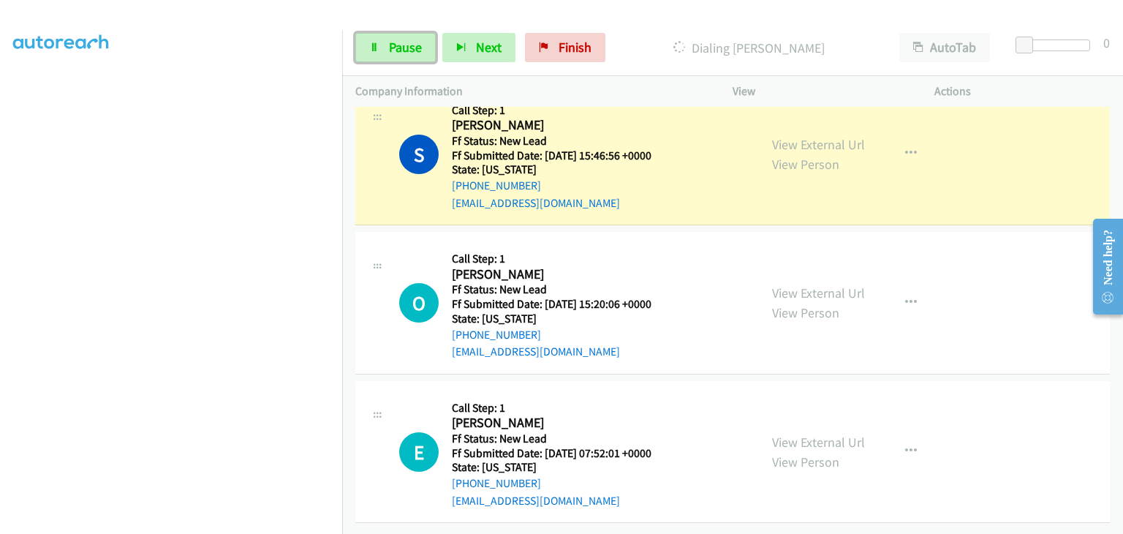
drag, startPoint x: 391, startPoint y: 39, endPoint x: 550, endPoint y: 124, distance: 179.6
click at [391, 39] on span "Pause" at bounding box center [405, 47] width 33 height 17
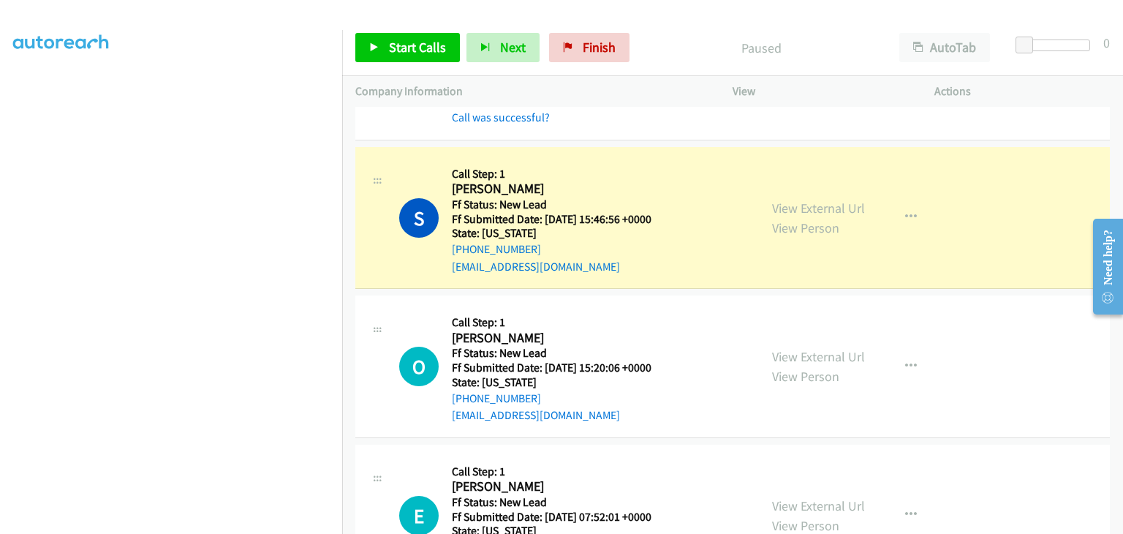
scroll to position [287, 0]
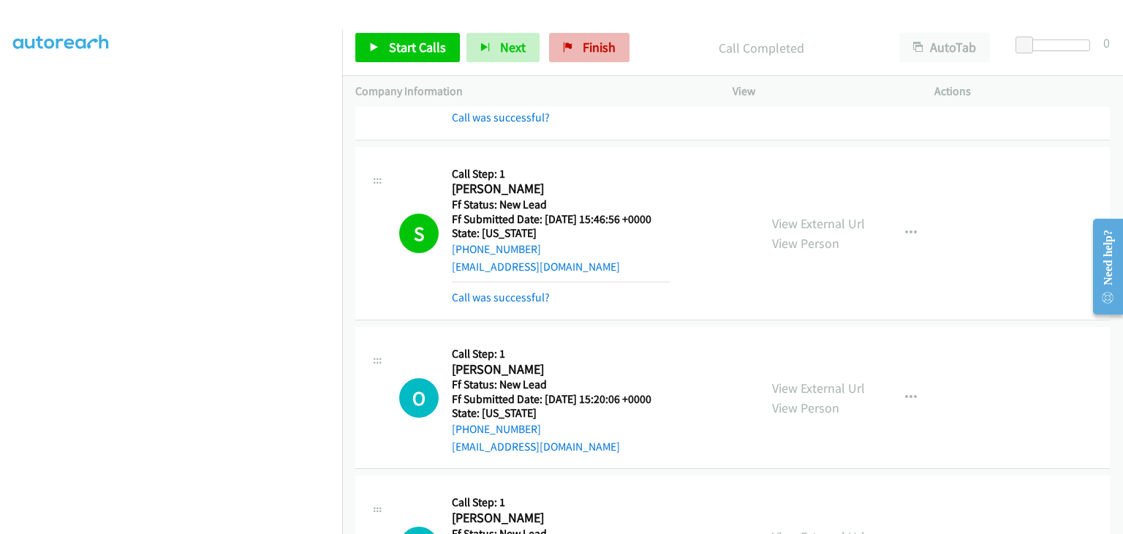
click at [577, 63] on div "Start Calls Pause Next Finish Call Completed AutoTab AutoTab 0" at bounding box center [732, 48] width 781 height 56
click at [573, 54] on link "Finish" at bounding box center [589, 47] width 80 height 29
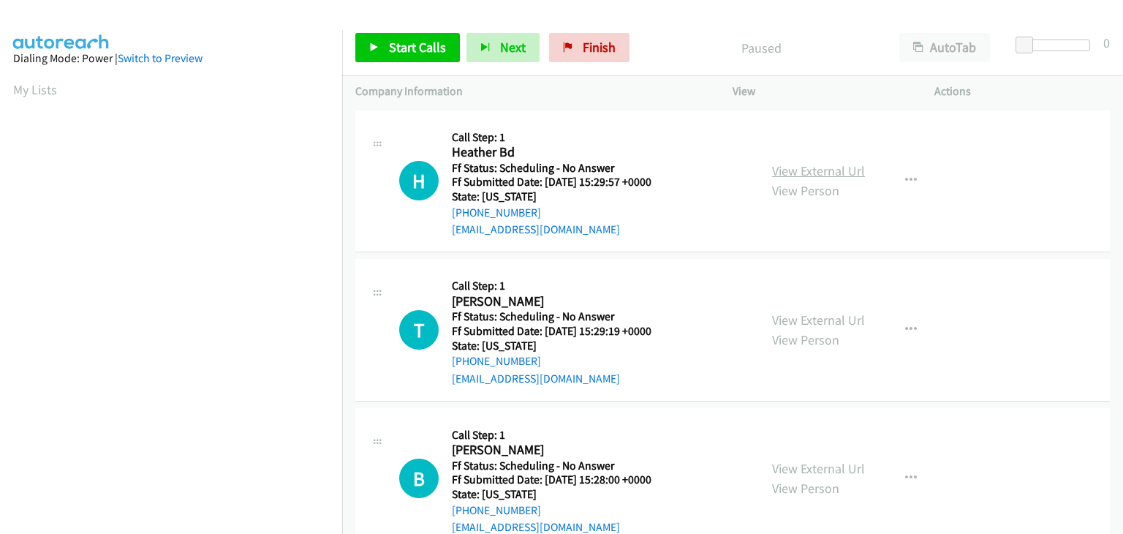
click at [796, 166] on link "View External Url" at bounding box center [818, 170] width 93 height 17
click at [431, 50] on span "Start Calls" at bounding box center [417, 47] width 57 height 17
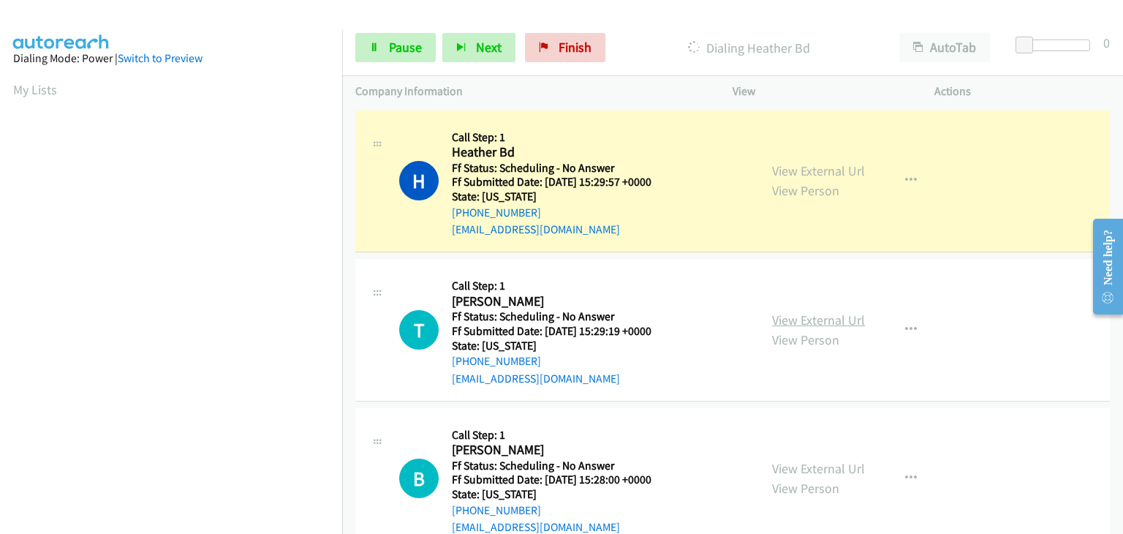
click at [802, 314] on link "View External Url" at bounding box center [818, 320] width 93 height 17
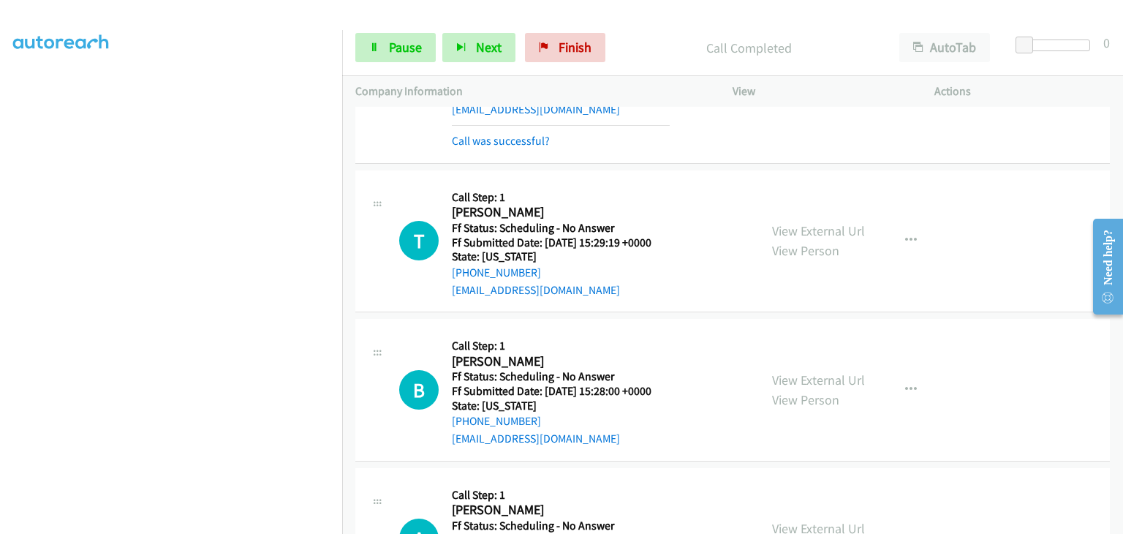
scroll to position [146, 0]
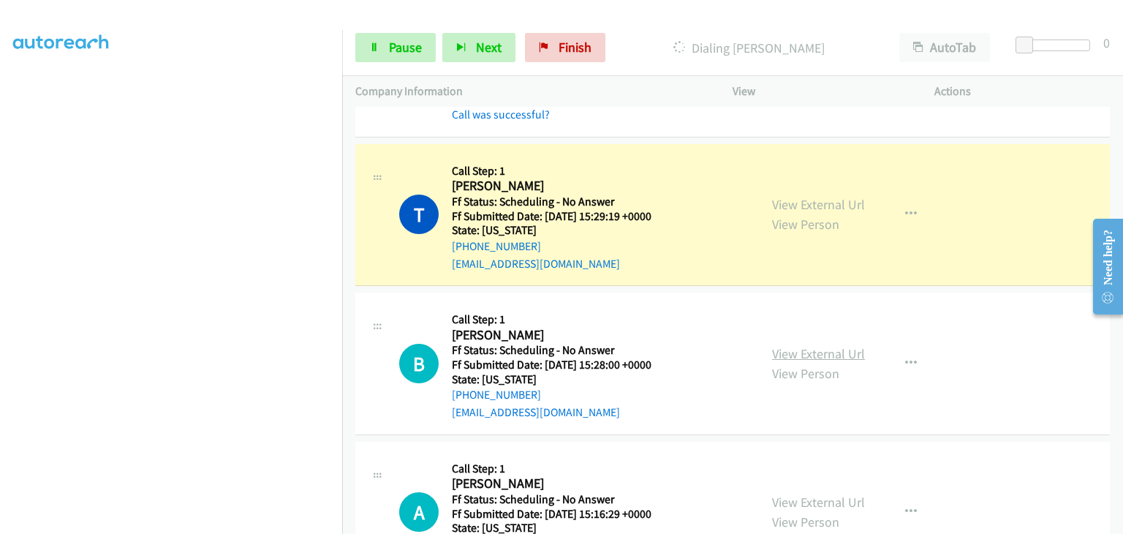
click at [800, 349] on link "View External Url" at bounding box center [818, 353] width 93 height 17
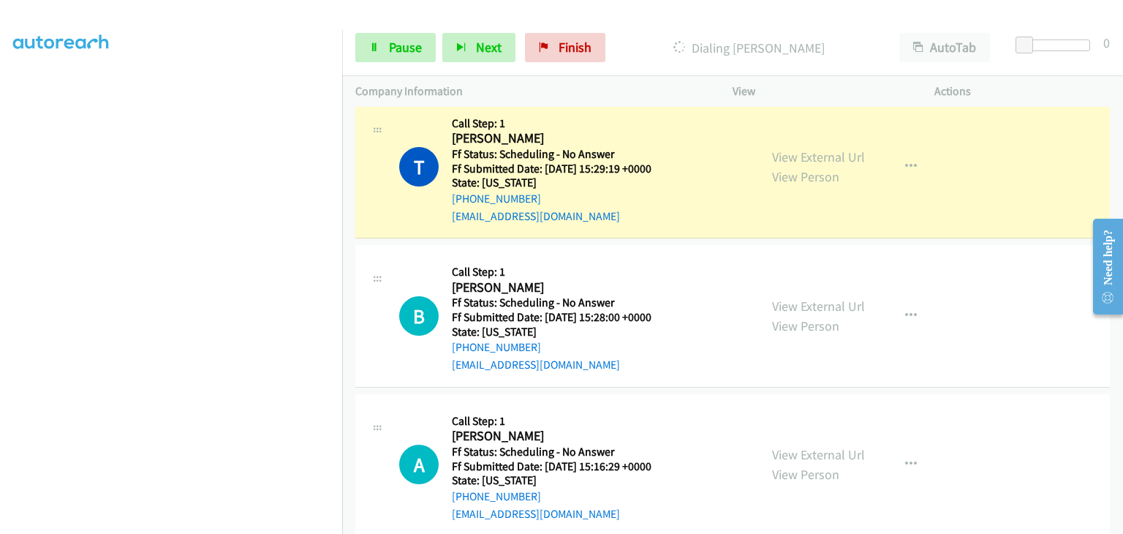
scroll to position [219, 0]
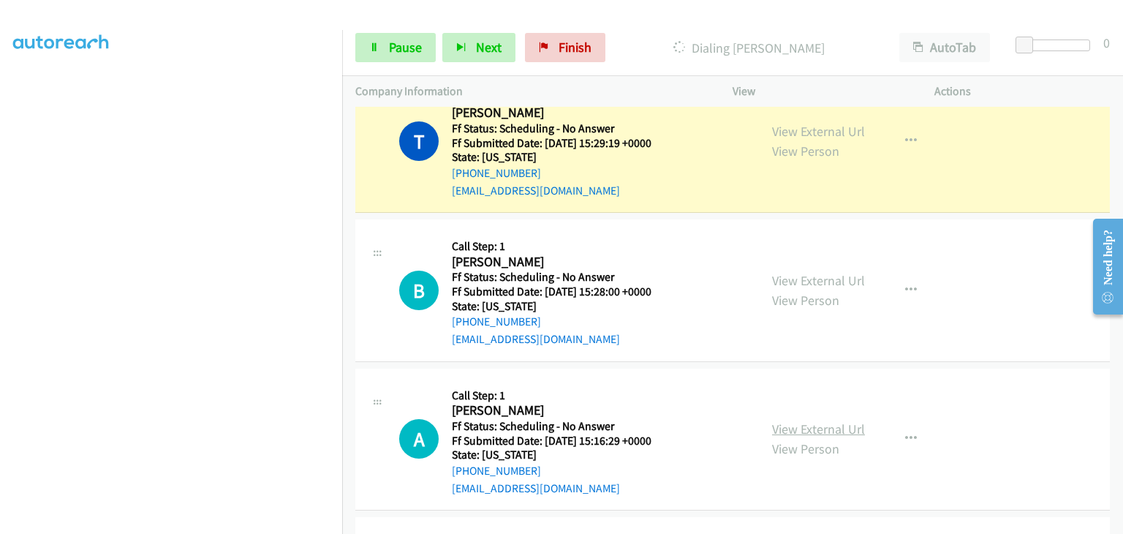
click at [825, 422] on link "View External Url" at bounding box center [818, 429] width 93 height 17
click at [373, 48] on icon at bounding box center [374, 48] width 10 height 10
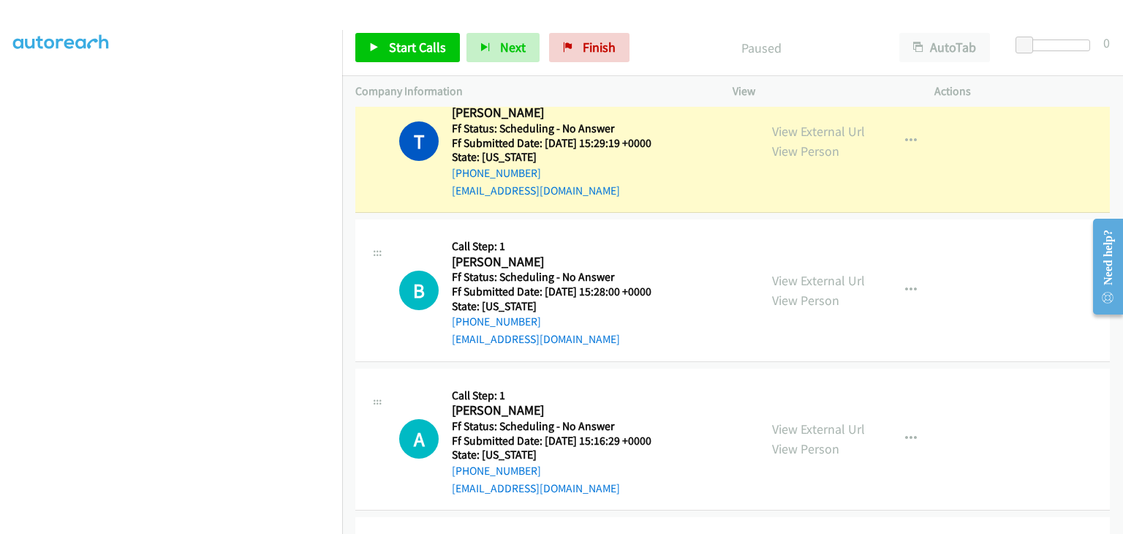
scroll to position [287, 0]
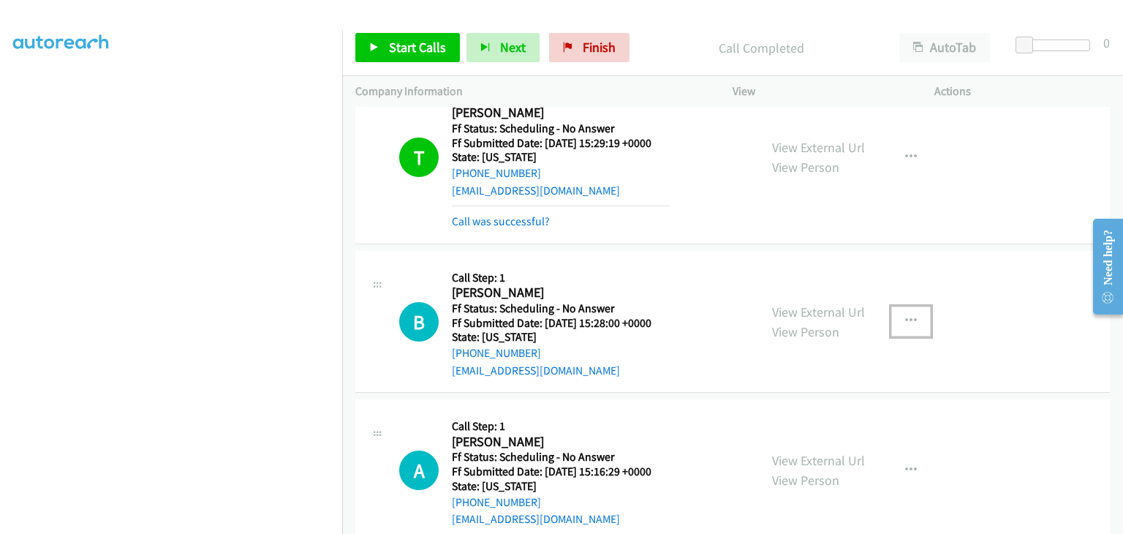
click at [898, 323] on button "button" at bounding box center [911, 320] width 39 height 29
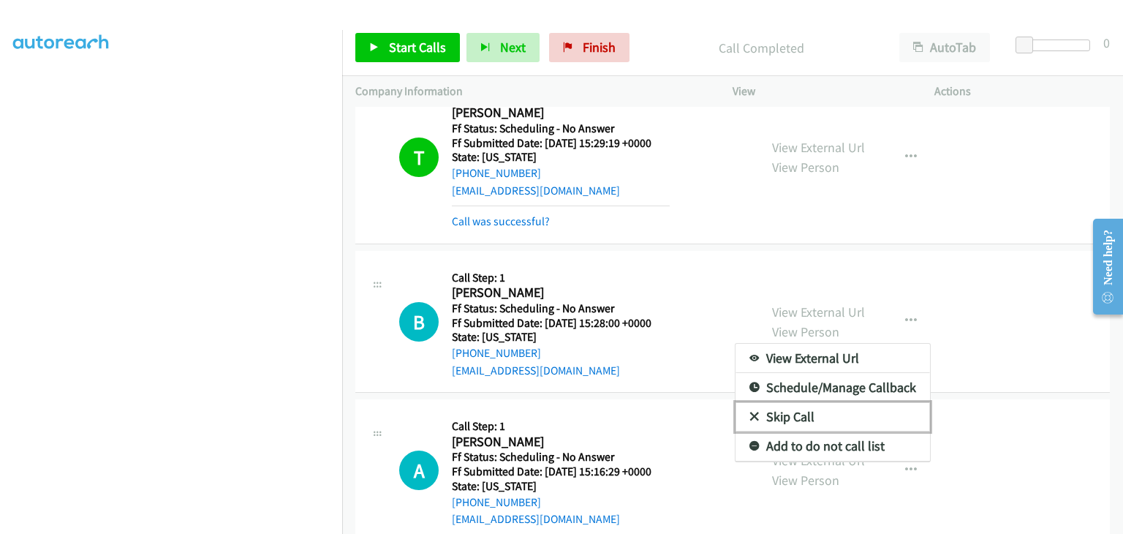
click at [831, 409] on link "Skip Call" at bounding box center [833, 416] width 195 height 29
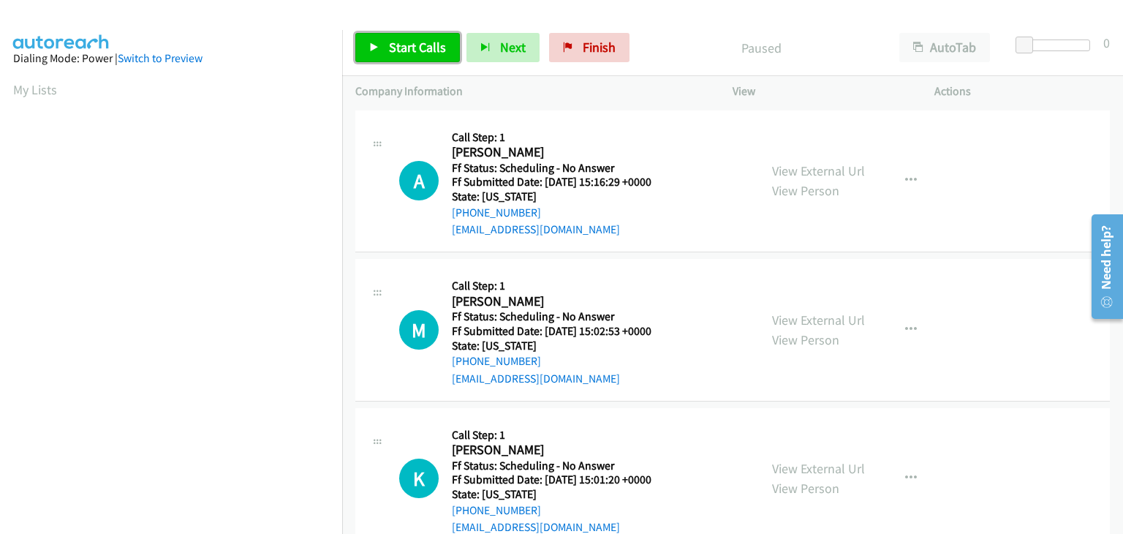
click at [429, 45] on span "Start Calls" at bounding box center [417, 47] width 57 height 17
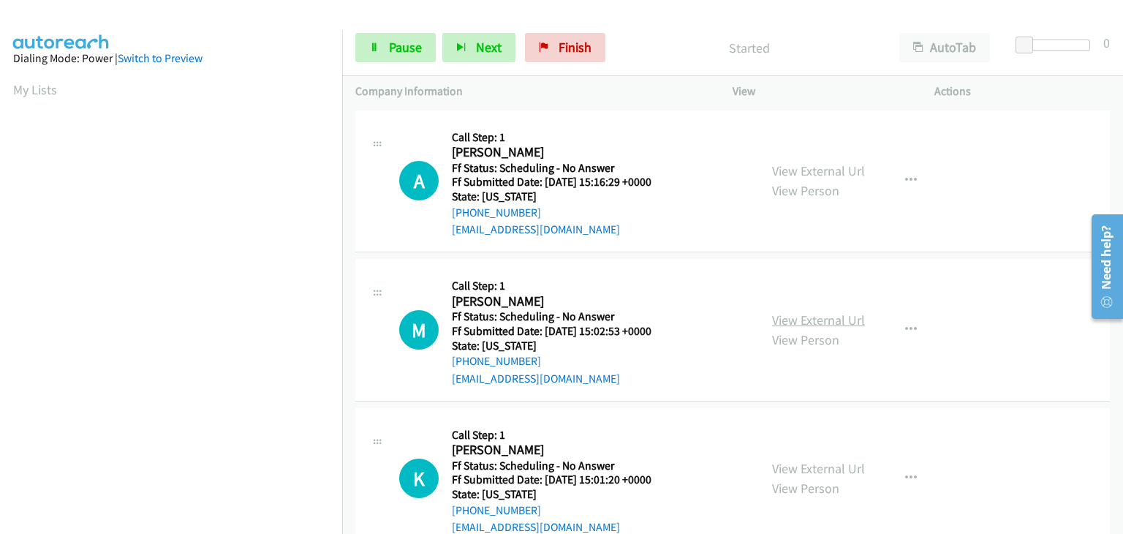
click at [810, 314] on link "View External Url" at bounding box center [818, 320] width 93 height 17
click at [796, 467] on link "View External Url" at bounding box center [818, 468] width 93 height 17
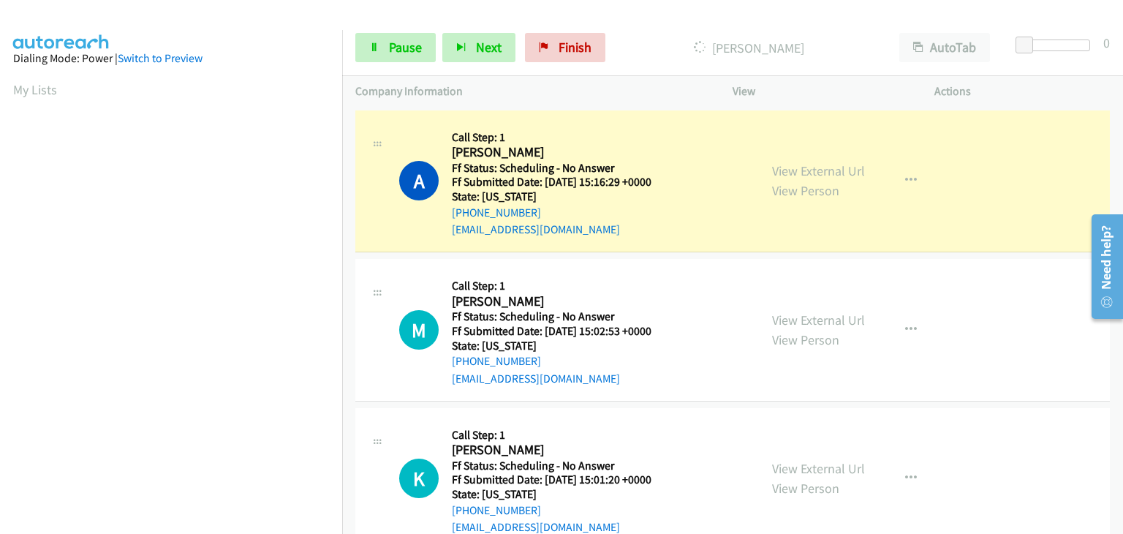
scroll to position [287, 0]
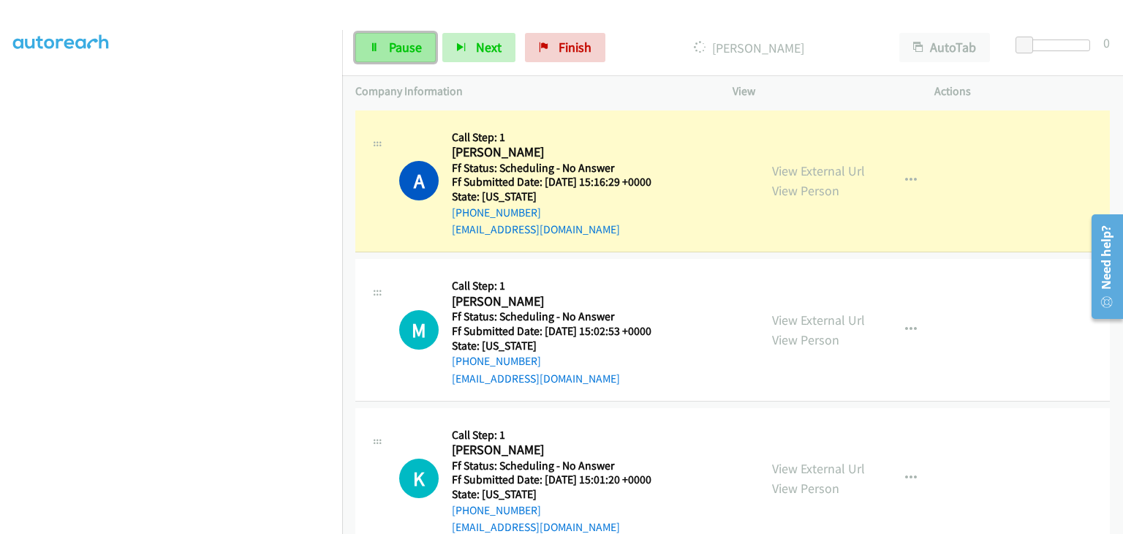
click at [382, 40] on link "Pause" at bounding box center [395, 47] width 80 height 29
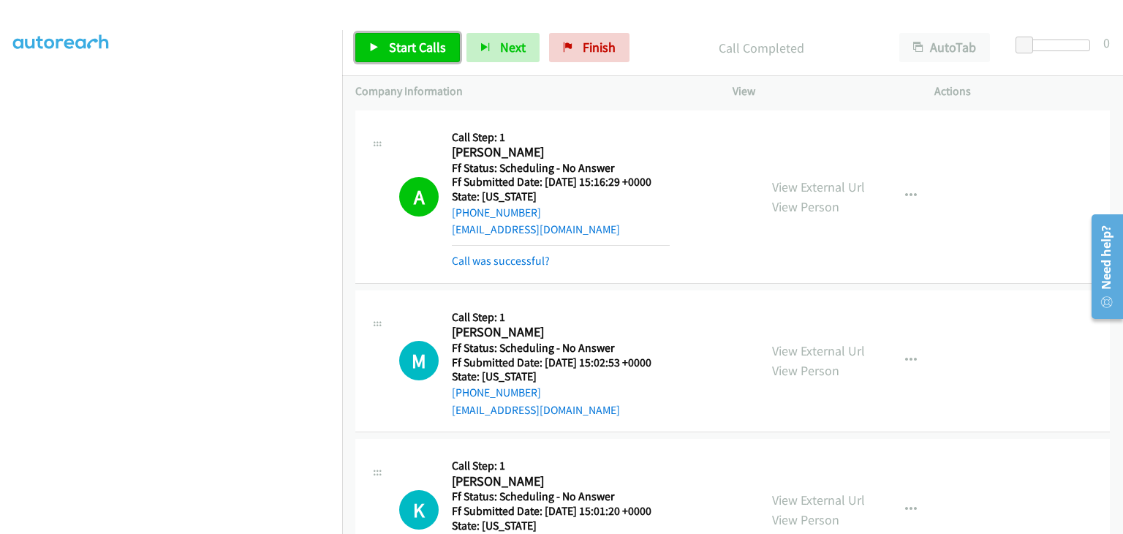
drag, startPoint x: 435, startPoint y: 44, endPoint x: 696, endPoint y: 150, distance: 281.8
click at [435, 44] on span "Start Calls" at bounding box center [417, 47] width 57 height 17
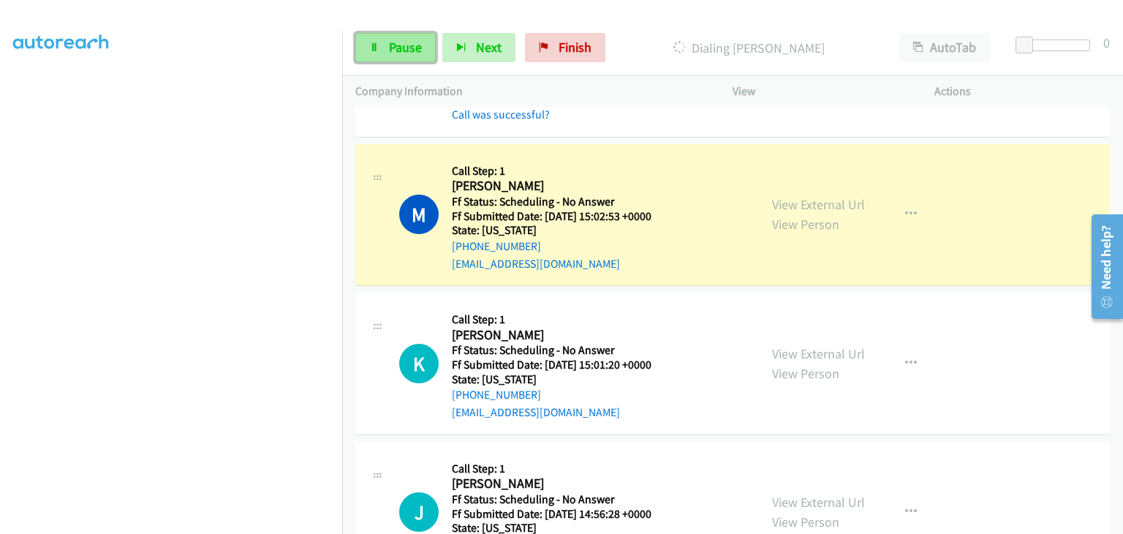
click at [413, 45] on span "Pause" at bounding box center [405, 47] width 33 height 17
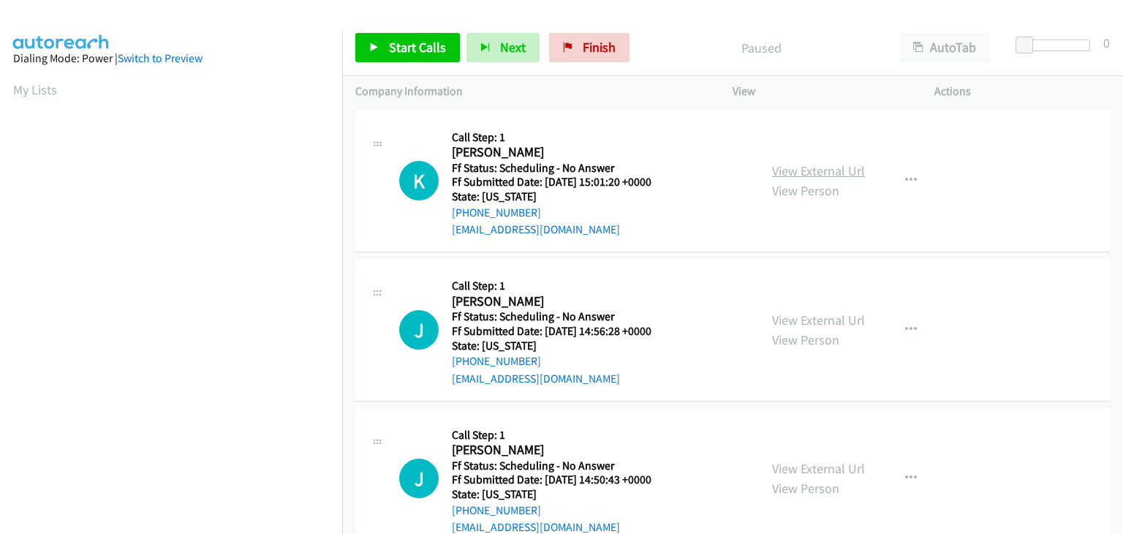
click at [810, 170] on link "View External Url" at bounding box center [818, 170] width 93 height 17
click at [814, 328] on div "View External Url View Person" at bounding box center [818, 329] width 93 height 39
click at [813, 317] on link "View External Url" at bounding box center [818, 320] width 93 height 17
click at [794, 458] on div "View External Url View Person View External Url Email Schedule/Manage Callback …" at bounding box center [866, 479] width 215 height 116
click at [795, 461] on link "View External Url" at bounding box center [818, 468] width 93 height 17
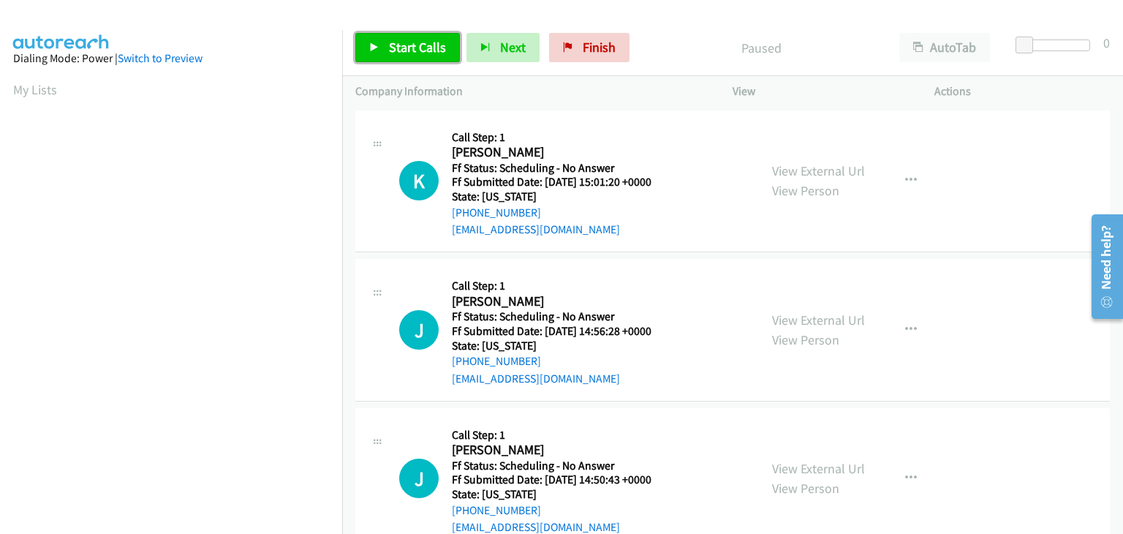
click at [415, 36] on link "Start Calls" at bounding box center [407, 47] width 105 height 29
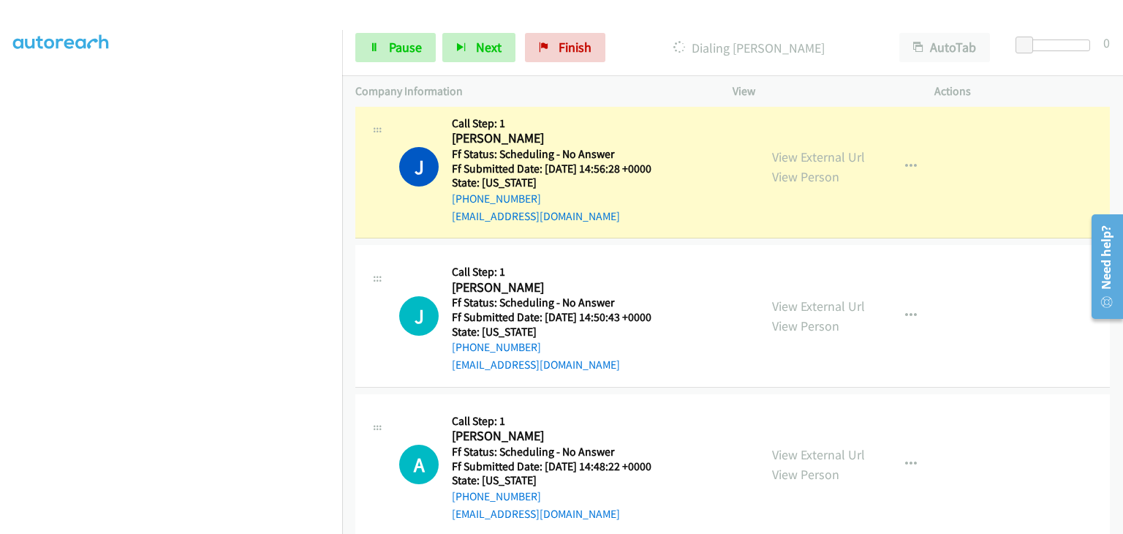
scroll to position [219, 0]
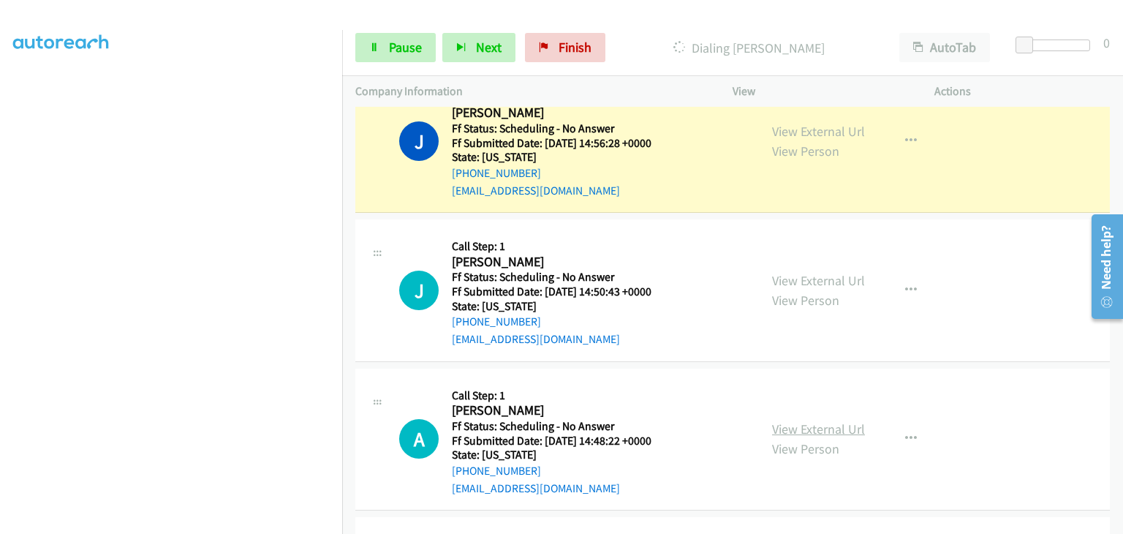
click at [847, 426] on link "View External Url" at bounding box center [818, 429] width 93 height 17
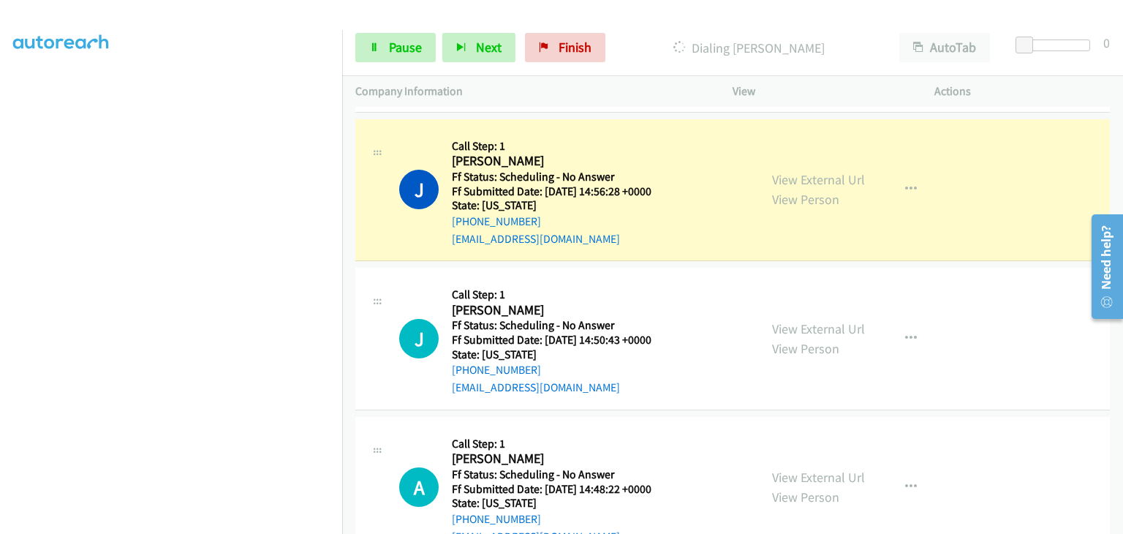
scroll to position [146, 0]
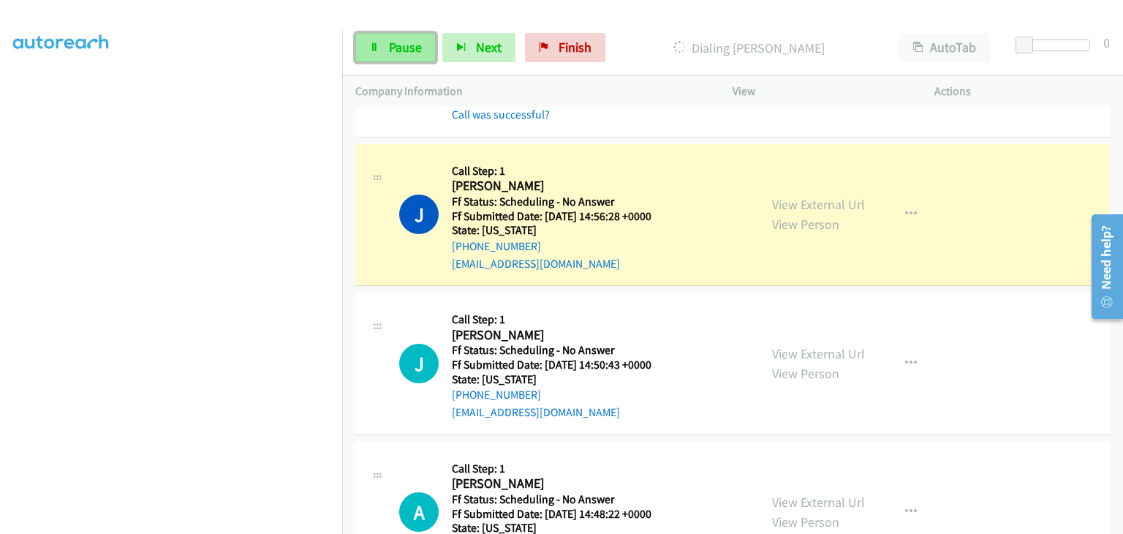
click at [387, 51] on link "Pause" at bounding box center [395, 47] width 80 height 29
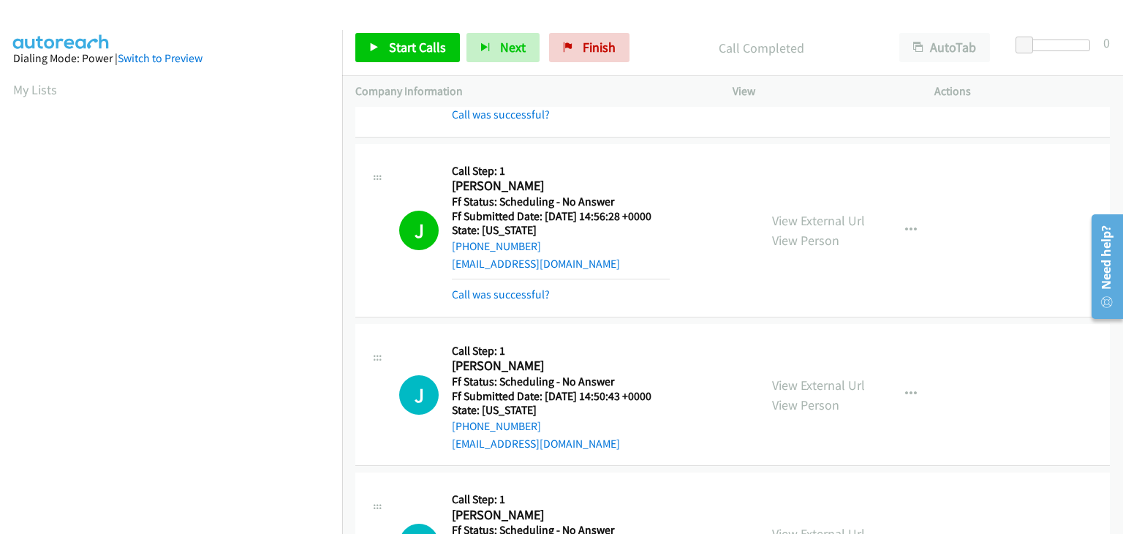
scroll to position [287, 0]
click at [489, 291] on link "Call was successful?" at bounding box center [501, 294] width 98 height 14
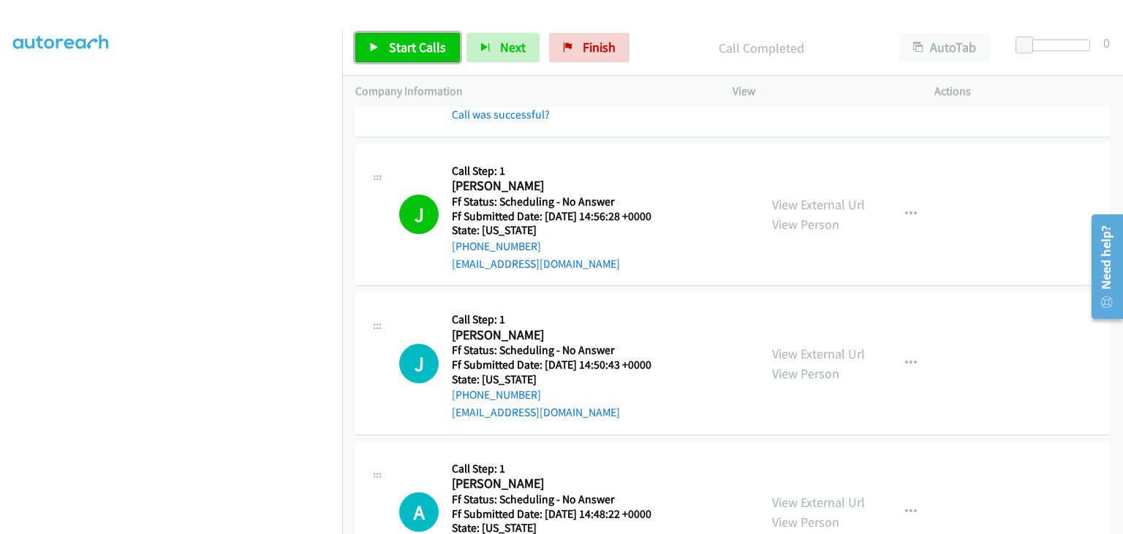
click at [418, 52] on span "Start Calls" at bounding box center [417, 47] width 57 height 17
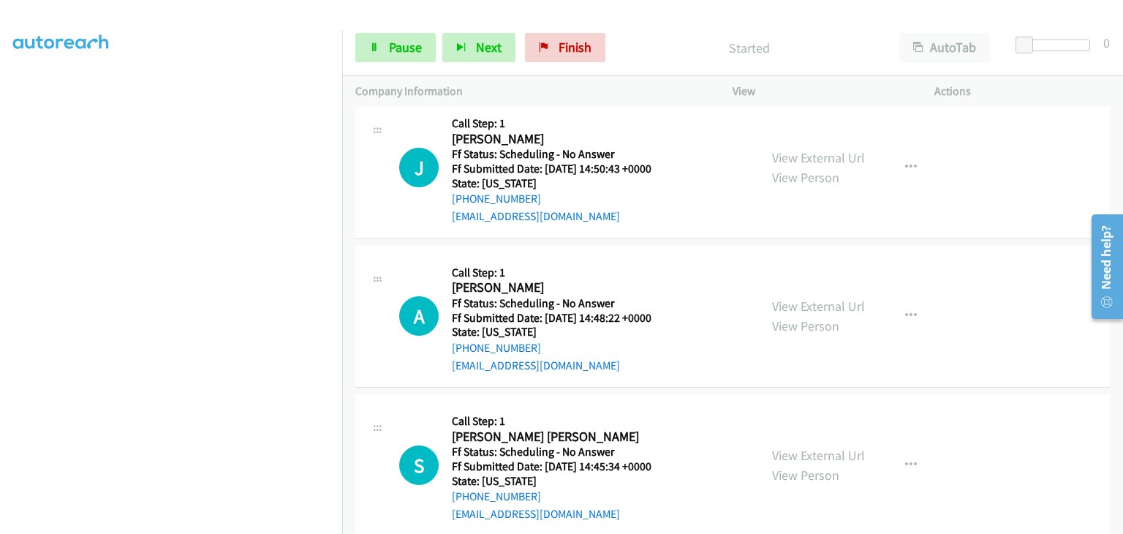
scroll to position [366, 0]
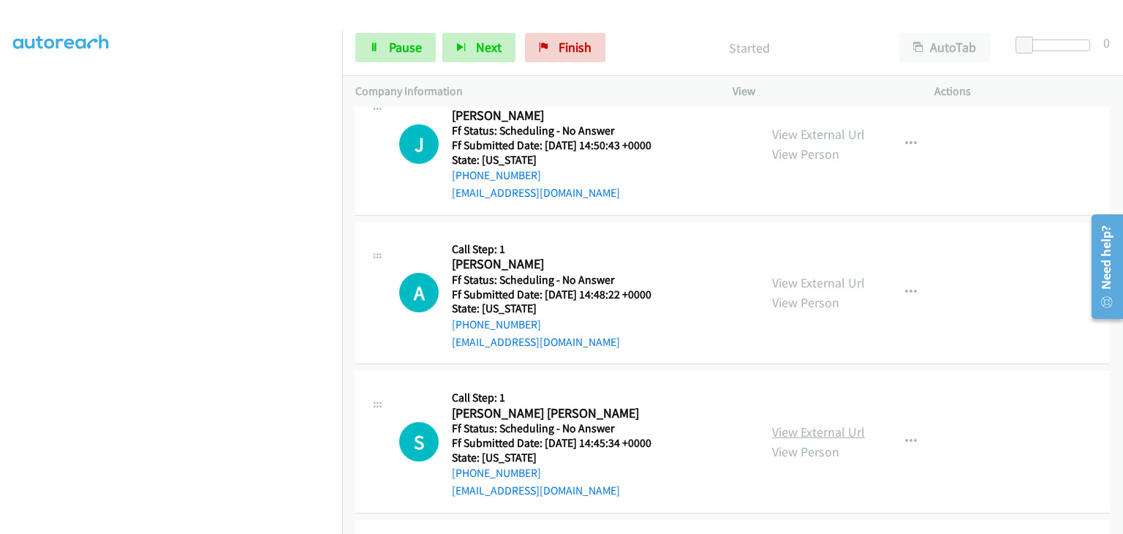
click at [811, 427] on link "View External Url" at bounding box center [818, 431] width 93 height 17
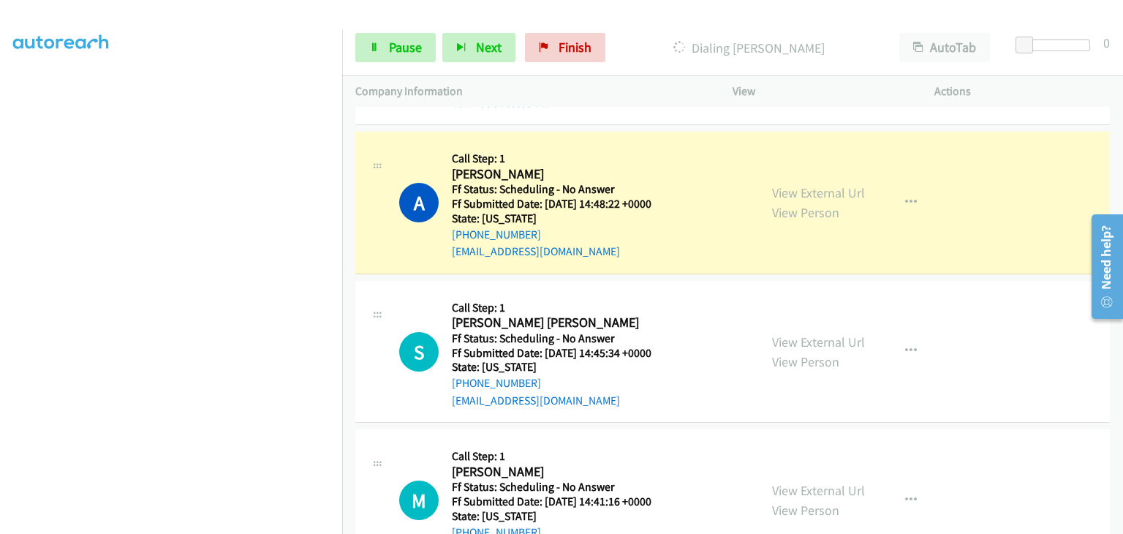
scroll to position [512, 0]
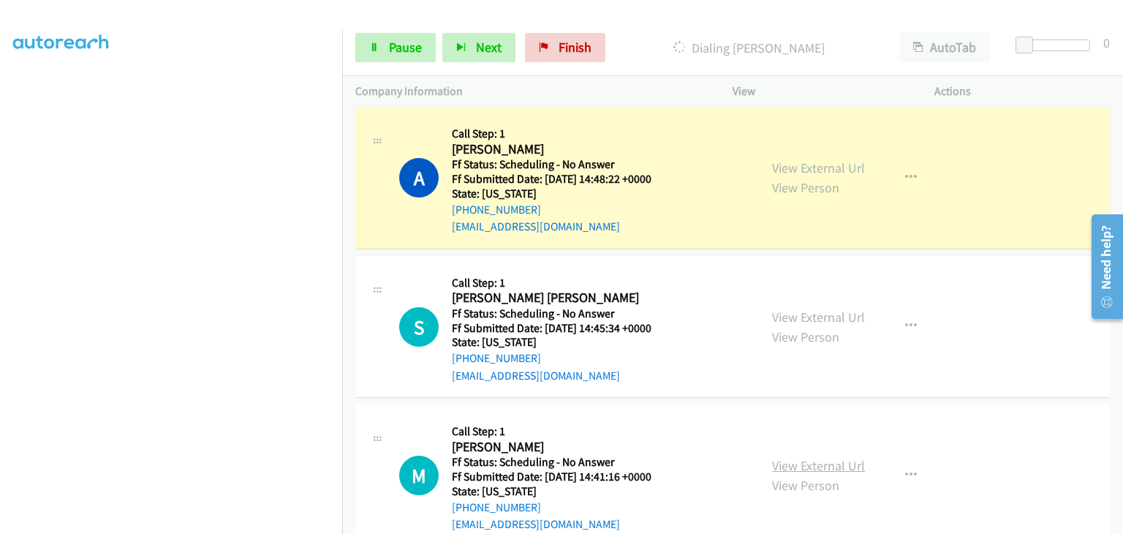
click at [799, 460] on link "View External Url" at bounding box center [818, 465] width 93 height 17
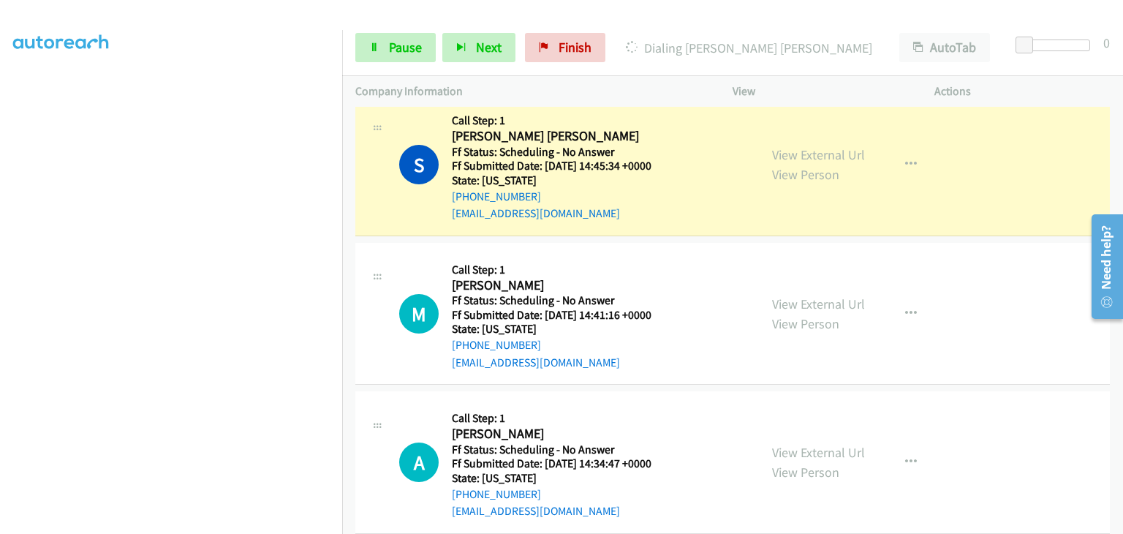
scroll to position [731, 0]
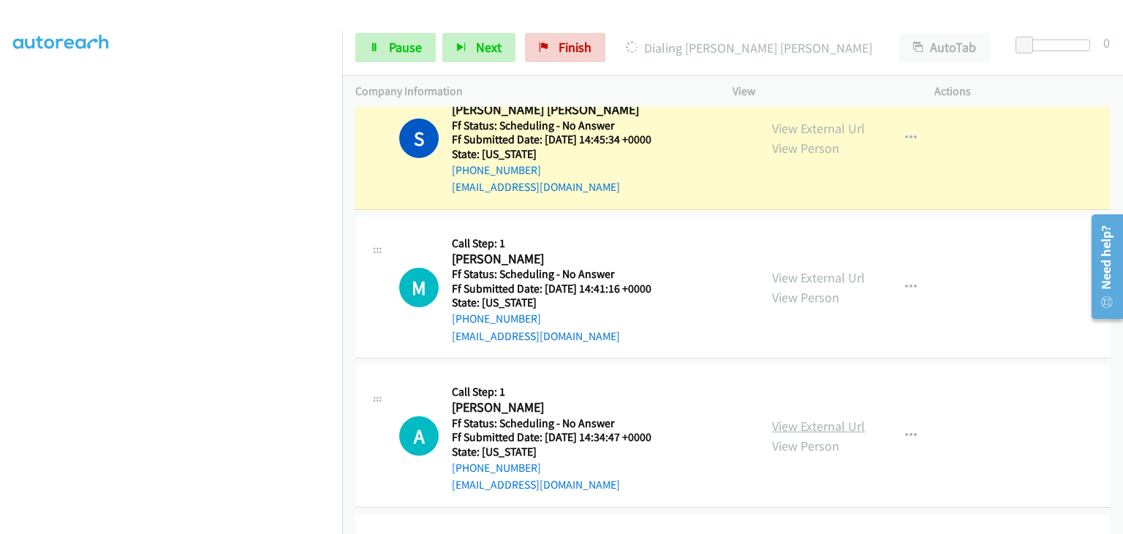
click at [807, 419] on link "View External Url" at bounding box center [818, 426] width 93 height 17
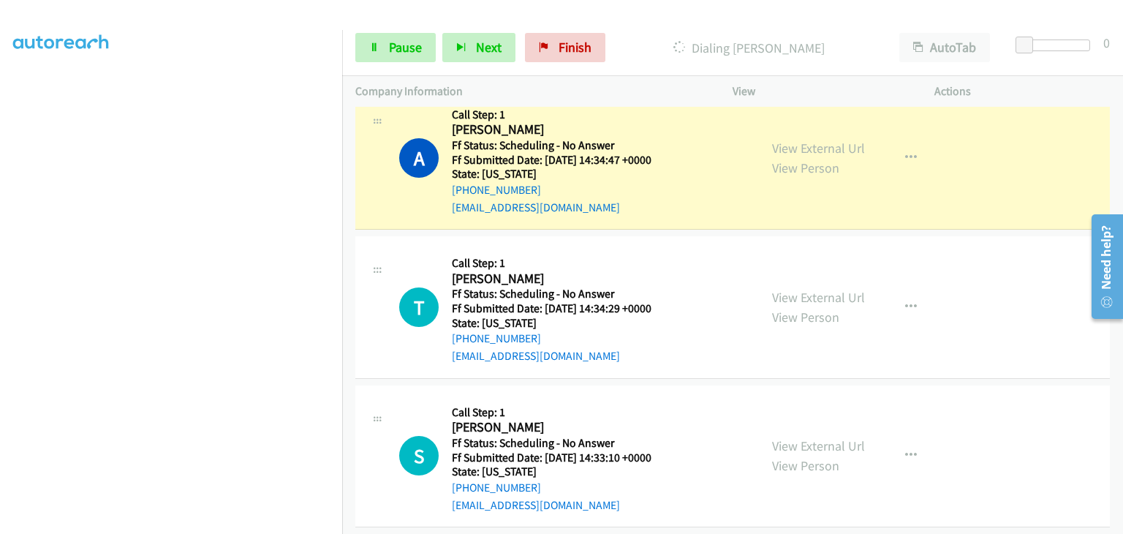
scroll to position [1097, 0]
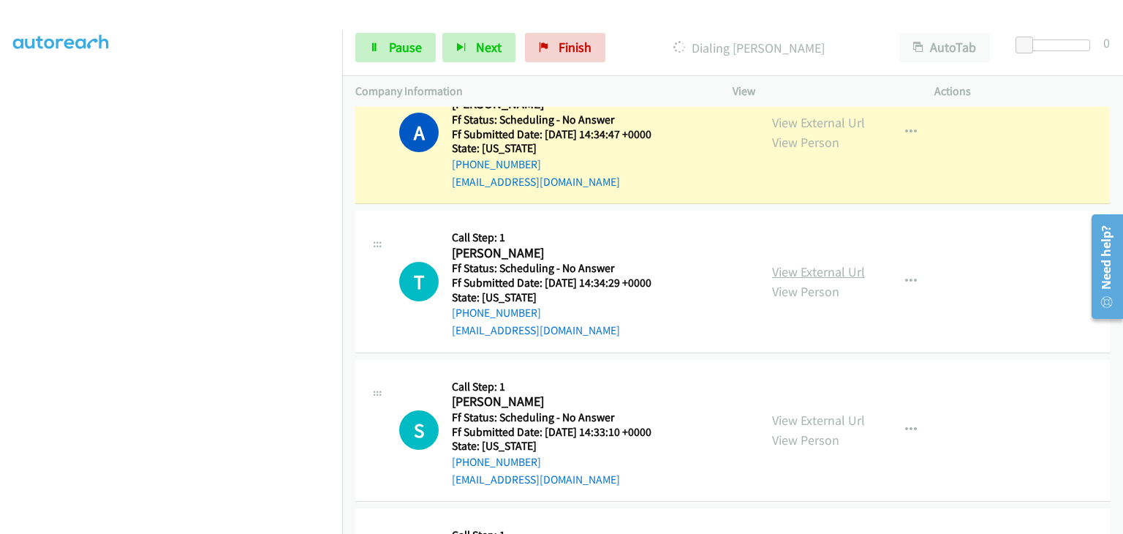
click at [822, 263] on link "View External Url" at bounding box center [818, 271] width 93 height 17
click at [800, 424] on link "View External Url" at bounding box center [818, 420] width 93 height 17
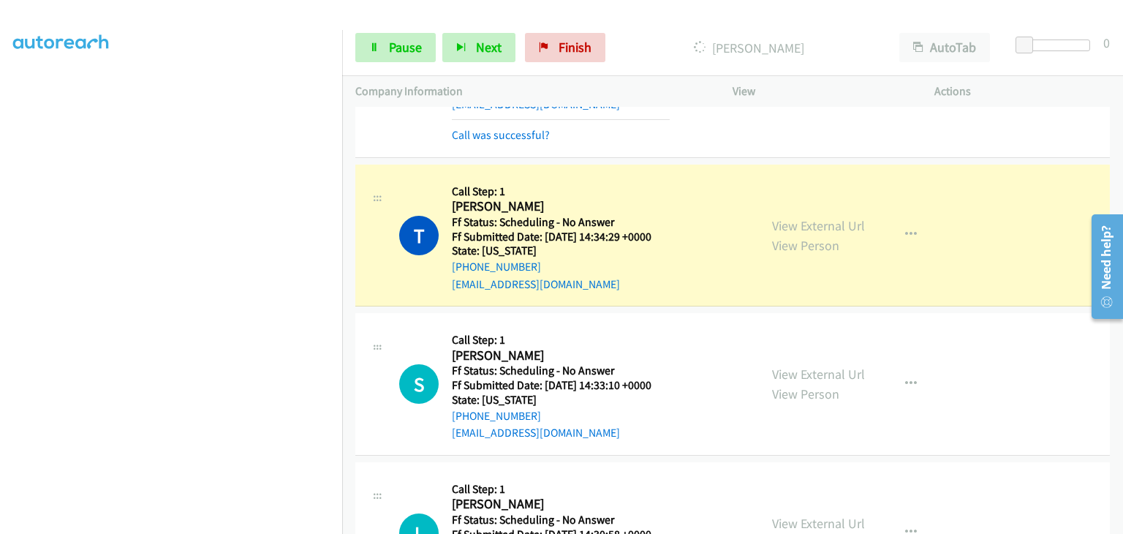
scroll to position [1243, 0]
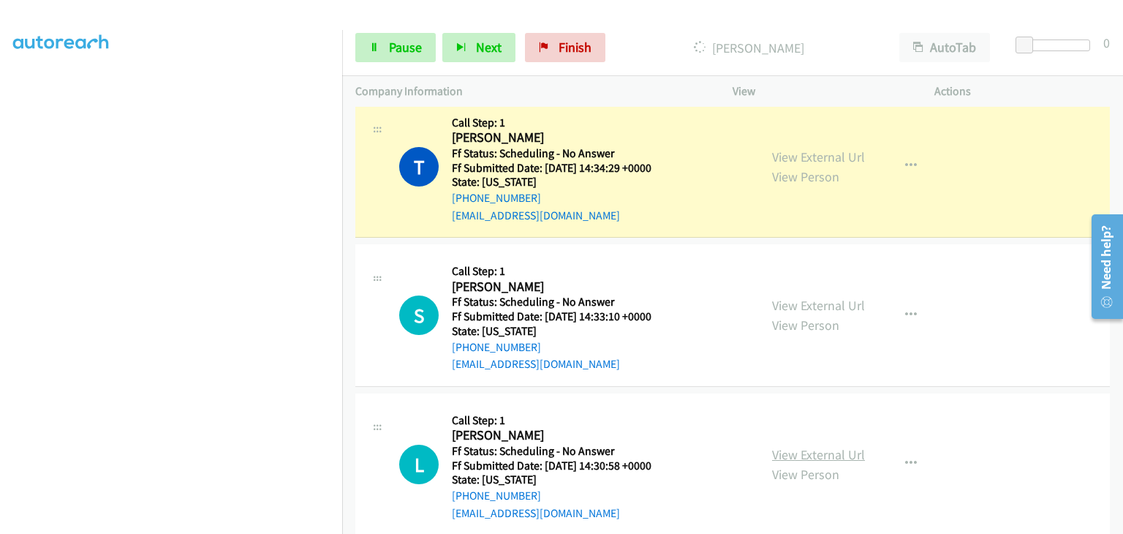
click at [827, 449] on link "View External Url" at bounding box center [818, 454] width 93 height 17
click at [400, 50] on span "Pause" at bounding box center [405, 47] width 33 height 17
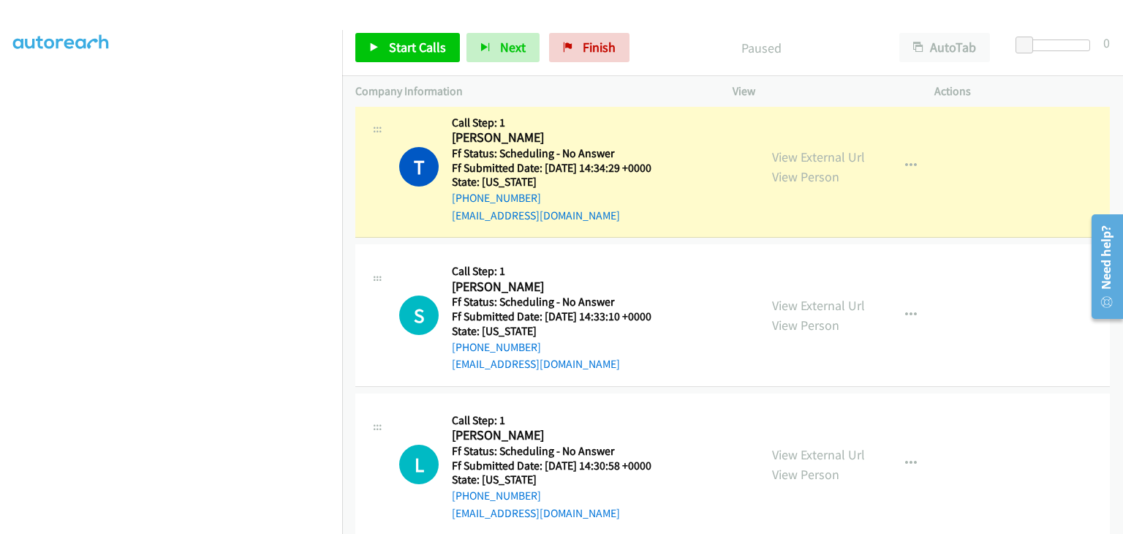
scroll to position [287, 0]
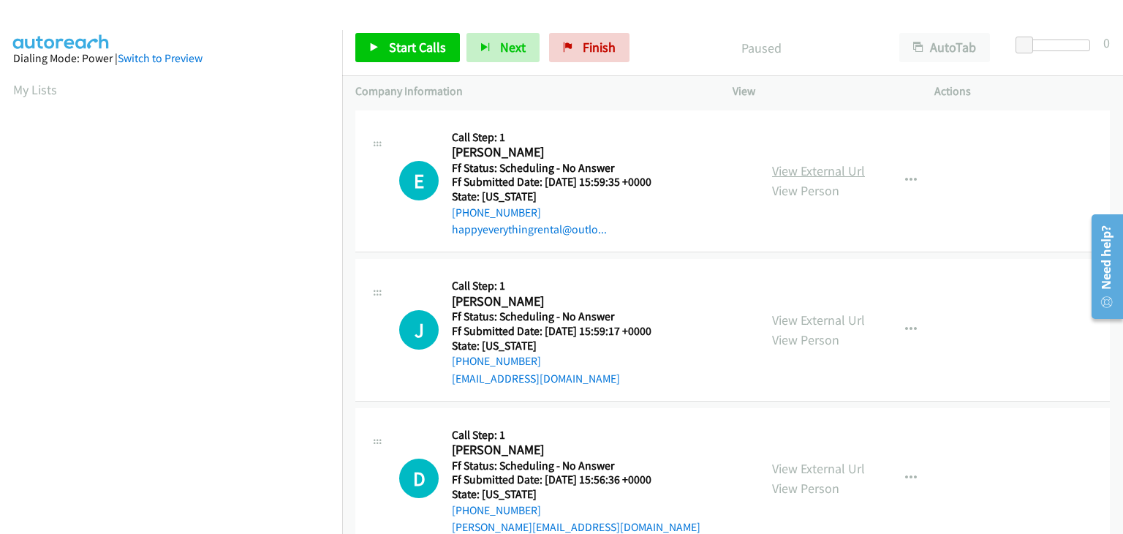
click at [790, 176] on link "View External Url" at bounding box center [818, 170] width 93 height 17
click at [797, 325] on link "View External Url" at bounding box center [818, 320] width 93 height 17
drag, startPoint x: 409, startPoint y: 41, endPoint x: 420, endPoint y: 42, distance: 11.0
click at [409, 41] on span "Start Calls" at bounding box center [417, 47] width 57 height 17
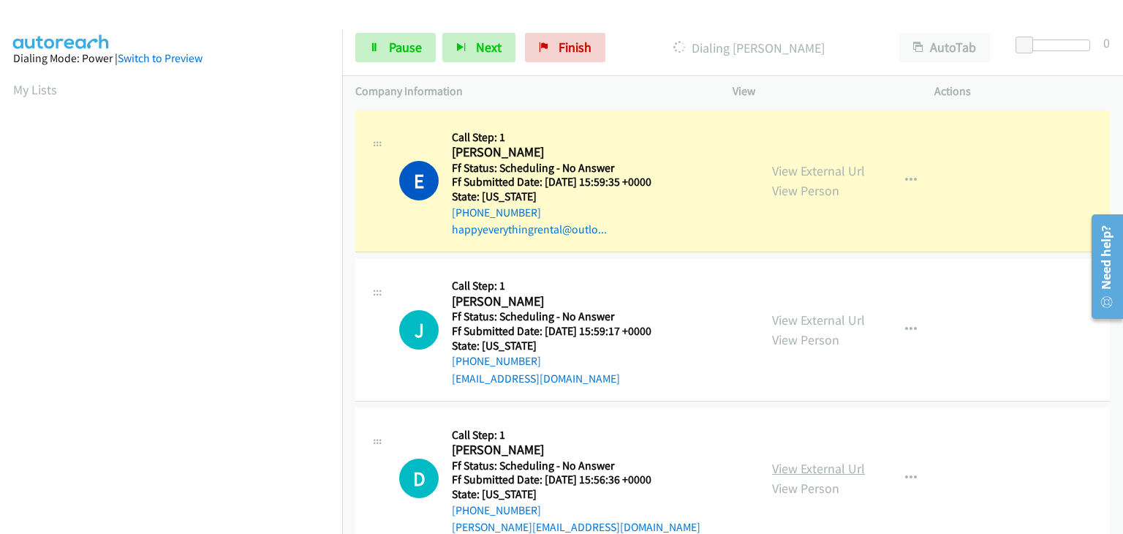
click at [796, 463] on link "View External Url" at bounding box center [818, 468] width 93 height 17
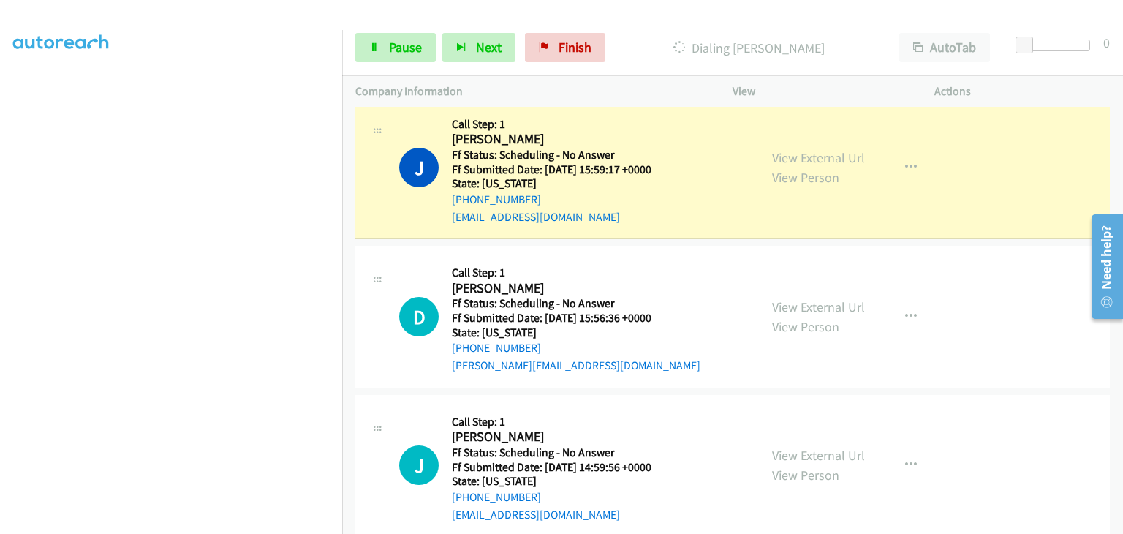
scroll to position [219, 0]
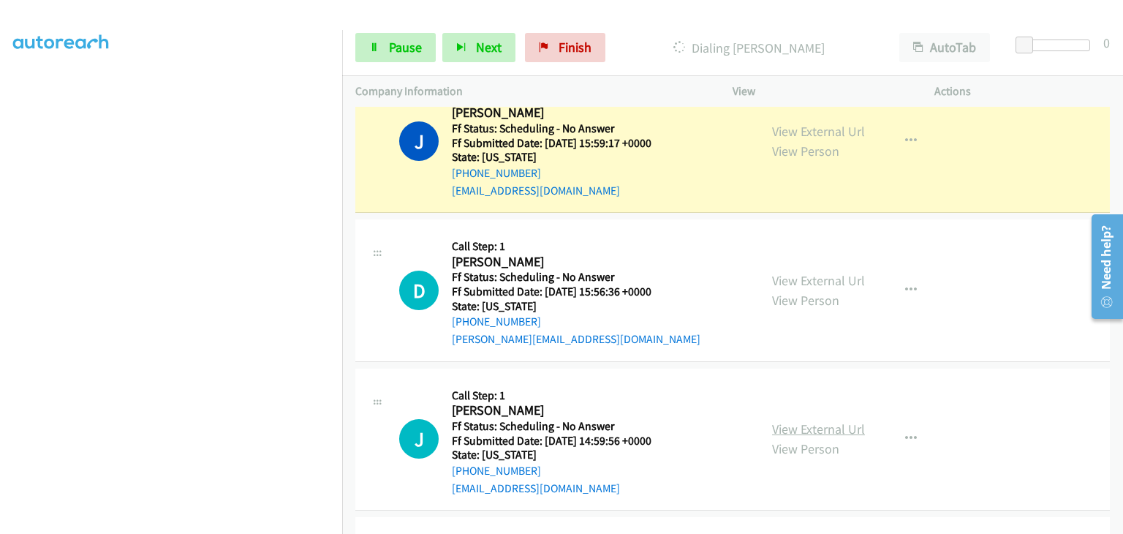
click at [804, 421] on link "View External Url" at bounding box center [818, 429] width 93 height 17
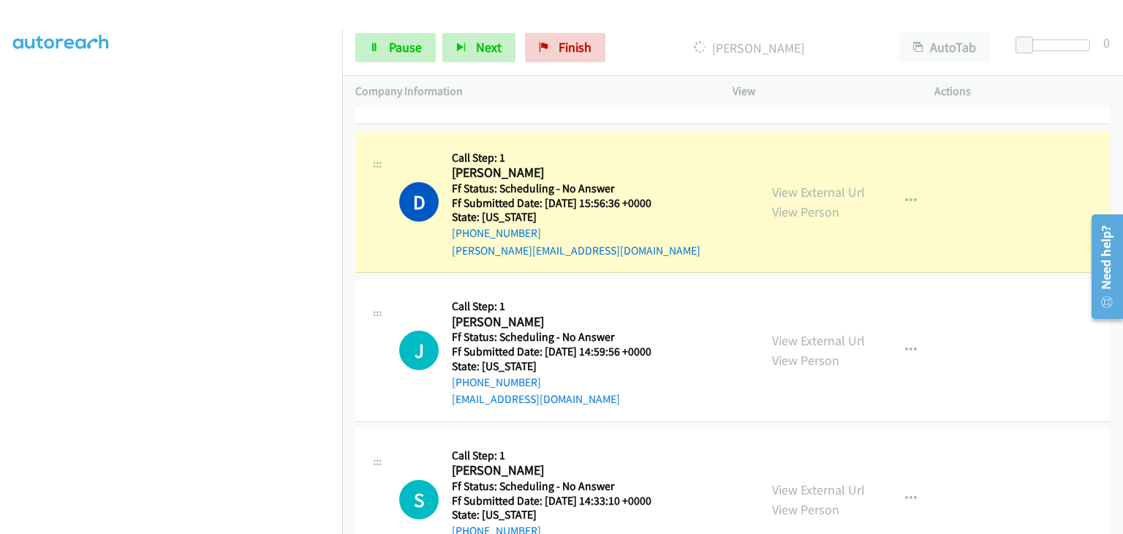
scroll to position [366, 0]
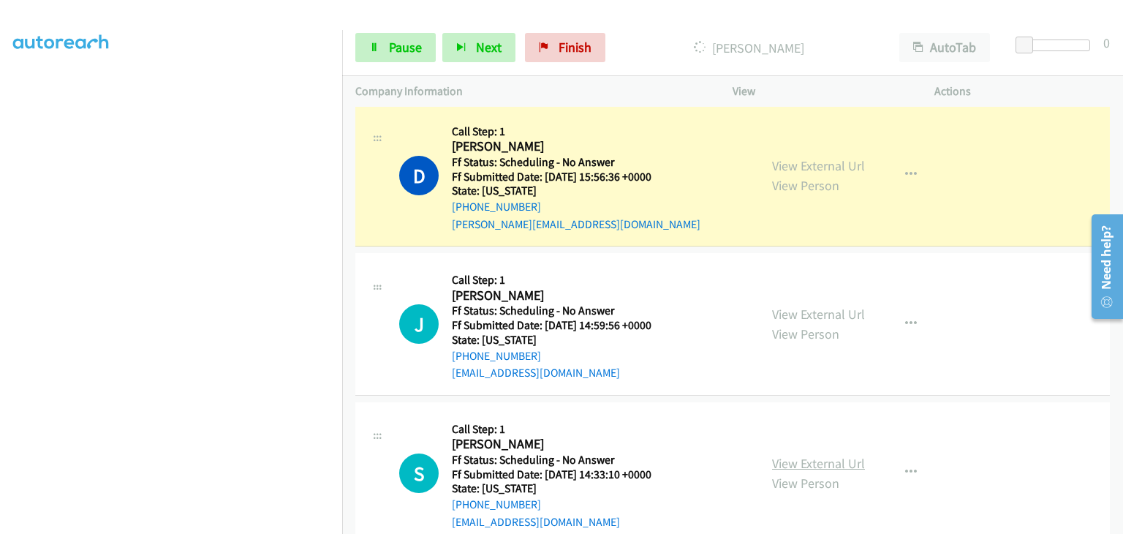
click at [772, 460] on link "View External Url" at bounding box center [818, 463] width 93 height 17
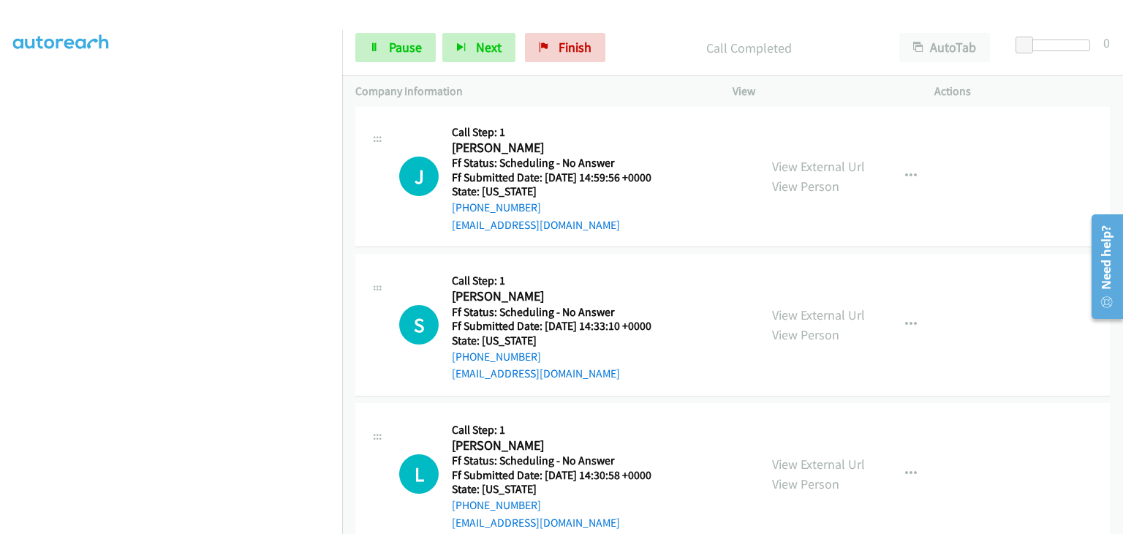
scroll to position [512, 0]
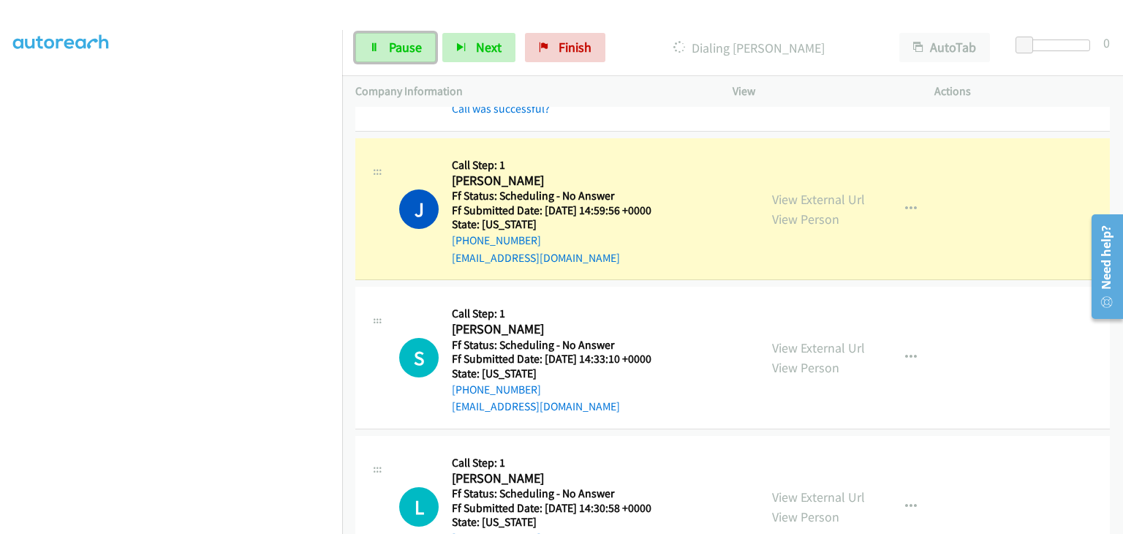
drag, startPoint x: 409, startPoint y: 50, endPoint x: 559, endPoint y: 62, distance: 150.4
click at [409, 50] on span "Pause" at bounding box center [405, 47] width 33 height 17
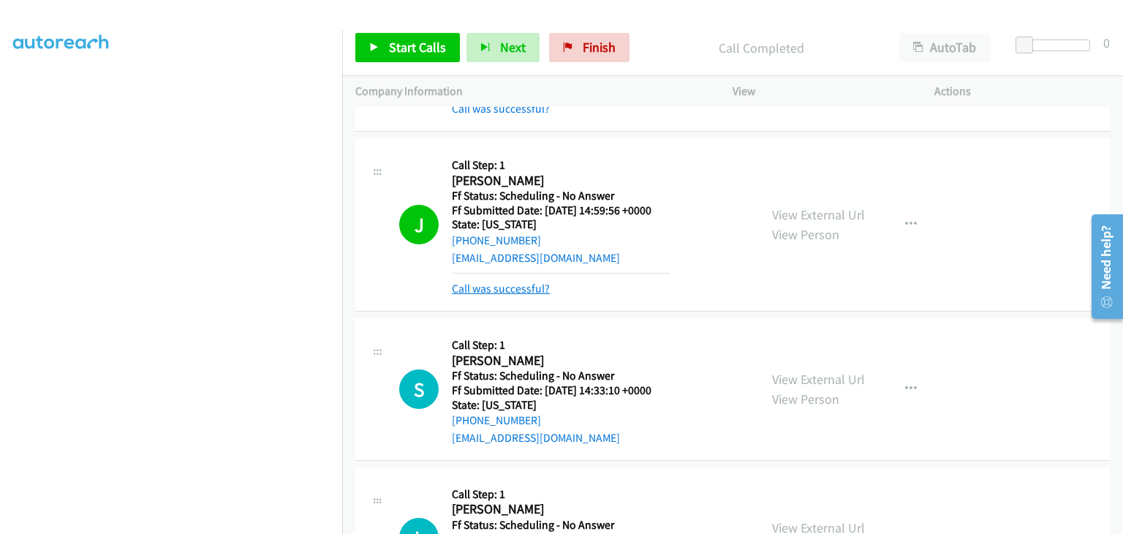
click at [512, 290] on link "Call was successful?" at bounding box center [501, 289] width 98 height 14
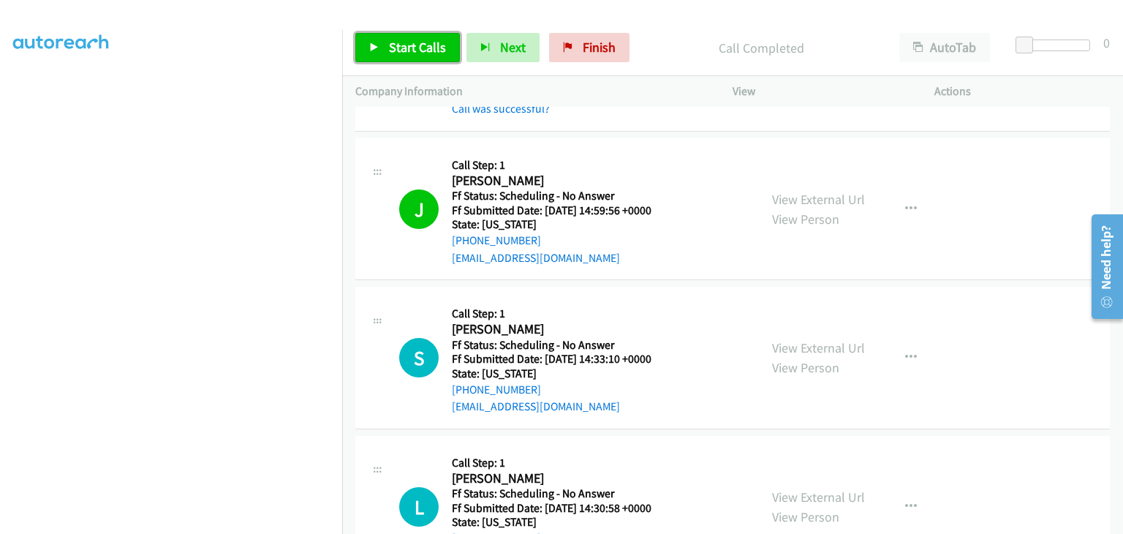
drag, startPoint x: 430, startPoint y: 52, endPoint x: 772, endPoint y: 97, distance: 345.3
click at [431, 52] on span "Start Calls" at bounding box center [417, 47] width 57 height 17
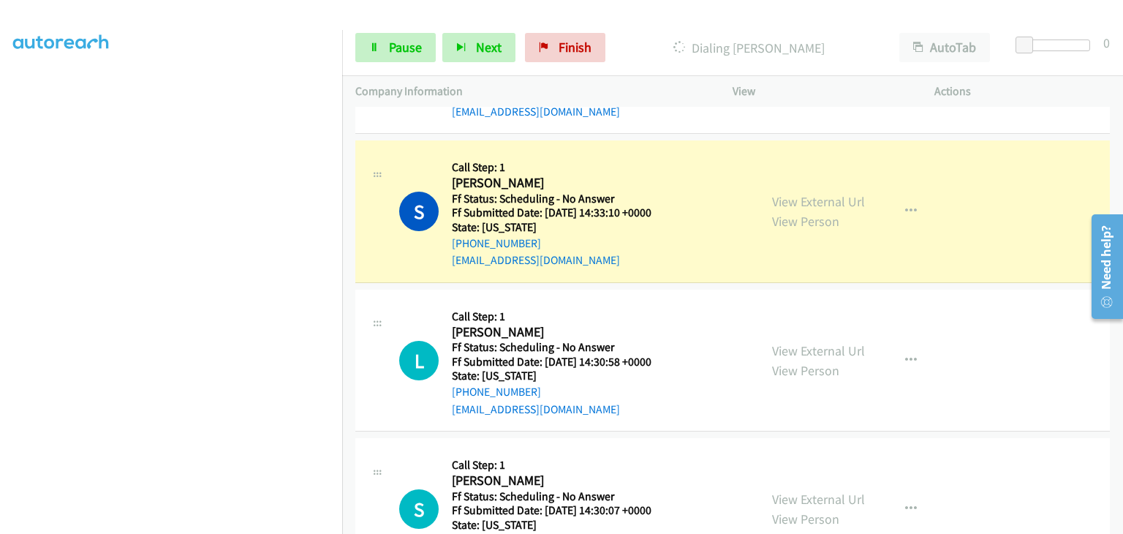
scroll to position [731, 0]
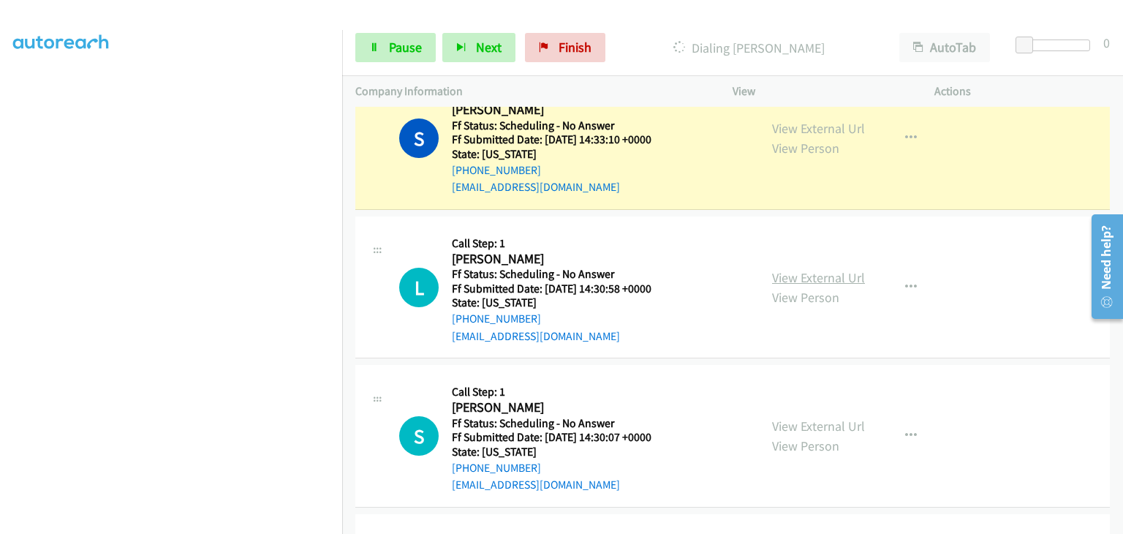
click at [799, 274] on link "View External Url" at bounding box center [818, 277] width 93 height 17
click at [829, 419] on link "View External Url" at bounding box center [818, 426] width 93 height 17
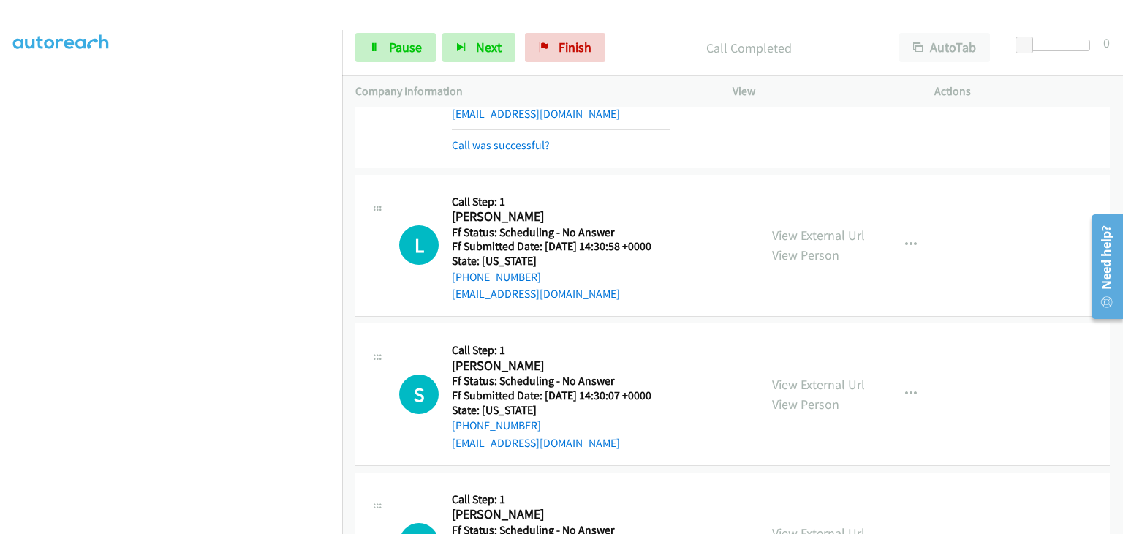
scroll to position [878, 0]
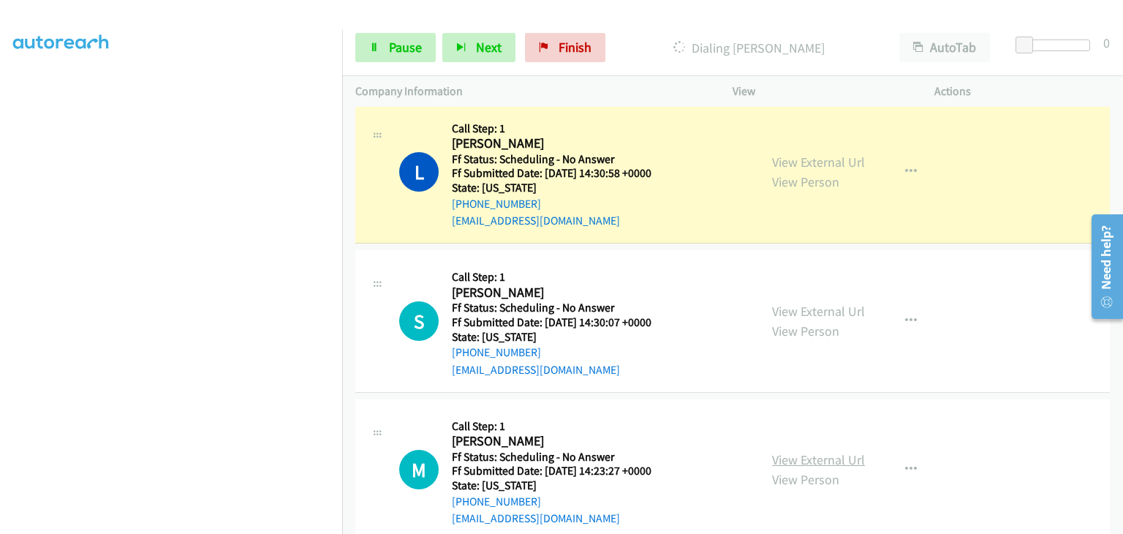
click at [791, 453] on link "View External Url" at bounding box center [818, 459] width 93 height 17
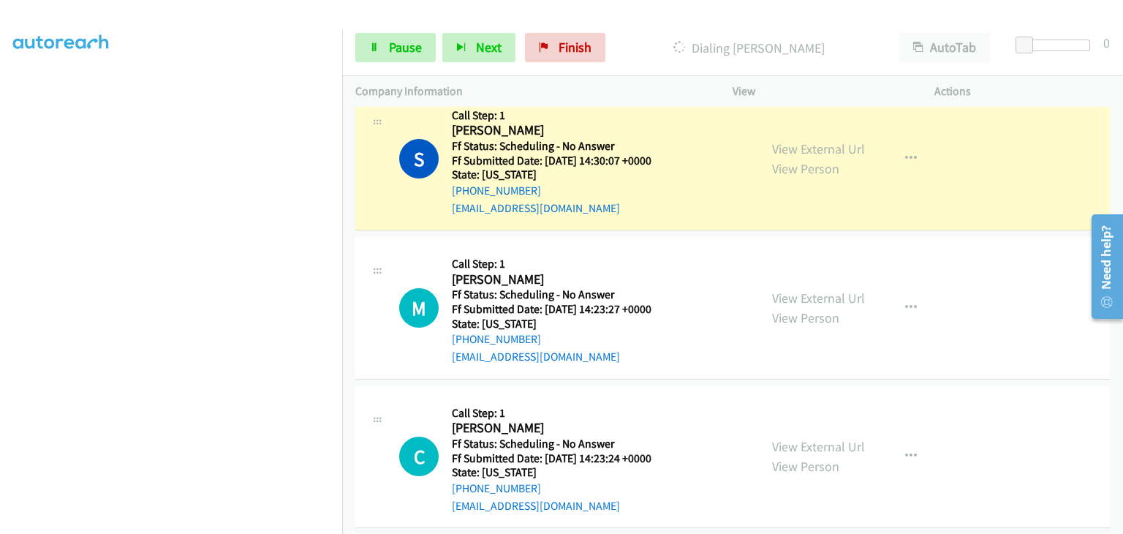
scroll to position [1097, 0]
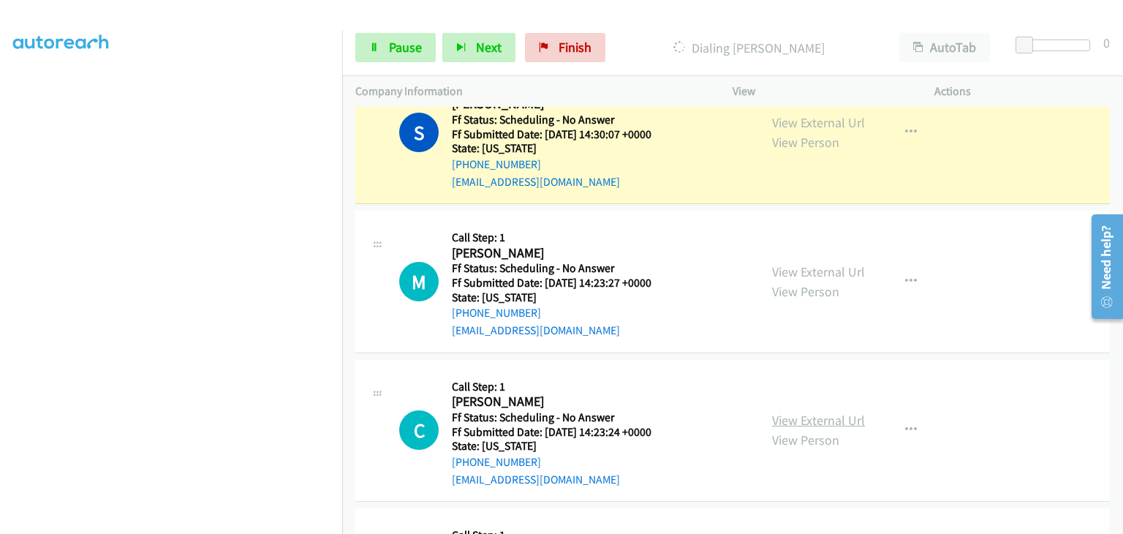
click at [799, 413] on link "View External Url" at bounding box center [818, 420] width 93 height 17
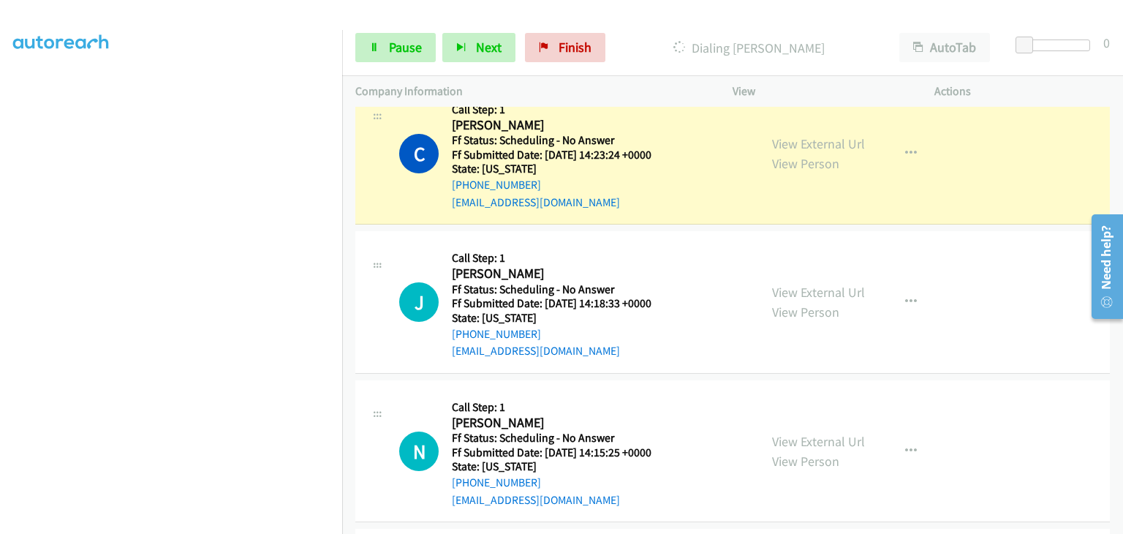
scroll to position [1463, 0]
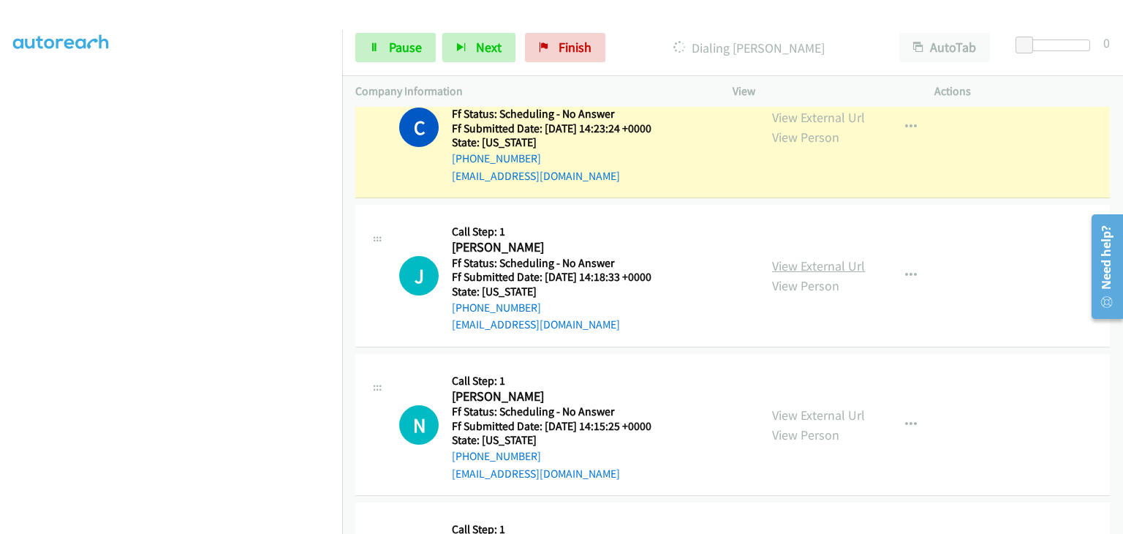
click at [796, 257] on link "View External Url" at bounding box center [818, 265] width 93 height 17
click at [791, 408] on link "View External Url" at bounding box center [818, 415] width 93 height 17
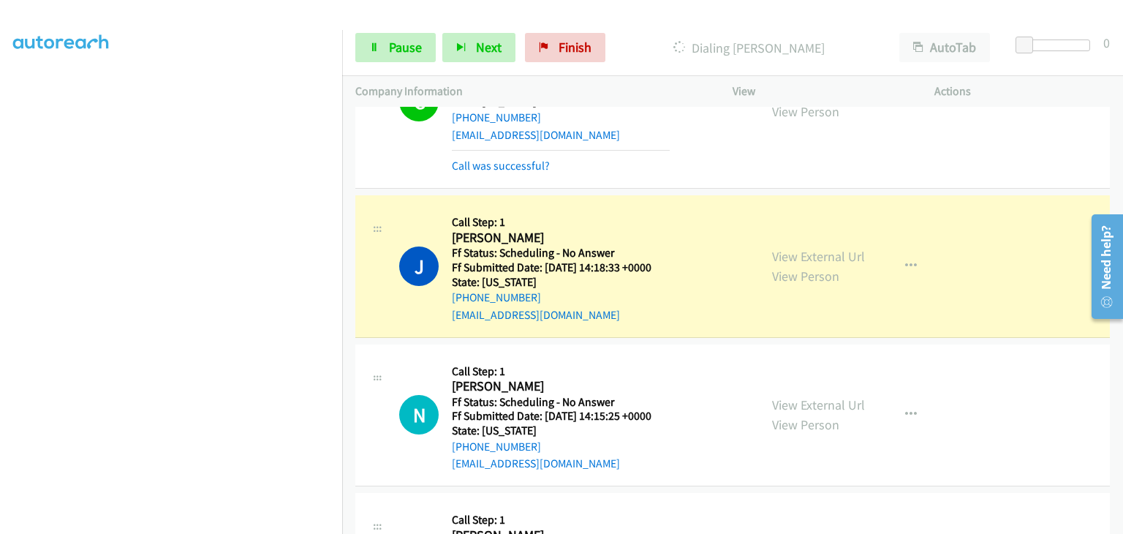
scroll to position [1478, 0]
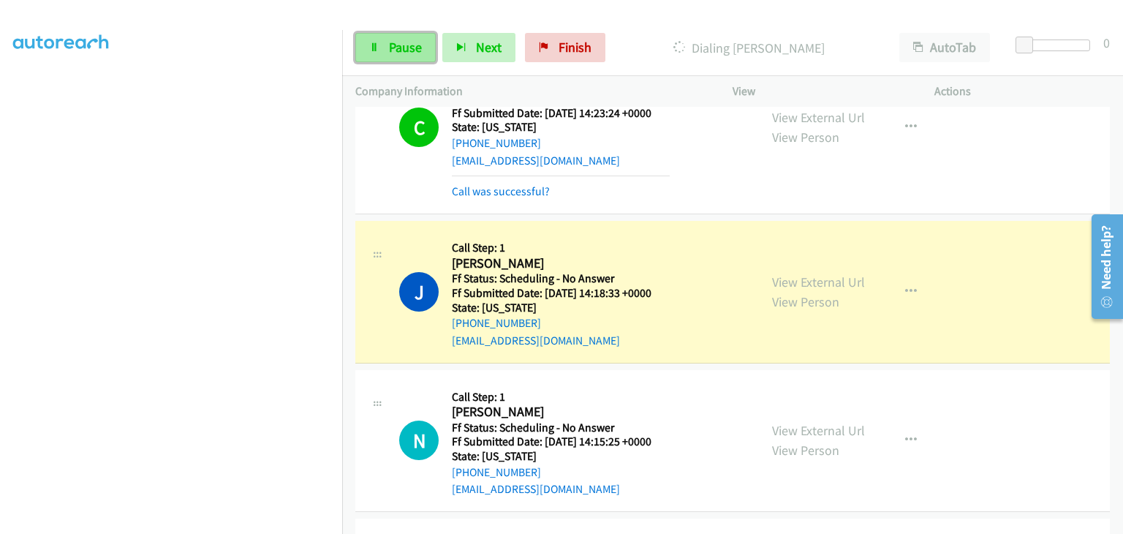
click at [406, 53] on span "Pause" at bounding box center [405, 47] width 33 height 17
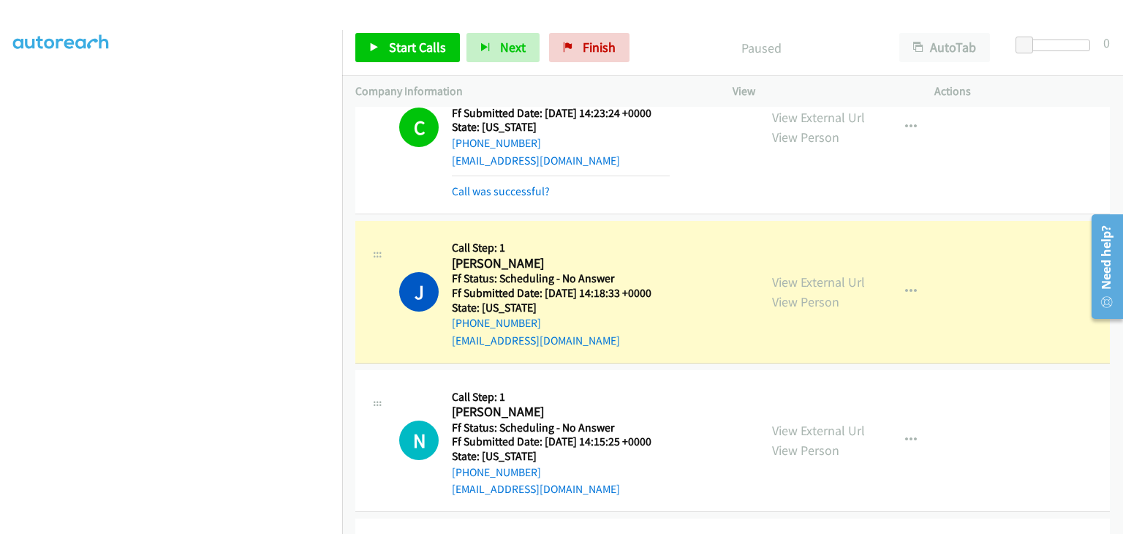
scroll to position [287, 0]
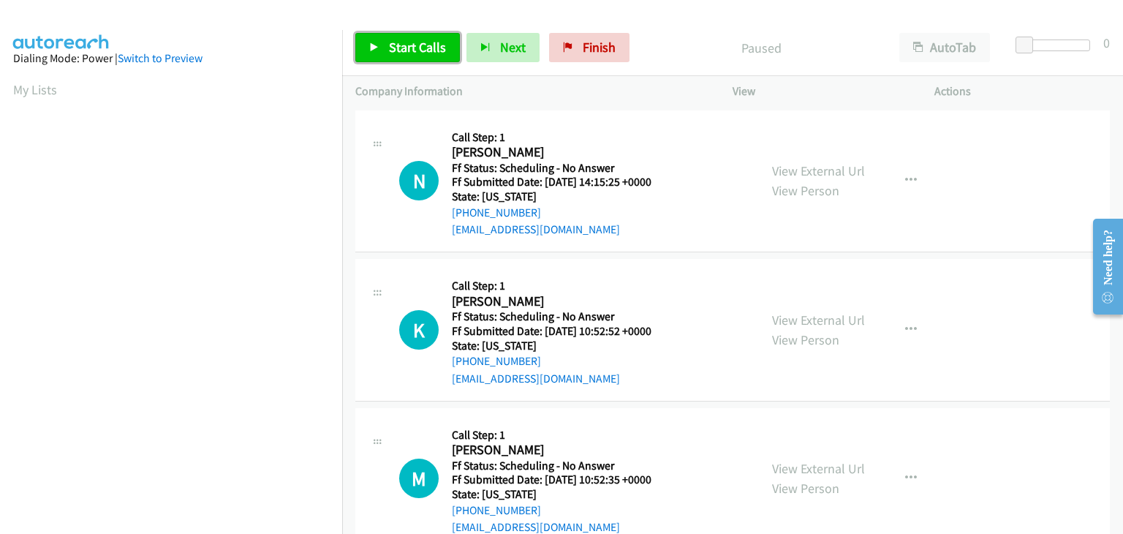
click at [442, 53] on span "Start Calls" at bounding box center [417, 47] width 57 height 17
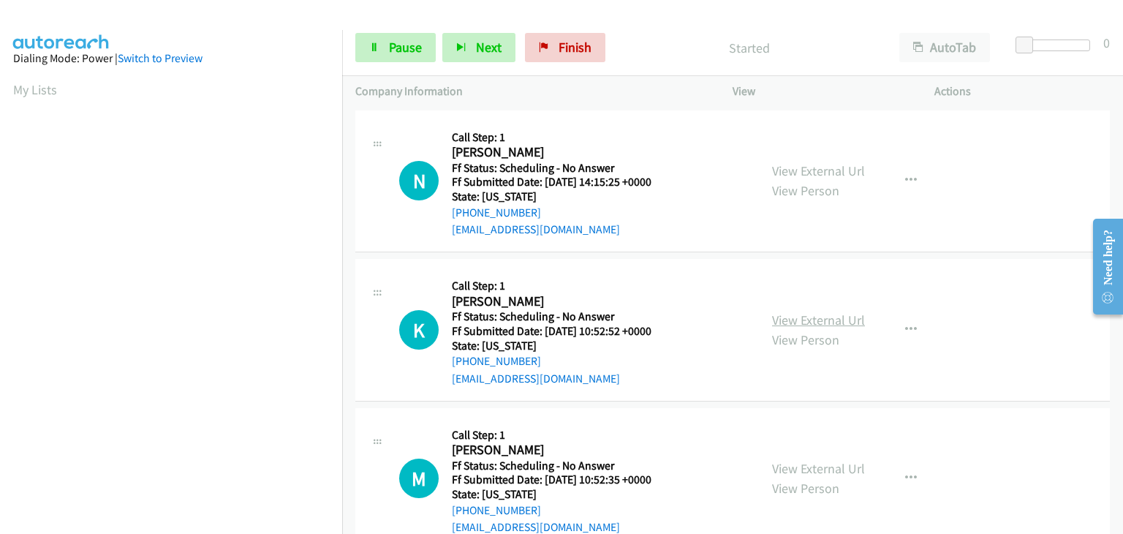
click at [815, 312] on link "View External Url" at bounding box center [818, 320] width 93 height 17
click at [813, 466] on link "View External Url" at bounding box center [818, 468] width 93 height 17
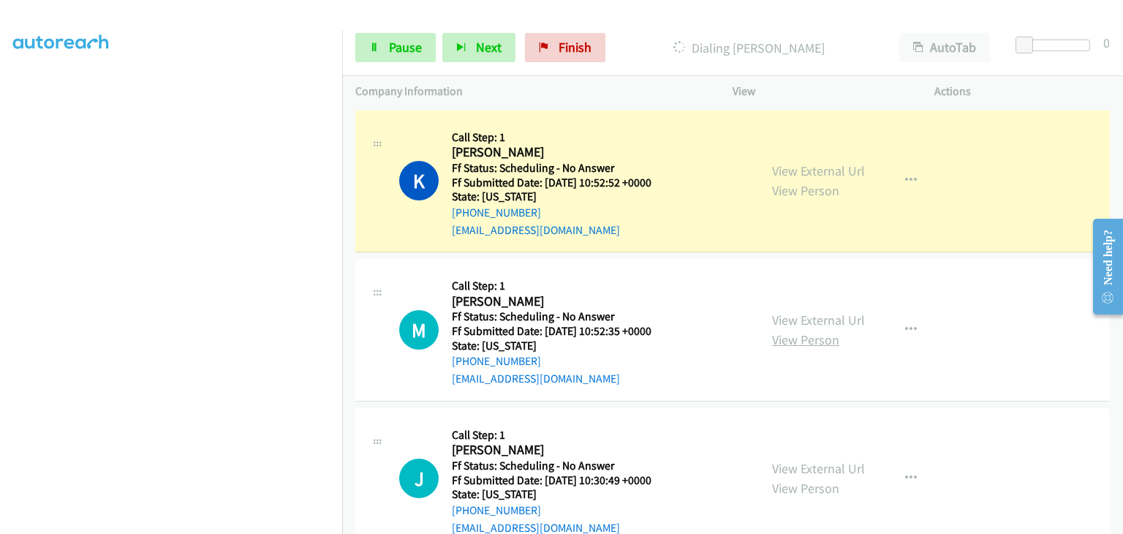
scroll to position [219, 0]
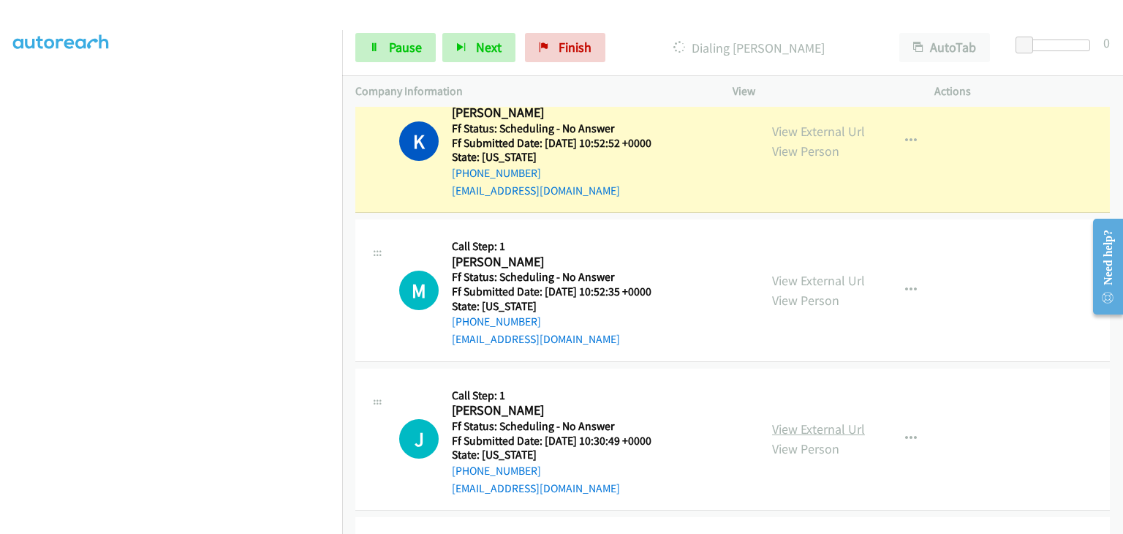
click at [833, 434] on link "View External Url" at bounding box center [818, 429] width 93 height 17
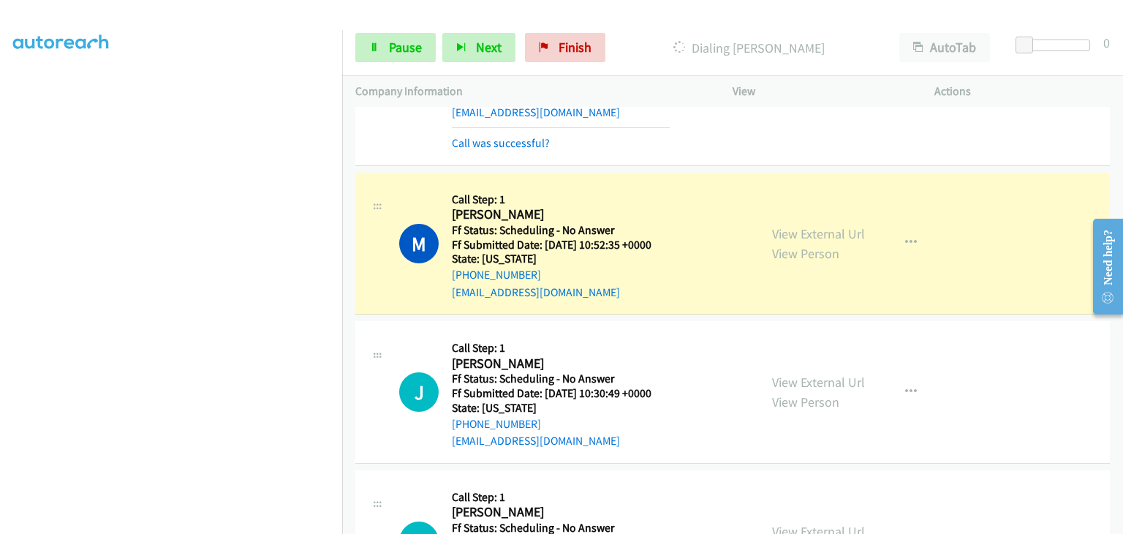
scroll to position [366, 0]
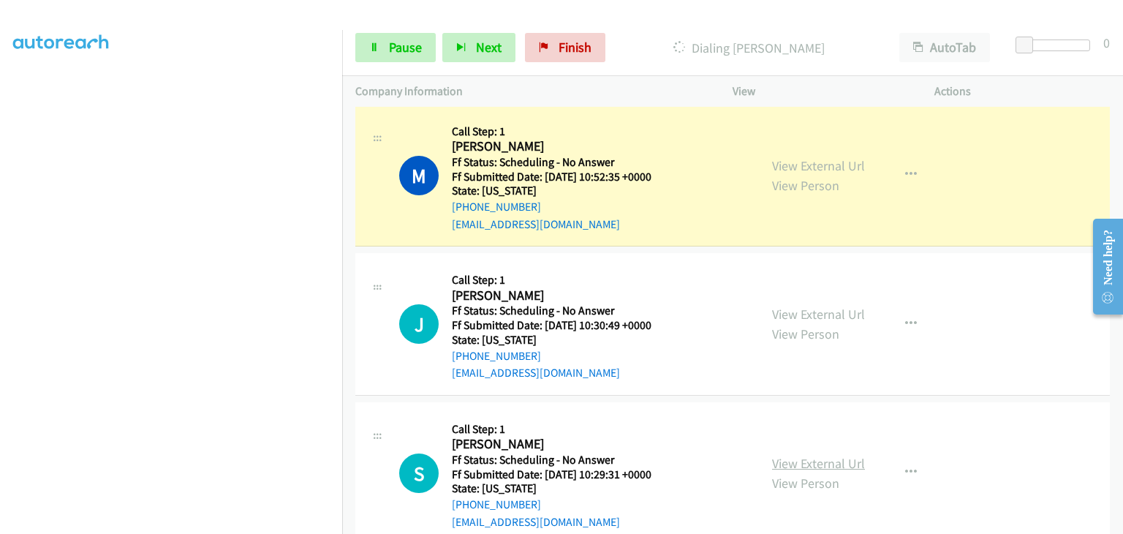
click at [799, 458] on link "View External Url" at bounding box center [818, 463] width 93 height 17
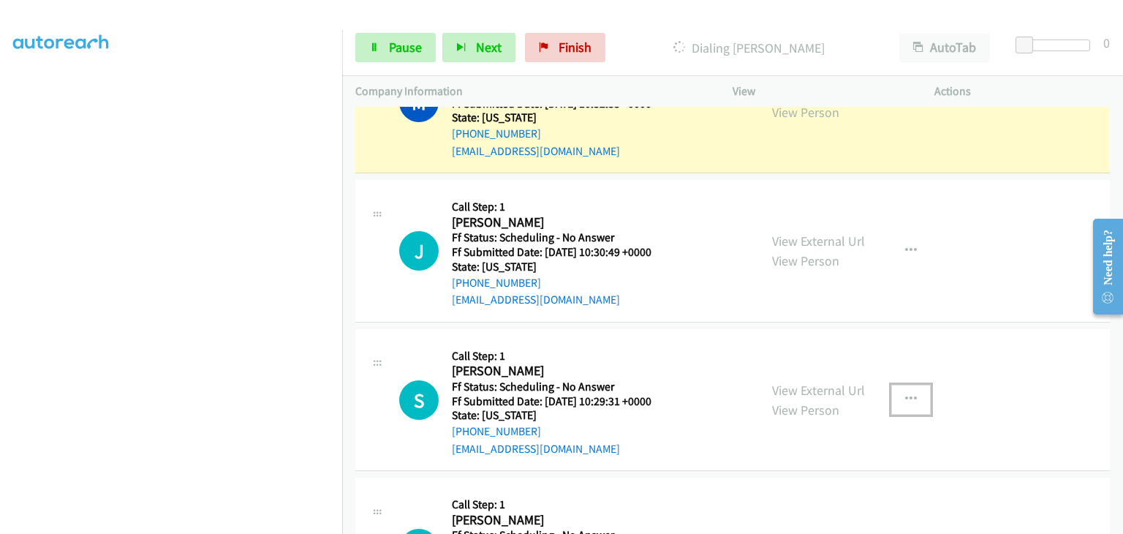
click at [907, 394] on icon "button" at bounding box center [911, 399] width 12 height 12
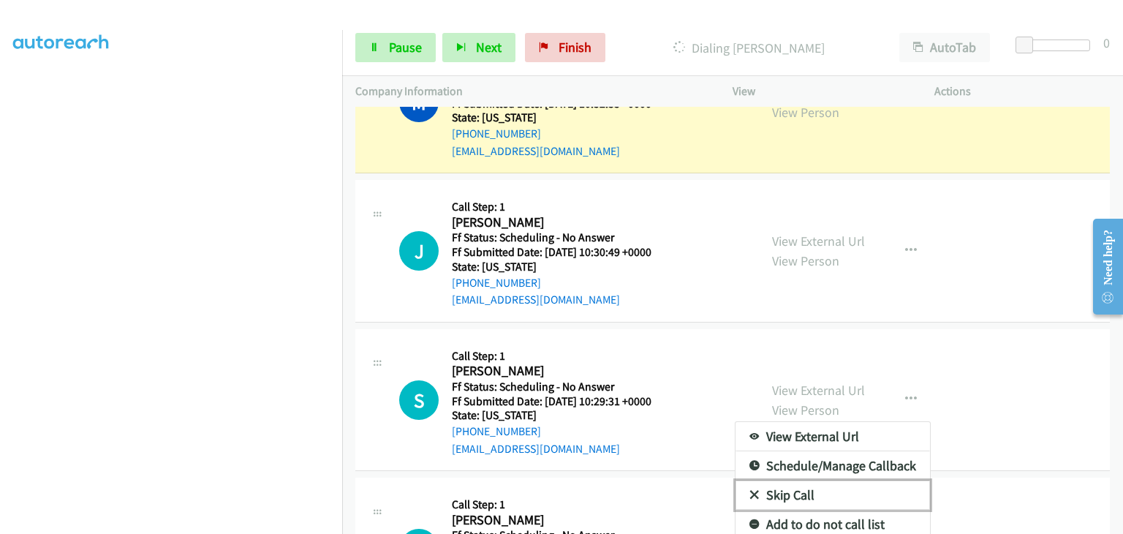
click at [815, 491] on link "Skip Call" at bounding box center [833, 495] width 195 height 29
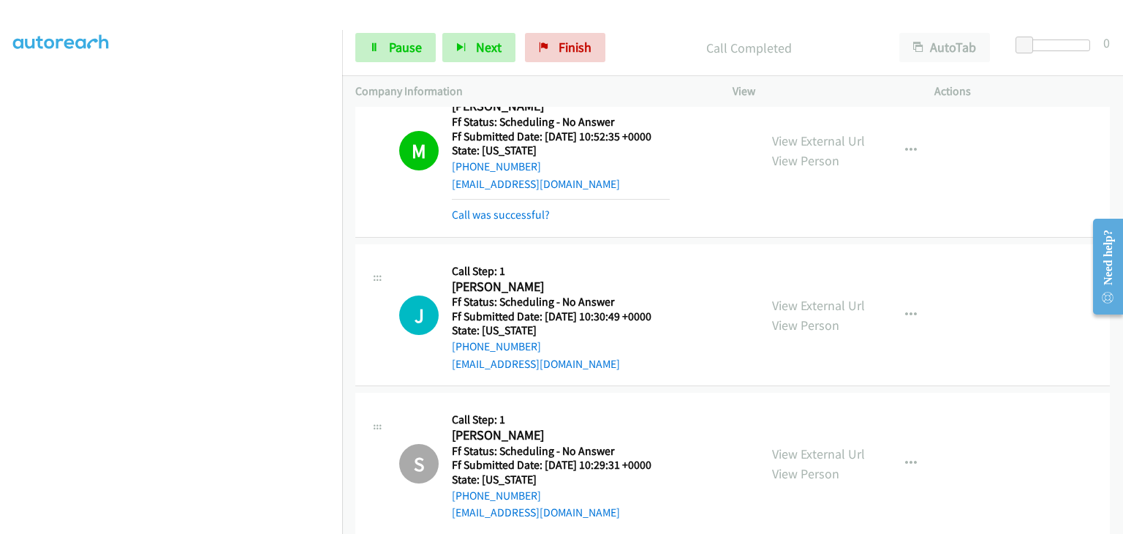
scroll to position [381, 0]
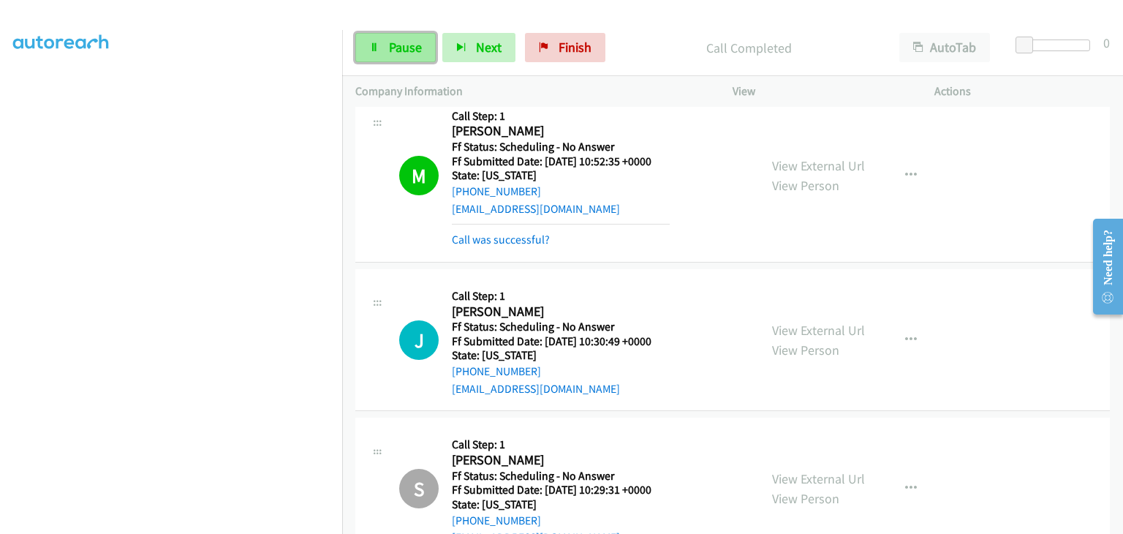
click at [390, 47] on span "Pause" at bounding box center [405, 47] width 33 height 17
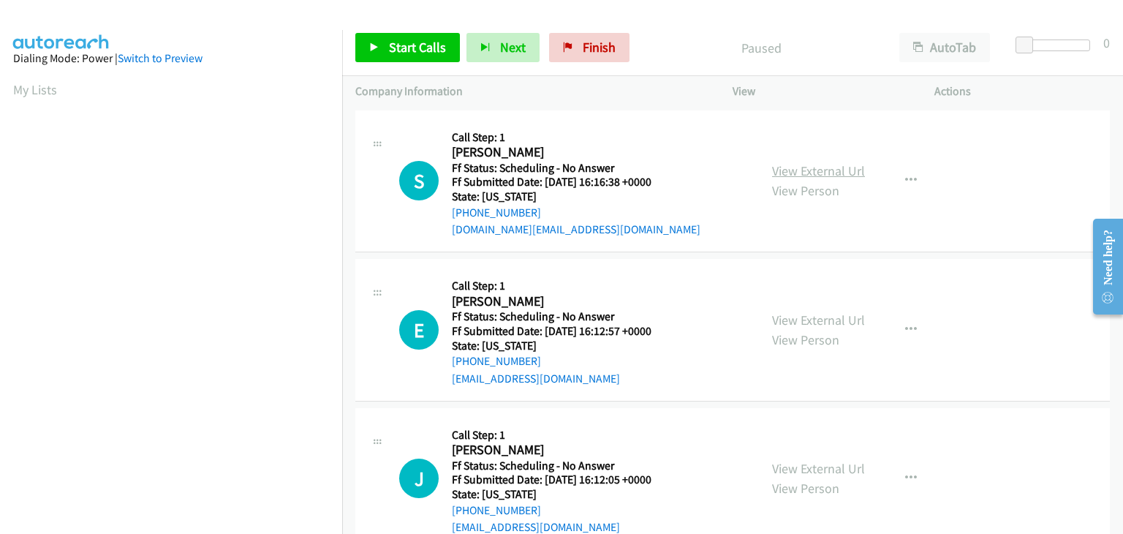
click at [808, 170] on link "View External Url" at bounding box center [818, 170] width 93 height 17
click at [803, 318] on link "View External Url" at bounding box center [818, 320] width 93 height 17
click at [799, 465] on link "View External Url" at bounding box center [818, 468] width 93 height 17
click at [436, 55] on span "Start Calls" at bounding box center [417, 47] width 57 height 17
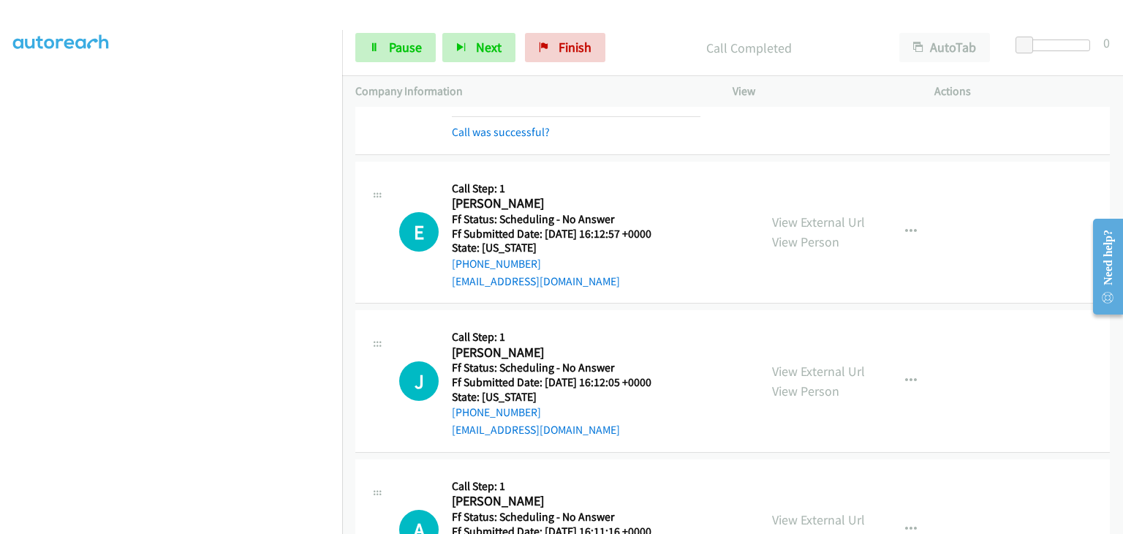
scroll to position [161, 0]
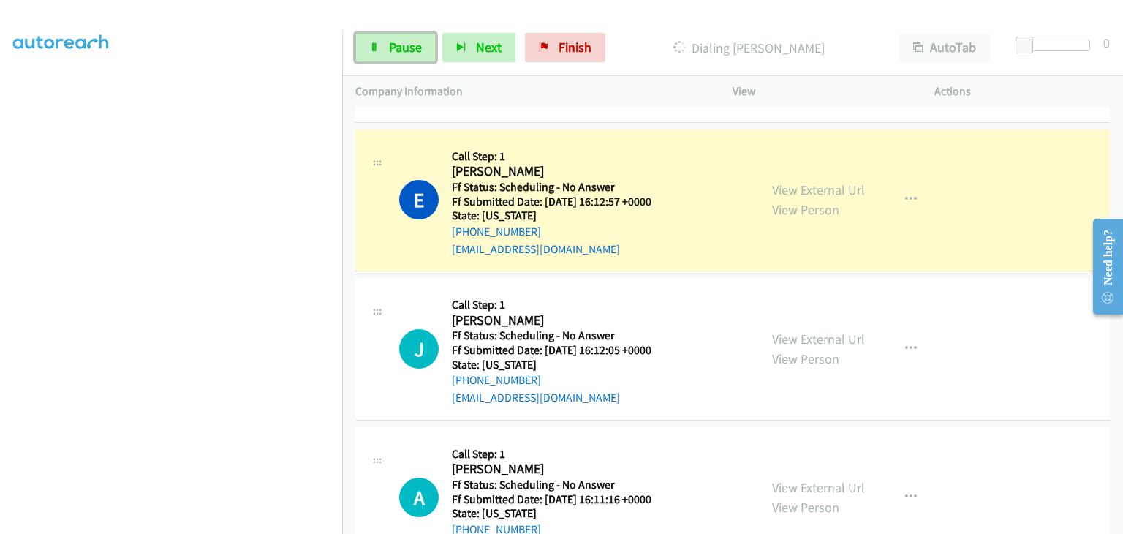
drag, startPoint x: 407, startPoint y: 52, endPoint x: 421, endPoint y: 24, distance: 31.4
click at [407, 52] on span "Pause" at bounding box center [405, 47] width 33 height 17
